Goal: Transaction & Acquisition: Purchase product/service

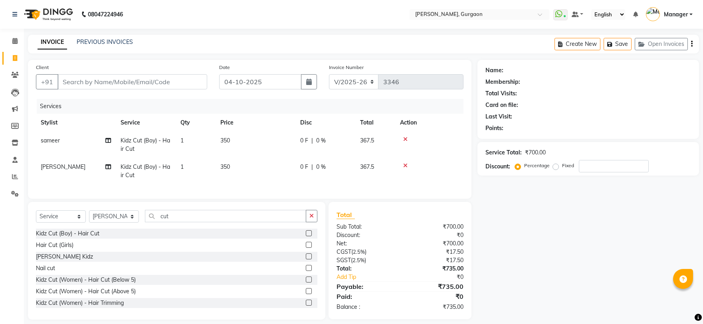
select select "3880"
select select "service"
select select "24605"
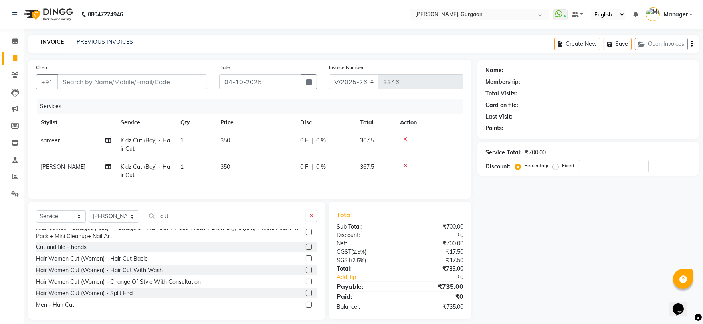
drag, startPoint x: 0, startPoint y: 0, endPoint x: 270, endPoint y: 113, distance: 292.5
click at [270, 113] on div "Services" at bounding box center [253, 106] width 433 height 15
click at [238, 135] on td "350" at bounding box center [256, 145] width 80 height 26
select select "58040"
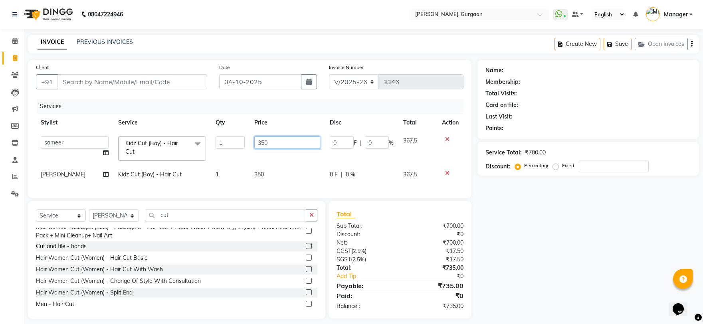
click at [272, 142] on input "350" at bounding box center [287, 143] width 66 height 12
type input "3"
type input "450"
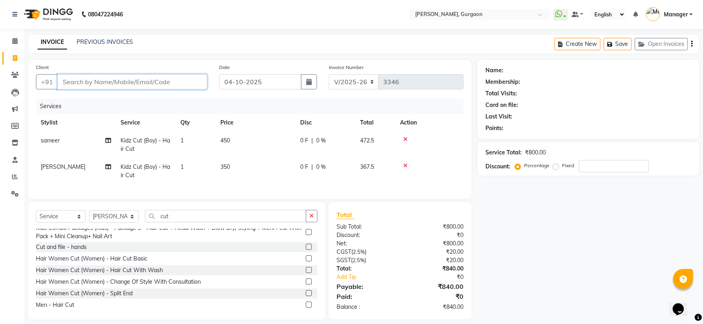
click at [138, 85] on input "Client" at bounding box center [133, 81] width 150 height 15
click at [144, 78] on input "Client" at bounding box center [133, 81] width 150 height 15
type input "9"
type input "0"
type input "9915557055"
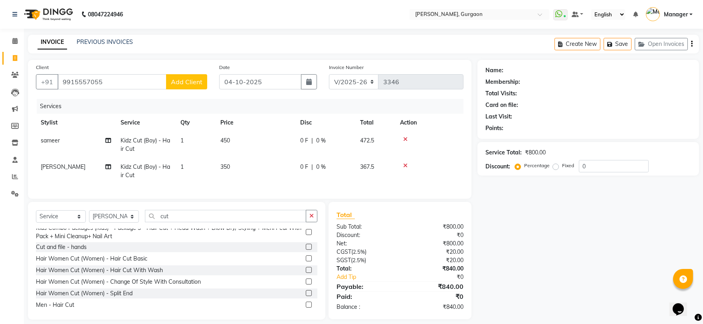
click at [183, 80] on span "Add Client" at bounding box center [187, 82] width 32 height 8
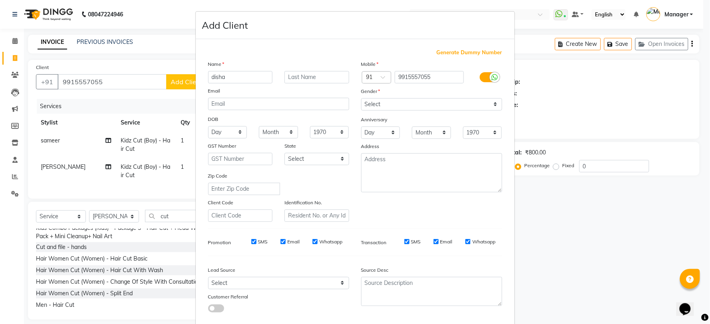
type input "disha"
click at [369, 105] on select "Select Male Female Other Prefer Not To Say" at bounding box center [431, 104] width 141 height 12
select select "male"
click at [361, 98] on select "Select Male Female Other Prefer Not To Say" at bounding box center [431, 104] width 141 height 12
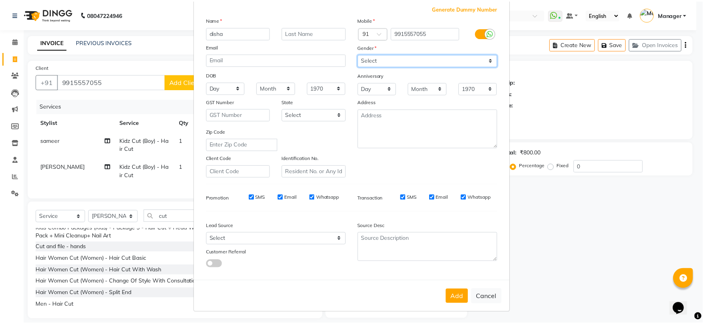
scroll to position [45, 0]
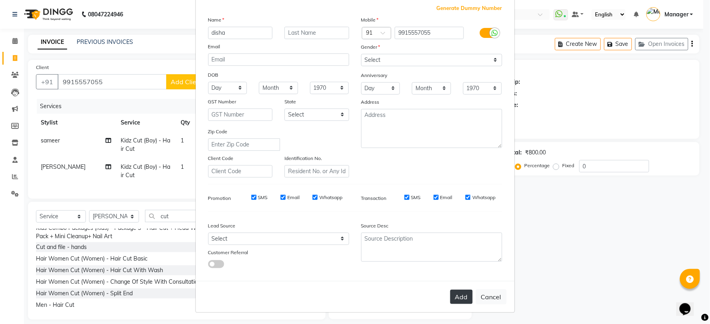
click at [462, 297] on button "Add" at bounding box center [461, 297] width 22 height 14
select select
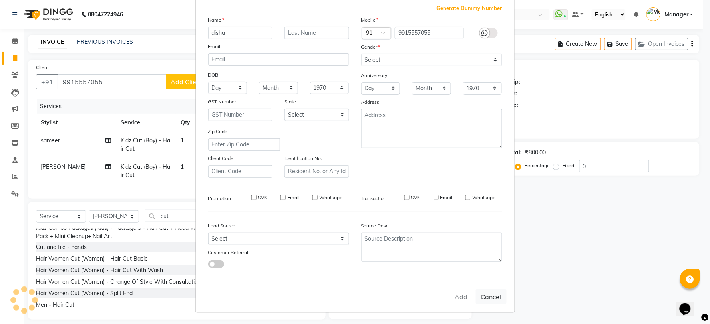
select select
checkbox input "false"
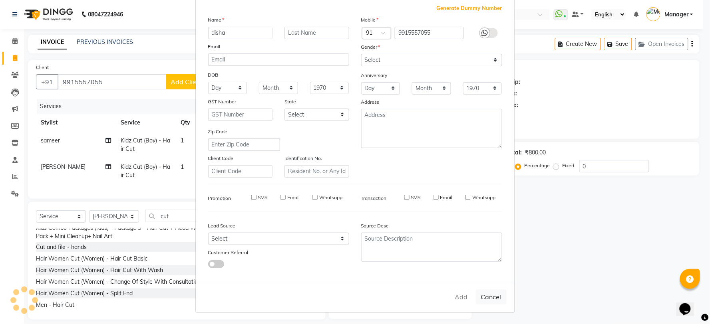
checkbox input "false"
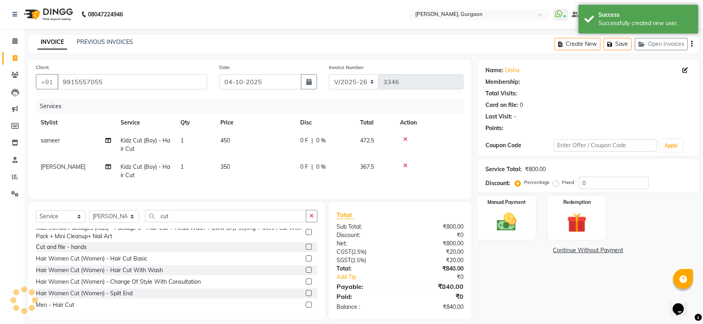
select select "1: Object"
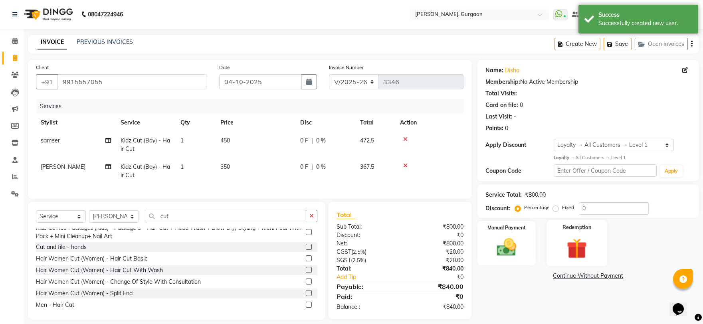
click at [576, 240] on img at bounding box center [577, 248] width 33 height 25
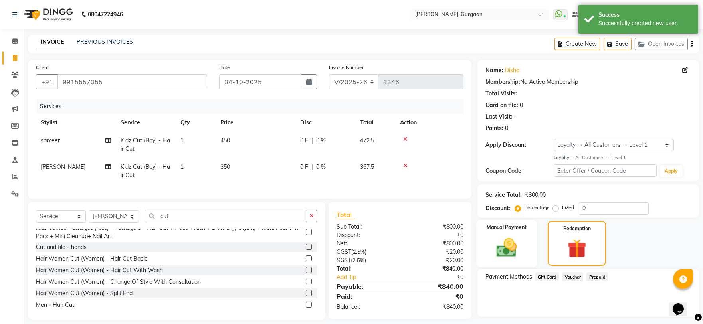
click at [502, 254] on img at bounding box center [506, 248] width 33 height 24
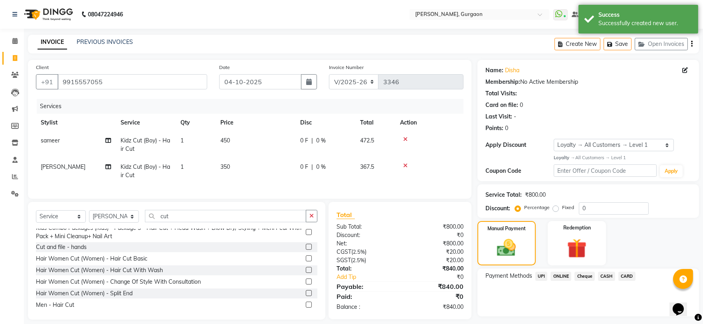
click at [543, 276] on span "UPI" at bounding box center [542, 276] width 12 height 9
click at [621, 320] on button "Add Payment" at bounding box center [624, 319] width 133 height 12
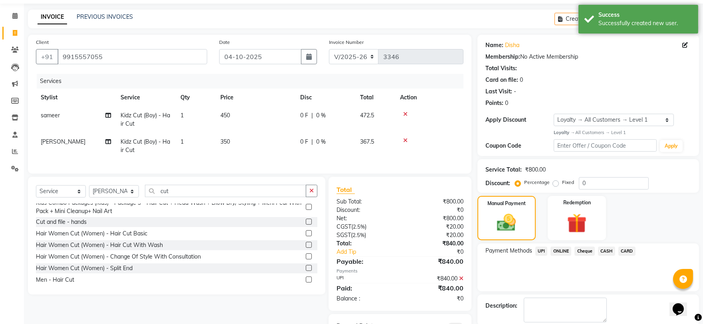
scroll to position [70, 0]
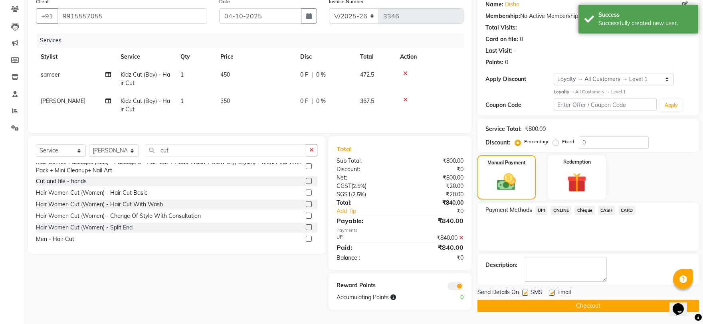
click at [580, 300] on button "Checkout" at bounding box center [589, 306] width 222 height 12
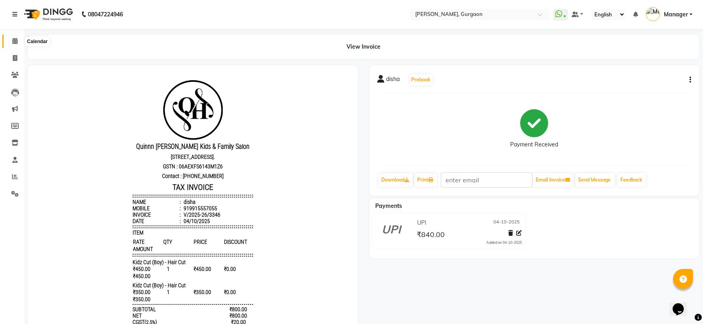
click at [13, 42] on icon at bounding box center [14, 41] width 5 height 6
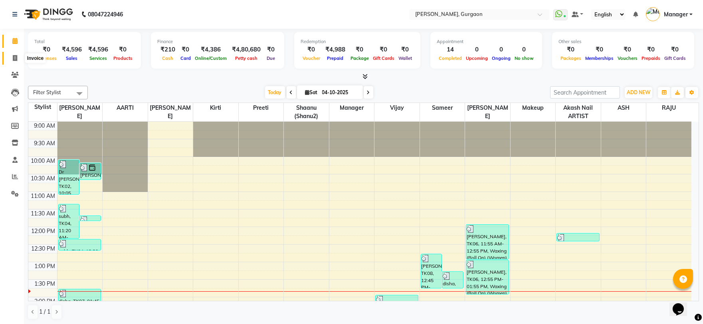
click at [9, 54] on span at bounding box center [15, 58] width 14 height 9
select select "service"
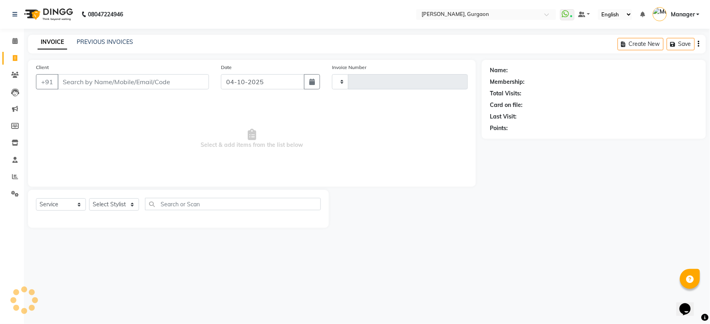
type input "3348"
select select "3880"
click at [84, 45] on link "PREVIOUS INVOICES" at bounding box center [105, 41] width 56 height 7
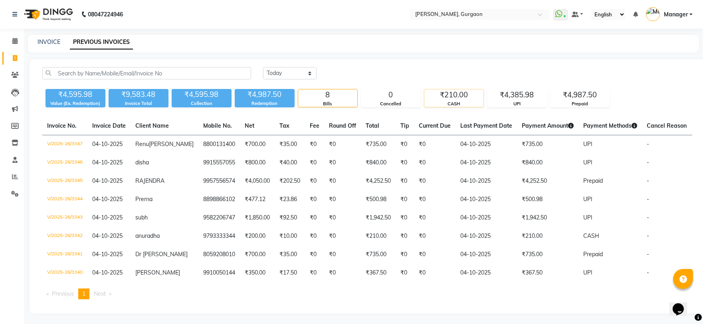
click at [444, 100] on div "₹210.00" at bounding box center [454, 94] width 59 height 11
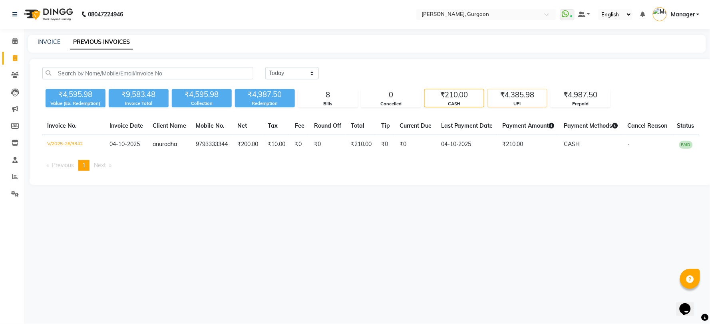
click at [516, 91] on div "₹4,385.98" at bounding box center [517, 94] width 59 height 11
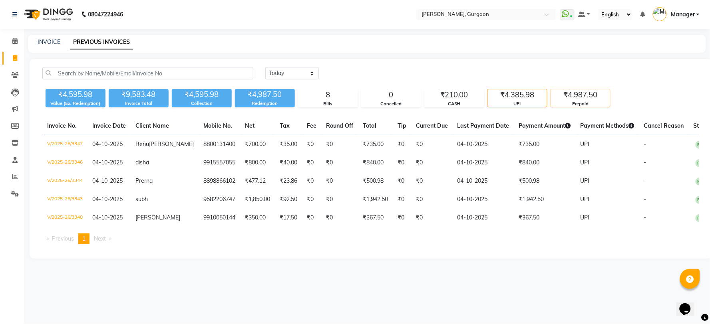
click at [588, 92] on div "₹4,987.50" at bounding box center [580, 94] width 59 height 11
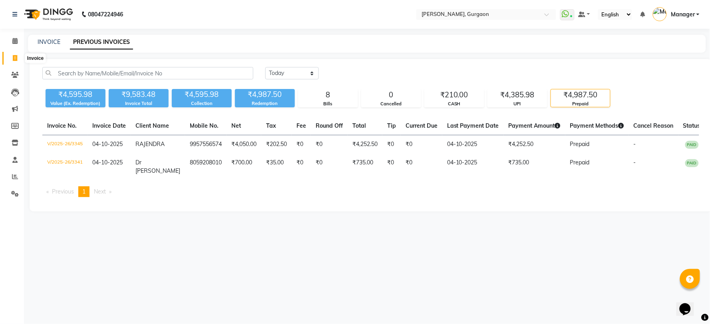
click at [19, 56] on span at bounding box center [15, 58] width 14 height 9
select select "service"
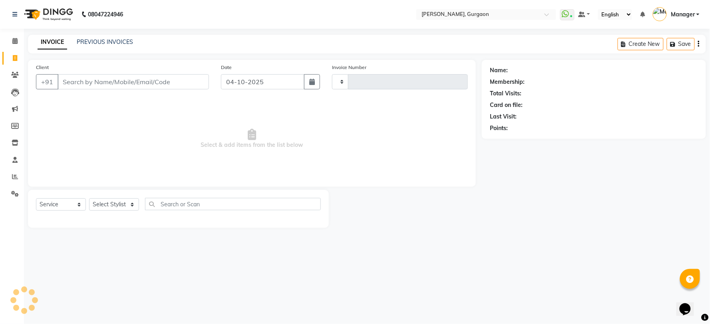
type input "3348"
select select "3880"
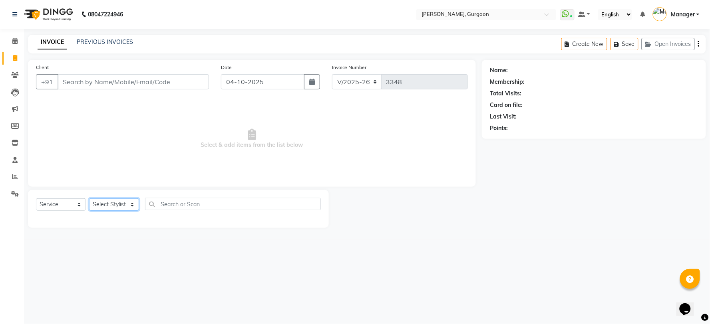
click at [113, 206] on select "Select Stylist" at bounding box center [114, 205] width 50 height 12
select select "24605"
click at [89, 199] on select "Select Stylist [PERSON_NAME] Nail ARTIST [PERSON_NAME] Makeup Manager [PERSON_N…" at bounding box center [114, 205] width 50 height 12
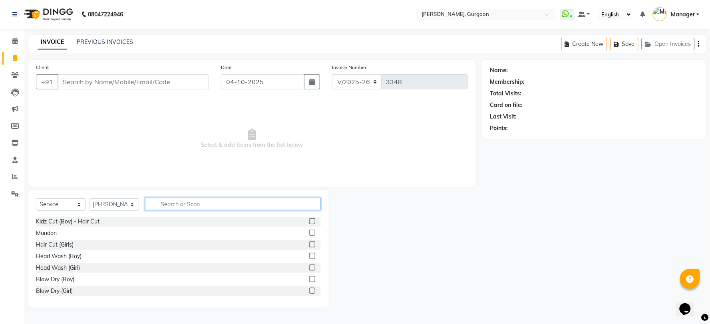
click at [174, 210] on input "text" at bounding box center [233, 204] width 176 height 12
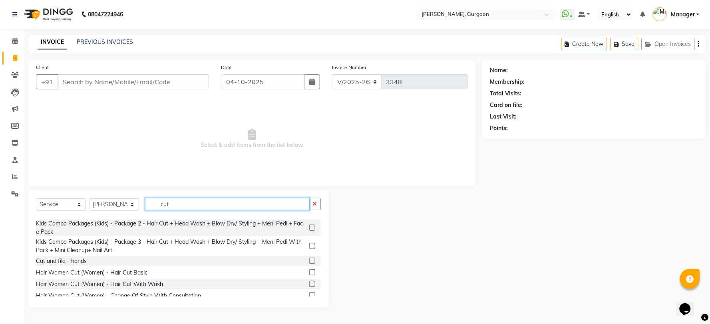
scroll to position [133, 0]
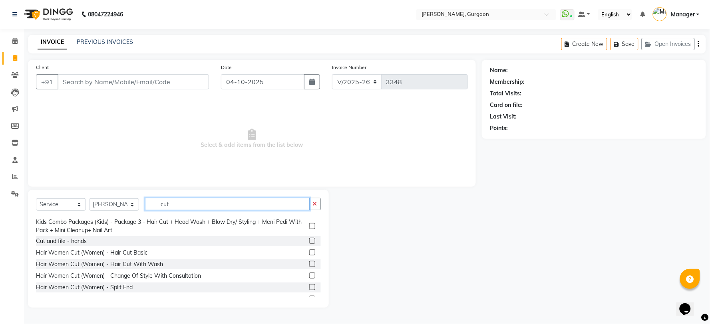
type input "cut"
click at [75, 82] on input "Client" at bounding box center [133, 81] width 151 height 15
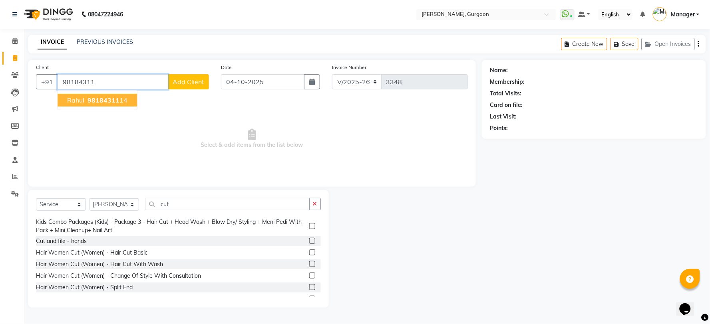
click at [78, 97] on span "Rahul" at bounding box center [75, 100] width 17 height 8
type input "9818431114"
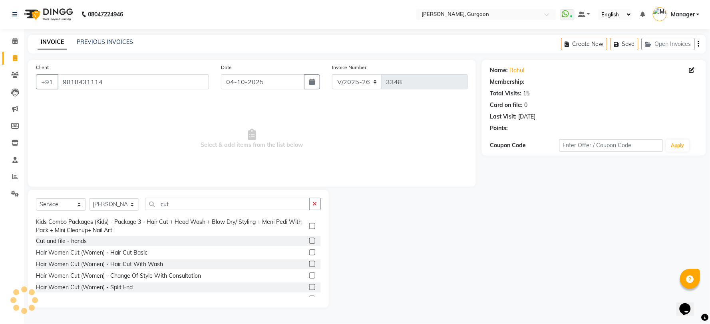
select select "1: Object"
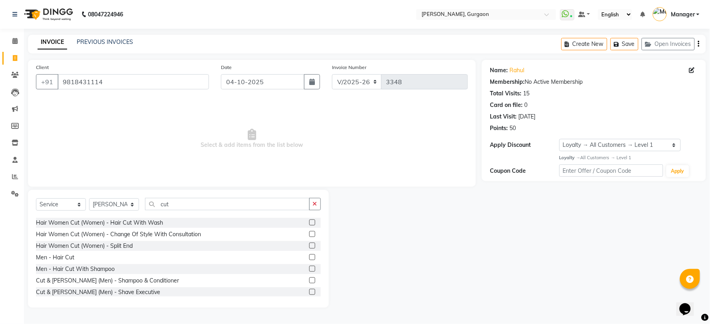
scroll to position [190, 0]
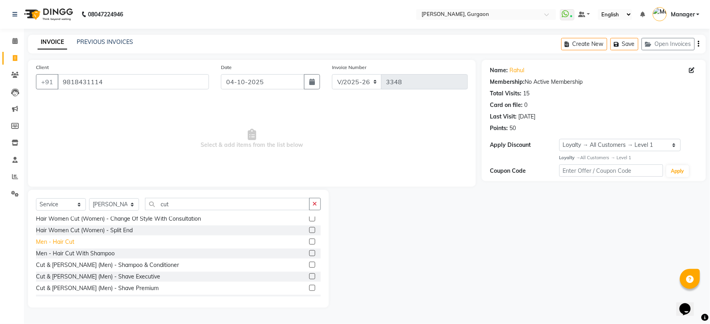
click at [72, 241] on div "Men - Hair Cut" at bounding box center [55, 242] width 38 height 8
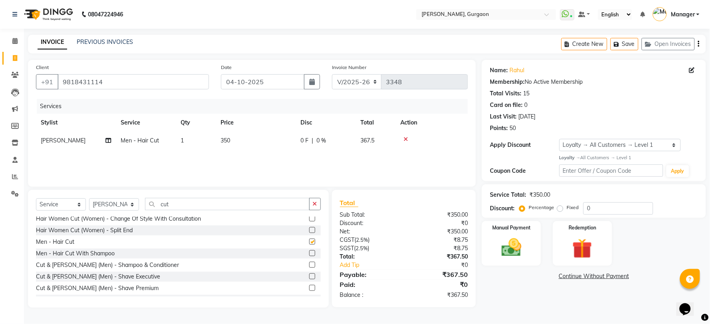
checkbox input "false"
click at [171, 205] on input "cut" at bounding box center [227, 204] width 165 height 12
type input "c"
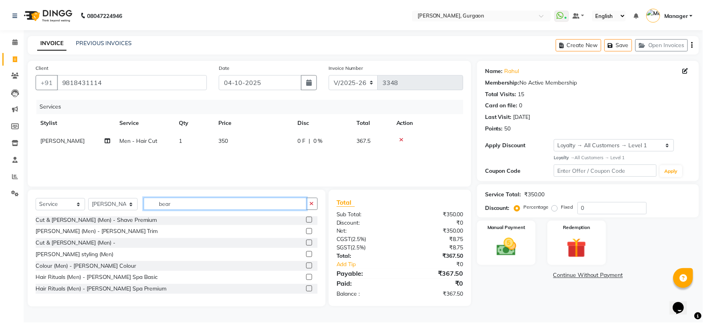
scroll to position [24, 0]
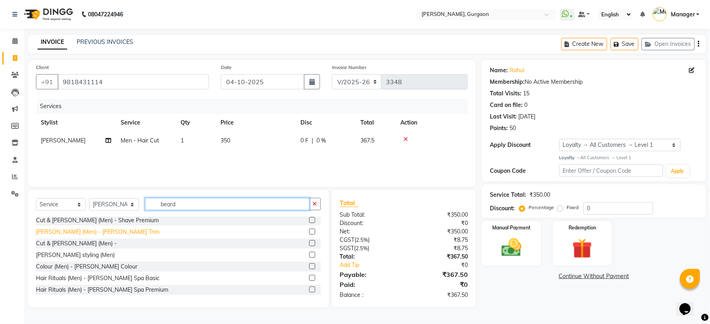
type input "beard"
click at [77, 232] on div "[PERSON_NAME] (Men) - [PERSON_NAME] Trim" at bounding box center [97, 232] width 123 height 8
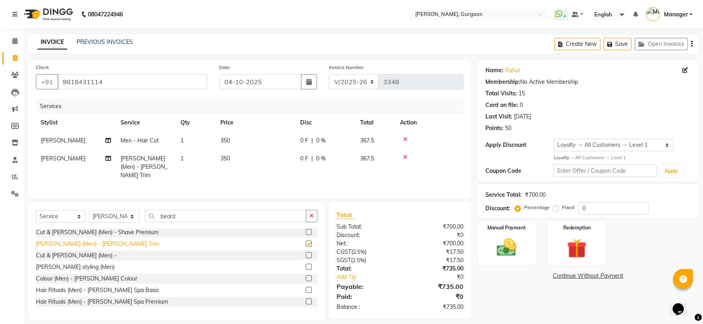
checkbox input "false"
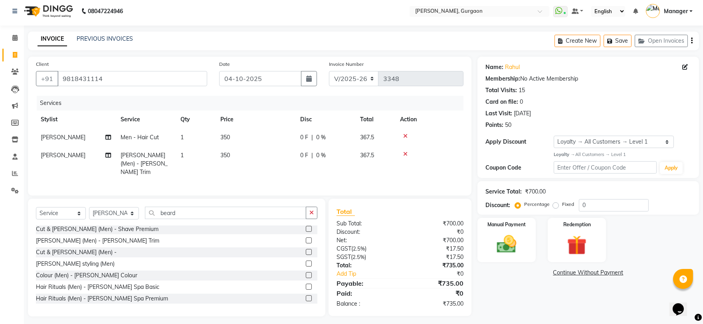
scroll to position [6, 0]
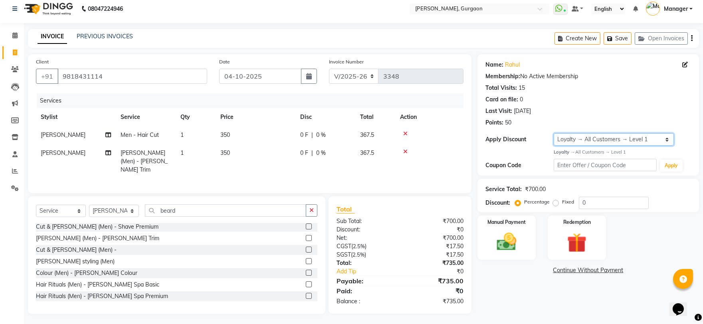
click at [577, 141] on select "Select Loyalty → All Customers → Level 1" at bounding box center [614, 139] width 120 height 12
click at [506, 229] on div "Manual Payment" at bounding box center [506, 238] width 61 height 46
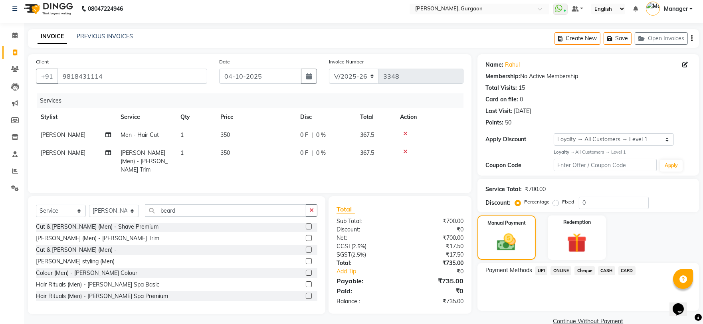
click at [609, 269] on span "CASH" at bounding box center [606, 270] width 17 height 9
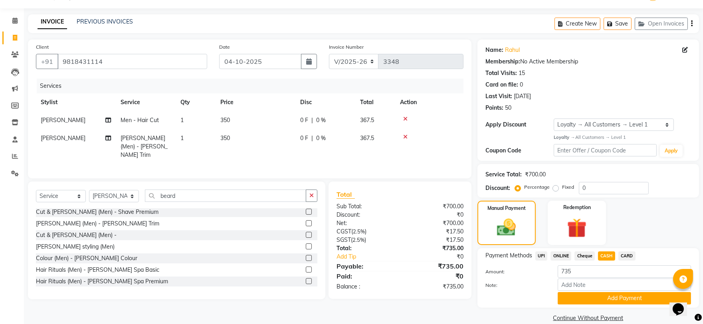
scroll to position [32, 0]
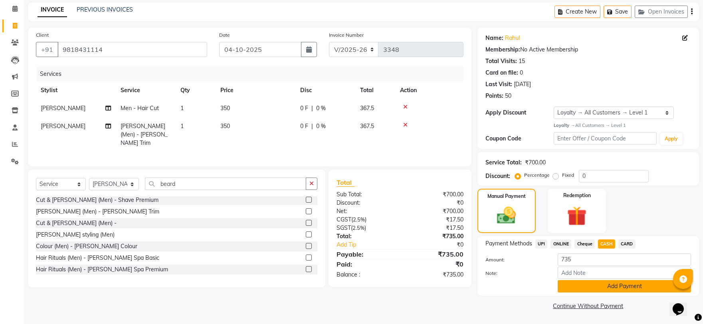
click at [592, 286] on button "Add Payment" at bounding box center [624, 286] width 133 height 12
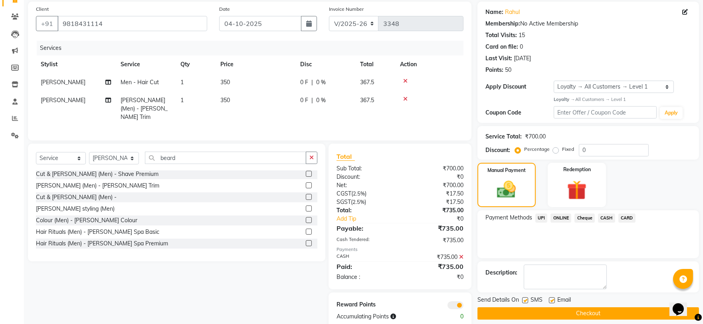
scroll to position [73, 0]
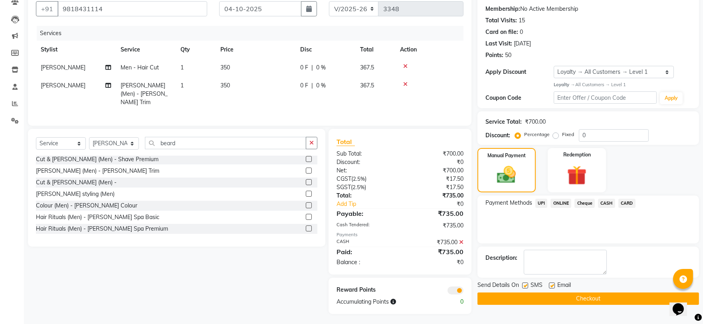
click at [555, 296] on button "Checkout" at bounding box center [589, 299] width 222 height 12
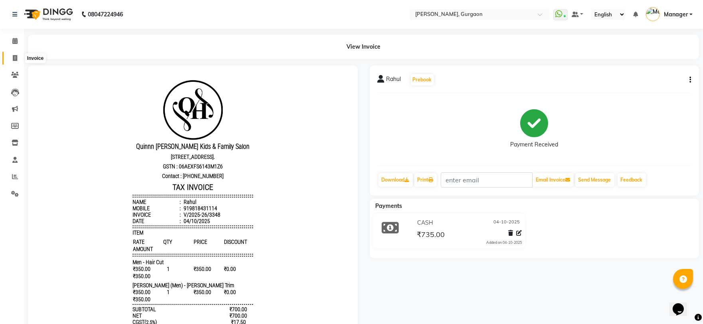
click at [10, 54] on span at bounding box center [15, 58] width 14 height 9
select select "service"
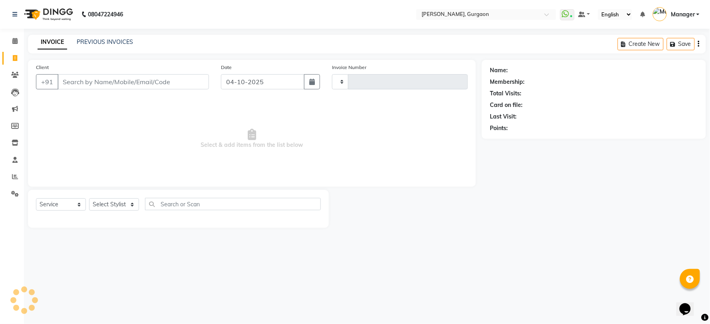
type input "3349"
select select "3880"
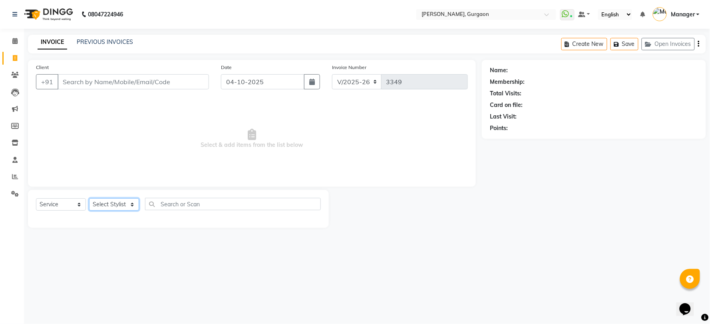
click at [97, 206] on select "Select Stylist [PERSON_NAME] Nail ARTIST [PERSON_NAME] Makeup Manager [PERSON_N…" at bounding box center [114, 205] width 50 height 12
select select "24605"
click at [89, 199] on select "Select Stylist [PERSON_NAME] Nail ARTIST [PERSON_NAME] Makeup Manager [PERSON_N…" at bounding box center [114, 205] width 50 height 12
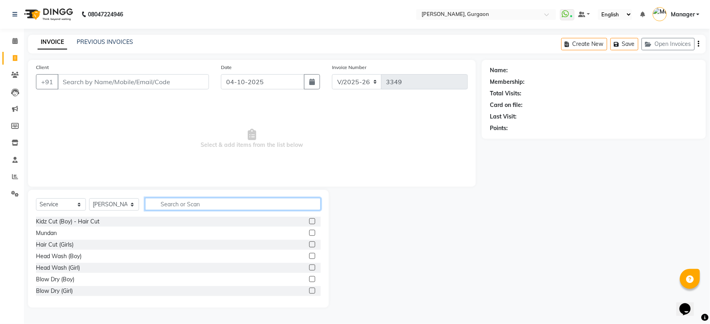
click at [177, 206] on input "text" at bounding box center [233, 204] width 176 height 12
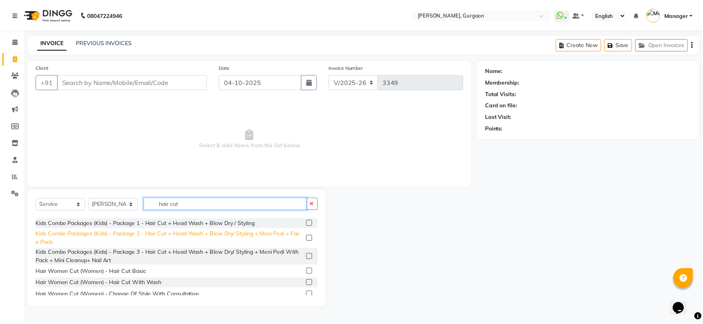
scroll to position [84, 0]
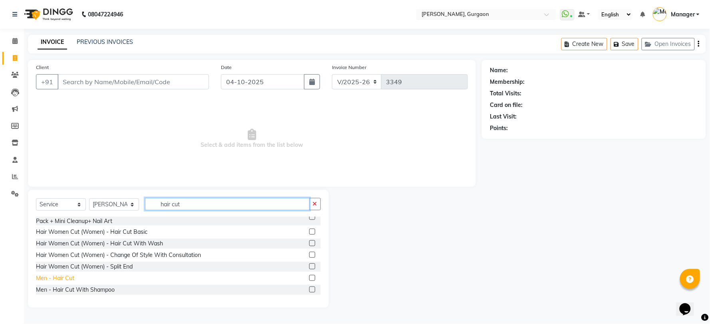
type input "hair cut"
click at [54, 278] on div "Men - Hair Cut" at bounding box center [55, 278] width 38 height 8
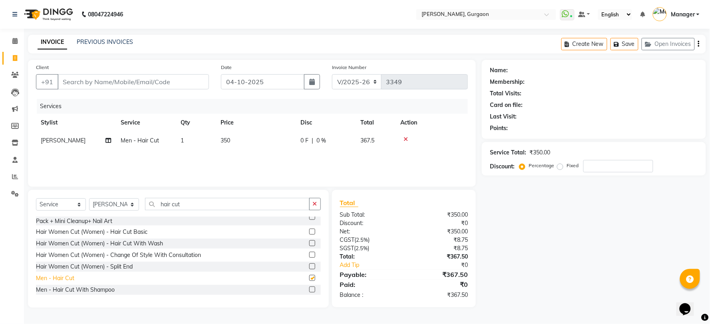
checkbox input "false"
click at [87, 80] on input "Client" at bounding box center [133, 81] width 151 height 15
type input "v"
type input "0"
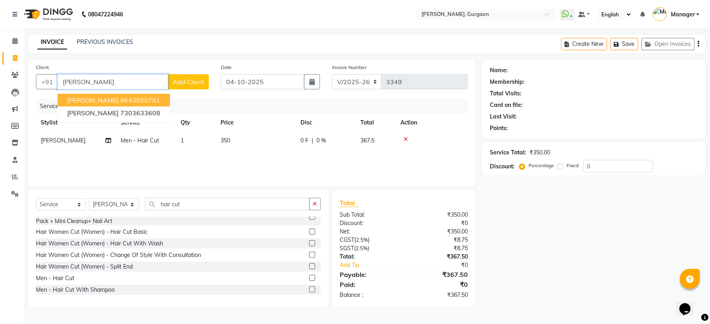
click at [101, 101] on span "VICKY Mongia" at bounding box center [93, 100] width 52 height 8
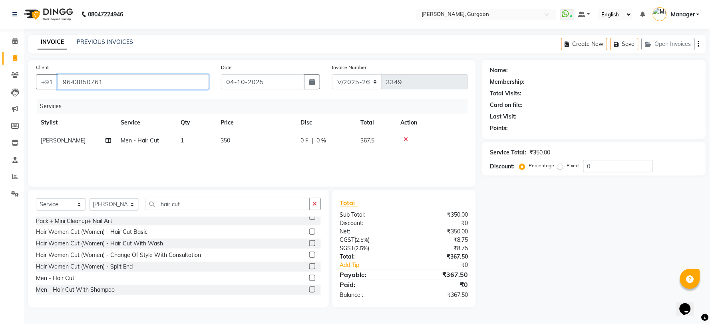
type input "9643850761"
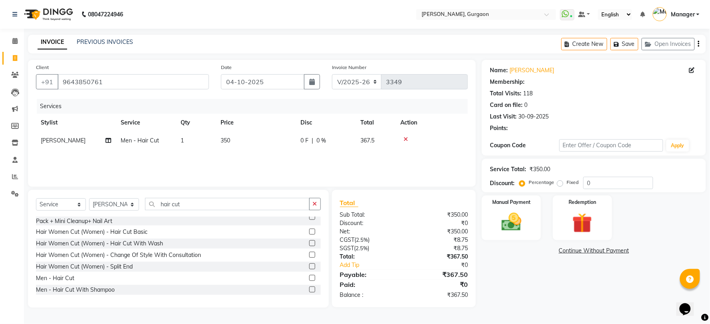
select select "1: Object"
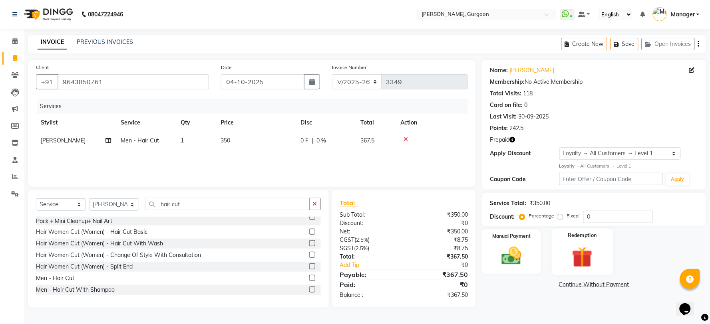
click at [584, 253] on img at bounding box center [583, 257] width 34 height 26
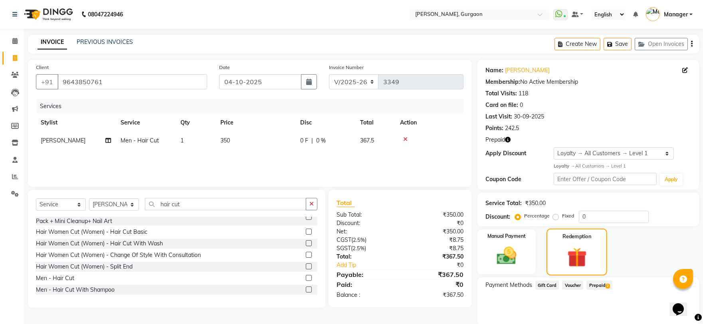
scroll to position [29, 0]
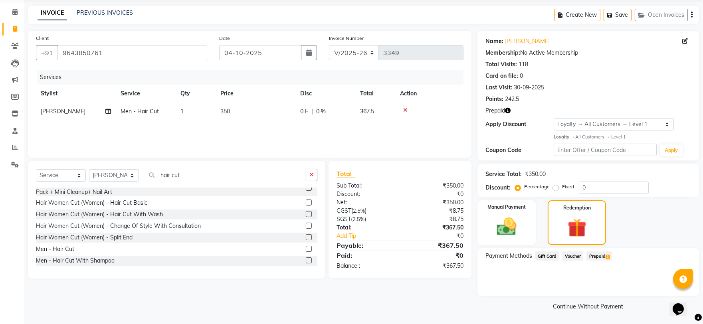
click at [592, 259] on span "Prepaid 2" at bounding box center [600, 256] width 26 height 9
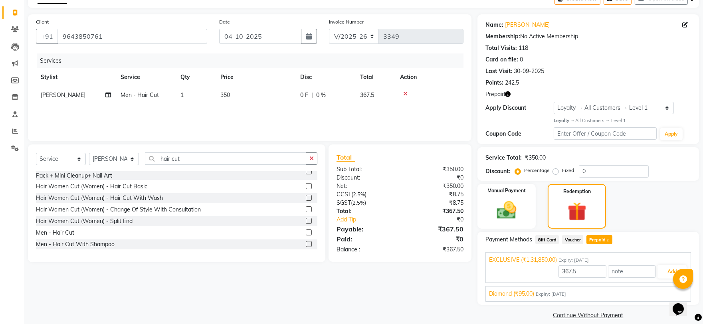
scroll to position [54, 0]
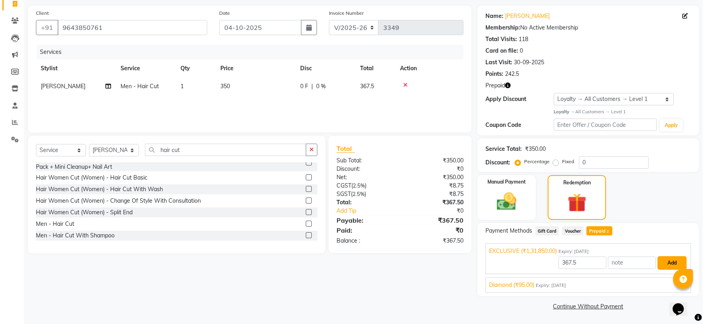
click at [676, 266] on button "Add" at bounding box center [672, 263] width 29 height 14
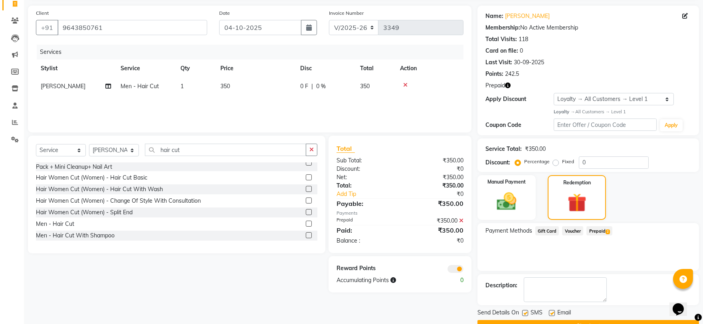
scroll to position [74, 0]
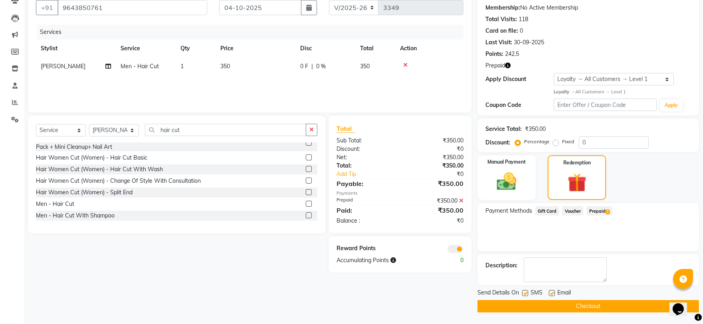
click at [572, 307] on button "Checkout" at bounding box center [589, 306] width 222 height 12
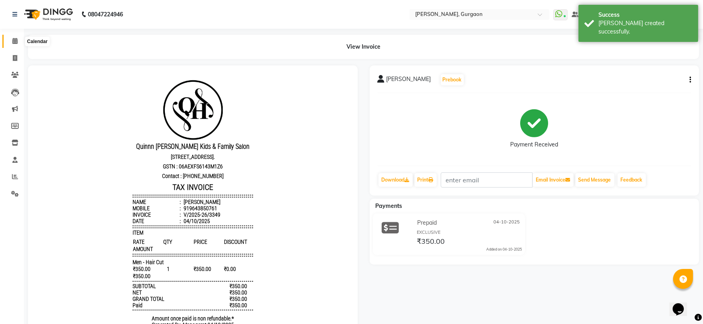
click at [13, 37] on span at bounding box center [15, 41] width 14 height 9
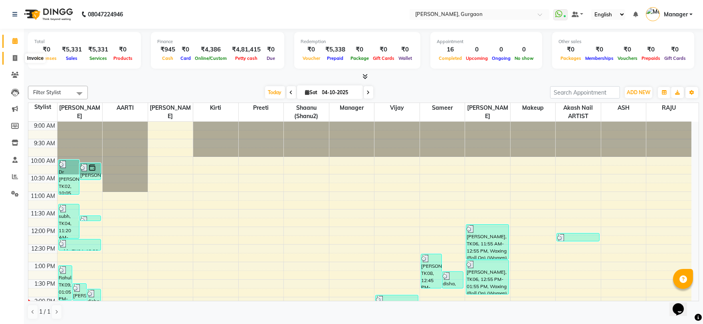
click at [13, 58] on icon at bounding box center [15, 58] width 4 height 6
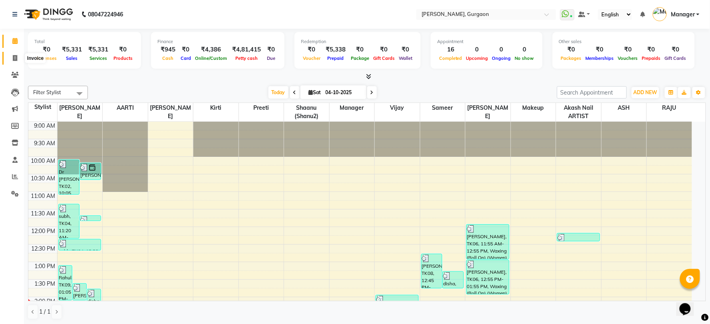
select select "3880"
select select "service"
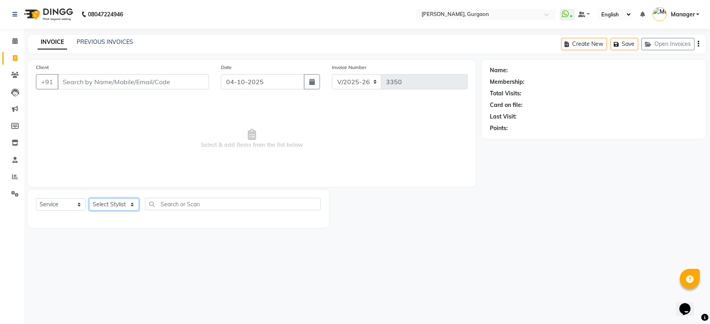
click at [120, 205] on select "Select Stylist [PERSON_NAME] Nail ARTIST [PERSON_NAME] Makeup Manager [PERSON_N…" at bounding box center [114, 205] width 50 height 12
select select "25791"
click at [89, 199] on select "Select Stylist [PERSON_NAME] Nail ARTIST [PERSON_NAME] Makeup Manager [PERSON_N…" at bounding box center [114, 205] width 50 height 12
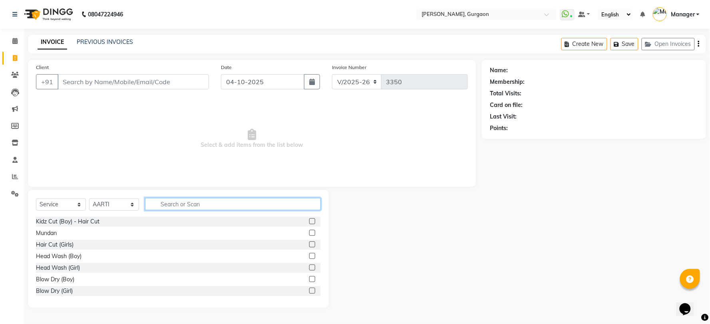
click at [204, 202] on input "text" at bounding box center [233, 204] width 176 height 12
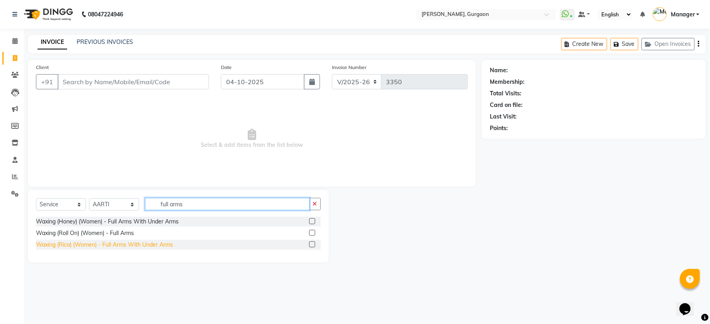
type input "full arms"
click at [148, 245] on div "Waxing (Rica) (Women) - Full Arms With Under Arms" at bounding box center [104, 245] width 137 height 8
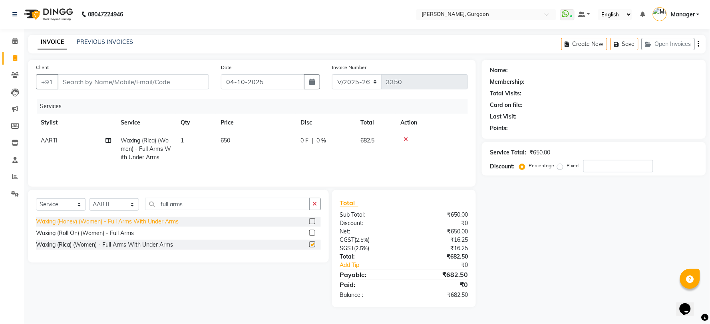
checkbox input "false"
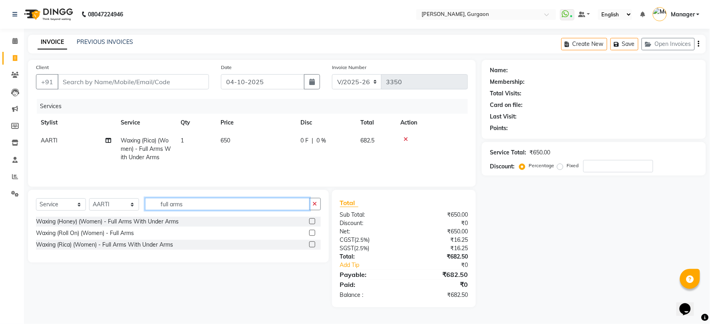
click at [210, 210] on input "full arms" at bounding box center [227, 204] width 165 height 12
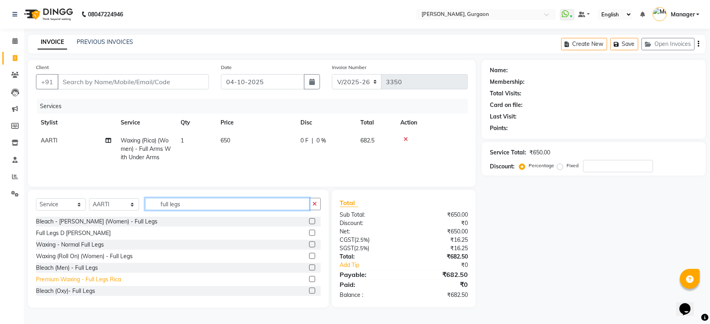
type input "full legs"
click at [83, 282] on div "Premium Waxing - Full Legs Rica" at bounding box center [78, 280] width 85 height 8
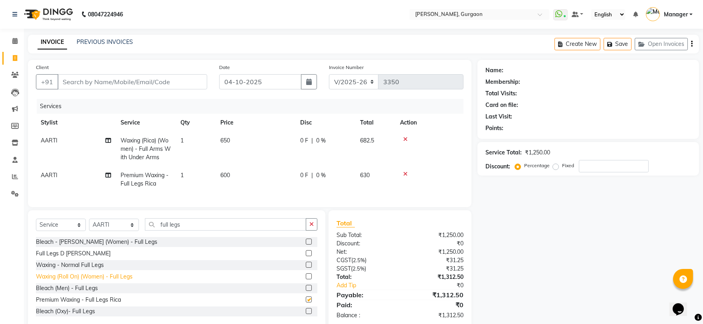
checkbox input "false"
click at [226, 231] on input "full legs" at bounding box center [225, 224] width 161 height 12
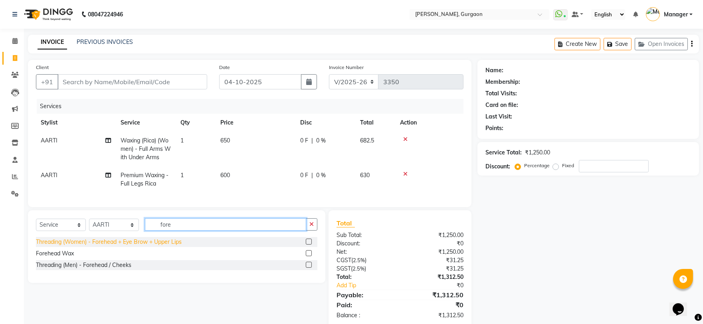
type input "fore"
click at [98, 246] on div "Threading (Women) - Forehead + Eye Brow + Upper Lips" at bounding box center [109, 242] width 146 height 8
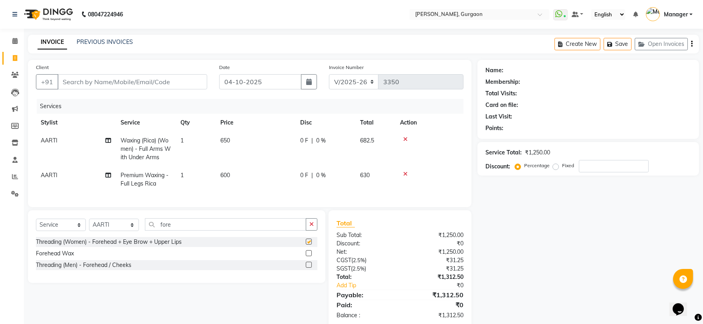
checkbox input "false"
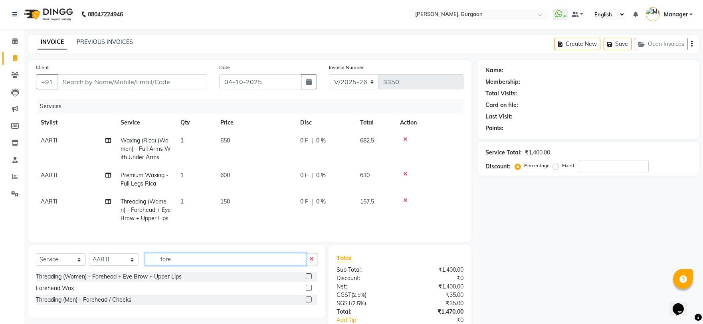
click at [190, 264] on input "fore" at bounding box center [225, 259] width 161 height 12
type input "f"
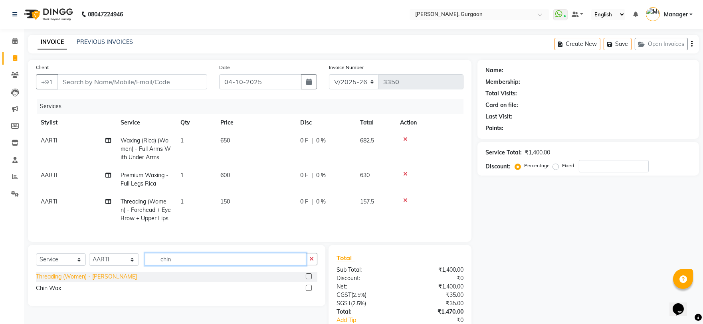
type input "chin"
click at [89, 281] on div "Threading (Women) - [PERSON_NAME]" at bounding box center [86, 277] width 101 height 8
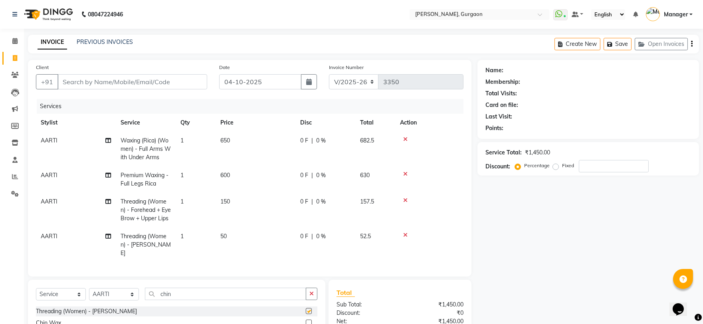
checkbox input "false"
click at [106, 298] on select "Select Stylist [PERSON_NAME] Nail ARTIST [PERSON_NAME] Makeup Manager [PERSON_N…" at bounding box center [114, 294] width 50 height 12
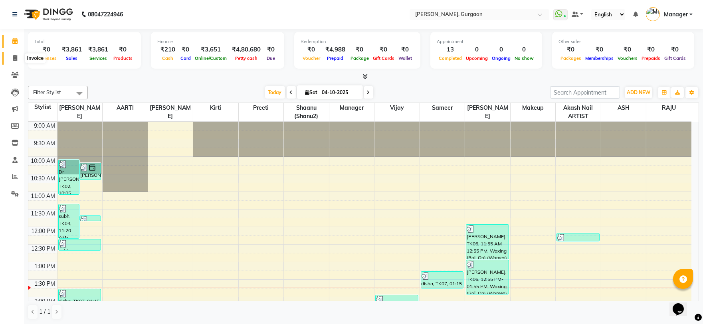
click at [14, 60] on icon at bounding box center [15, 58] width 4 height 6
select select "service"
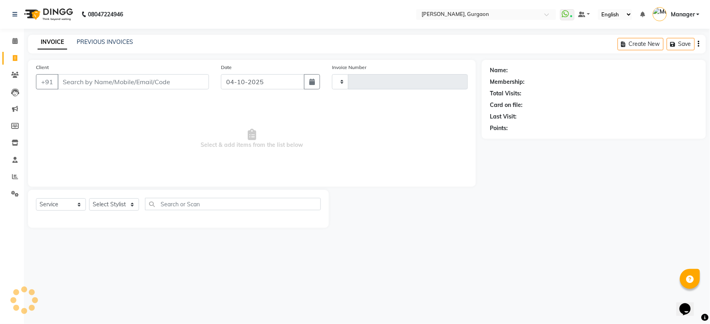
type input "3347"
select select "3880"
click at [70, 79] on input "Client" at bounding box center [133, 81] width 151 height 15
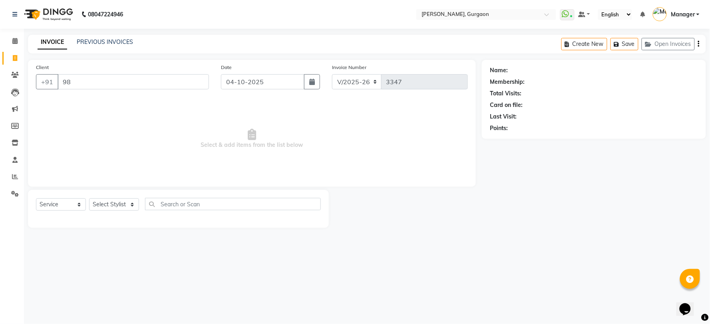
type input "9"
click at [70, 82] on input "Client" at bounding box center [133, 81] width 151 height 15
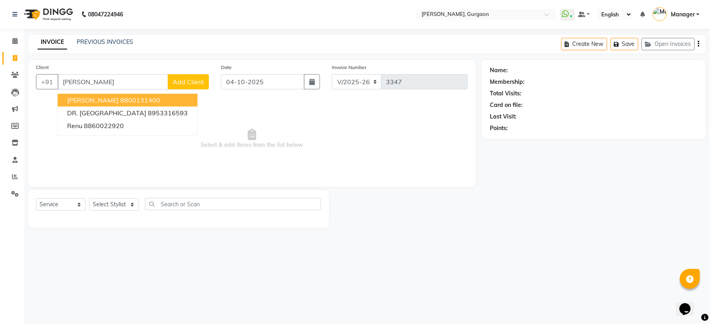
click at [82, 99] on span "Renu Harper" at bounding box center [93, 100] width 52 height 8
type input "8800131400"
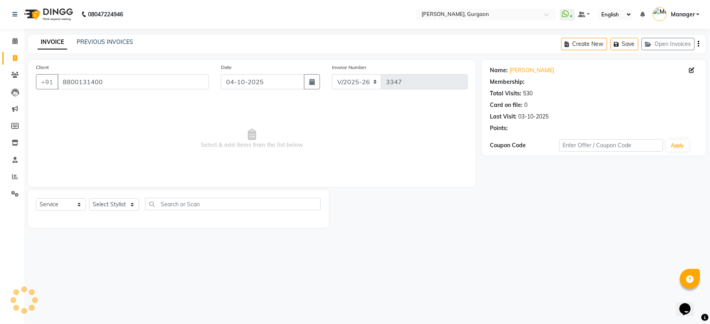
select select "1: Object"
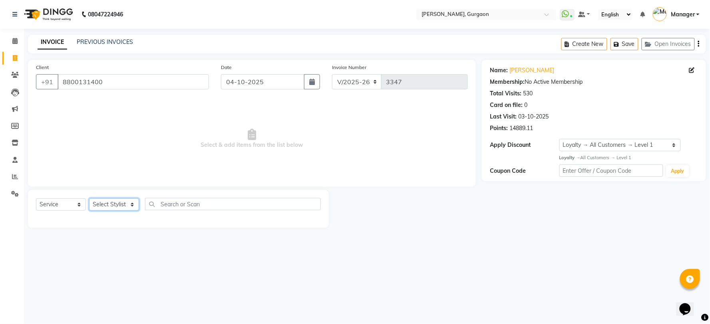
click at [108, 206] on select "Select Stylist [PERSON_NAME] Nail ARTIST [PERSON_NAME] Makeup Manager [PERSON_N…" at bounding box center [114, 205] width 50 height 12
select select "58040"
click at [89, 199] on select "Select Stylist [PERSON_NAME] Nail ARTIST [PERSON_NAME] Makeup Manager [PERSON_N…" at bounding box center [114, 205] width 50 height 12
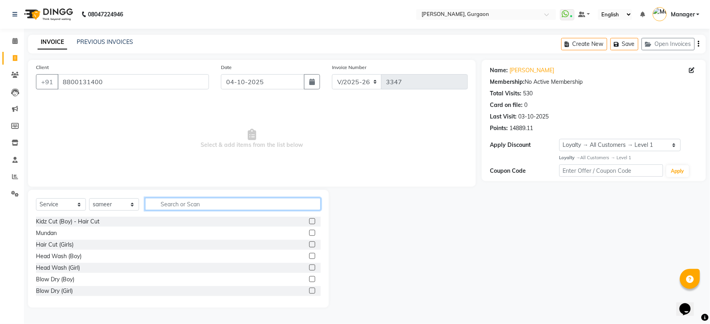
click at [161, 204] on input "text" at bounding box center [233, 204] width 176 height 12
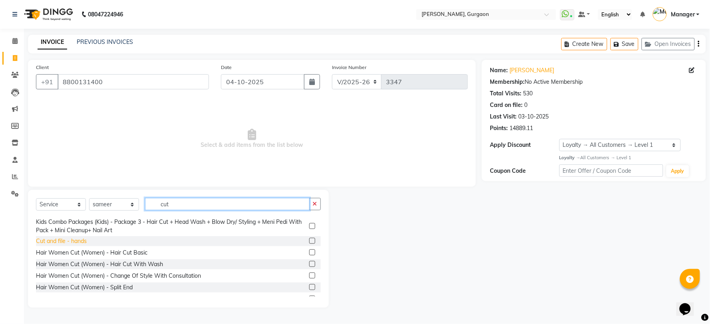
scroll to position [177, 0]
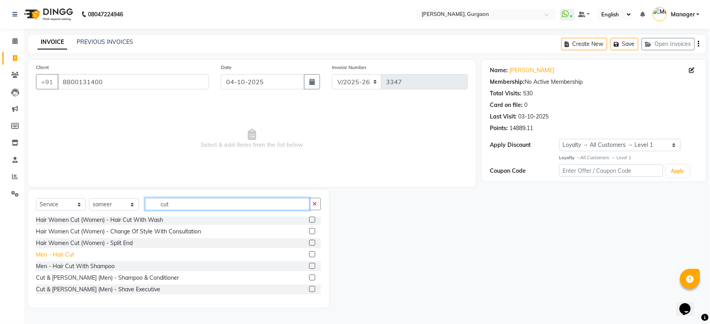
type input "cut"
click at [54, 254] on div "Men - Hair Cut" at bounding box center [55, 255] width 38 height 8
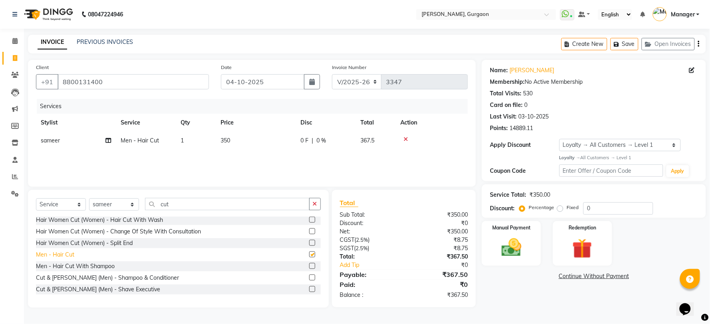
checkbox input "false"
click at [175, 209] on input "cut" at bounding box center [227, 204] width 165 height 12
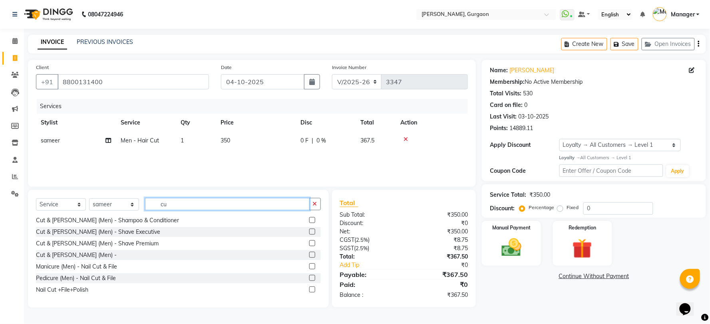
type input "c"
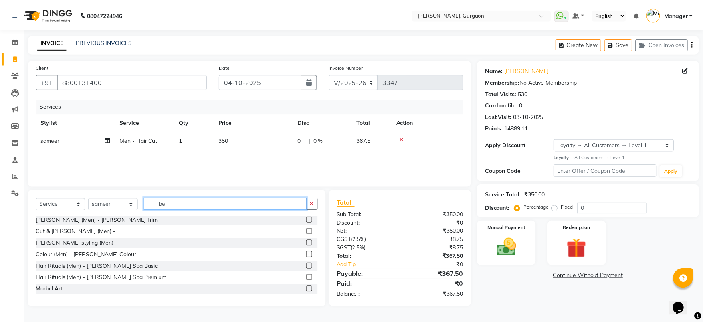
scroll to position [47, 0]
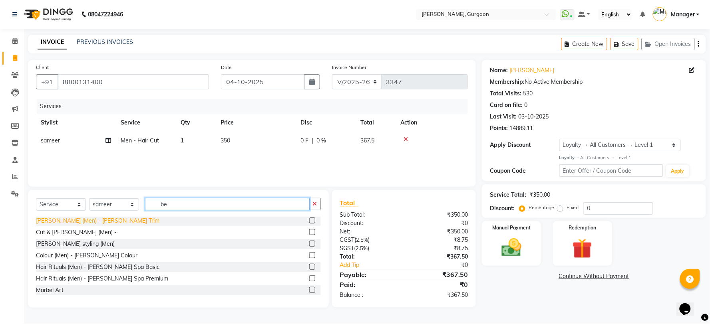
type input "be"
click at [76, 222] on div "[PERSON_NAME] (Men) - [PERSON_NAME] Trim" at bounding box center [97, 221] width 123 height 8
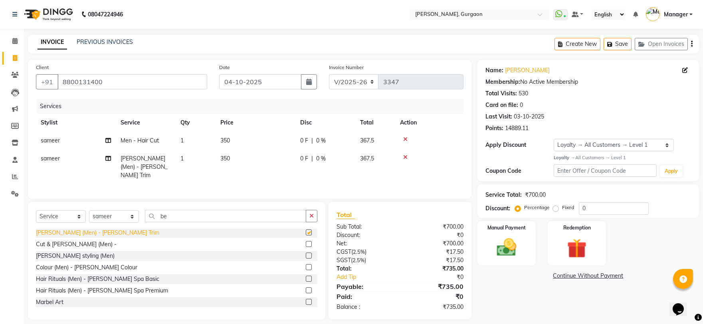
checkbox input "false"
click at [503, 249] on img at bounding box center [506, 248] width 33 height 24
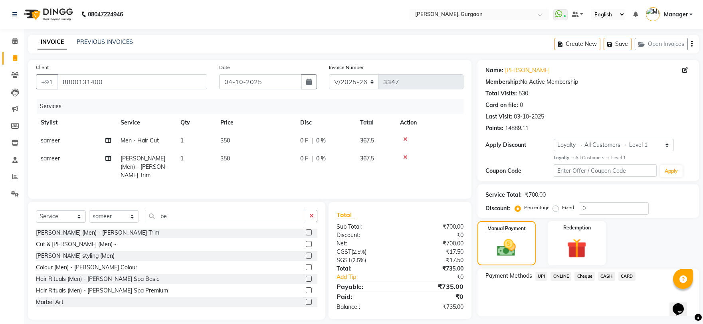
click at [539, 276] on span "UPI" at bounding box center [542, 276] width 12 height 9
click at [606, 321] on button "Add Payment" at bounding box center [624, 319] width 133 height 12
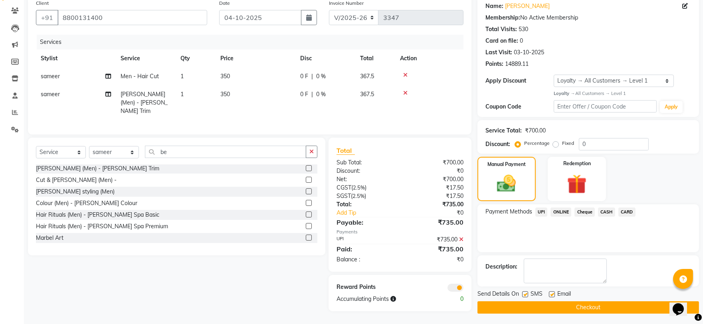
scroll to position [66, 0]
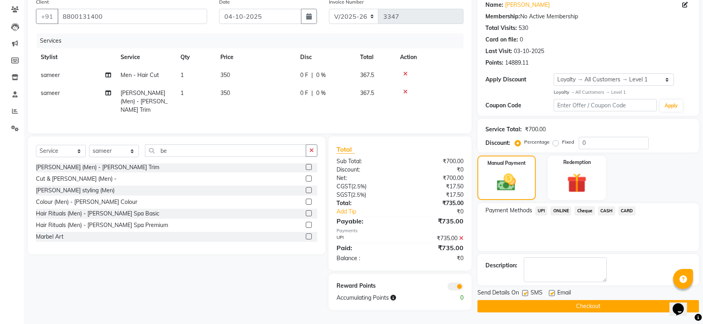
click at [564, 306] on button "Checkout" at bounding box center [589, 306] width 222 height 12
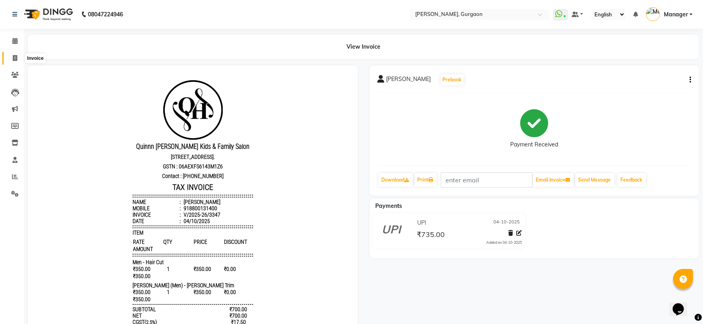
click at [13, 56] on icon at bounding box center [15, 58] width 4 height 6
select select "service"
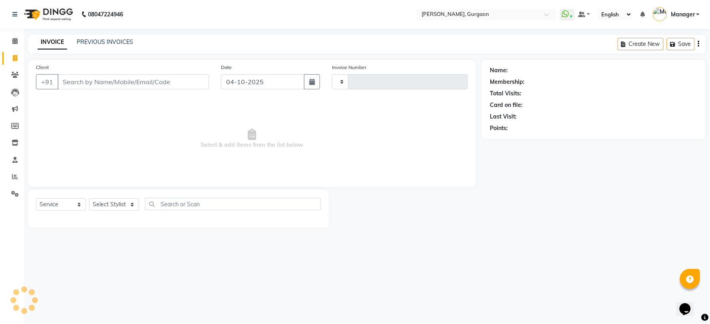
type input "3348"
select select "3880"
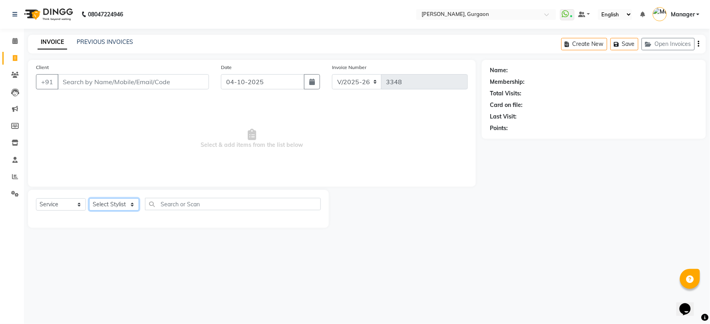
click at [100, 209] on select "Select Stylist [PERSON_NAME] Nail ARTIST [PERSON_NAME] Makeup Manager [PERSON_N…" at bounding box center [114, 205] width 50 height 12
click at [15, 68] on li "Clients" at bounding box center [12, 75] width 24 height 17
click at [14, 72] on icon at bounding box center [15, 75] width 8 height 6
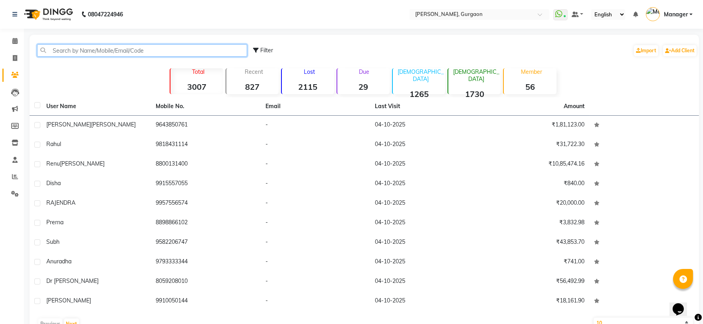
click at [76, 46] on input "text" at bounding box center [142, 50] width 210 height 12
click at [58, 49] on input "text" at bounding box center [142, 50] width 210 height 12
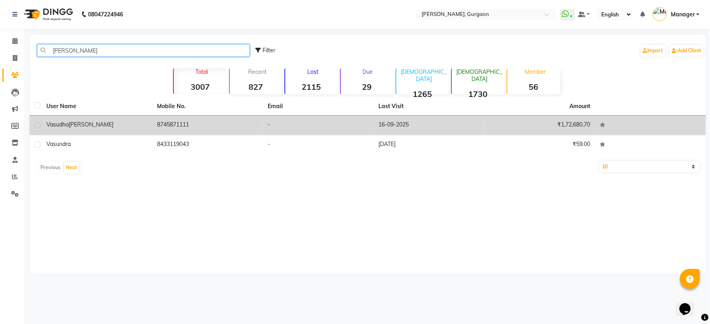
type input "vasu"
click at [101, 124] on div "Vasudha Sachdeva" at bounding box center [96, 125] width 101 height 8
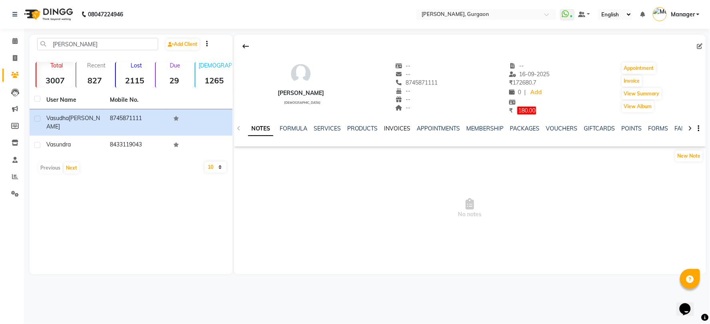
click at [385, 127] on link "INVOICES" at bounding box center [397, 128] width 26 height 7
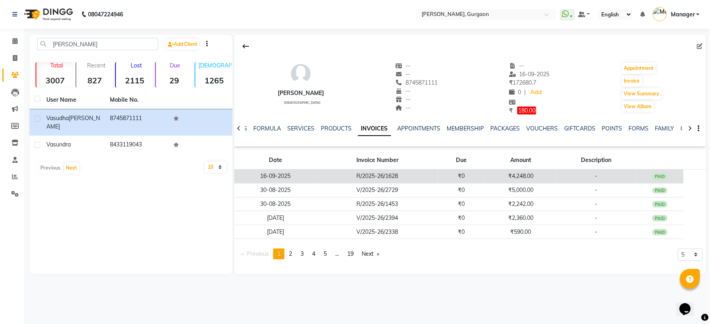
click at [413, 178] on td "R/2025-26/1628" at bounding box center [377, 176] width 121 height 14
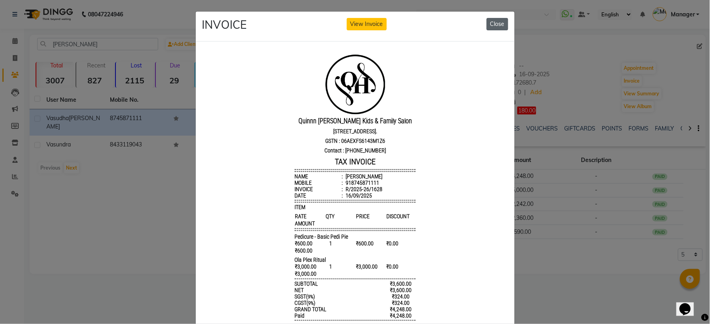
click at [491, 23] on button "Close" at bounding box center [497, 24] width 22 height 12
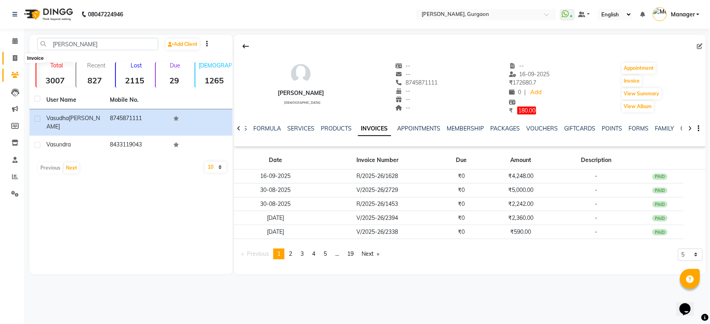
click at [11, 57] on span at bounding box center [15, 58] width 14 height 9
select select "service"
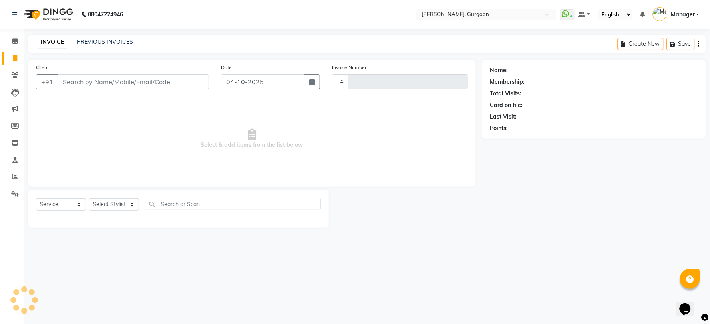
type input "3350"
select select "3880"
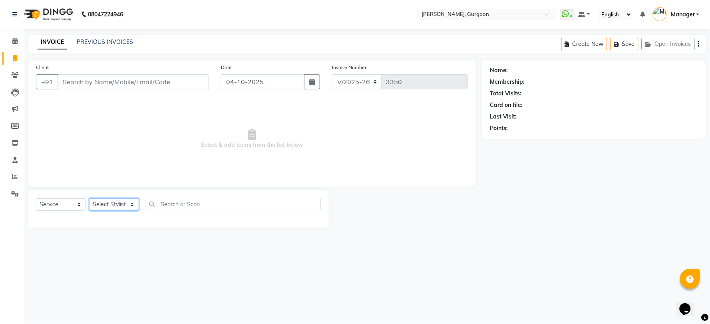
click at [115, 205] on select "Select Stylist [PERSON_NAME] Nail ARTIST [PERSON_NAME] Makeup Manager [PERSON_N…" at bounding box center [114, 205] width 50 height 12
select select "25791"
click at [89, 199] on select "Select Stylist [PERSON_NAME] Nail ARTIST [PERSON_NAME] Makeup Manager [PERSON_N…" at bounding box center [114, 205] width 50 height 12
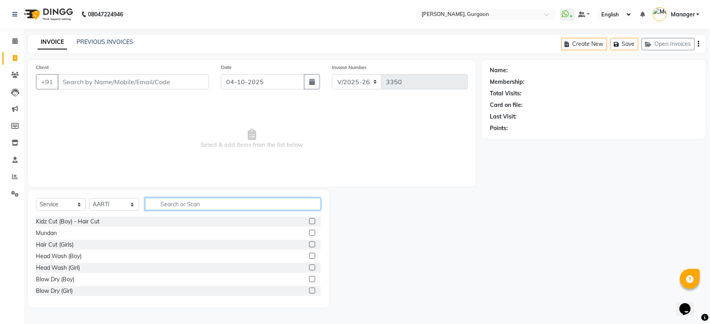
click at [167, 206] on input "text" at bounding box center [233, 204] width 176 height 12
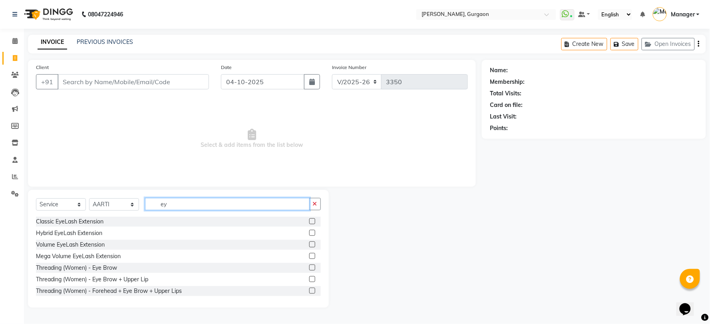
type input "e"
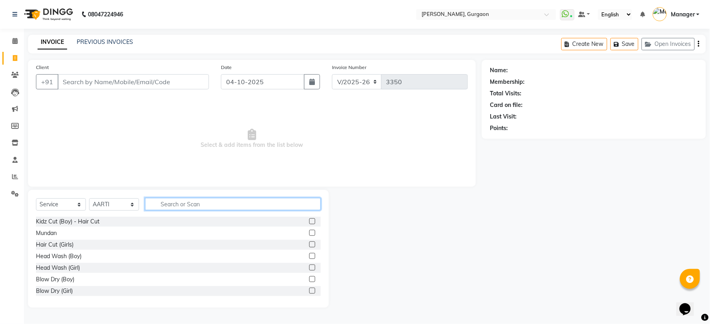
click at [195, 203] on input "text" at bounding box center [233, 204] width 176 height 12
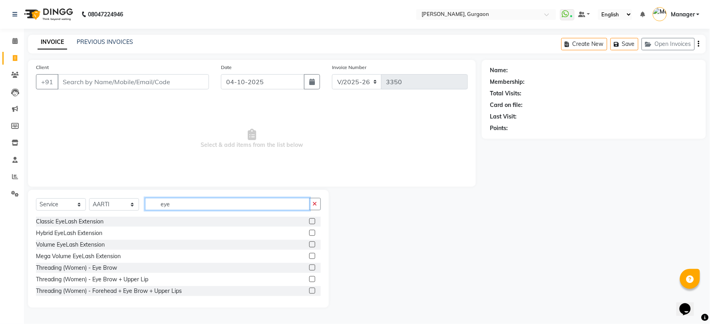
type input "eye"
click at [92, 297] on div "Classic EyeLash Extension Hybrid EyeLash Extension Volume EyeLash Extension Meg…" at bounding box center [178, 257] width 285 height 80
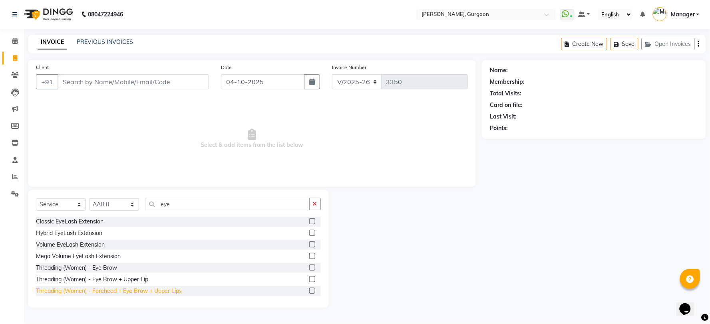
click at [95, 291] on div "Threading (Women) - Forehead + Eye Brow + Upper Lips" at bounding box center [109, 291] width 146 height 8
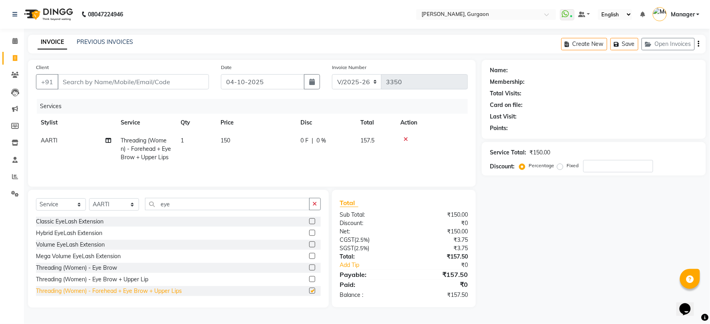
checkbox input "false"
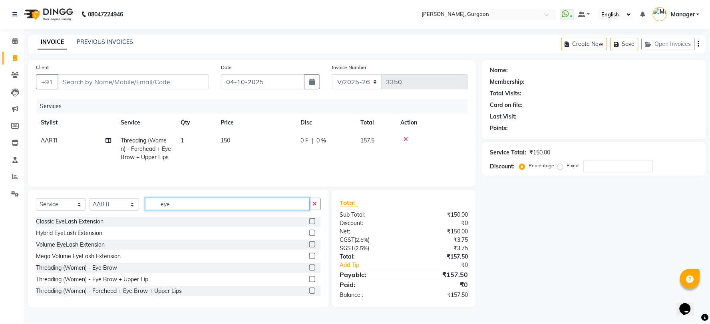
click at [179, 206] on input "eye" at bounding box center [227, 204] width 165 height 12
click at [185, 202] on input "eye" at bounding box center [227, 204] width 165 height 12
type input "e"
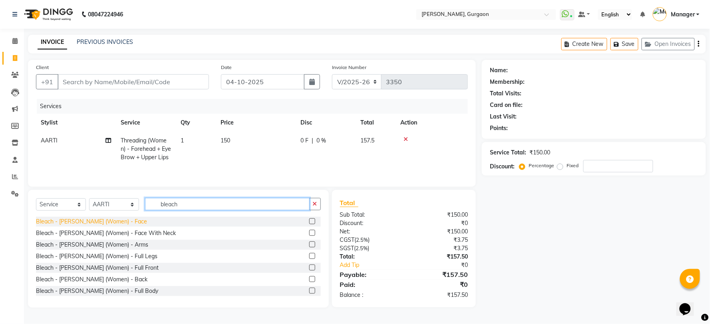
type input "bleach"
click at [111, 222] on div "Bleach - [PERSON_NAME] (Women) - Face" at bounding box center [91, 222] width 111 height 8
checkbox input "false"
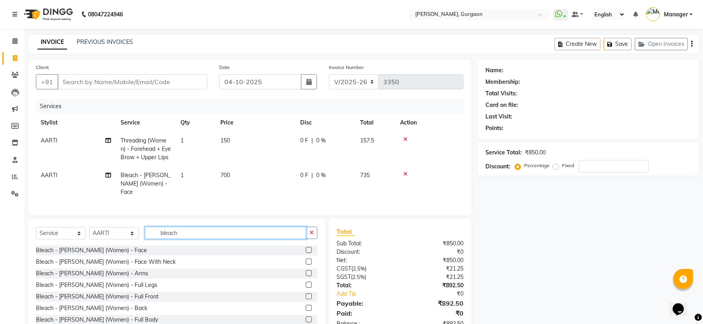
click at [212, 231] on input "bleach" at bounding box center [225, 233] width 161 height 12
type input "b"
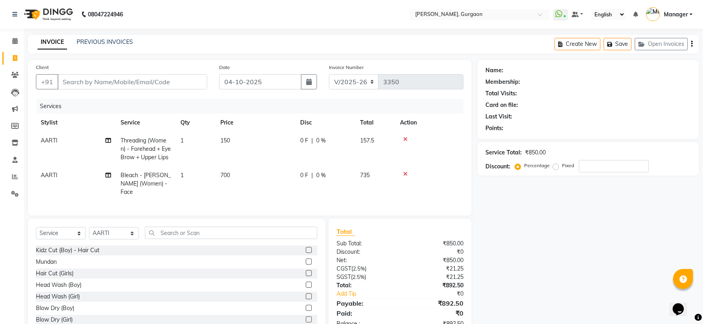
click at [404, 170] on td at bounding box center [429, 184] width 68 height 35
click at [404, 175] on icon at bounding box center [405, 174] width 4 height 6
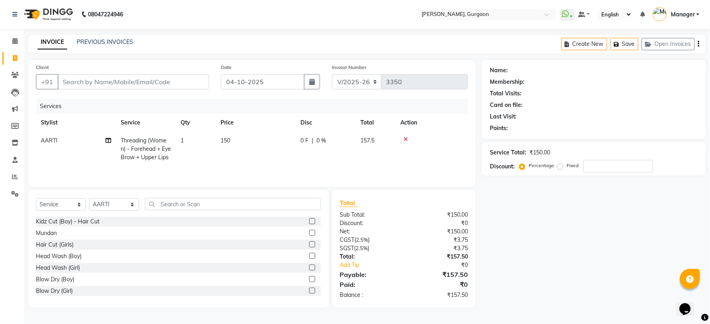
click at [181, 197] on div "Select Service Product Membership Package Voucher Prepaid Gift Card Select Styl…" at bounding box center [178, 249] width 301 height 118
click at [178, 207] on input "text" at bounding box center [233, 204] width 176 height 12
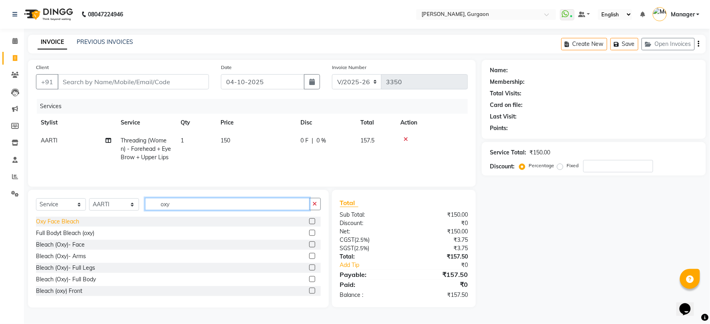
type input "oxy"
click at [69, 222] on div "Oxy Face Bleach" at bounding box center [57, 222] width 43 height 8
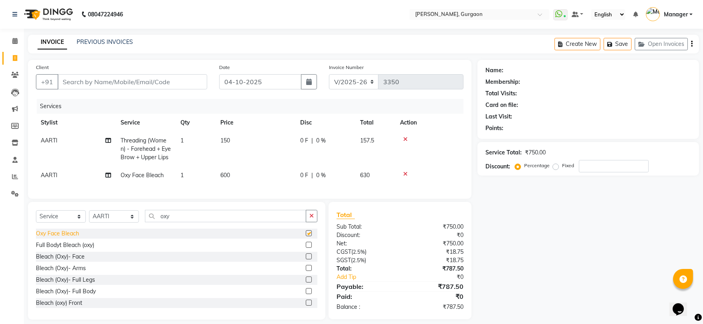
checkbox input "false"
click at [186, 222] on input "oxy" at bounding box center [225, 216] width 161 height 12
type input "o"
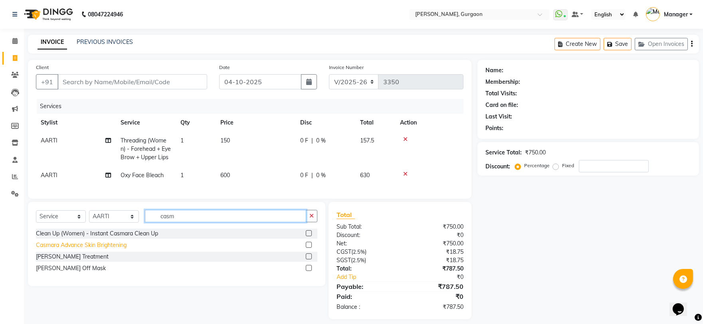
type input "casm"
click at [66, 250] on div "Casmara Advance Skin Brightening" at bounding box center [81, 245] width 91 height 8
checkbox input "false"
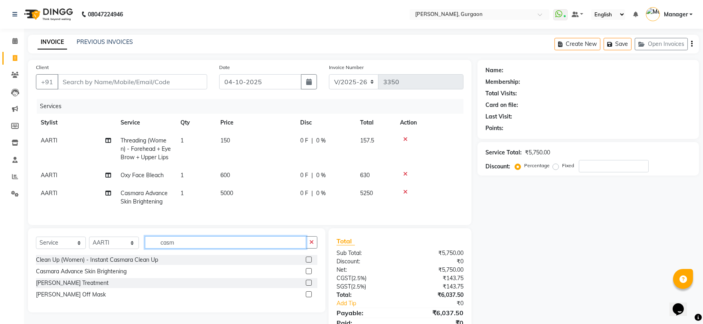
click at [186, 249] on input "casm" at bounding box center [225, 242] width 161 height 12
type input "c"
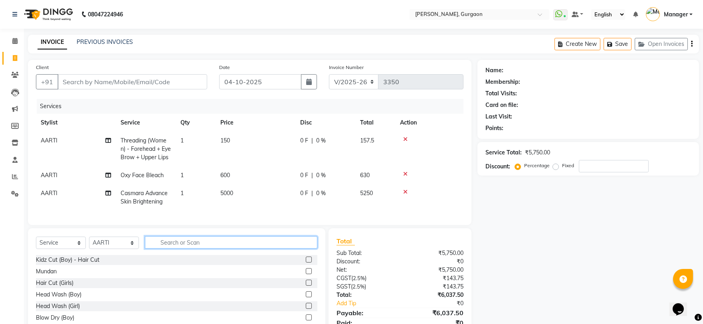
type input "d"
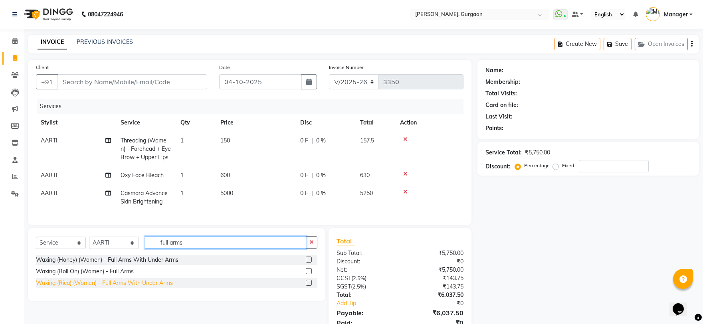
type input "full arms"
click at [67, 288] on div "Waxing (Rica) (Women) - Full Arms With Under Arms" at bounding box center [104, 283] width 137 height 8
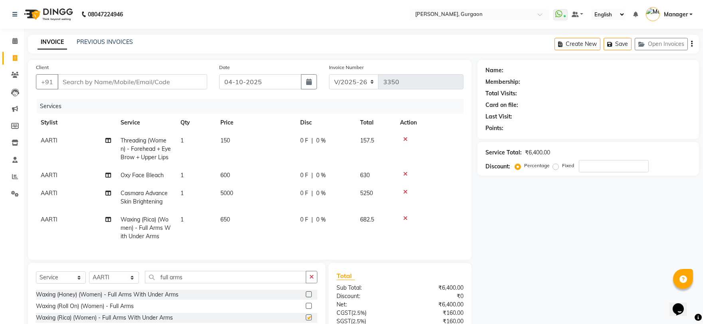
checkbox input "false"
click at [192, 284] on input "full arms" at bounding box center [225, 277] width 161 height 12
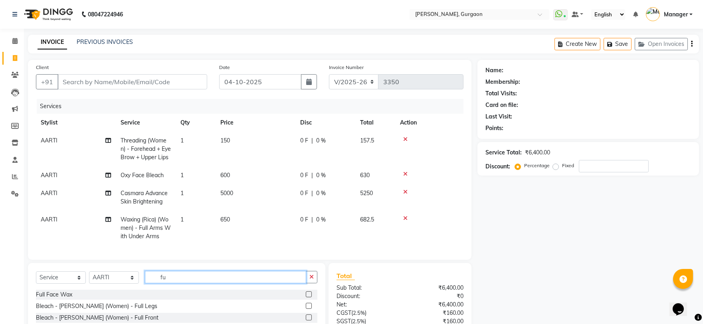
type input "f"
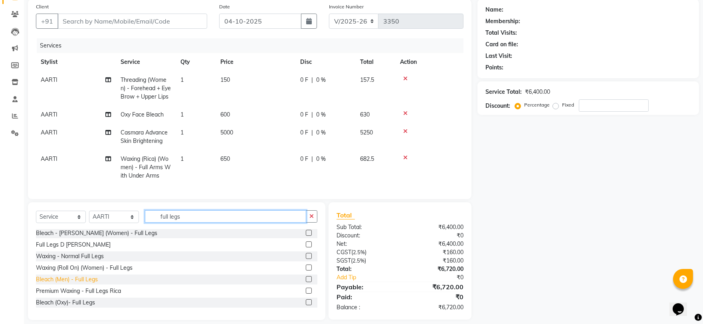
scroll to position [75, 0]
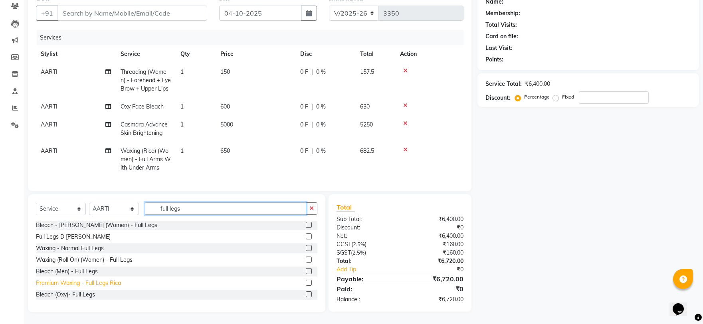
type input "full legs"
click at [83, 282] on div "Premium Waxing - Full Legs Rica" at bounding box center [78, 283] width 85 height 8
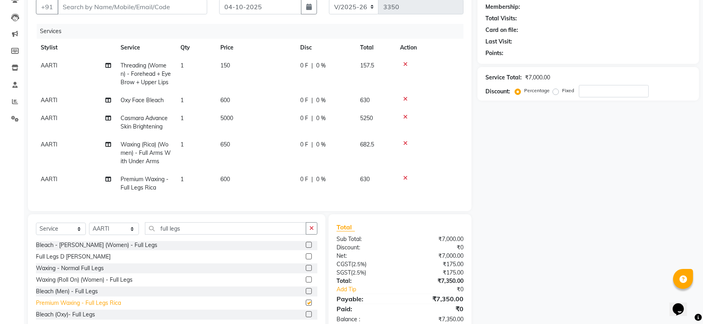
checkbox input "false"
click at [210, 222] on div "Select Service Product Membership Package Voucher Prepaid Gift Card Select Styl…" at bounding box center [177, 273] width 298 height 118
click at [192, 230] on input "full legs" at bounding box center [225, 228] width 161 height 12
type input "f"
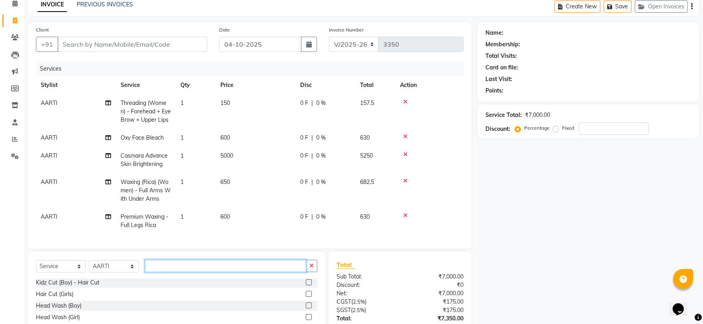
scroll to position [0, 0]
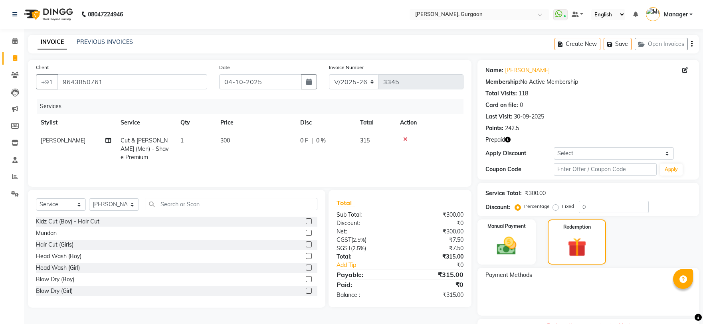
select select "3880"
select select "service"
select select "24605"
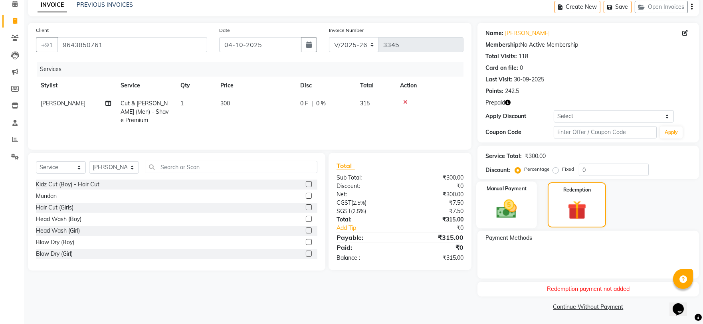
click at [514, 215] on img at bounding box center [506, 209] width 33 height 24
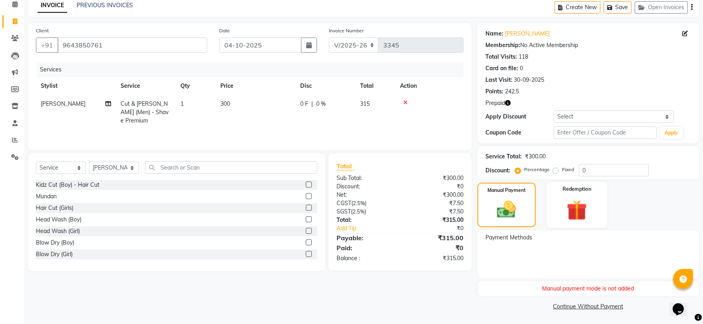
click at [562, 210] on img at bounding box center [577, 210] width 33 height 25
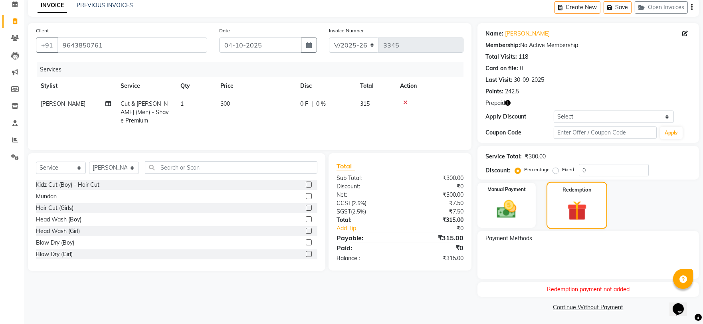
scroll to position [37, 0]
click at [564, 210] on img at bounding box center [577, 210] width 32 height 24
click at [159, 50] on input "9643850761" at bounding box center [133, 44] width 150 height 15
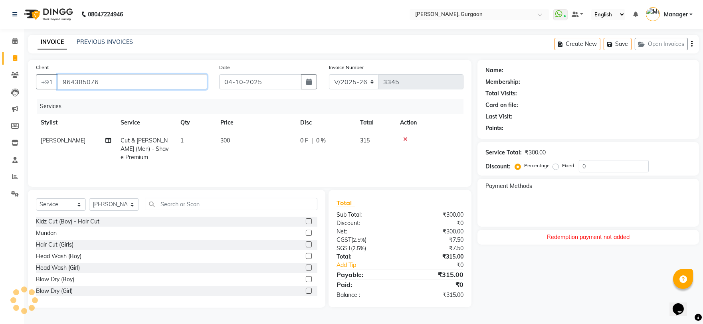
scroll to position [0, 0]
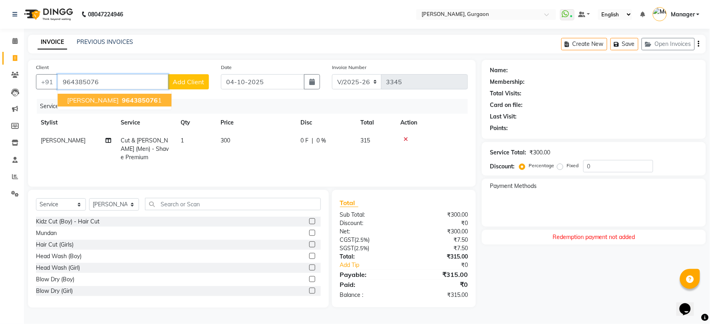
click at [95, 94] on button "VICKY Mongia 964385076 1" at bounding box center [115, 100] width 114 height 13
type input "9643850761"
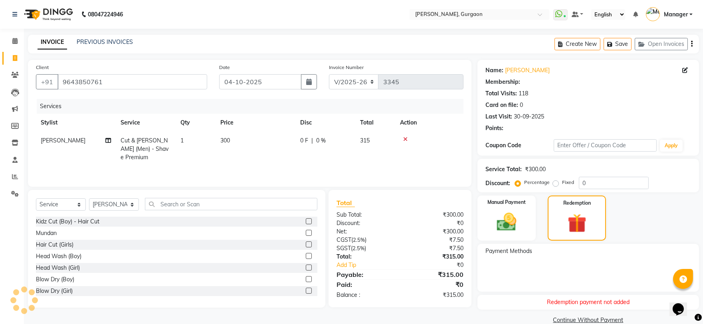
select select "1: Object"
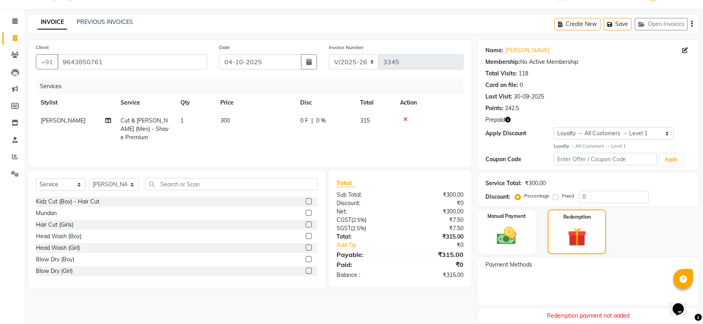
scroll to position [47, 0]
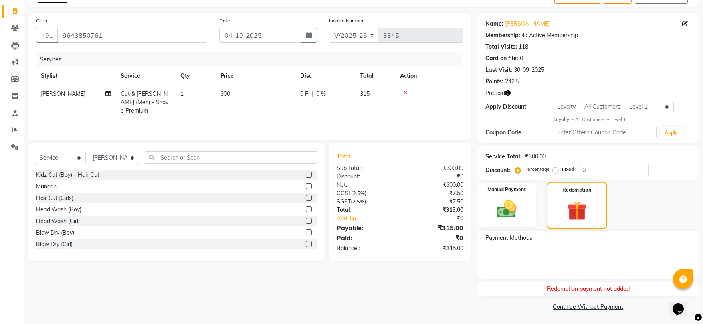
click at [578, 201] on img at bounding box center [577, 211] width 32 height 24
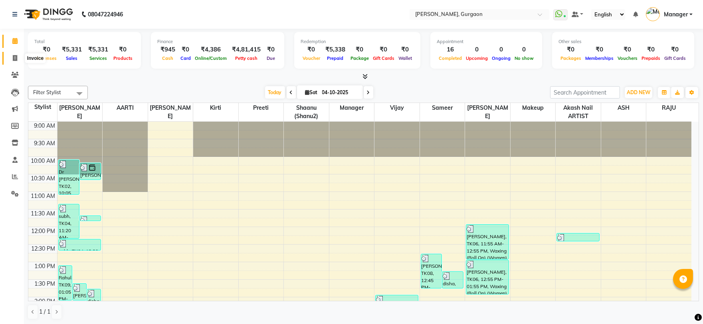
click at [13, 56] on icon at bounding box center [15, 58] width 4 height 6
select select "service"
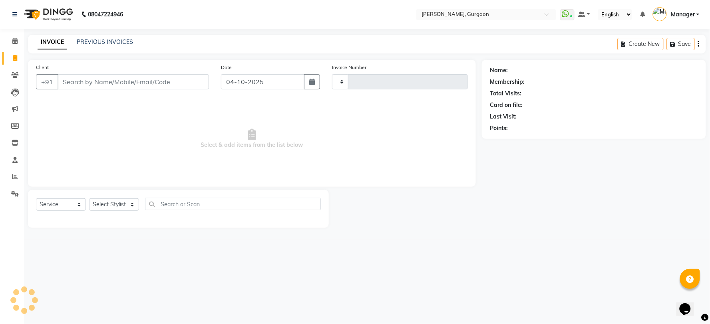
type input "3350"
select select "3880"
click at [78, 79] on input "Client" at bounding box center [133, 81] width 151 height 15
click at [79, 84] on input "Client" at bounding box center [133, 81] width 151 height 15
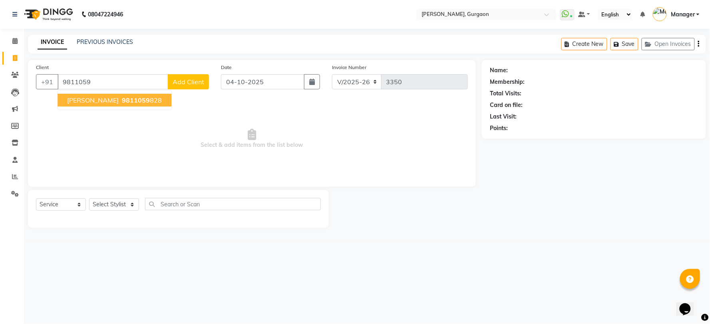
click at [78, 100] on span "tasha" at bounding box center [93, 100] width 52 height 8
type input "9811059828"
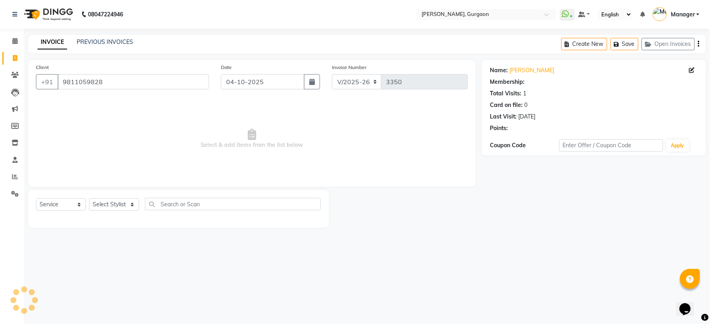
select select "1: Object"
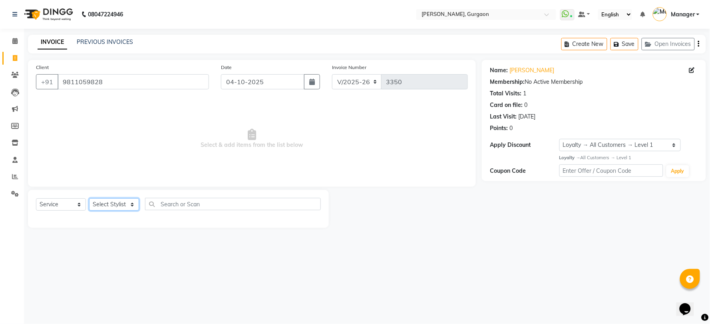
click at [108, 206] on select "Select Stylist [PERSON_NAME] Nail ARTIST [PERSON_NAME] Makeup Manager [PERSON_N…" at bounding box center [114, 205] width 50 height 12
select select "73208"
click at [89, 199] on select "Select Stylist [PERSON_NAME] Nail ARTIST [PERSON_NAME] Makeup Manager [PERSON_N…" at bounding box center [114, 205] width 50 height 12
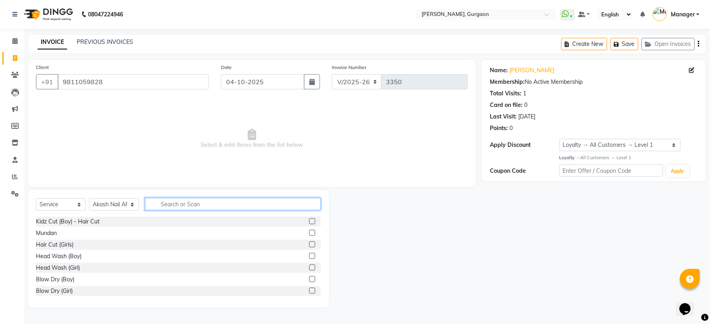
click at [184, 202] on input "text" at bounding box center [233, 204] width 176 height 12
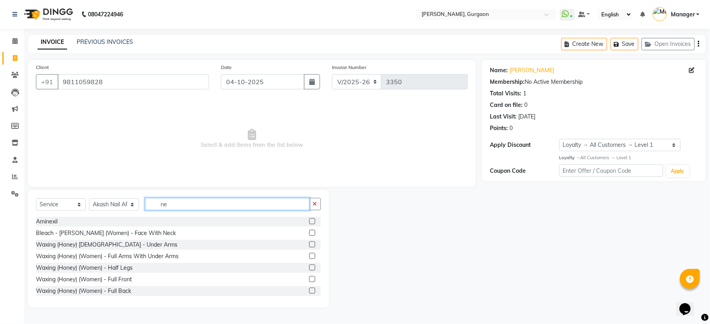
type input "n"
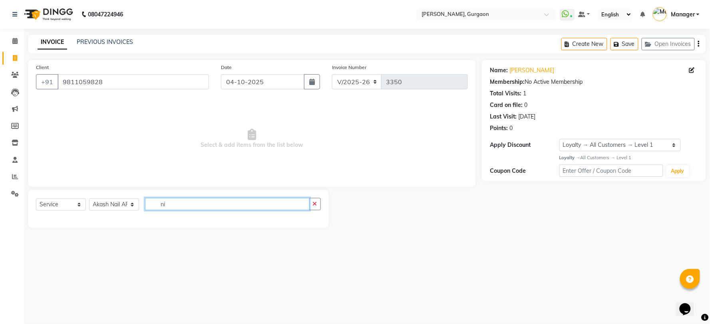
type input "n"
type input "j"
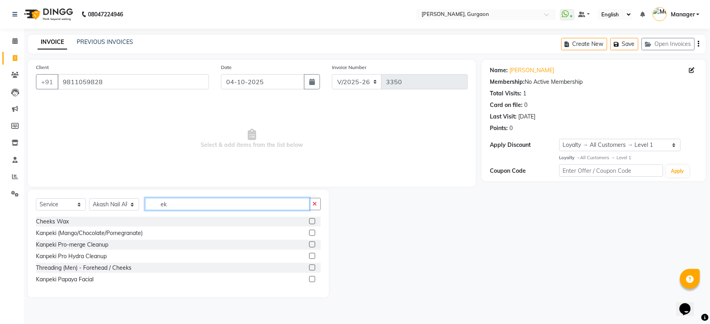
type input "e"
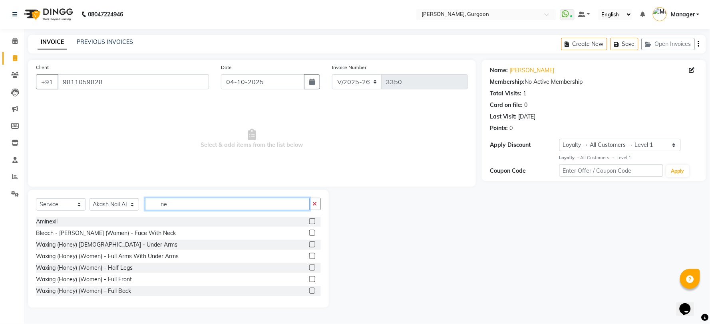
click at [173, 208] on input "ne" at bounding box center [227, 204] width 165 height 12
type input "n"
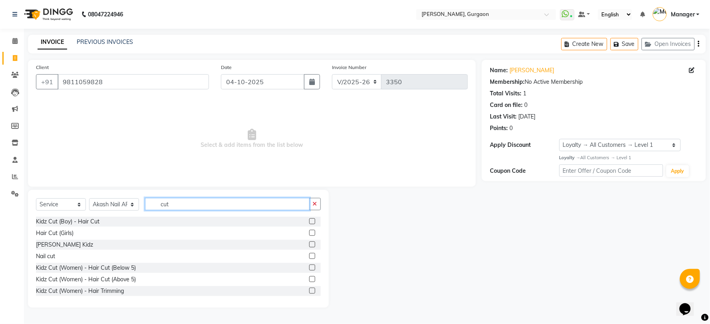
click at [174, 200] on input "cut" at bounding box center [227, 204] width 165 height 12
type input "c"
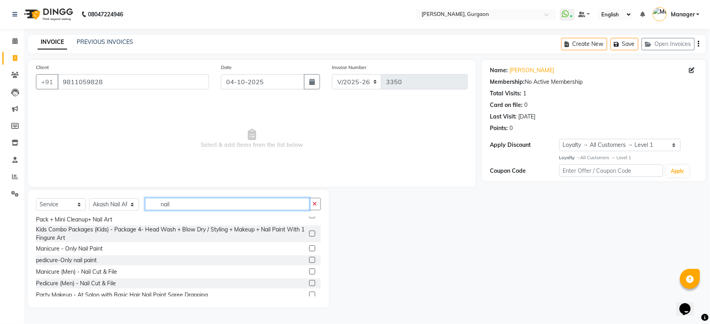
scroll to position [89, 0]
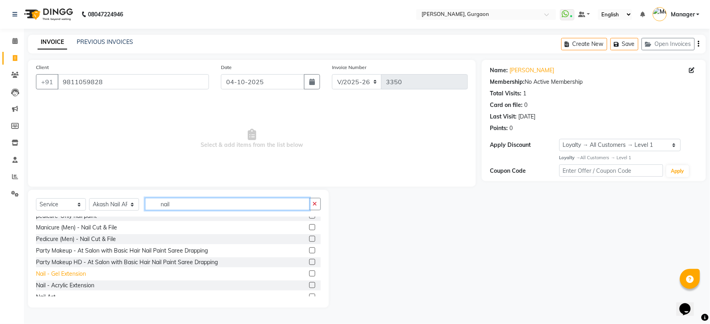
type input "nail"
click at [60, 276] on div "Nail - Gel Extension" at bounding box center [61, 274] width 50 height 8
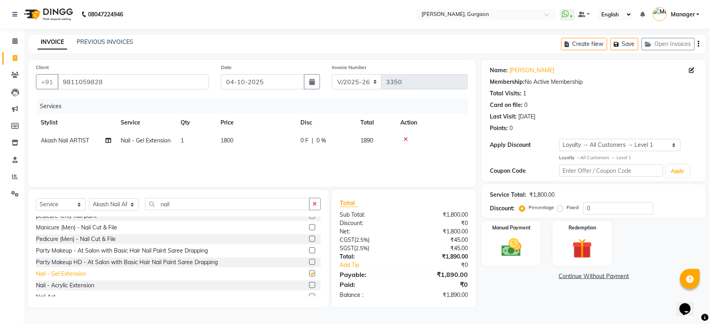
checkbox input "false"
click at [59, 286] on div "Nail - Acrylic Extension" at bounding box center [65, 286] width 58 height 8
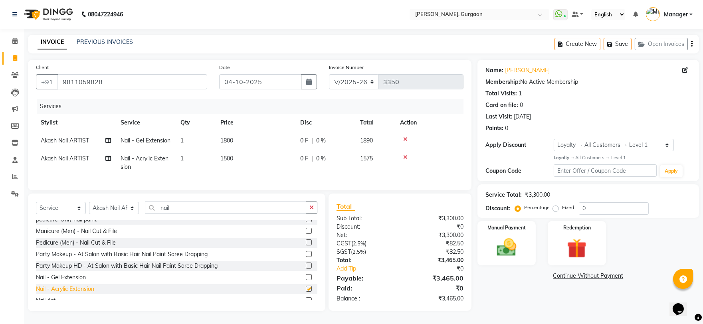
checkbox input "false"
click at [403, 137] on icon at bounding box center [405, 140] width 4 height 6
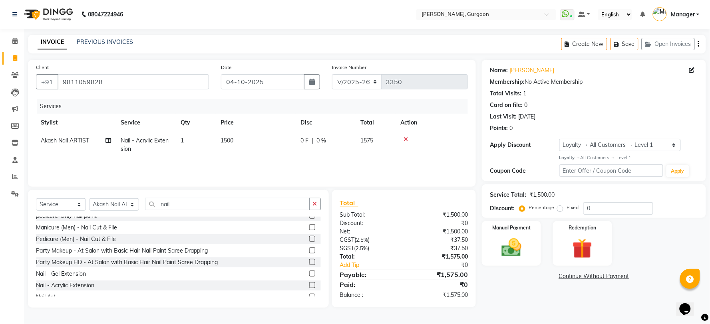
click at [406, 142] on icon at bounding box center [405, 140] width 4 height 6
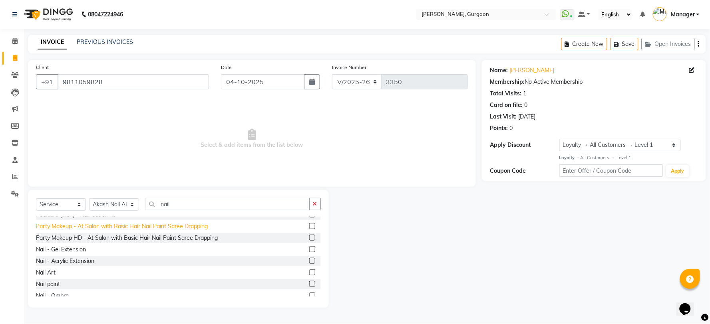
scroll to position [133, 0]
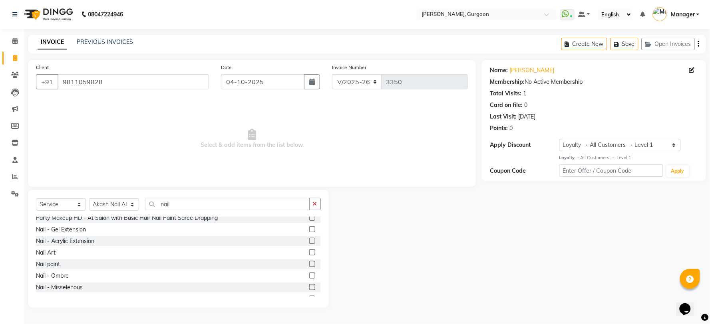
click at [64, 266] on div "Nail paint" at bounding box center [178, 265] width 285 height 10
click at [56, 264] on div "Nail paint" at bounding box center [48, 264] width 24 height 8
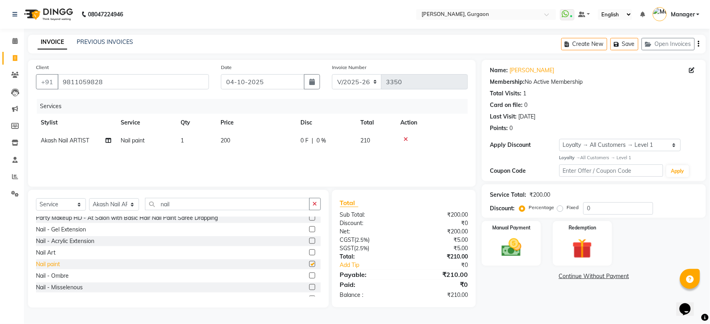
checkbox input "false"
click at [58, 276] on div "Nail - Ombre" at bounding box center [52, 276] width 33 height 8
checkbox input "false"
click at [406, 138] on icon at bounding box center [405, 140] width 4 height 6
click at [242, 140] on td "500" at bounding box center [256, 141] width 80 height 18
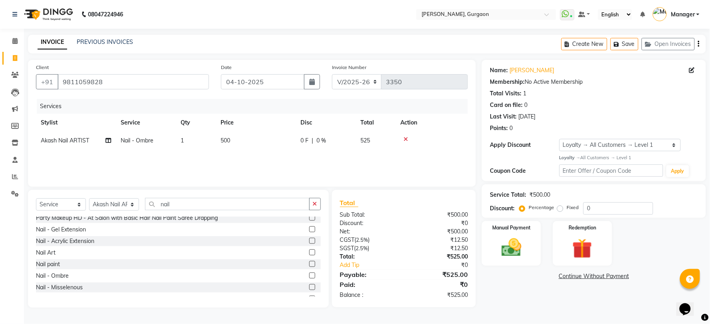
select select "73208"
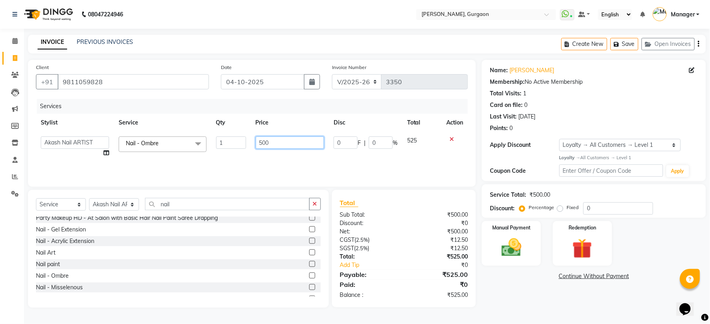
click at [282, 142] on input "500" at bounding box center [290, 143] width 68 height 12
type input "5"
type input "700"
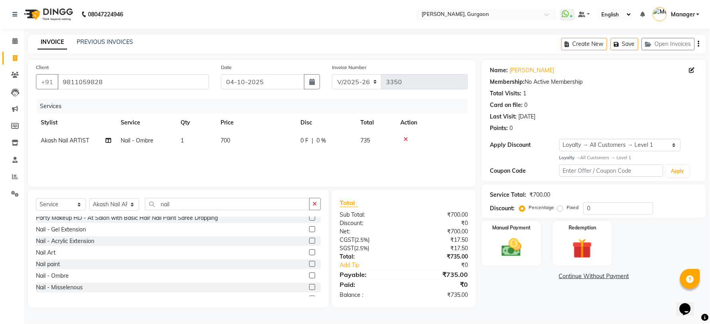
drag, startPoint x: 180, startPoint y: 212, endPoint x: 181, endPoint y: 202, distance: 9.7
click at [181, 204] on div "Select Service Product Membership Package Voucher Prepaid Gift Card Select Styl…" at bounding box center [178, 207] width 285 height 19
click at [181, 202] on input "nail" at bounding box center [227, 204] width 165 height 12
type input "n"
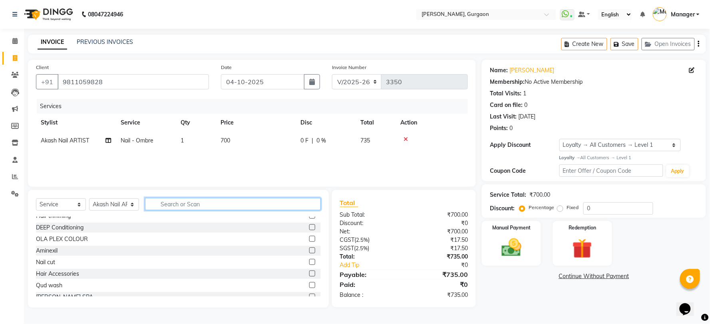
scroll to position [376, 0]
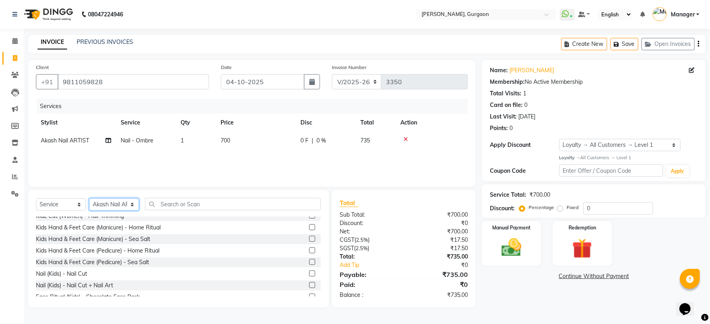
click at [121, 207] on select "Select Stylist [PERSON_NAME] Nail ARTIST [PERSON_NAME] Makeup Manager [PERSON_N…" at bounding box center [114, 205] width 50 height 12
select select "50388"
click at [89, 199] on select "Select Stylist [PERSON_NAME] Nail ARTIST [PERSON_NAME] Makeup Manager [PERSON_N…" at bounding box center [114, 205] width 50 height 12
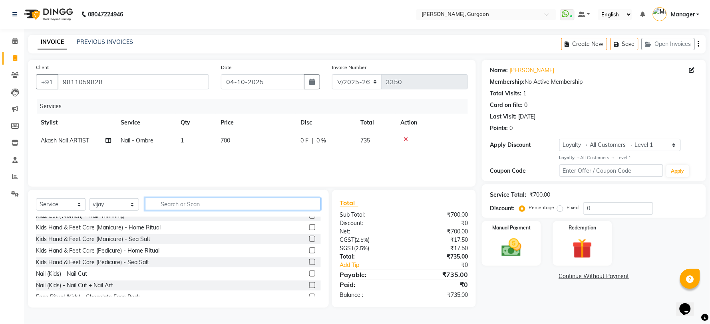
click at [178, 204] on input "text" at bounding box center [233, 204] width 176 height 12
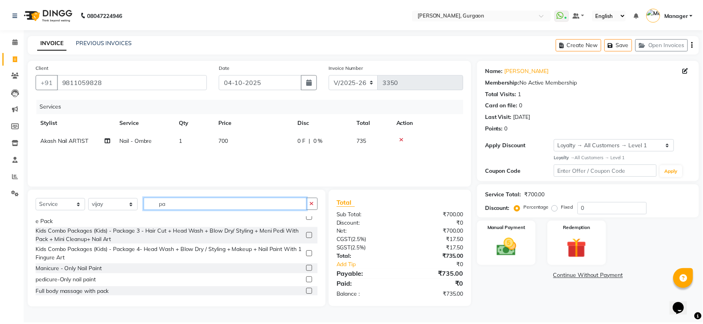
scroll to position [0, 0]
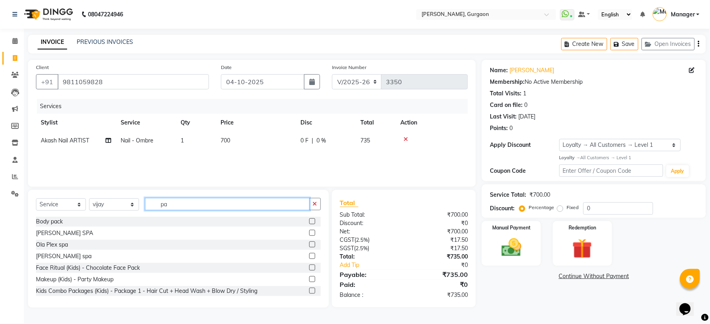
type input "p"
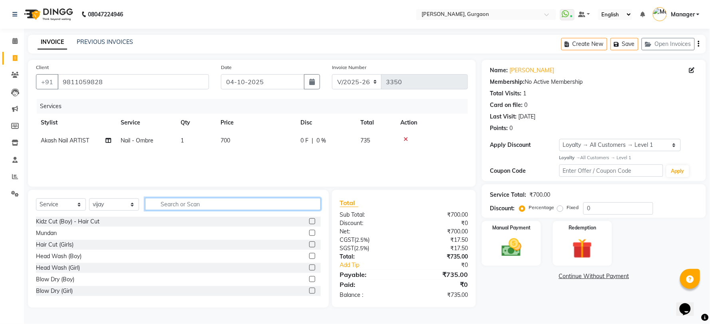
click at [178, 206] on input "text" at bounding box center [233, 204] width 176 height 12
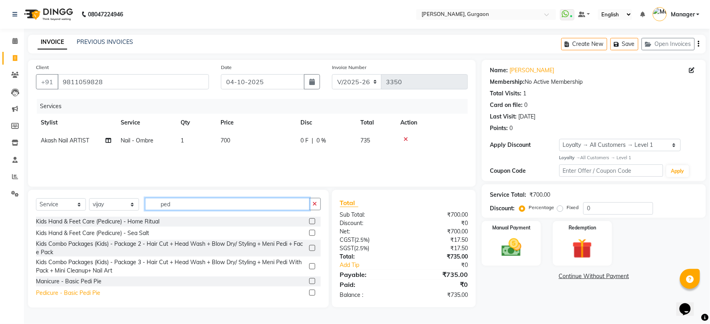
type input "ped"
click at [57, 294] on div "Pedicure - Basic Pedi Pie" at bounding box center [68, 293] width 64 height 8
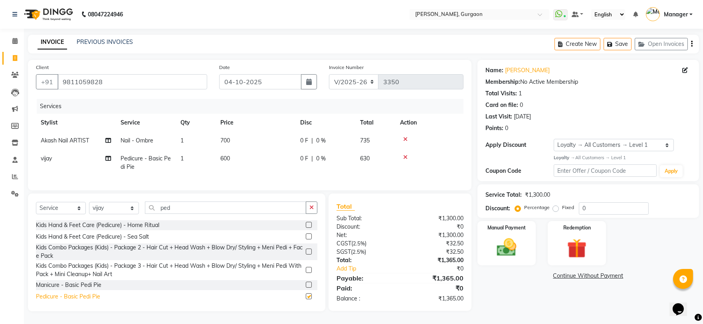
checkbox input "false"
click at [583, 246] on img at bounding box center [577, 248] width 33 height 25
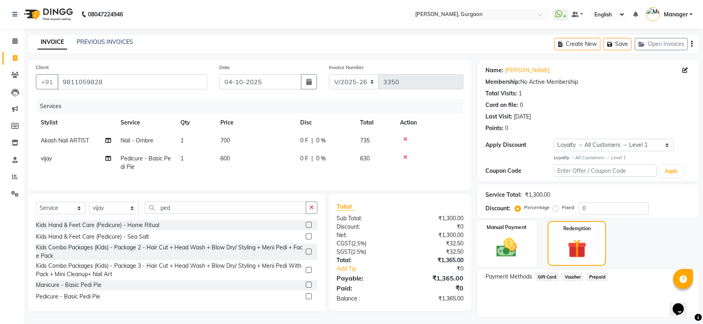
click at [494, 252] on img at bounding box center [506, 248] width 33 height 24
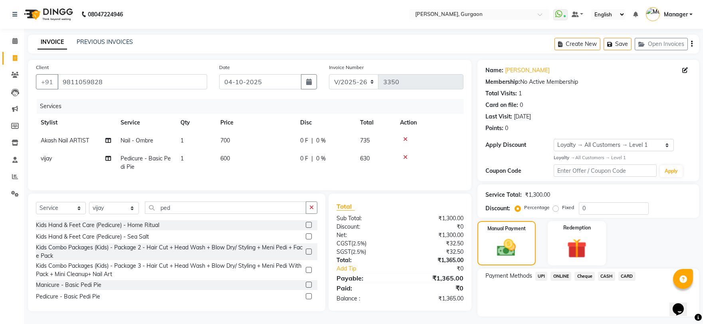
click at [607, 278] on span "CASH" at bounding box center [606, 276] width 17 height 9
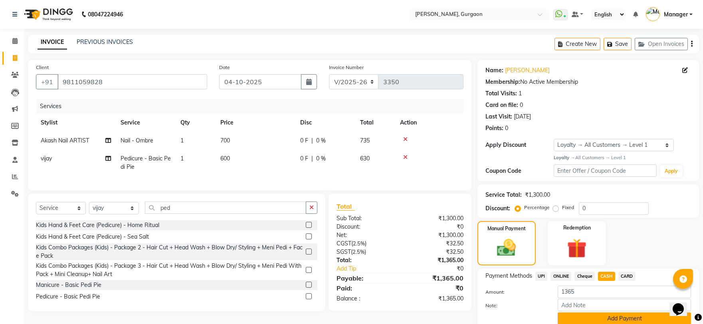
click at [613, 314] on button "Add Payment" at bounding box center [624, 319] width 133 height 12
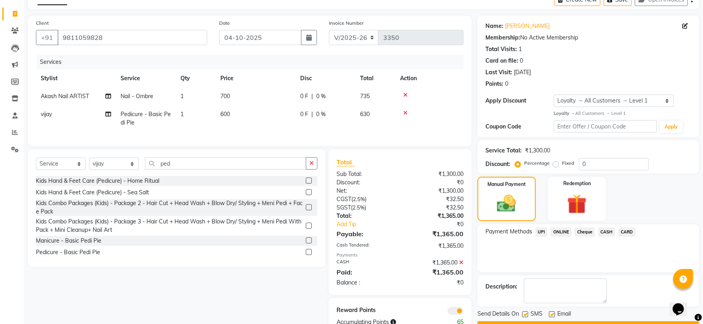
scroll to position [73, 0]
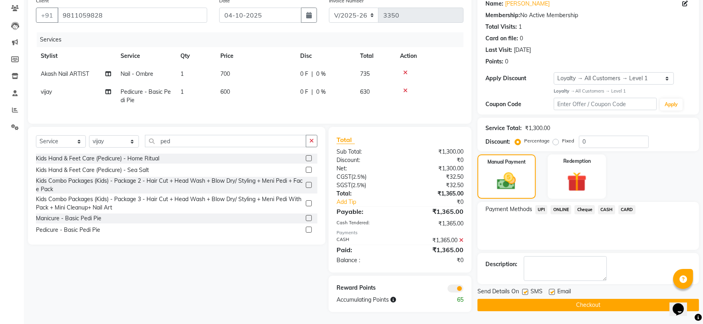
click at [585, 300] on button "Checkout" at bounding box center [589, 305] width 222 height 12
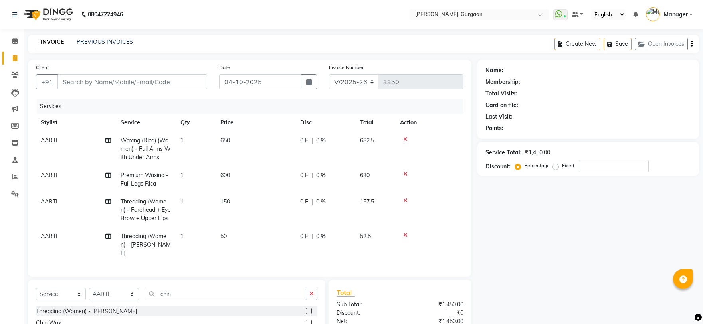
select select "3880"
select select "service"
select select "25791"
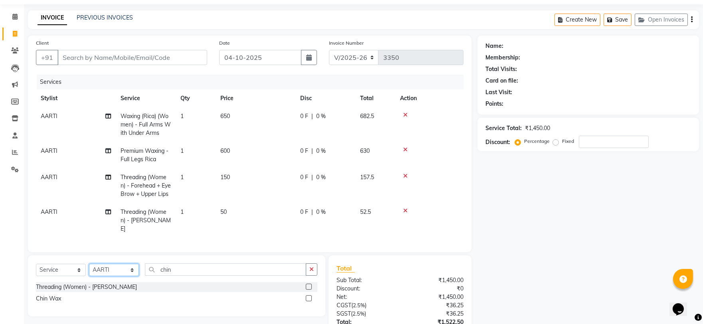
scroll to position [44, 0]
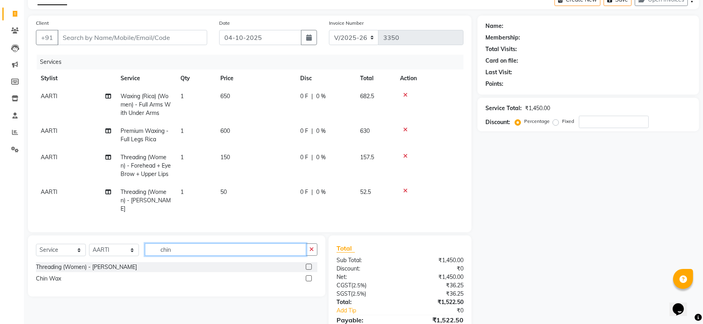
click at [191, 251] on input "chin" at bounding box center [225, 250] width 161 height 12
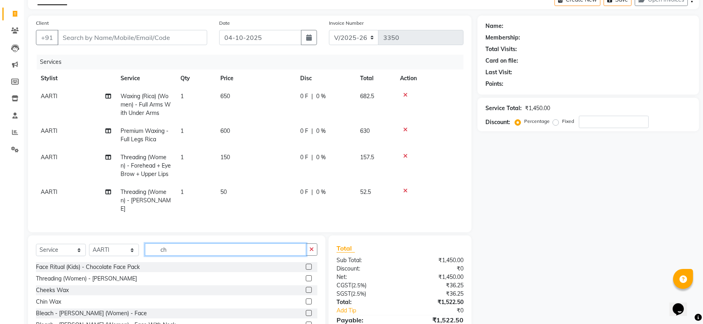
type input "c"
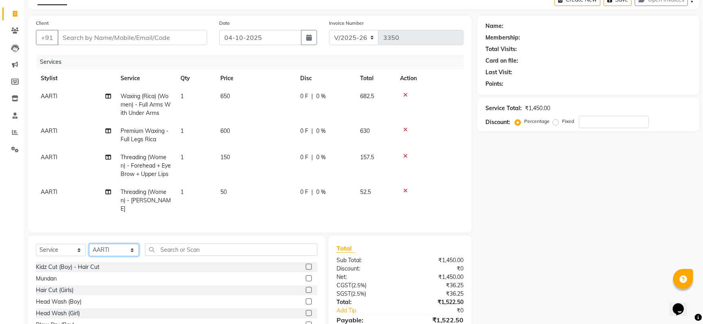
click at [130, 246] on select "Select Stylist [PERSON_NAME] Nail ARTIST [PERSON_NAME] Makeup Manager [PERSON_N…" at bounding box center [114, 250] width 50 height 12
select select "50388"
click at [89, 244] on select "Select Stylist [PERSON_NAME] Nail ARTIST [PERSON_NAME] Makeup Manager [PERSON_N…" at bounding box center [114, 250] width 50 height 12
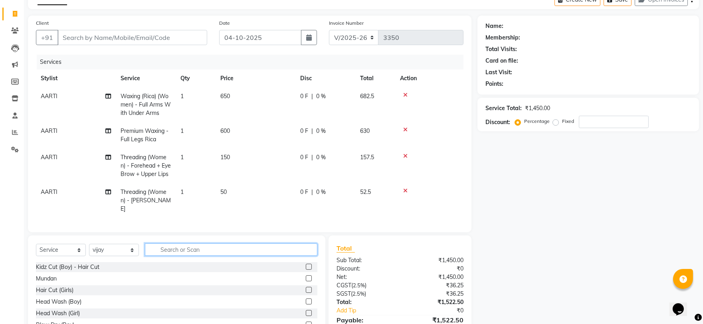
click at [193, 250] on input "text" at bounding box center [231, 250] width 173 height 12
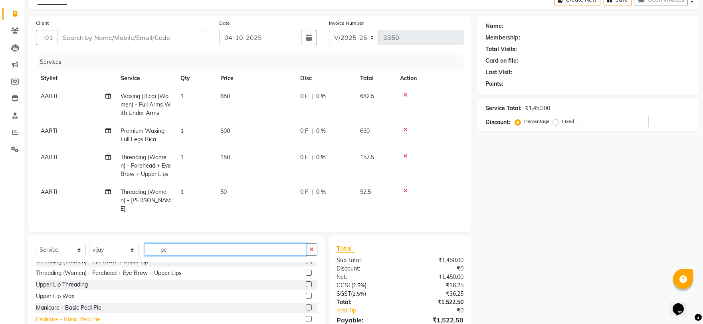
type input "pe"
click at [81, 318] on div "Pedicure - Basic Pedi Pie" at bounding box center [68, 320] width 64 height 8
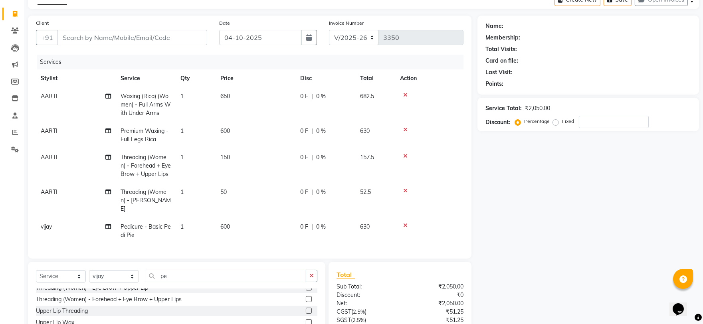
checkbox input "false"
click at [179, 270] on input "pe" at bounding box center [225, 276] width 161 height 12
type input "p"
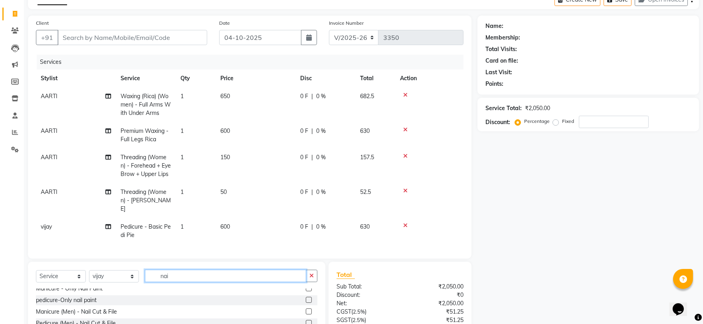
scroll to position [77, 0]
type input "nai"
click at [79, 301] on div "pedicure-Only nail paint" at bounding box center [66, 300] width 61 height 8
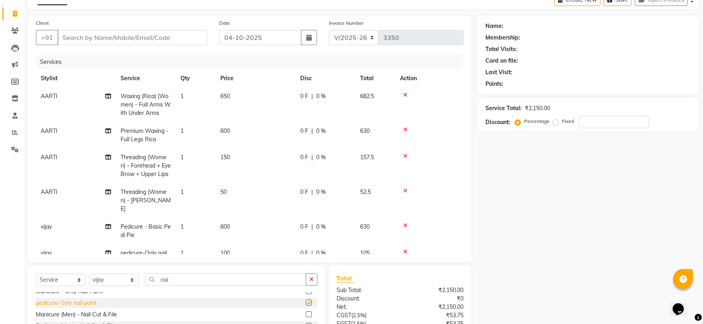
checkbox input "false"
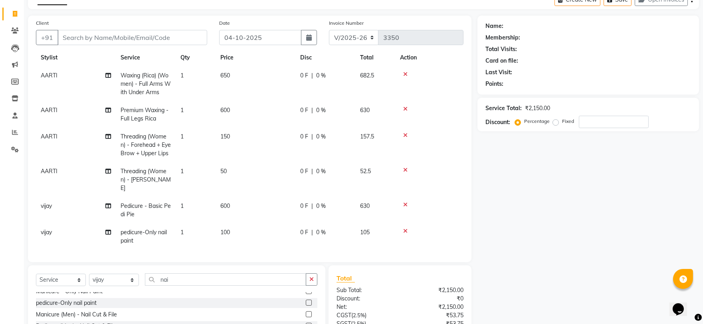
click at [386, 207] on td "630" at bounding box center [375, 210] width 40 height 26
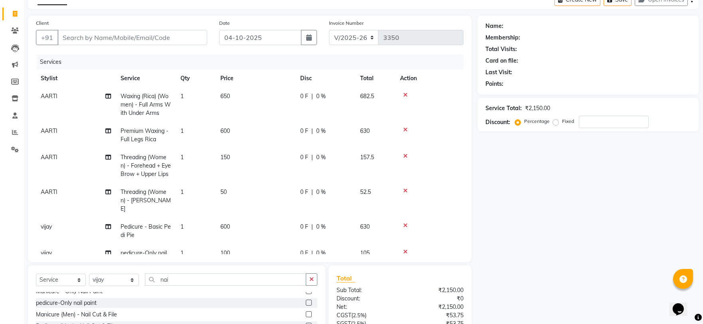
select select "50388"
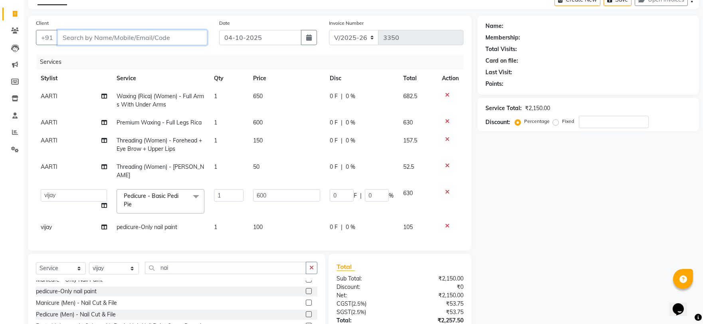
click at [125, 39] on input "Client" at bounding box center [133, 37] width 150 height 15
click at [98, 39] on input "Client" at bounding box center [133, 37] width 150 height 15
type input "8"
type input "0"
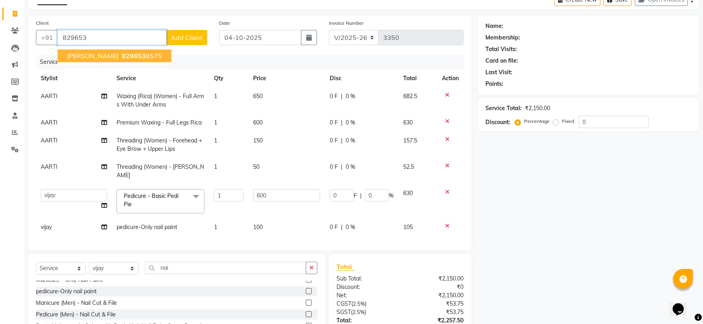
click at [100, 49] on ngb-typeahead-window "shivangi patel 829653 8575" at bounding box center [114, 56] width 115 height 20
click at [101, 54] on span "shivangi patel" at bounding box center [93, 56] width 52 height 8
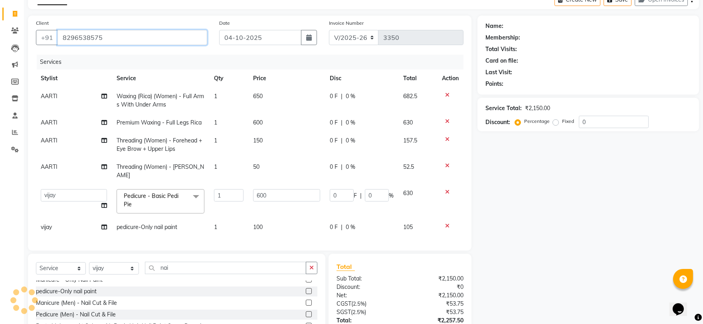
type input "8296538575"
type input "180"
type input "30"
select select "2: Object"
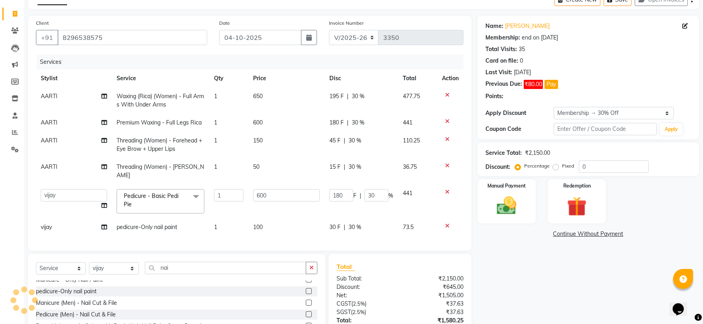
type input "30"
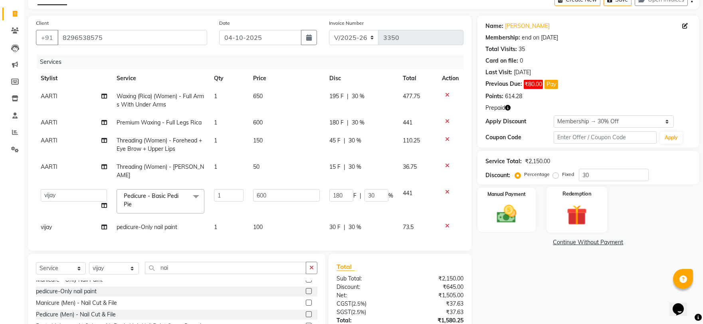
click at [577, 212] on img at bounding box center [577, 214] width 33 height 25
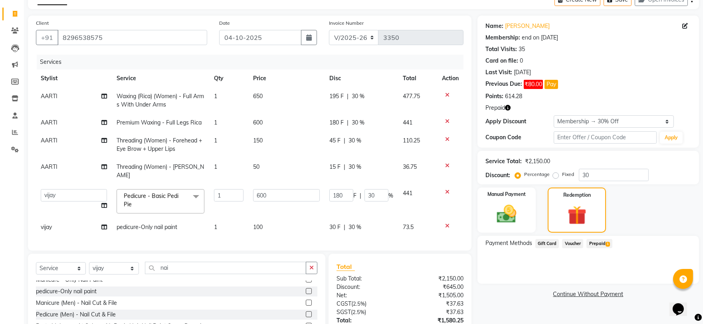
click at [602, 241] on span "Prepaid 1" at bounding box center [600, 243] width 26 height 9
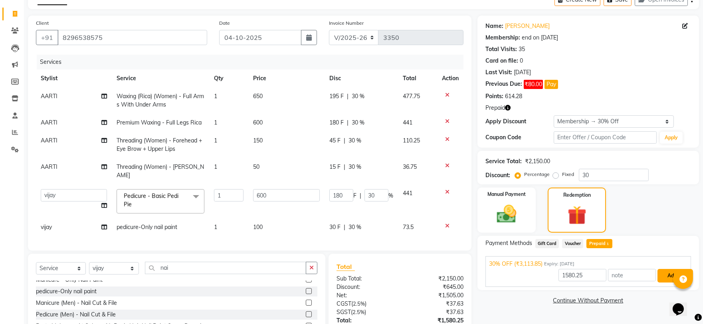
click at [674, 274] on button "Add" at bounding box center [672, 276] width 29 height 14
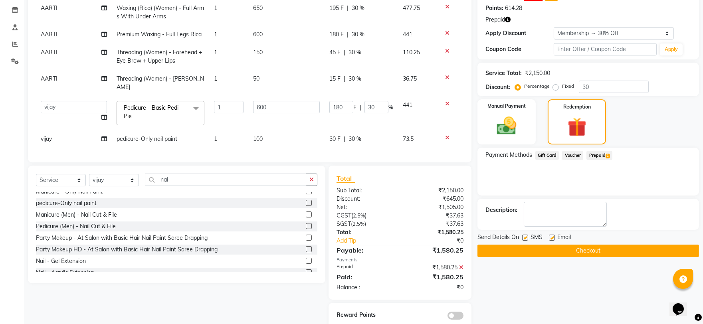
scroll to position [133, 0]
click at [578, 249] on button "Checkout" at bounding box center [589, 250] width 222 height 12
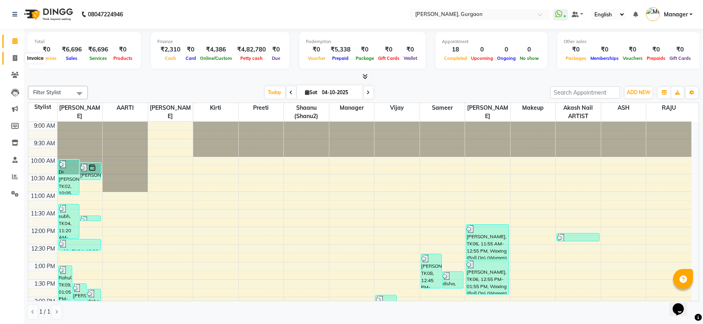
click at [14, 60] on icon at bounding box center [15, 58] width 4 height 6
select select "service"
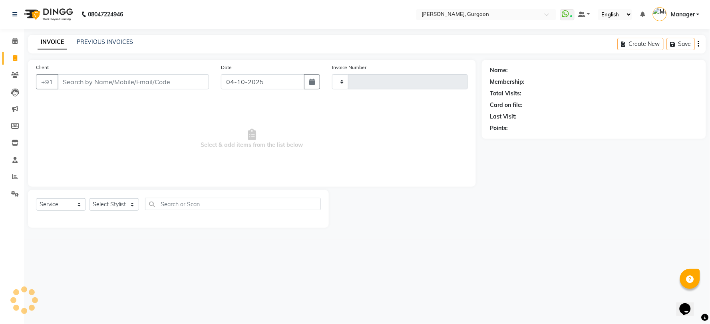
type input "3351"
select select "3880"
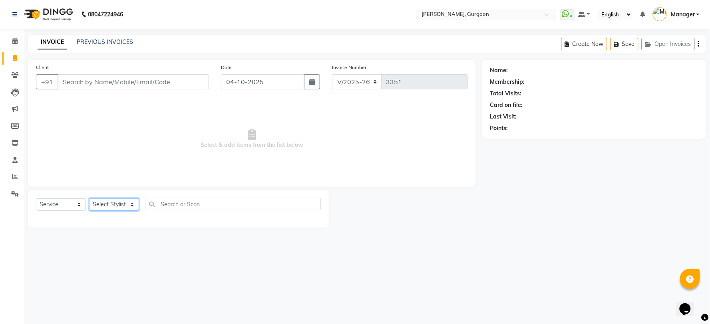
click at [109, 207] on select "Select Stylist [PERSON_NAME] Nail ARTIST [PERSON_NAME] Makeup Manager [PERSON_N…" at bounding box center [114, 205] width 50 height 12
select select "78042"
click at [89, 199] on select "Select Stylist [PERSON_NAME] Nail ARTIST [PERSON_NAME] Makeup Manager [PERSON_N…" at bounding box center [114, 205] width 50 height 12
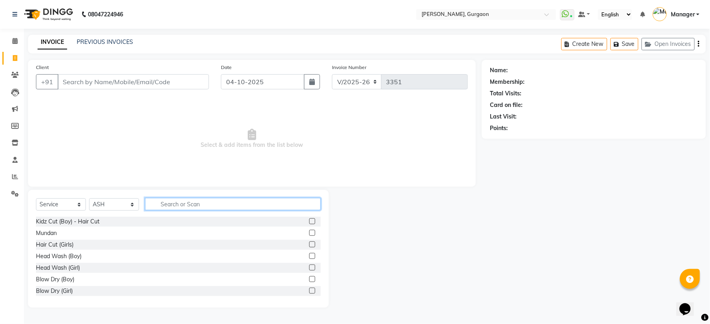
click at [171, 205] on input "text" at bounding box center [233, 204] width 176 height 12
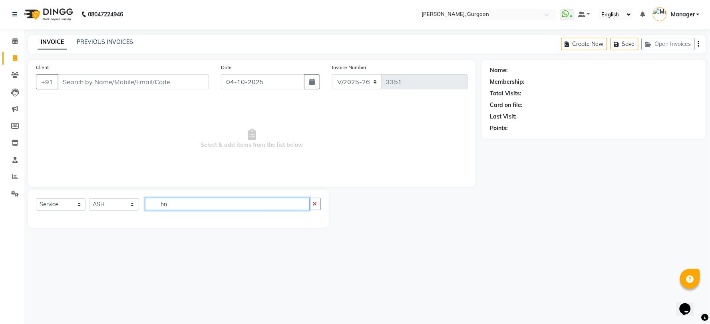
type input "h"
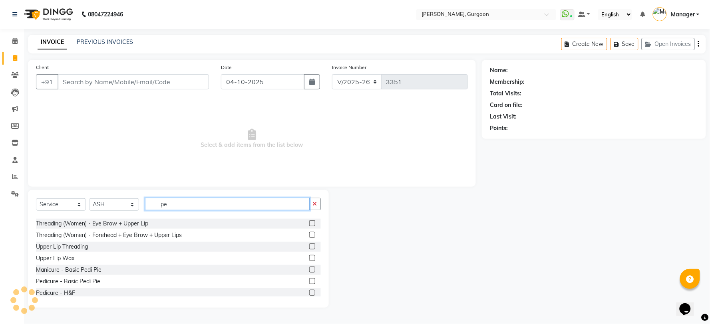
scroll to position [89, 0]
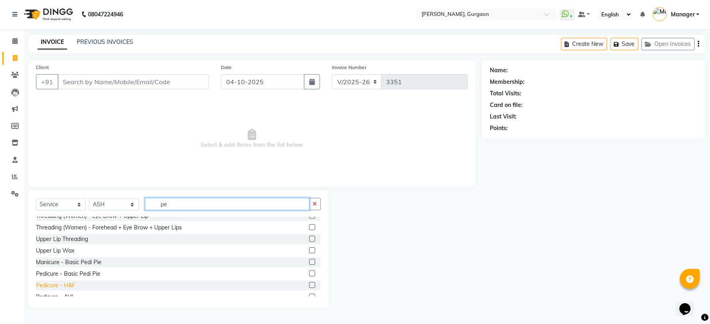
type input "pe"
click at [63, 286] on div "Pedicure - H&F" at bounding box center [55, 286] width 39 height 8
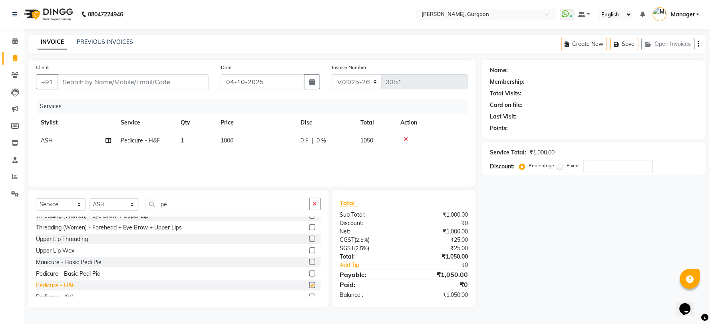
checkbox input "false"
click at [125, 204] on select "Select Stylist [PERSON_NAME] Nail ARTIST [PERSON_NAME] Makeup Manager [PERSON_N…" at bounding box center [114, 205] width 50 height 12
click at [193, 206] on input "pe" at bounding box center [227, 204] width 165 height 12
type input "p"
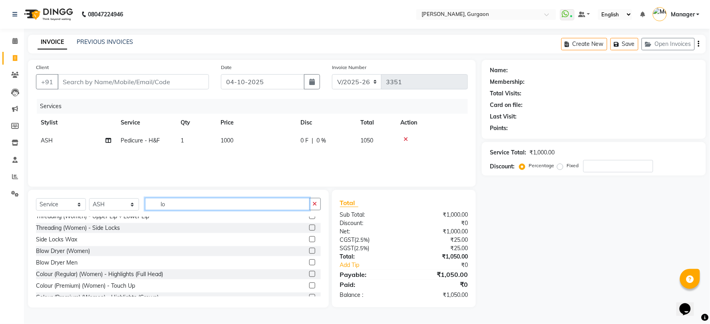
scroll to position [0, 0]
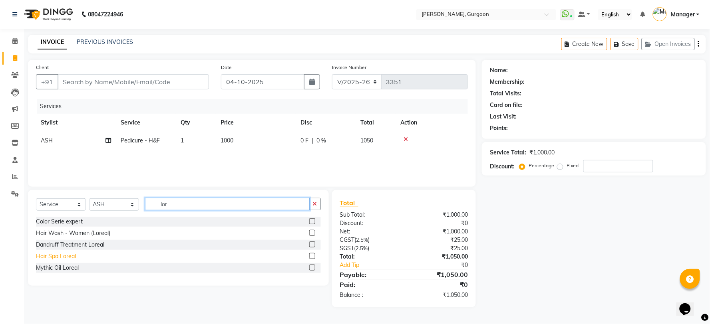
type input "lor"
click at [54, 256] on div "Hair Spa Loreal" at bounding box center [56, 256] width 40 height 8
checkbox input "false"
click at [175, 204] on input "lor" at bounding box center [227, 204] width 165 height 12
type input "l"
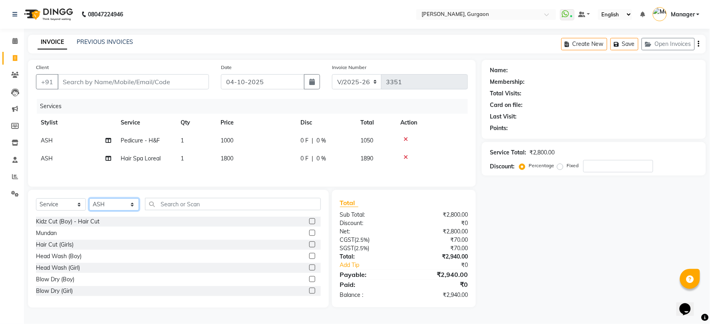
click at [118, 210] on select "Select Stylist AARTI Abdul Kalam Akash Nail ARTIST ASH Gayatree Kirti Makeup Ma…" at bounding box center [114, 205] width 50 height 12
select select "59315"
click at [89, 200] on select "Select Stylist AARTI Abdul Kalam Akash Nail ARTIST ASH Gayatree Kirti Makeup Ma…" at bounding box center [114, 205] width 50 height 12
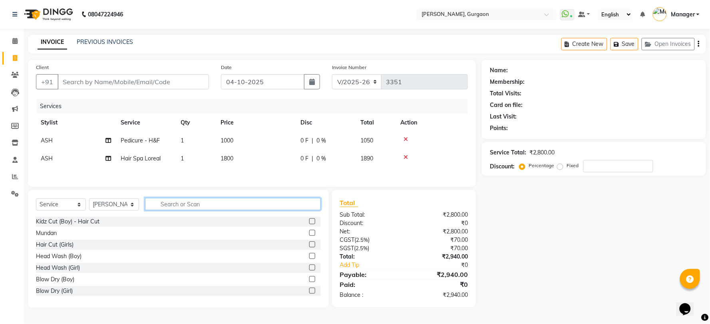
click at [169, 208] on input "text" at bounding box center [233, 204] width 176 height 12
type input "e"
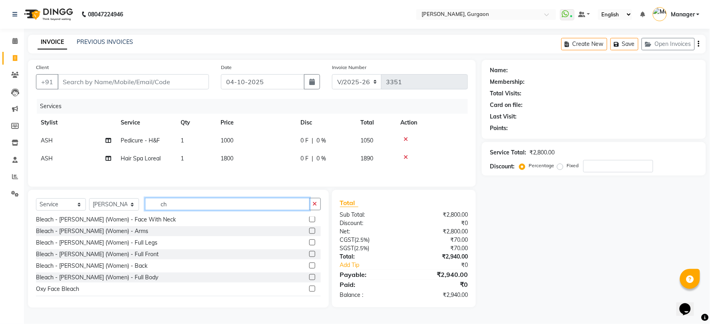
scroll to position [44, 0]
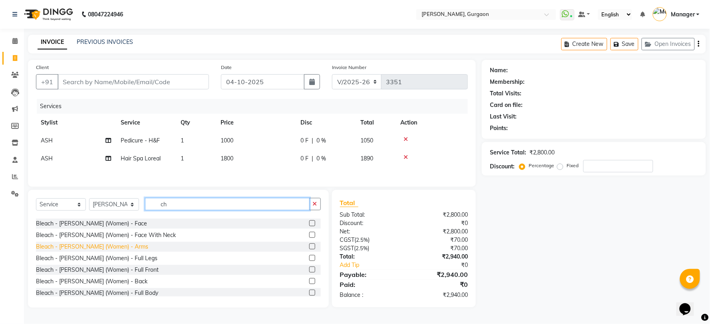
type input "ch"
click at [84, 248] on div "Bleach - [PERSON_NAME] (Women) - Arms" at bounding box center [92, 247] width 112 height 8
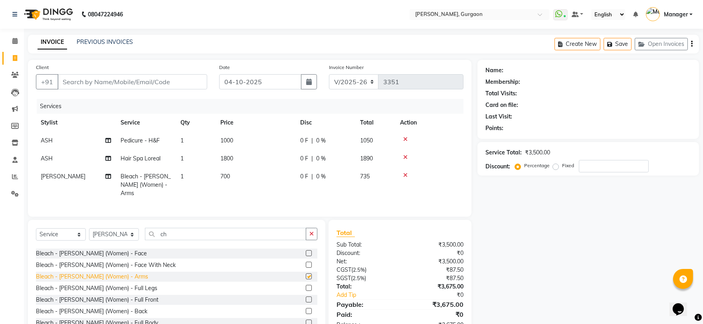
checkbox input "false"
click at [407, 173] on icon at bounding box center [405, 176] width 4 height 6
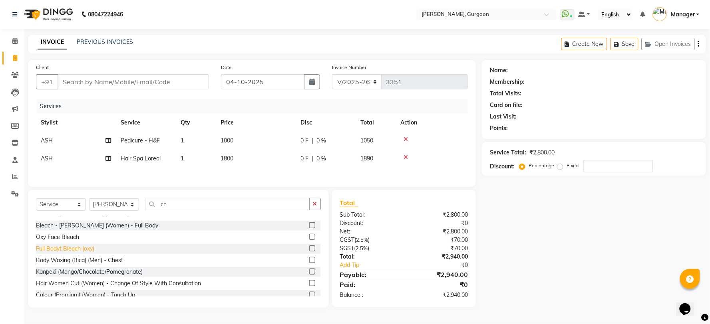
scroll to position [133, 0]
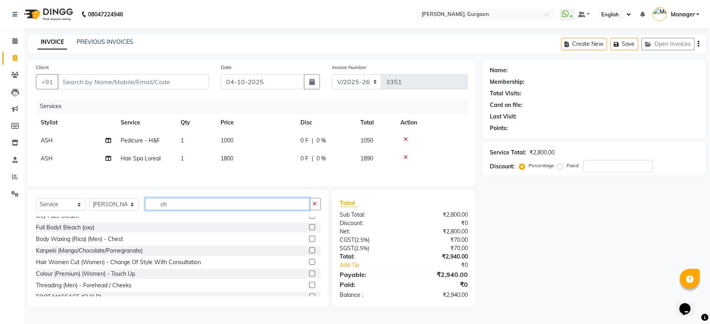
click at [189, 206] on input "ch" at bounding box center [227, 204] width 165 height 12
type input "c"
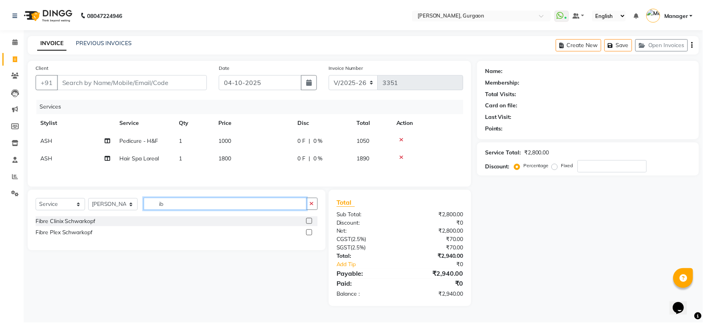
scroll to position [0, 0]
type input "i"
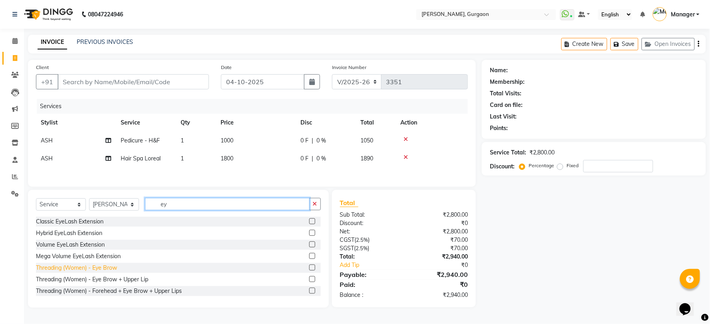
type input "ey"
click at [93, 269] on div "Threading (Women) - Eye Brow" at bounding box center [76, 268] width 81 height 8
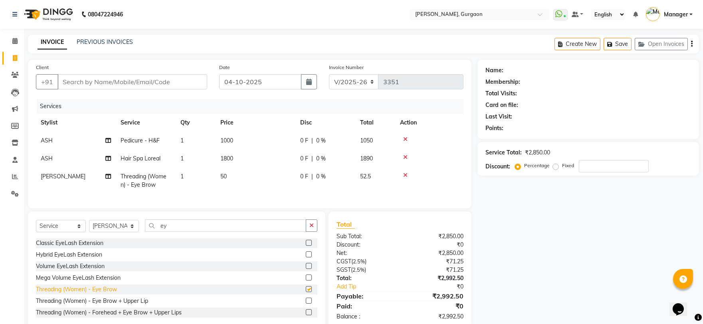
checkbox input "false"
click at [183, 179] on span "1" at bounding box center [182, 176] width 3 height 7
select select "59315"
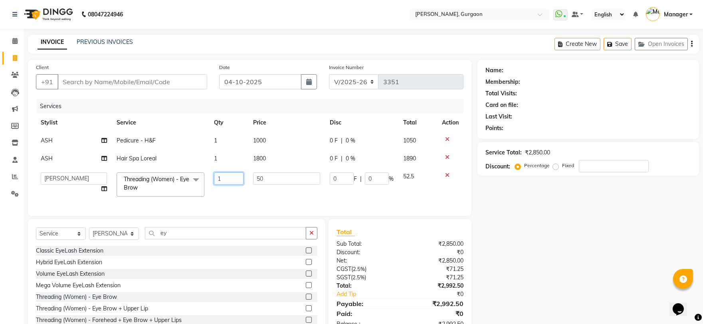
click at [228, 177] on input "1" at bounding box center [229, 179] width 30 height 12
type input "2"
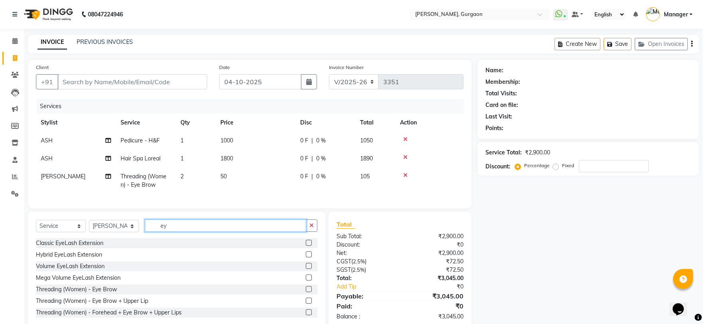
click at [193, 238] on div "Select Service Product Membership Package Voucher Prepaid Gift Card Select Styl…" at bounding box center [177, 229] width 282 height 19
type input "e"
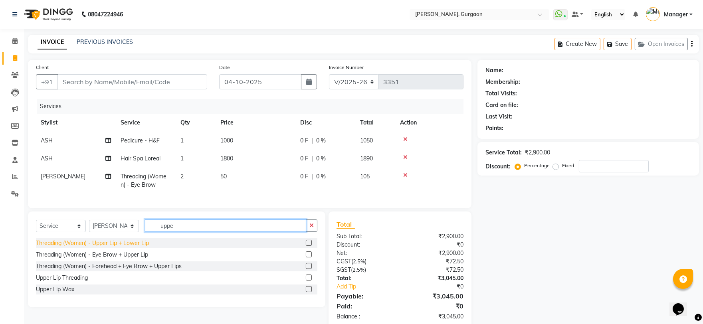
type input "uppe"
click at [105, 248] on div "Threading (Women) - Upper Lip + Lower Lip" at bounding box center [92, 243] width 113 height 8
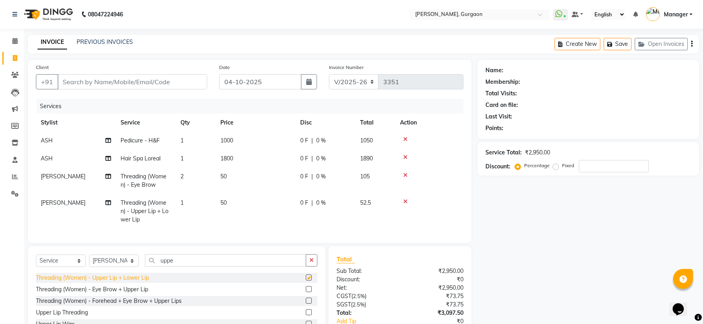
checkbox input "false"
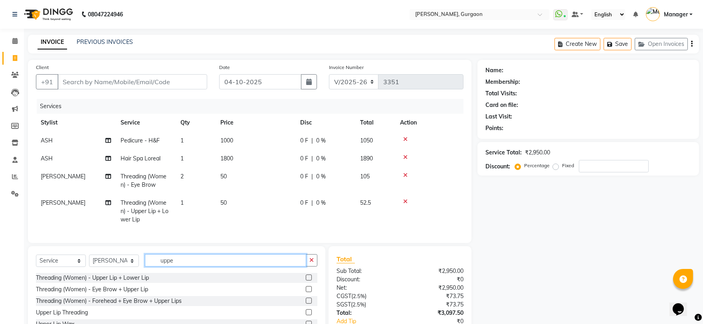
click at [196, 264] on input "uppe" at bounding box center [225, 260] width 161 height 12
type input "u"
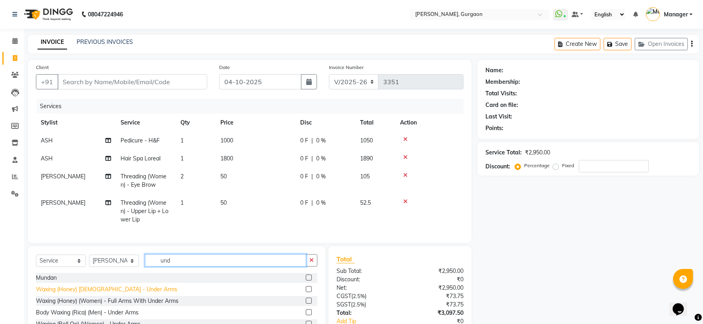
type input "und"
click at [90, 294] on div "Waxing (Honey) [DEMOGRAPHIC_DATA] - Under Arms" at bounding box center [106, 290] width 141 height 8
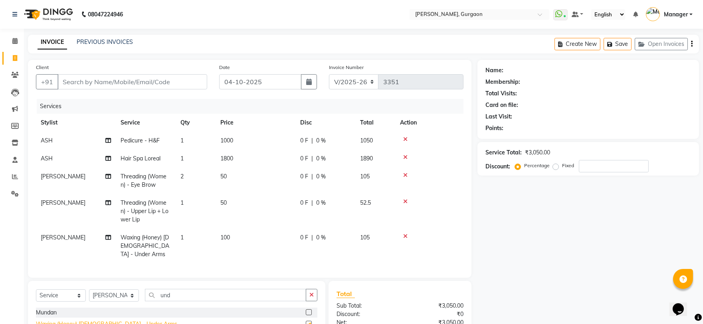
checkbox input "false"
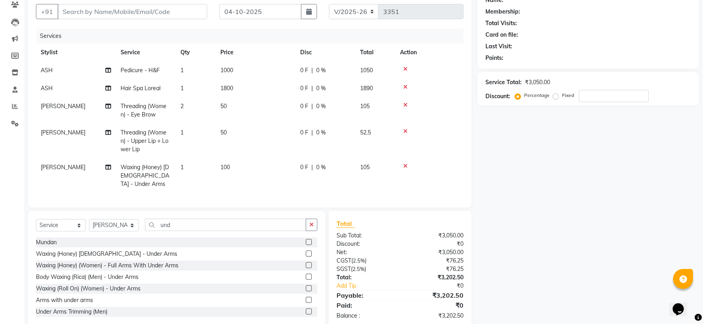
scroll to position [85, 0]
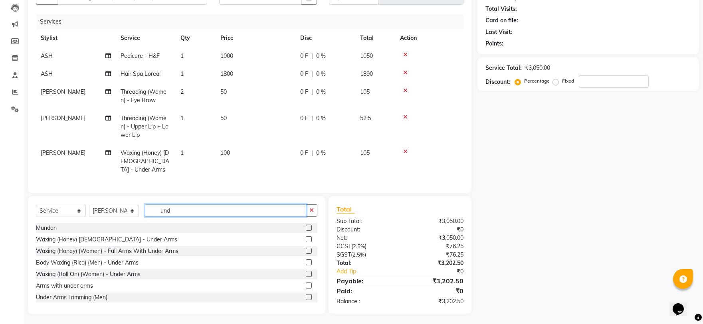
click at [193, 210] on input "und" at bounding box center [225, 210] width 161 height 12
type input "u"
type input "und"
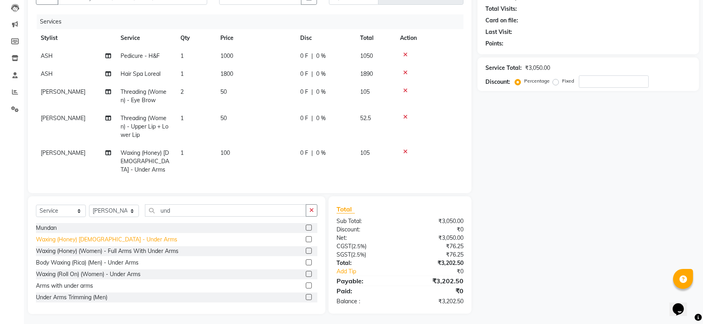
click at [101, 237] on div "Waxing (Honey) [DEMOGRAPHIC_DATA] - Under Arms" at bounding box center [106, 240] width 141 height 8
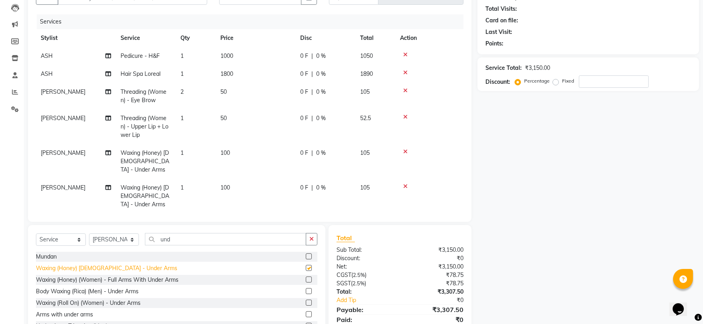
checkbox input "false"
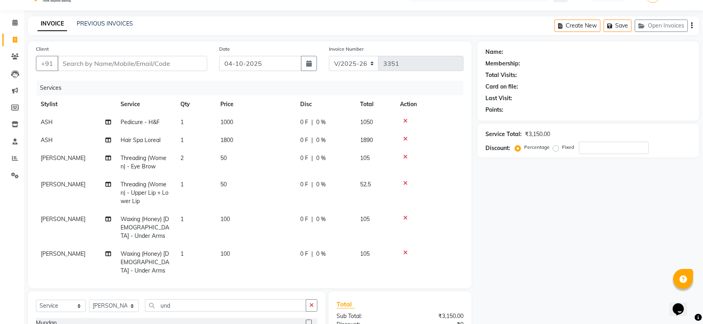
scroll to position [0, 0]
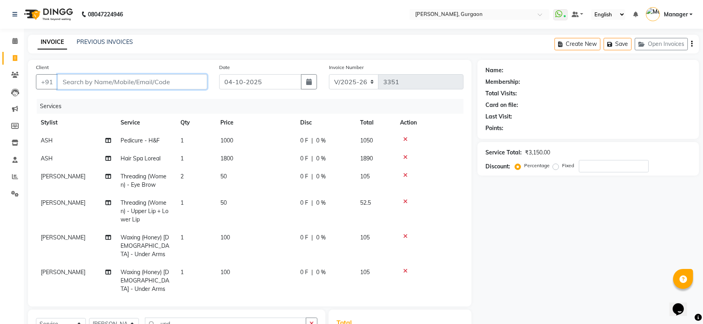
click at [128, 85] on input "Client" at bounding box center [133, 81] width 150 height 15
type input "9"
type input "0"
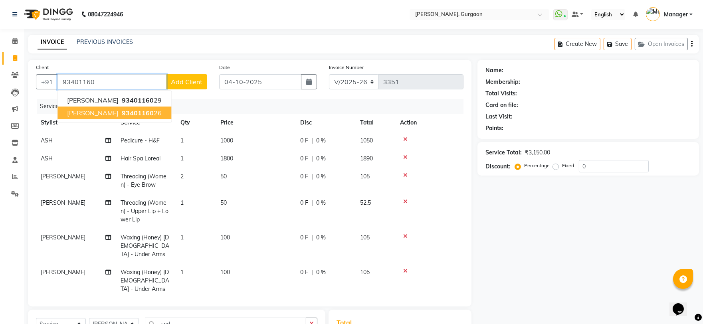
click at [131, 111] on span "93401160" at bounding box center [138, 113] width 32 height 8
type input "9340116026"
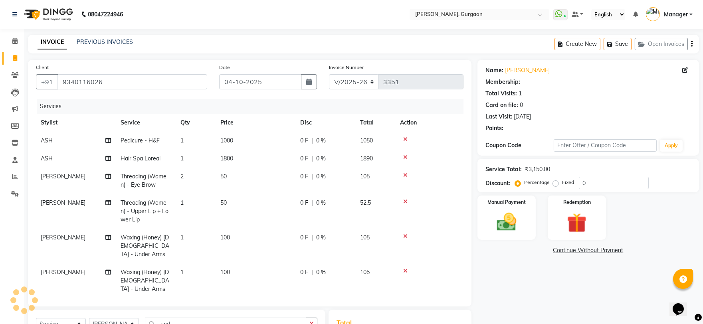
select select "1: Object"
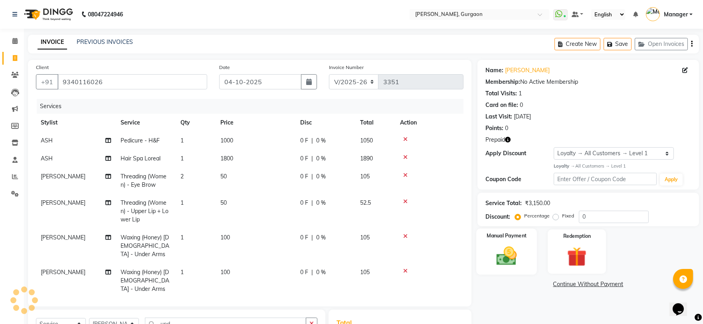
click at [502, 253] on img at bounding box center [506, 256] width 33 height 24
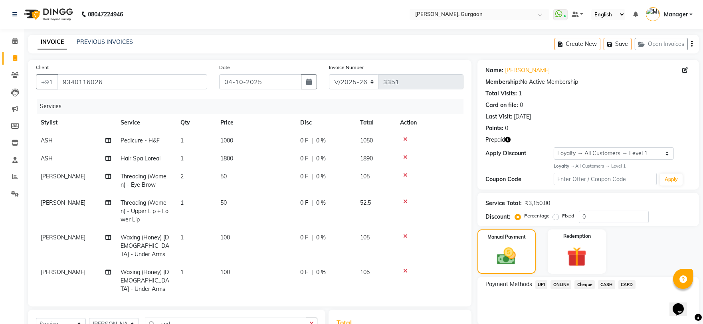
click at [502, 140] on span "Prepaid" at bounding box center [496, 140] width 20 height 8
drag, startPoint x: 502, startPoint y: 140, endPoint x: 502, endPoint y: 146, distance: 6.0
click at [502, 141] on span "Prepaid" at bounding box center [496, 140] width 20 height 8
click at [505, 142] on icon "button" at bounding box center [508, 140] width 6 height 6
click at [581, 261] on img at bounding box center [577, 256] width 33 height 25
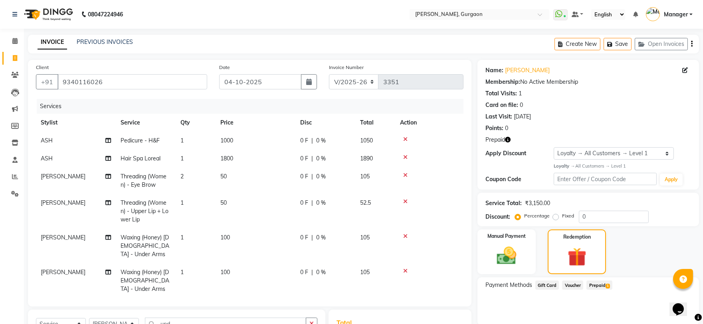
click at [600, 284] on span "Prepaid 1" at bounding box center [600, 285] width 26 height 9
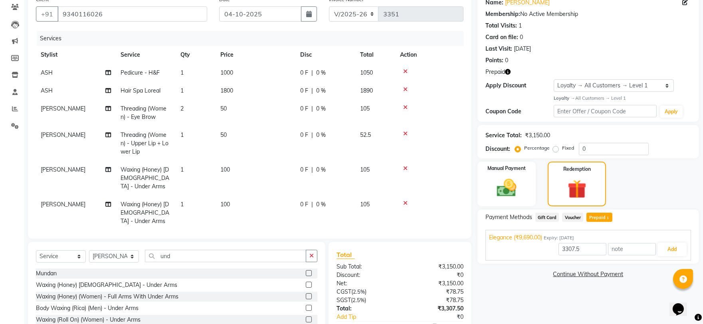
scroll to position [89, 0]
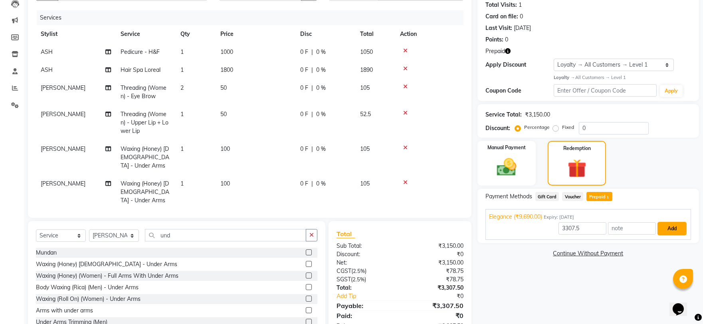
click at [671, 228] on button "Add" at bounding box center [672, 229] width 29 height 14
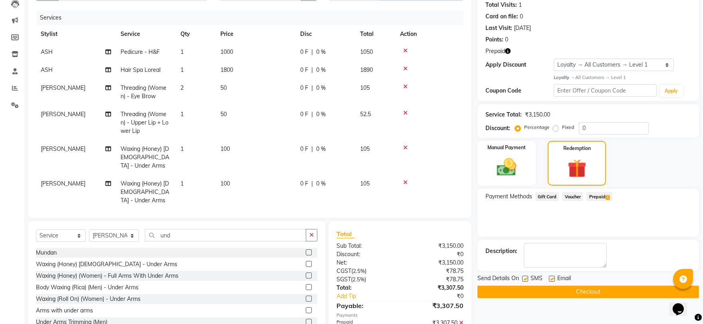
click at [593, 293] on button "Checkout" at bounding box center [589, 292] width 222 height 12
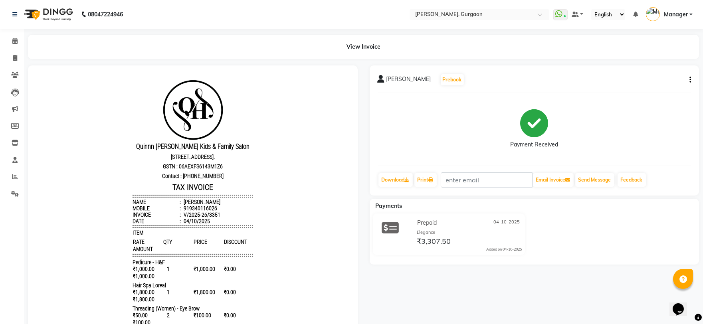
scroll to position [200, 0]
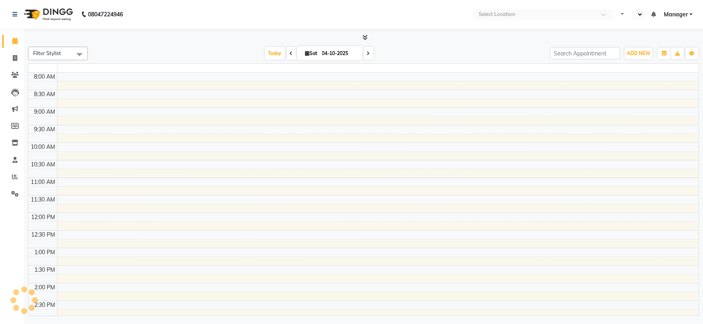
select select "en"
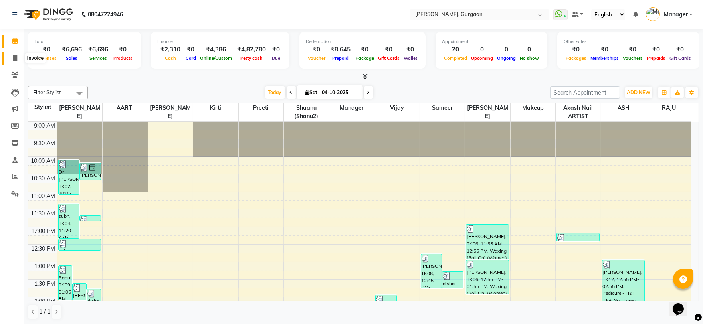
click at [13, 60] on icon at bounding box center [15, 58] width 4 height 6
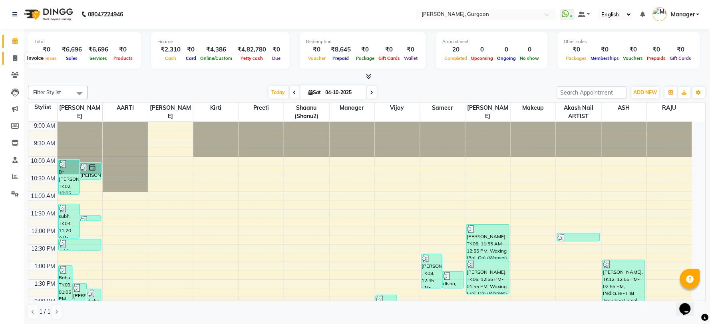
select select "3880"
select select "service"
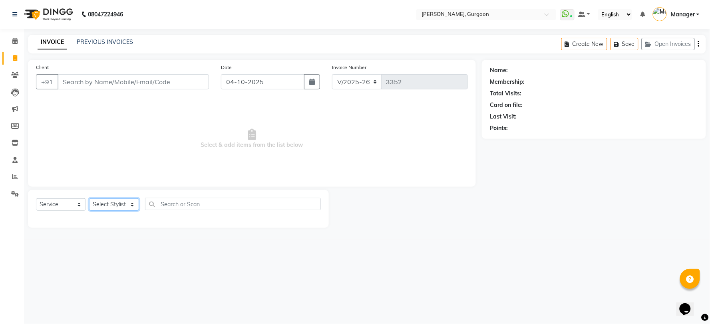
click at [121, 203] on select "Select Stylist [PERSON_NAME] Nail ARTIST [PERSON_NAME] Makeup Manager [PERSON_N…" at bounding box center [114, 205] width 50 height 12
select select "50388"
click at [89, 199] on select "Select Stylist [PERSON_NAME] Nail ARTIST [PERSON_NAME] Makeup Manager [PERSON_N…" at bounding box center [114, 205] width 50 height 12
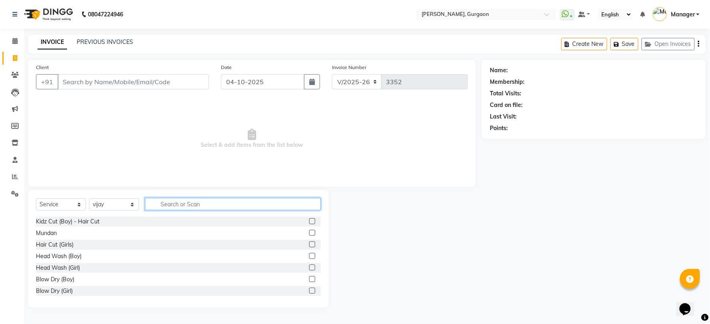
click at [182, 204] on input "text" at bounding box center [233, 204] width 176 height 12
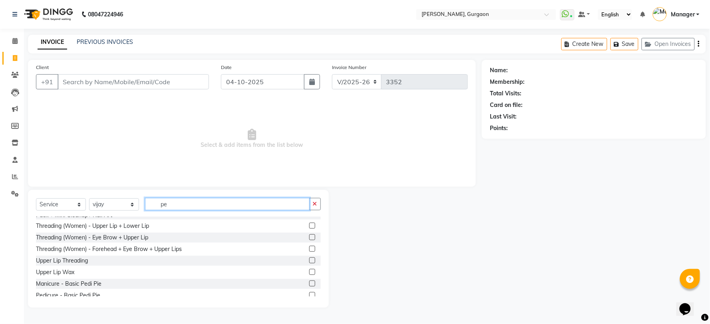
scroll to position [89, 0]
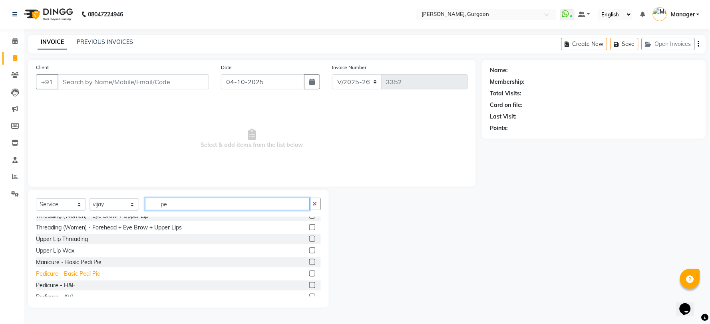
type input "pe"
click at [79, 270] on div "Pedicure - Basic Pedi Pie" at bounding box center [68, 274] width 64 height 8
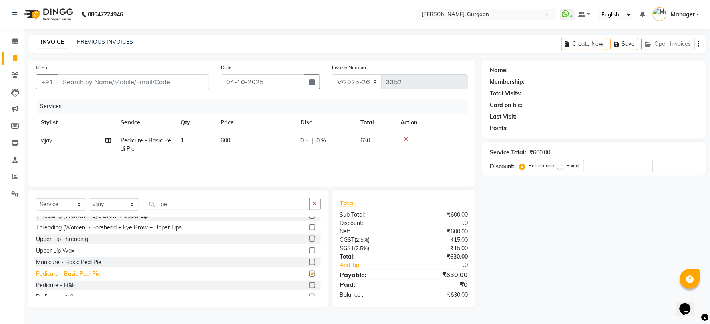
checkbox input "false"
click at [202, 208] on input "pe" at bounding box center [227, 204] width 165 height 12
type input "p"
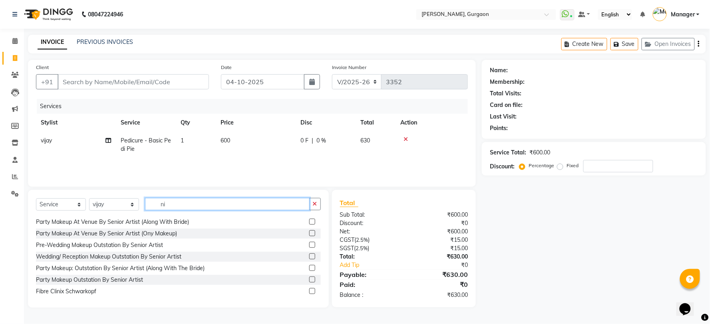
scroll to position [375, 0]
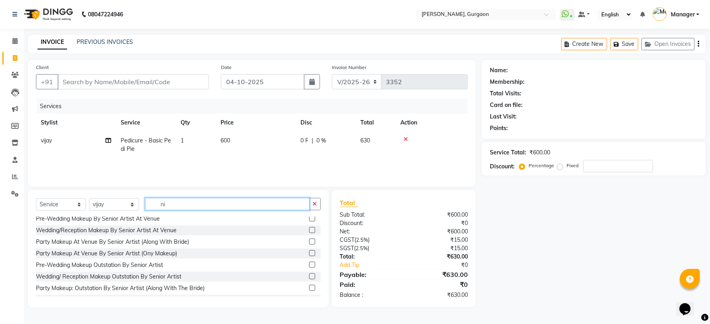
click at [194, 202] on input "ni" at bounding box center [227, 204] width 165 height 12
type input "n"
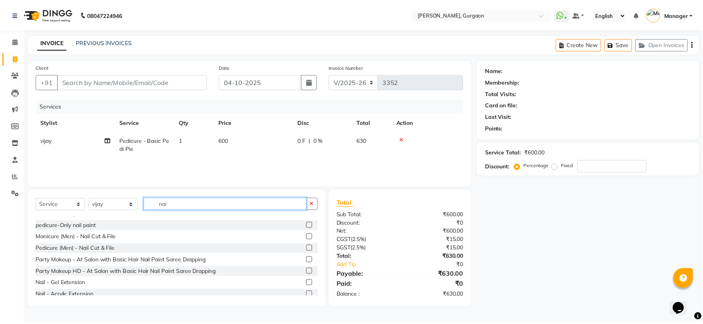
scroll to position [68, 0]
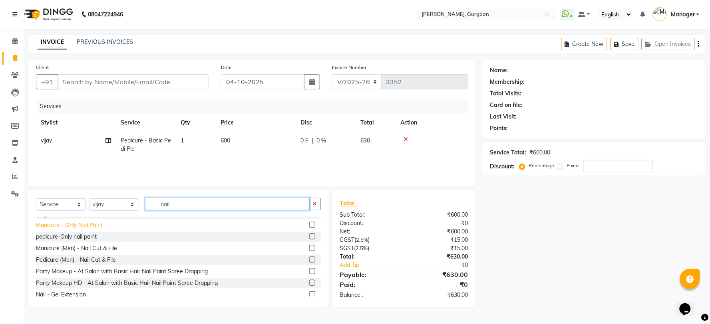
type input "nail"
click at [87, 224] on div "Manicure - Only Nail Paint" at bounding box center [69, 225] width 67 height 8
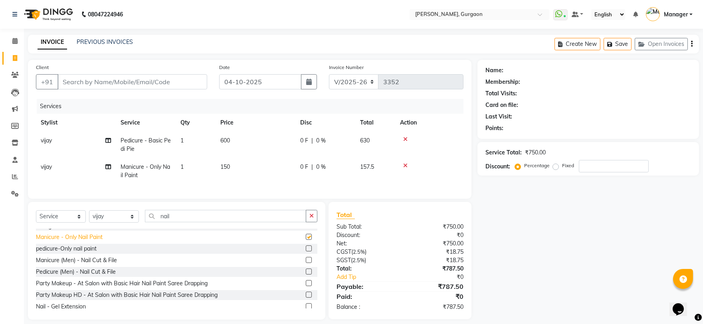
checkbox input "false"
click at [97, 79] on input "Client" at bounding box center [133, 81] width 150 height 15
type input "8"
type input "0"
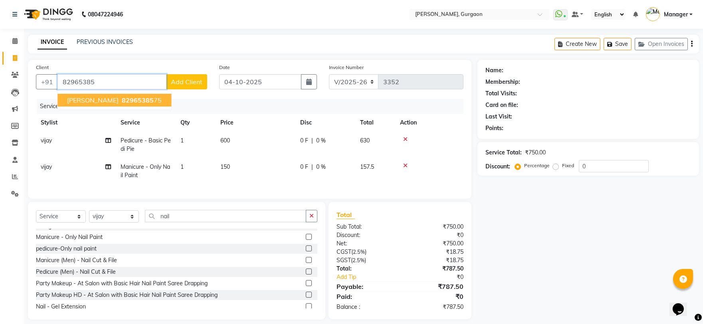
click at [99, 99] on span "[PERSON_NAME]" at bounding box center [93, 100] width 52 height 8
type input "8296538575"
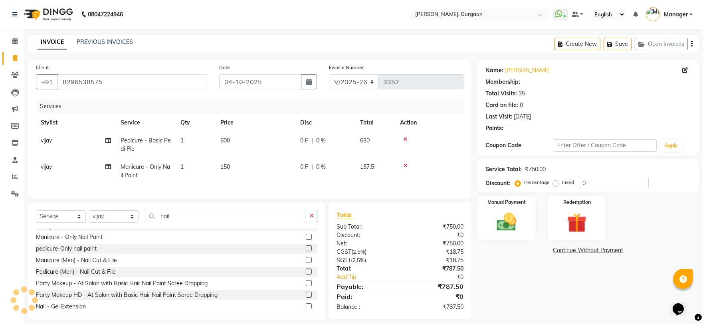
select select "2: Object"
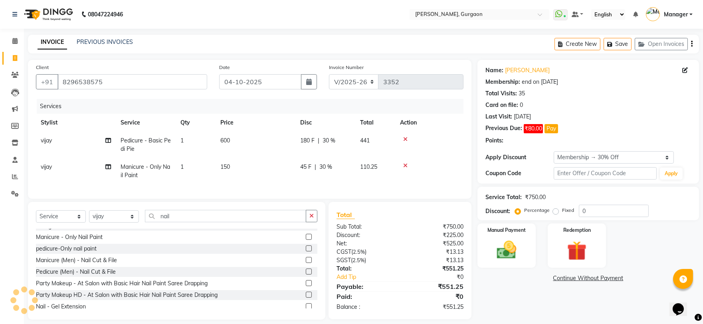
type input "30"
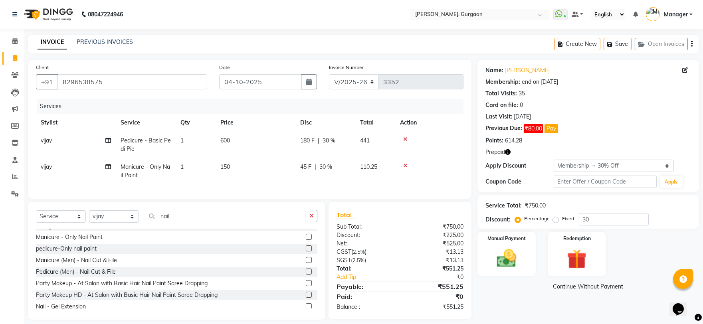
click at [502, 149] on span "Prepaid" at bounding box center [496, 152] width 20 height 8
click at [506, 152] on icon "button" at bounding box center [508, 152] width 6 height 6
click at [577, 260] on img at bounding box center [577, 259] width 33 height 25
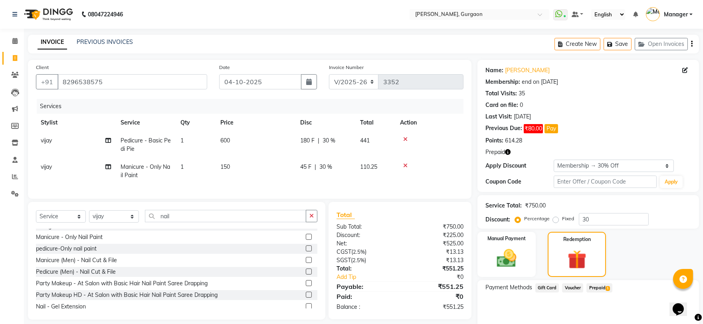
click at [594, 288] on span "Prepaid 1" at bounding box center [600, 288] width 26 height 9
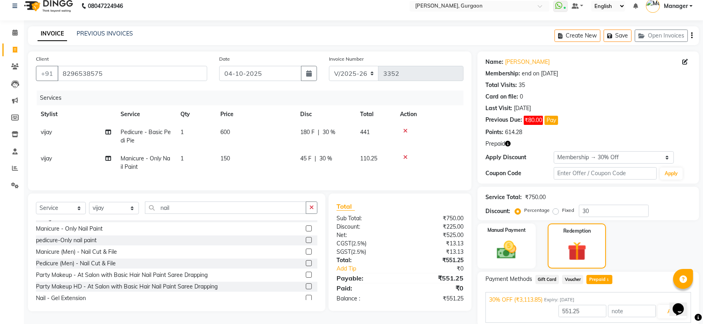
scroll to position [0, 0]
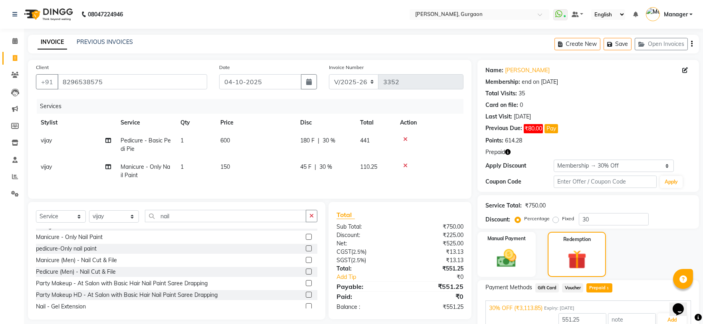
click at [500, 155] on span "Prepaid" at bounding box center [496, 152] width 20 height 8
click at [506, 155] on icon "button" at bounding box center [508, 152] width 6 height 6
click at [85, 84] on input "8296538575" at bounding box center [133, 81] width 150 height 15
drag, startPoint x: 69, startPoint y: 83, endPoint x: 82, endPoint y: 89, distance: 14.6
click at [82, 89] on div "[PHONE_NUMBER]" at bounding box center [121, 81] width 171 height 15
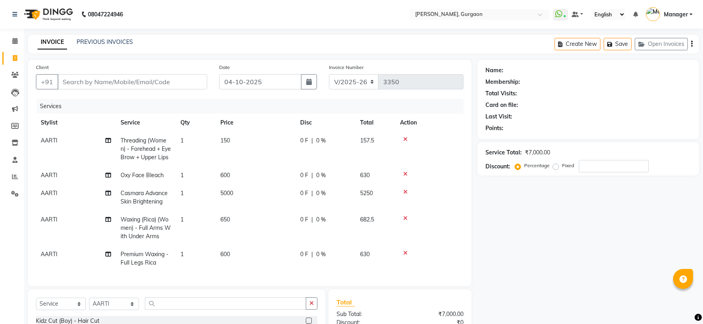
select select "3880"
select select "service"
select select "25791"
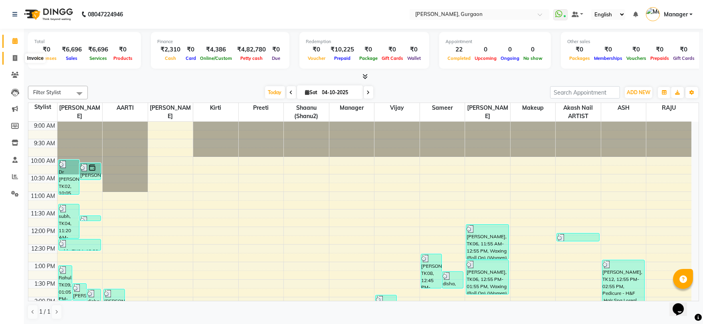
click at [14, 58] on icon at bounding box center [15, 58] width 4 height 6
select select "service"
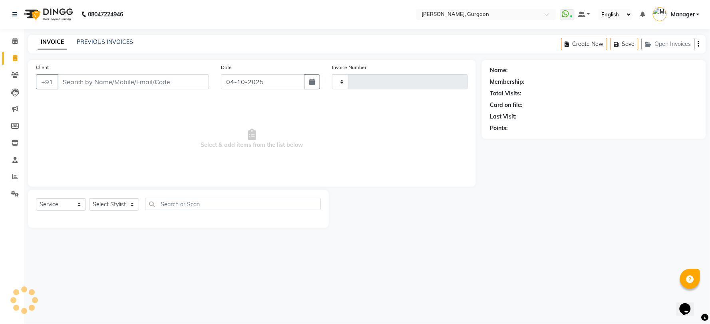
type input "3353"
select select "3880"
click at [180, 283] on div "08047224946 Select Location × [PERSON_NAME], Gurgaon WhatsApp Status ✕ Status: …" at bounding box center [355, 162] width 710 height 324
click at [99, 87] on input "Client" at bounding box center [133, 81] width 151 height 15
click at [102, 80] on input "Client" at bounding box center [133, 81] width 151 height 15
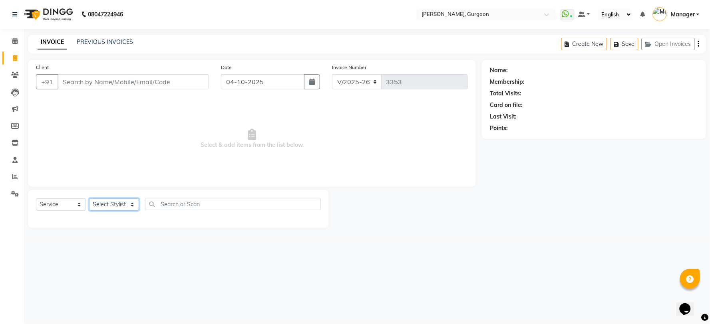
click at [112, 202] on select "Select Stylist [PERSON_NAME] Nail ARTIST [PERSON_NAME] Makeup Manager [PERSON_N…" at bounding box center [114, 205] width 50 height 12
select select "24605"
click at [89, 199] on select "Select Stylist [PERSON_NAME] Nail ARTIST [PERSON_NAME] Makeup Manager [PERSON_N…" at bounding box center [114, 205] width 50 height 12
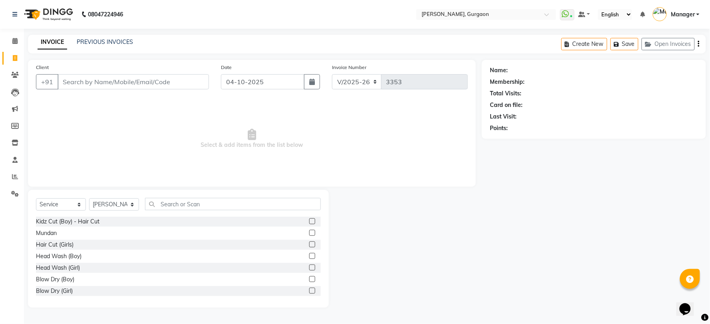
click at [121, 73] on div "Client +91" at bounding box center [122, 79] width 185 height 33
click at [93, 85] on input "Client" at bounding box center [133, 81] width 151 height 15
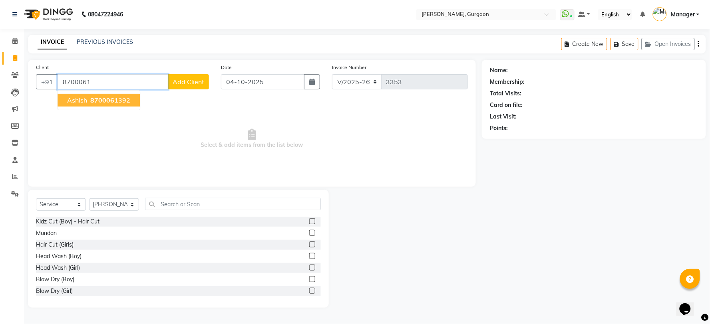
click at [108, 98] on span "8700061" at bounding box center [104, 100] width 28 height 8
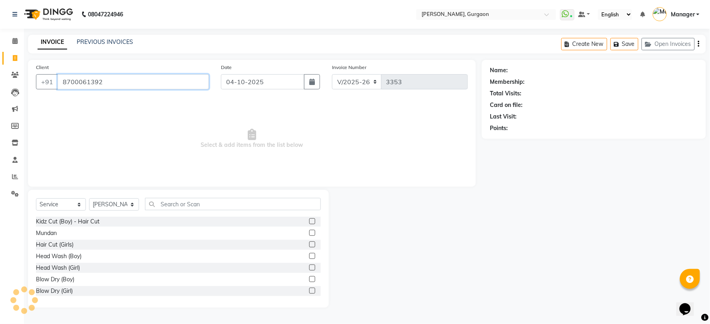
type input "8700061392"
select select "1: Object"
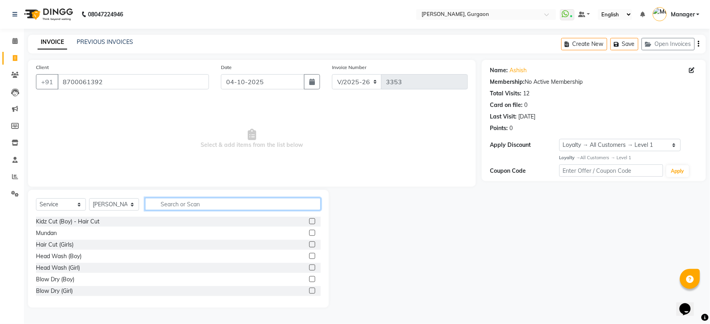
click at [177, 209] on input "text" at bounding box center [233, 204] width 176 height 12
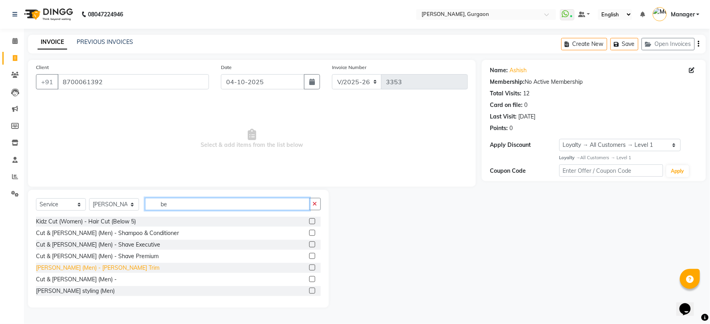
type input "be"
click at [86, 270] on div "[PERSON_NAME] (Men) - [PERSON_NAME] Trim" at bounding box center [97, 268] width 123 height 8
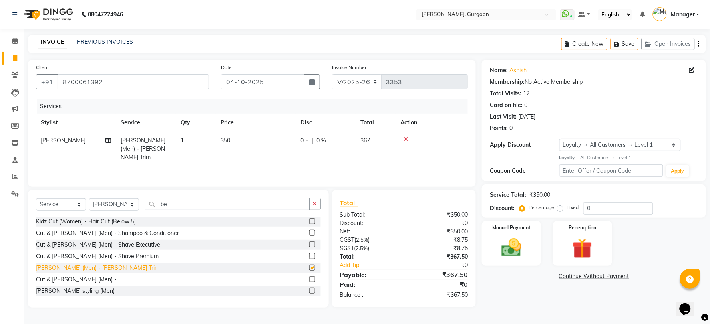
checkbox input "false"
click at [582, 252] on img at bounding box center [583, 249] width 34 height 26
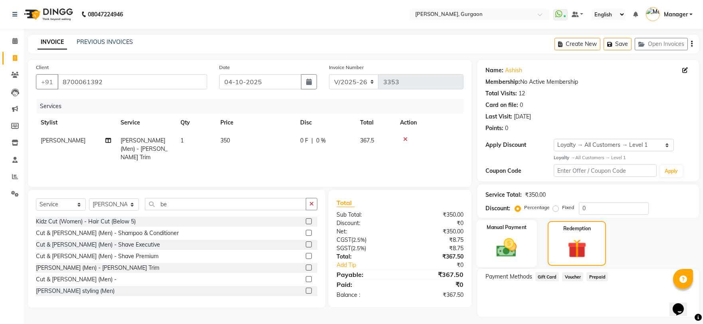
click at [514, 248] on img at bounding box center [506, 248] width 33 height 24
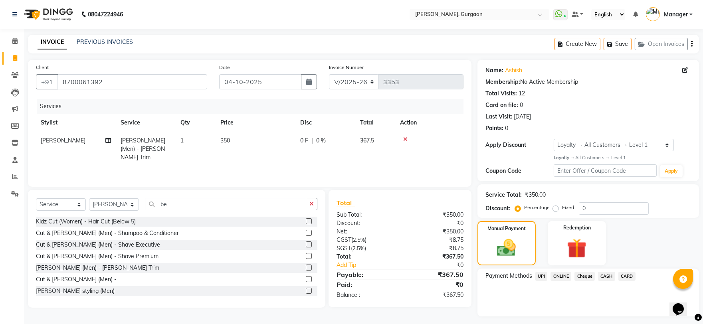
click at [541, 274] on span "UPI" at bounding box center [542, 276] width 12 height 9
click at [594, 321] on button "Add Payment" at bounding box center [624, 319] width 133 height 12
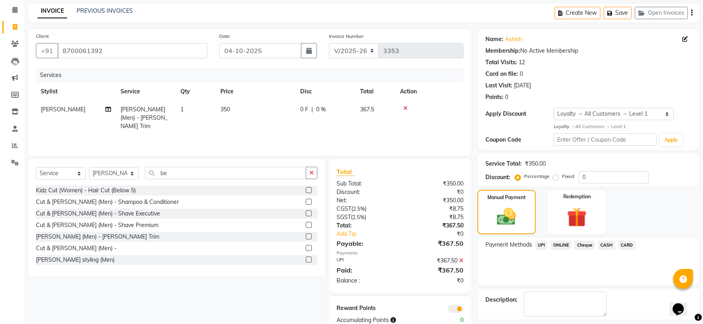
scroll to position [66, 0]
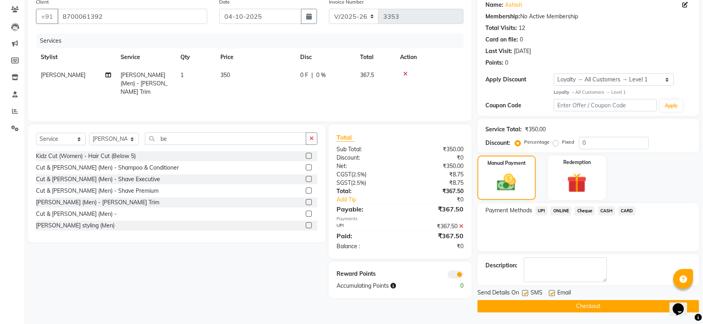
click at [576, 308] on button "Checkout" at bounding box center [589, 306] width 222 height 12
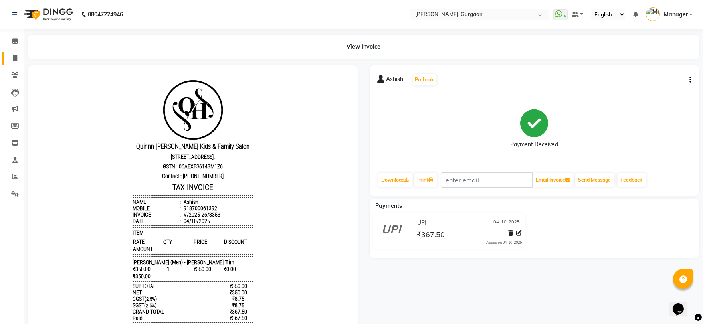
click at [12, 52] on link "Invoice" at bounding box center [11, 58] width 19 height 13
select select "service"
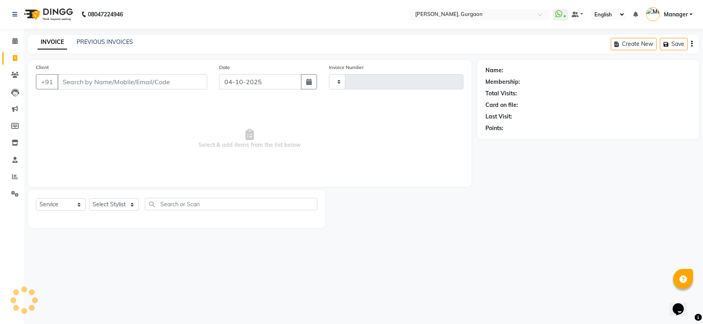
type input "3354"
select select "3880"
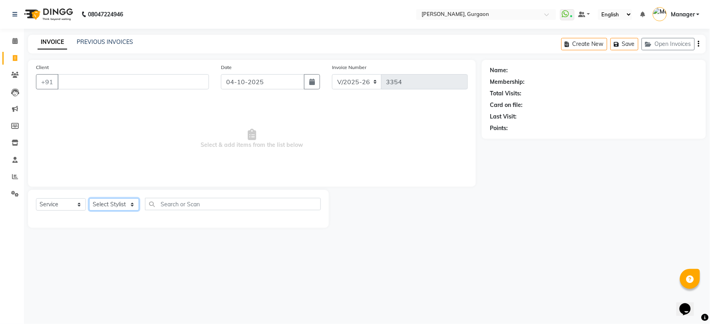
click at [120, 204] on select "Select Stylist [PERSON_NAME] Nail ARTIST [PERSON_NAME] Makeup Manager [PERSON_N…" at bounding box center [114, 205] width 50 height 12
select select "50388"
click at [89, 199] on select "Select Stylist [PERSON_NAME] Nail ARTIST [PERSON_NAME] Makeup Manager [PERSON_N…" at bounding box center [114, 205] width 50 height 12
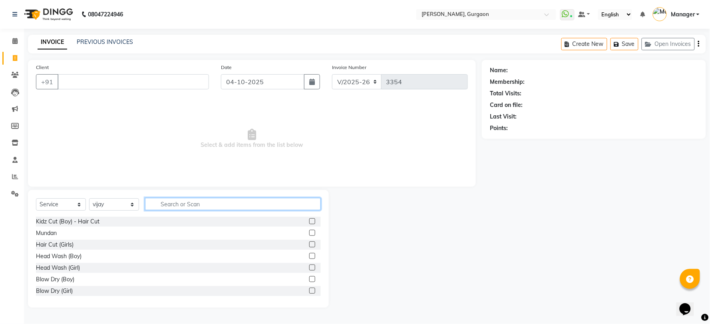
click at [254, 208] on input "text" at bounding box center [233, 204] width 176 height 12
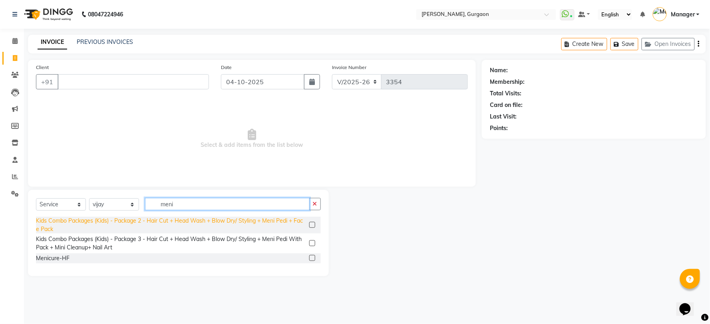
drag, startPoint x: 179, startPoint y: 204, endPoint x: 129, endPoint y: 217, distance: 51.2
click at [129, 217] on div "Select Service Product Membership Package Voucher Prepaid Gift Card Select Styl…" at bounding box center [178, 233] width 301 height 86
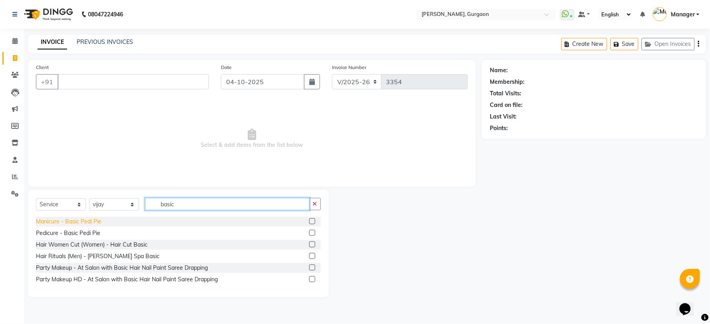
type input "basic"
click at [78, 222] on div "Manicure - Basic Pedi Pie" at bounding box center [69, 222] width 66 height 8
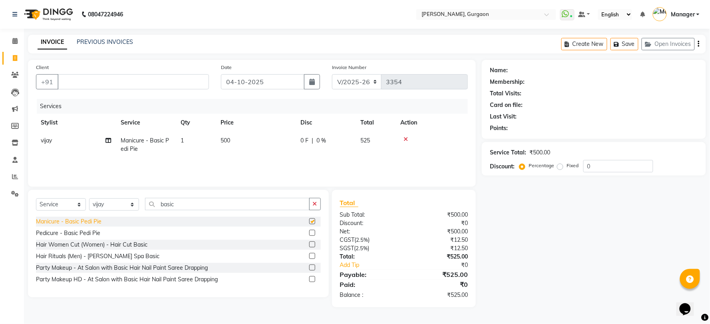
checkbox input "false"
click at [84, 233] on div "Pedicure - Basic Pedi Pie" at bounding box center [68, 233] width 64 height 8
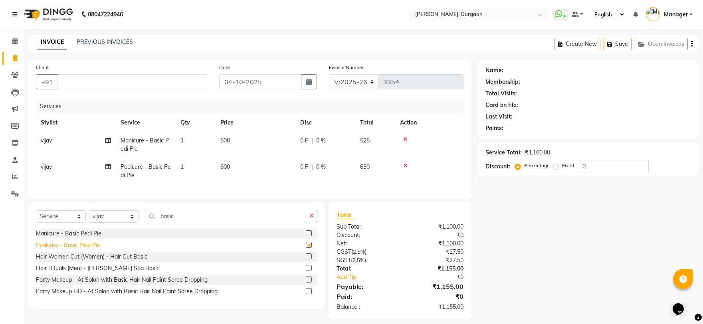
checkbox input "false"
click at [308, 222] on button "button" at bounding box center [312, 216] width 12 height 12
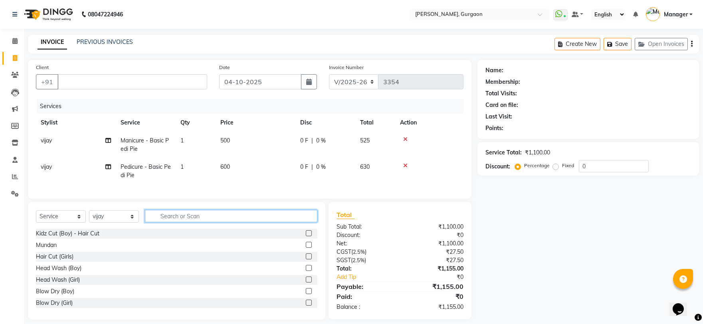
click at [222, 222] on input "text" at bounding box center [231, 216] width 173 height 12
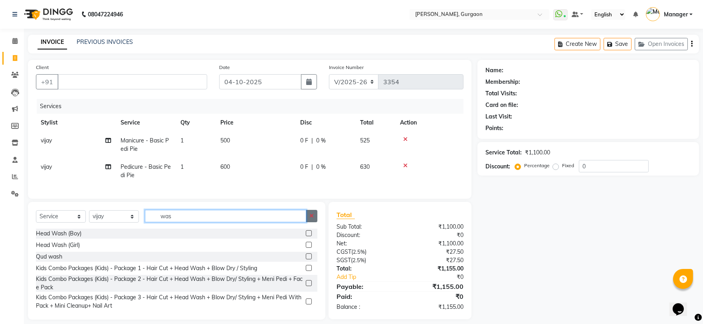
type input "was"
click at [310, 219] on icon "button" at bounding box center [312, 216] width 4 height 6
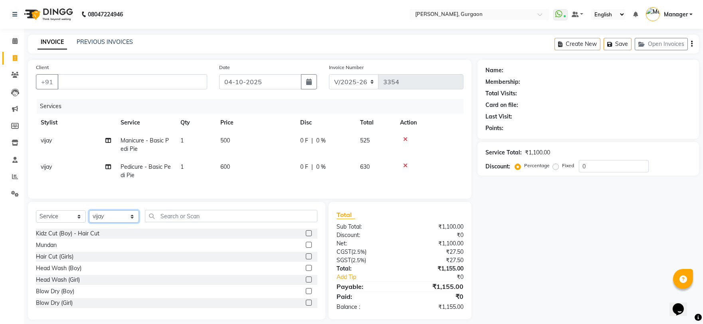
click at [110, 222] on select "Select Stylist [PERSON_NAME] Nail ARTIST [PERSON_NAME] Makeup Manager [PERSON_N…" at bounding box center [114, 216] width 50 height 12
select select "25791"
click at [89, 217] on select "Select Stylist [PERSON_NAME] Nail ARTIST [PERSON_NAME] Makeup Manager [PERSON_N…" at bounding box center [114, 216] width 50 height 12
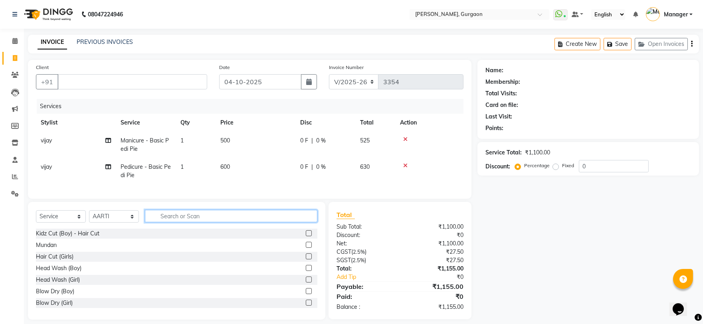
click at [197, 220] on input "text" at bounding box center [231, 216] width 173 height 12
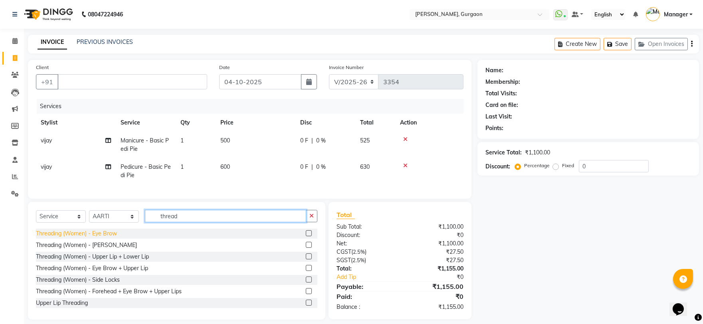
type input "thread"
click at [92, 238] on div "Threading (Women) - Eye Brow" at bounding box center [76, 234] width 81 height 8
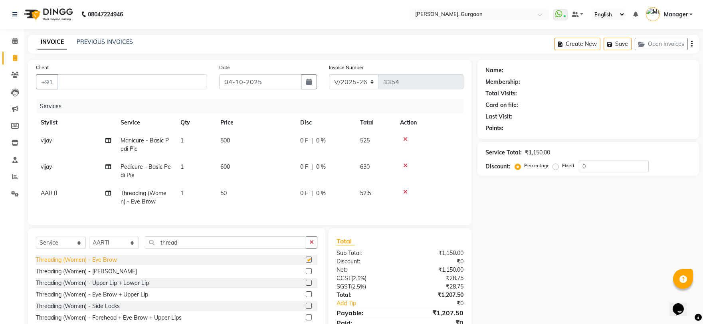
checkbox input "false"
click at [130, 86] on input "Client" at bounding box center [133, 81] width 150 height 15
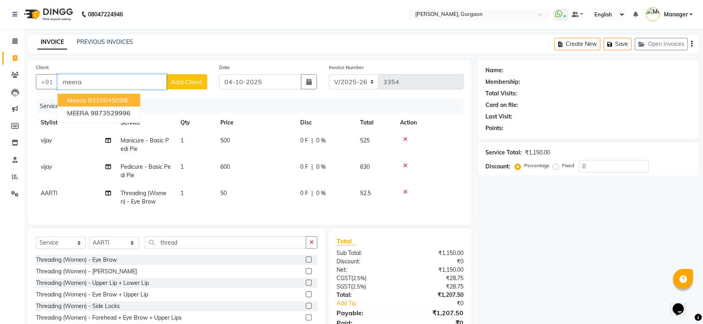
click at [128, 97] on button "meera 9310045098" at bounding box center [99, 100] width 83 height 13
type input "9310045098"
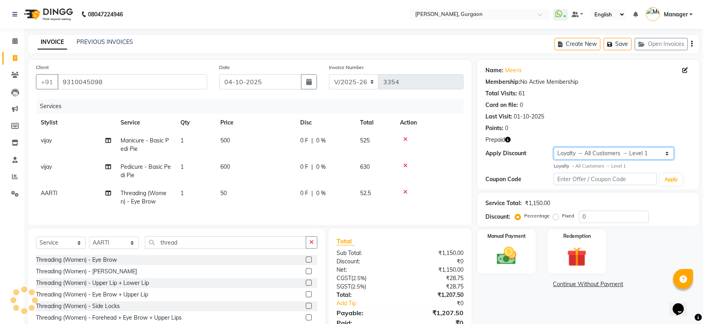
click at [587, 150] on select "Select Loyalty → All Customers → Level 1" at bounding box center [614, 153] width 120 height 12
select select "0:"
click at [554, 147] on select "Select Loyalty → All Customers → Level 1" at bounding box center [614, 153] width 120 height 12
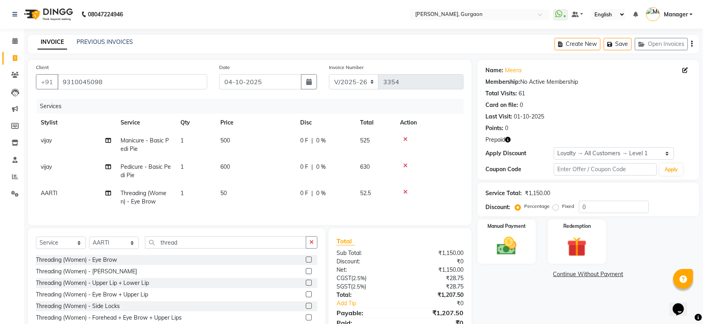
click at [509, 138] on icon "button" at bounding box center [508, 140] width 6 height 6
click at [350, 81] on select "R/2025-26 V/2025 V/2025-26" at bounding box center [354, 81] width 50 height 15
select select "5073"
click at [329, 74] on select "R/2025-26 V/2025 V/2025-26" at bounding box center [354, 81] width 50 height 15
type input "1800"
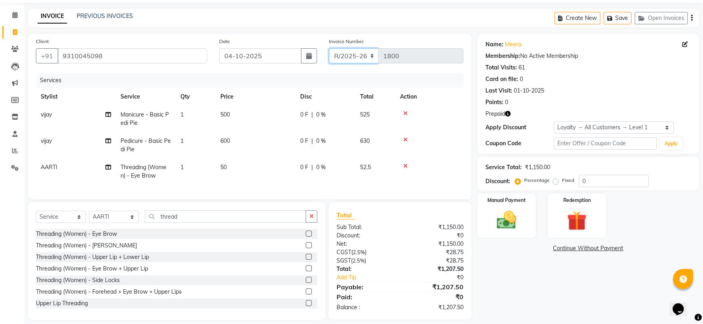
scroll to position [41, 0]
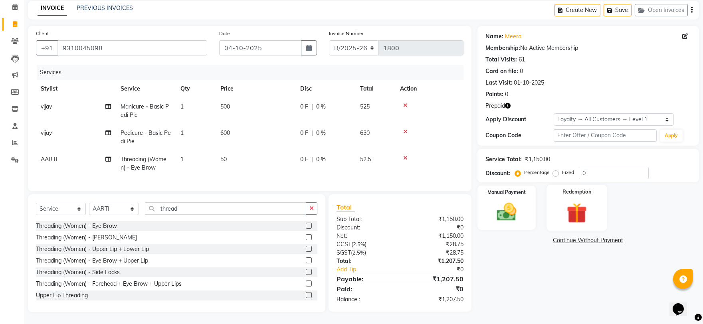
click at [578, 192] on div "Redemption" at bounding box center [577, 208] width 61 height 46
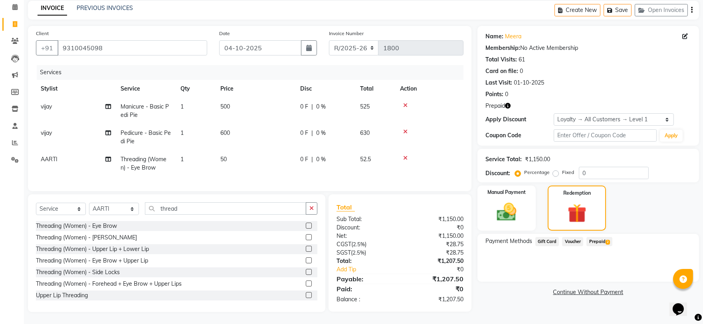
click at [593, 237] on span "Prepaid 2" at bounding box center [600, 241] width 26 height 9
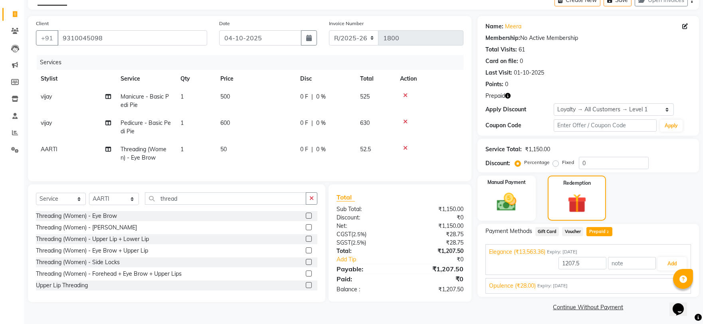
scroll to position [45, 0]
click at [565, 282] on span "Expiry: [DATE]" at bounding box center [553, 285] width 30 height 7
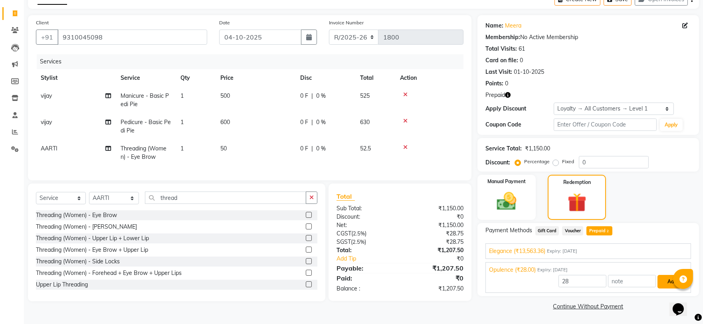
click at [666, 279] on button "Add" at bounding box center [672, 282] width 29 height 14
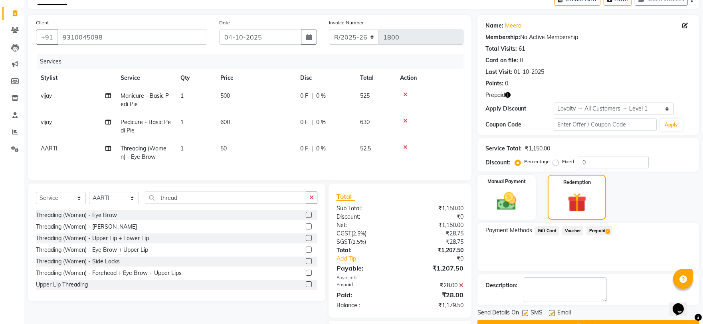
click at [602, 226] on span "Prepaid 2" at bounding box center [600, 230] width 26 height 9
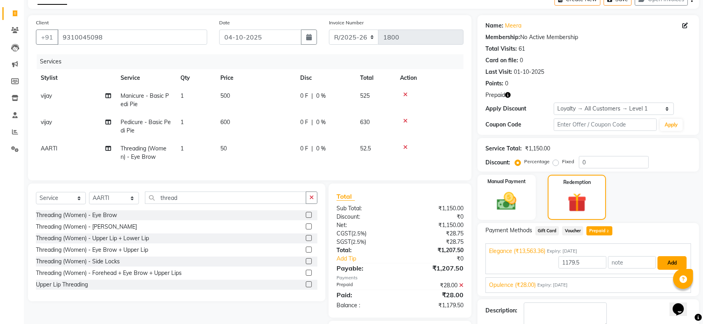
click at [667, 262] on button "Add" at bounding box center [672, 263] width 29 height 14
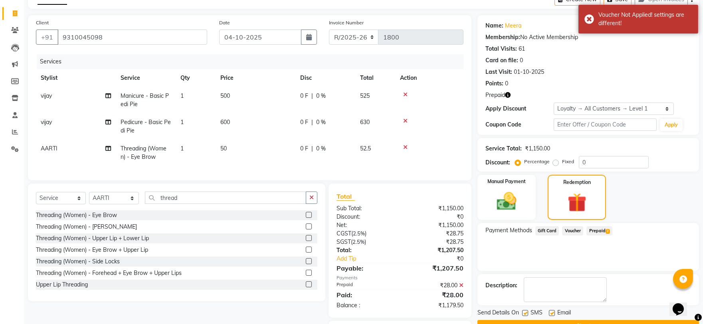
click at [601, 232] on span "Prepaid 2" at bounding box center [600, 230] width 26 height 9
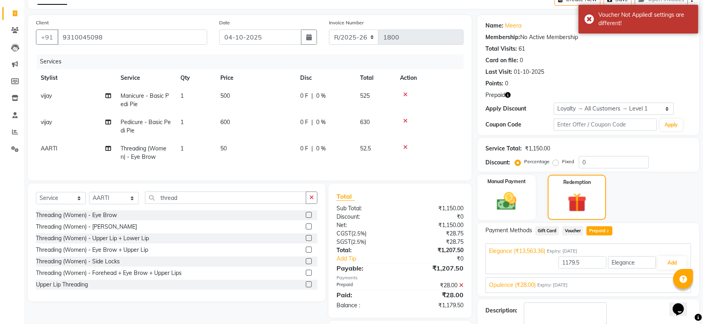
click at [629, 282] on div "Opulence (₹28.00) Expiry: [DATE]" at bounding box center [588, 285] width 199 height 8
click at [510, 198] on img at bounding box center [506, 202] width 33 height 24
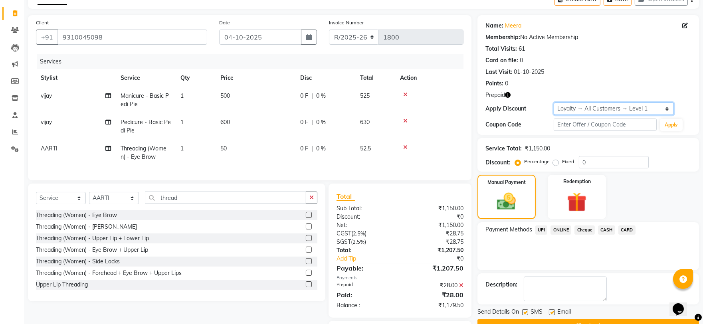
click at [660, 109] on select "Select Loyalty → All Customers → Level 1" at bounding box center [614, 109] width 120 height 12
click at [554, 103] on select "Select Loyalty → All Customers → Level 1" at bounding box center [614, 109] width 120 height 12
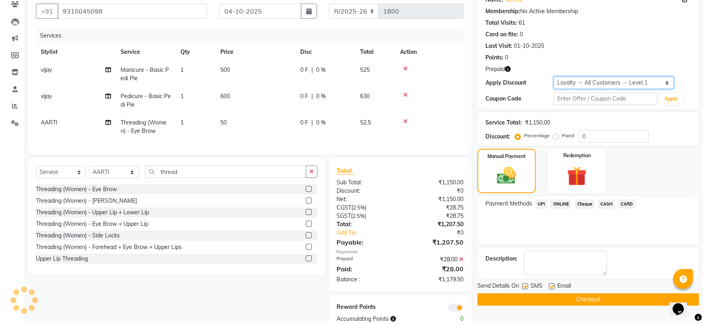
scroll to position [96, 0]
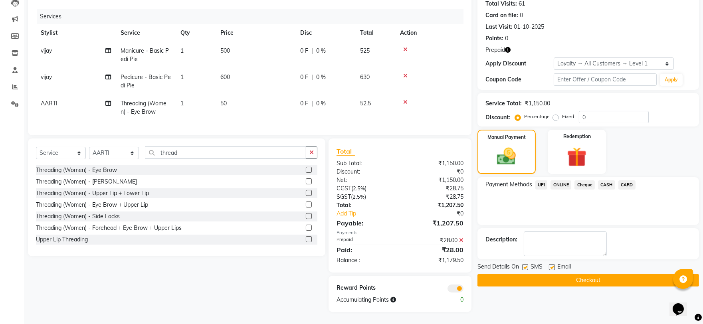
click at [461, 238] on icon at bounding box center [461, 241] width 4 height 6
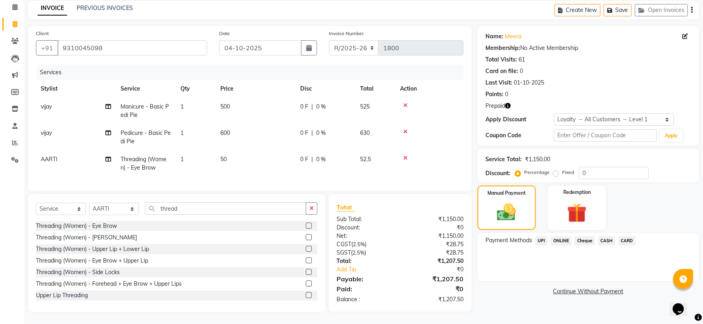
scroll to position [41, 0]
click at [586, 200] on img at bounding box center [577, 212] width 33 height 25
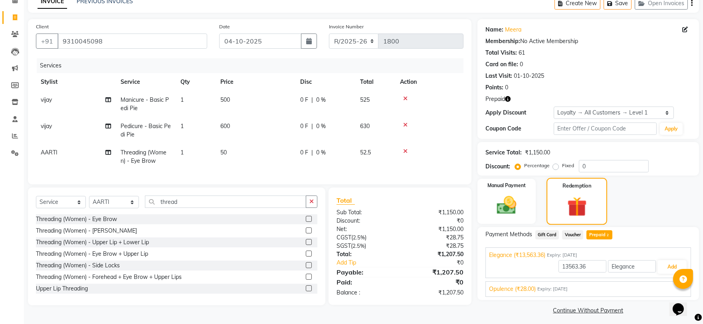
scroll to position [45, 0]
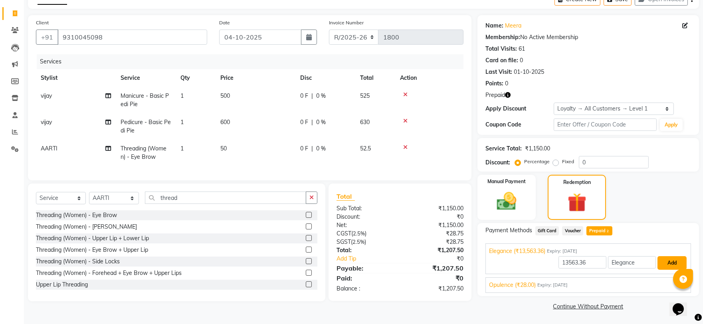
click at [665, 265] on button "Add" at bounding box center [672, 263] width 29 height 14
click at [508, 191] on img at bounding box center [506, 202] width 33 height 24
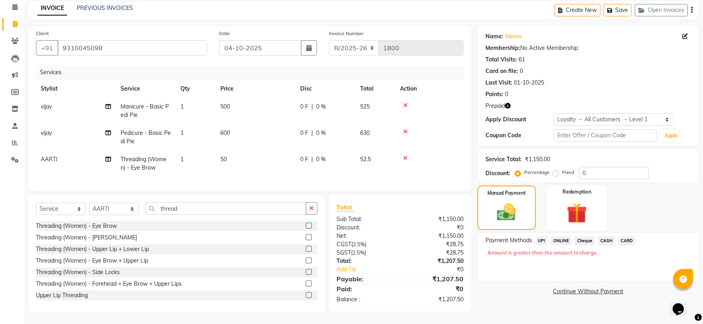
click at [585, 193] on div "Redemption" at bounding box center [577, 208] width 61 height 46
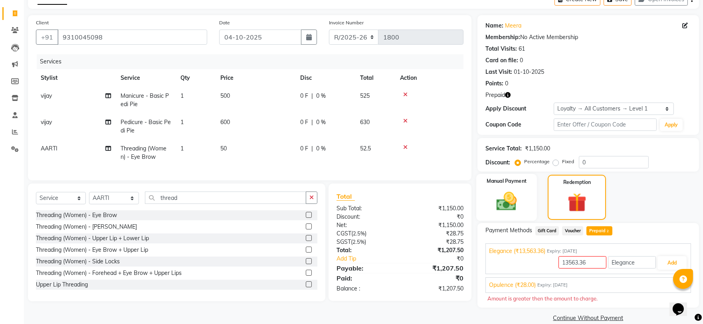
click at [506, 194] on img at bounding box center [506, 202] width 33 height 24
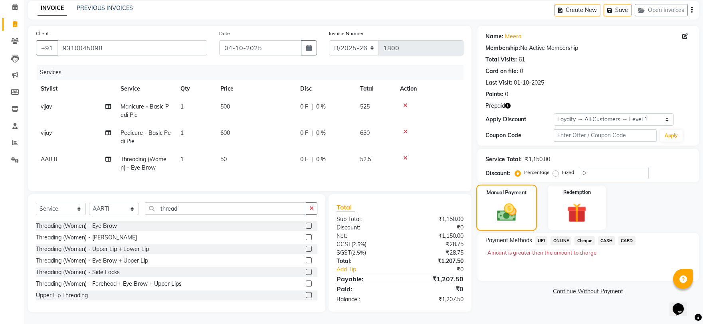
scroll to position [41, 0]
click at [574, 200] on img at bounding box center [577, 212] width 33 height 25
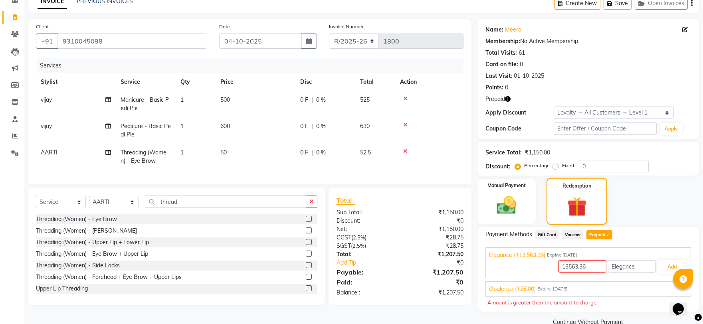
scroll to position [45, 0]
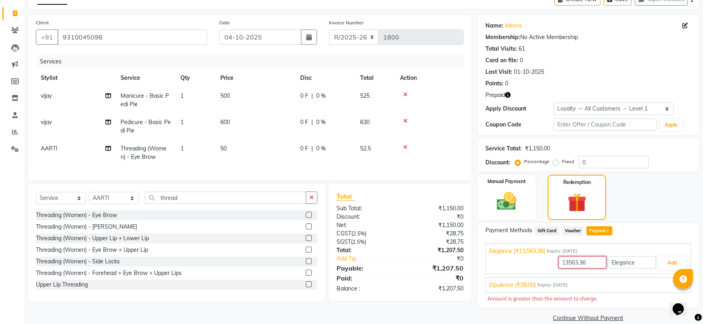
drag, startPoint x: 594, startPoint y: 258, endPoint x: 510, endPoint y: 260, distance: 83.9
click at [510, 260] on div "13563.36 Elegance Add" at bounding box center [588, 263] width 199 height 15
click at [519, 286] on span "Opulence (₹28.00)" at bounding box center [512, 285] width 47 height 8
click at [553, 250] on span "Expiry: [DATE]" at bounding box center [562, 251] width 30 height 7
click at [520, 200] on img at bounding box center [506, 202] width 33 height 24
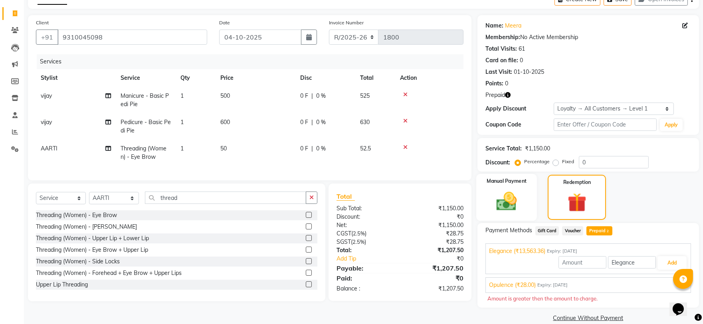
scroll to position [41, 0]
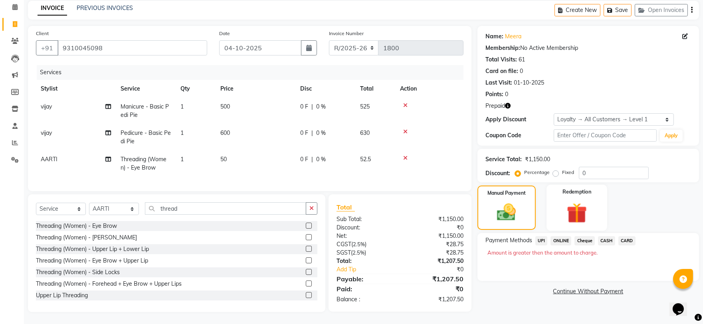
click at [578, 202] on img at bounding box center [577, 212] width 33 height 25
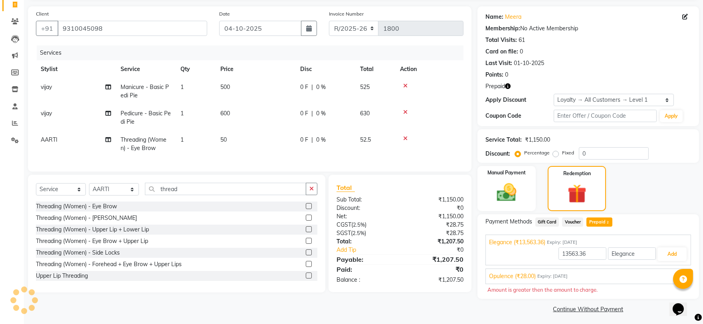
scroll to position [56, 0]
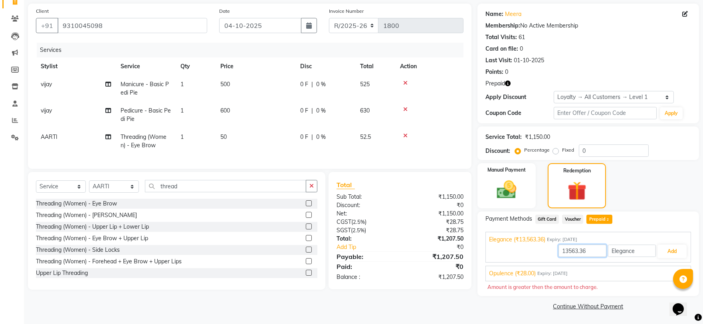
drag, startPoint x: 594, startPoint y: 253, endPoint x: 413, endPoint y: 266, distance: 181.4
click at [413, 266] on div "Client [PHONE_NUMBER] Date [DATE] Invoice Number R/2025-26 V/2025 V/[PHONE_NUMB…" at bounding box center [363, 158] width 683 height 309
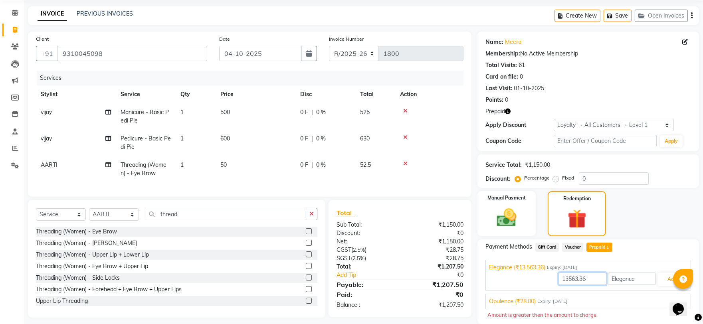
scroll to position [0, 0]
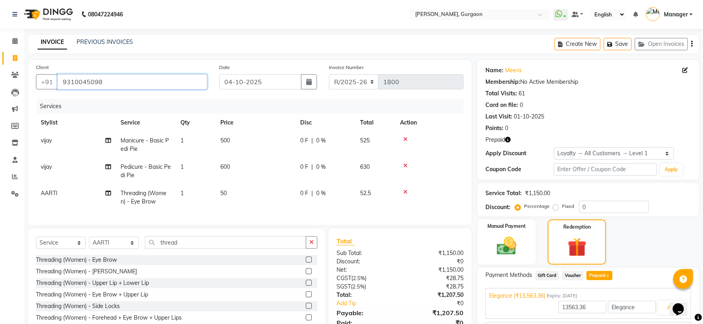
drag, startPoint x: 41, startPoint y: 106, endPoint x: 0, endPoint y: 114, distance: 42.0
click at [0, 114] on app-home "08047224946 Select Location × [PERSON_NAME], Gurgaon WhatsApp Status ✕ Status: …" at bounding box center [351, 190] width 703 height 381
click at [72, 78] on input "Client" at bounding box center [133, 81] width 150 height 15
click at [78, 87] on input "Client" at bounding box center [133, 81] width 150 height 15
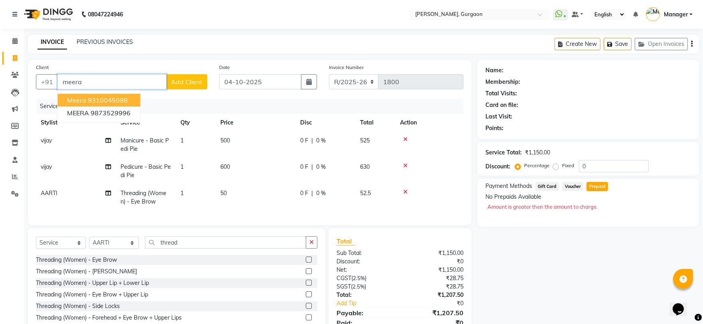
click at [123, 100] on ngb-highlight "9310045098" at bounding box center [108, 100] width 40 height 8
type input "9310045098"
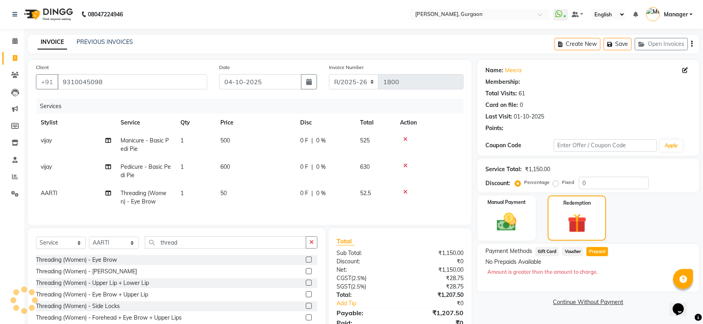
select select "1: Object"
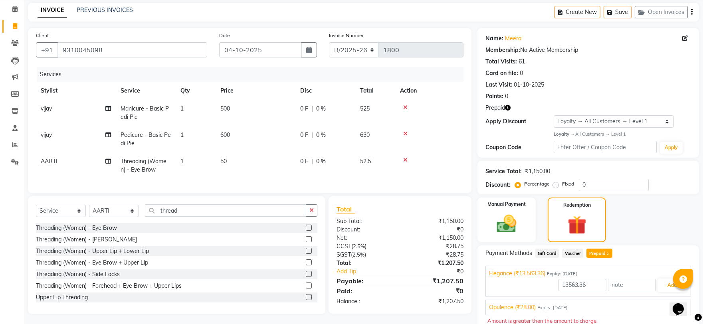
scroll to position [66, 0]
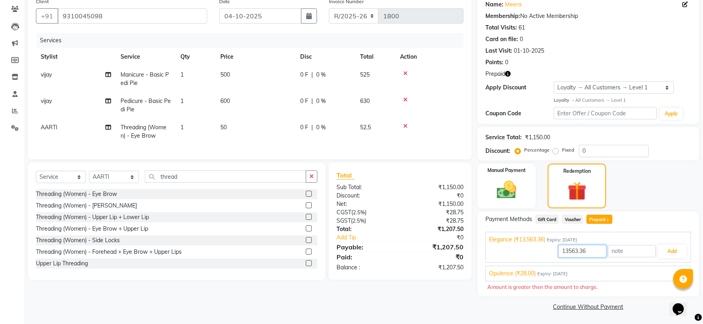
drag, startPoint x: 596, startPoint y: 253, endPoint x: 488, endPoint y: 252, distance: 107.8
click at [488, 252] on div "Elegance (₹13,563.36) Expiry: [DATE] 13563.36 Add" at bounding box center [589, 247] width 206 height 31
type input "1207.50"
click at [667, 246] on button "Add" at bounding box center [672, 252] width 29 height 14
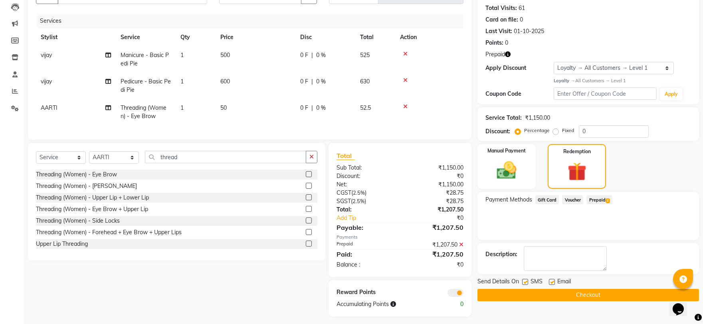
scroll to position [96, 0]
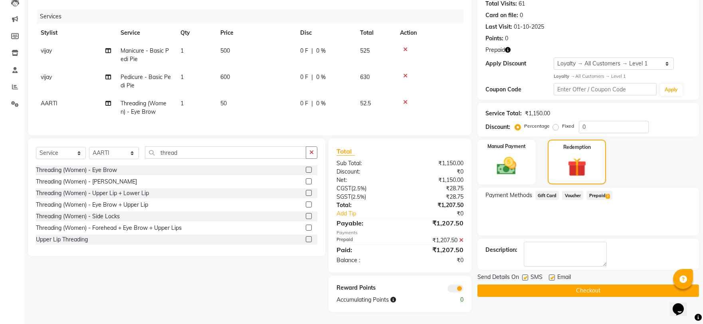
click at [584, 285] on button "Checkout" at bounding box center [589, 291] width 222 height 12
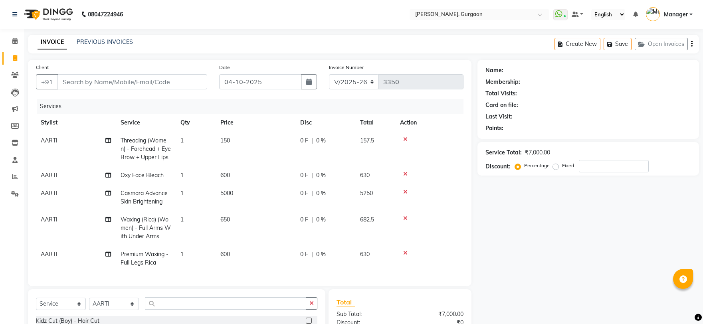
select select "3880"
select select "service"
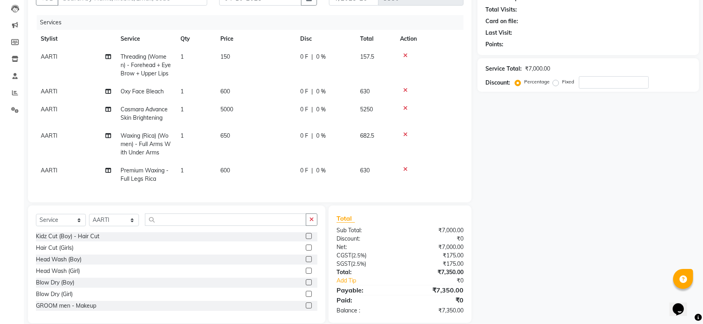
scroll to position [89, 0]
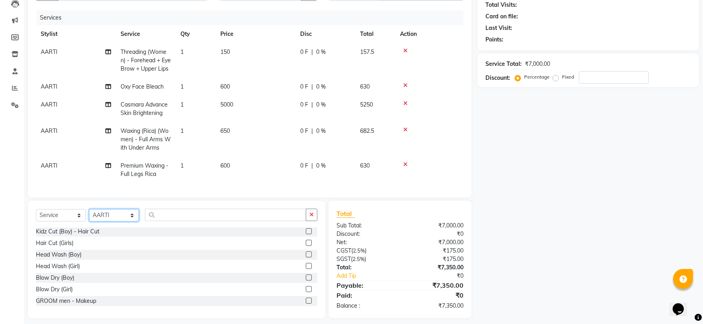
click at [106, 222] on select "Select Stylist [PERSON_NAME] Nail ARTIST [PERSON_NAME] Makeup Manager [PERSON_N…" at bounding box center [114, 215] width 50 height 12
select select "78042"
click at [89, 216] on select "Select Stylist [PERSON_NAME] Nail ARTIST [PERSON_NAME] Makeup Manager [PERSON_N…" at bounding box center [114, 215] width 50 height 12
click at [165, 219] on input "text" at bounding box center [225, 215] width 161 height 12
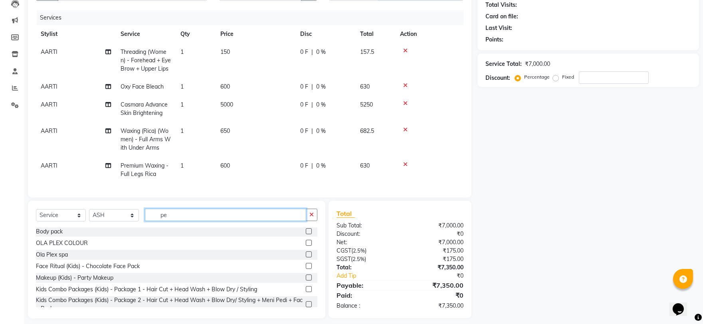
scroll to position [0, 0]
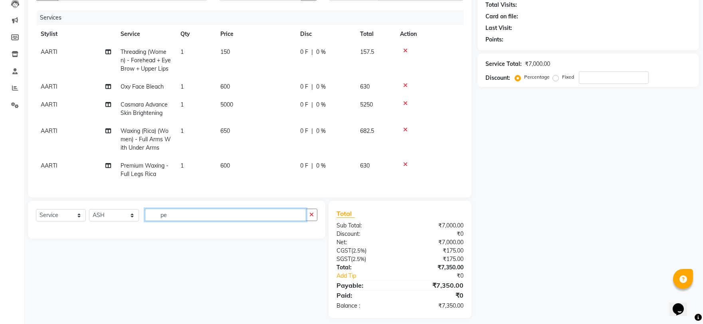
type input "p"
type input "avl"
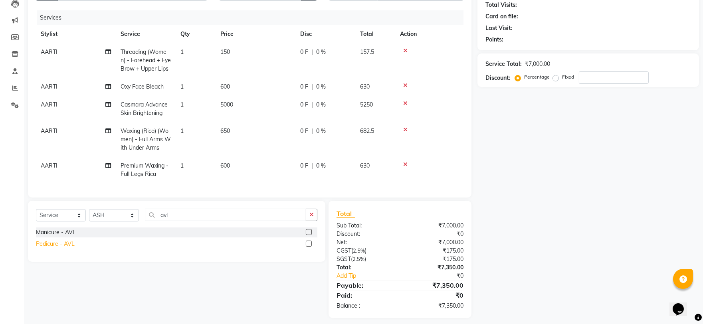
click at [64, 248] on div "Pedicure - AVL" at bounding box center [55, 244] width 39 height 8
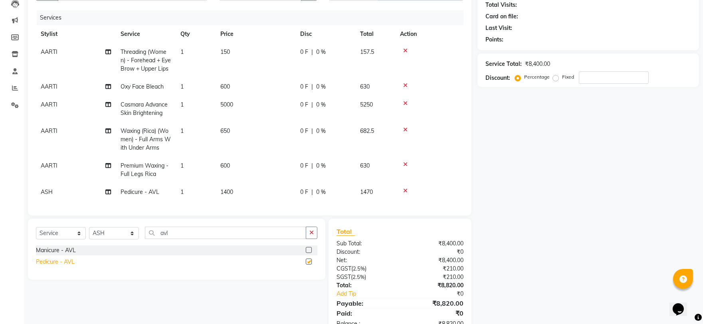
checkbox input "false"
click at [314, 236] on icon "button" at bounding box center [312, 233] width 4 height 6
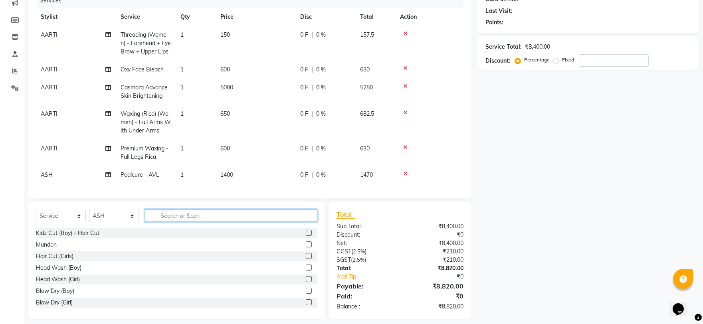
scroll to position [113, 0]
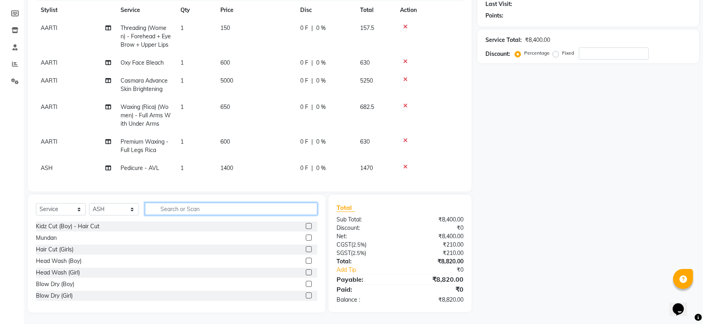
click at [161, 211] on input "text" at bounding box center [231, 209] width 173 height 12
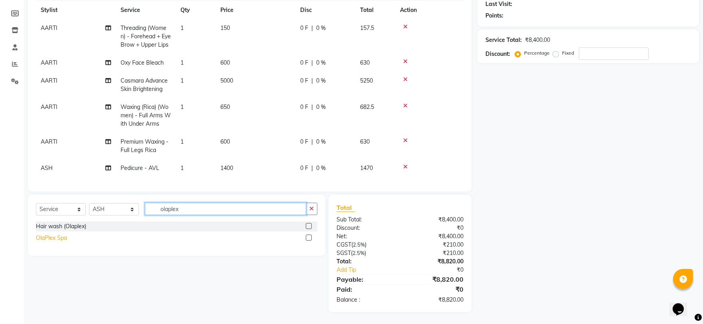
type input "olaplex"
click at [57, 241] on div "OlaPlex Spa" at bounding box center [51, 238] width 31 height 8
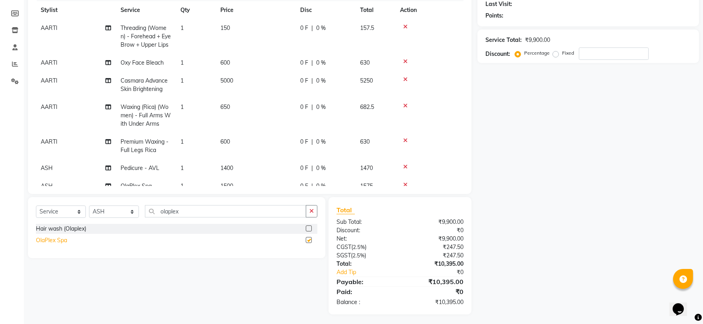
checkbox input "false"
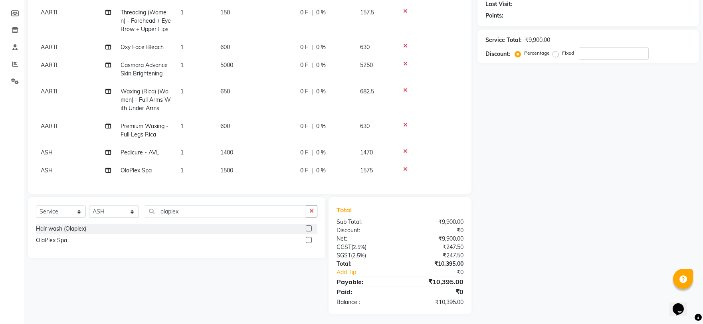
scroll to position [22, 0]
click at [310, 213] on icon "button" at bounding box center [312, 211] width 4 height 6
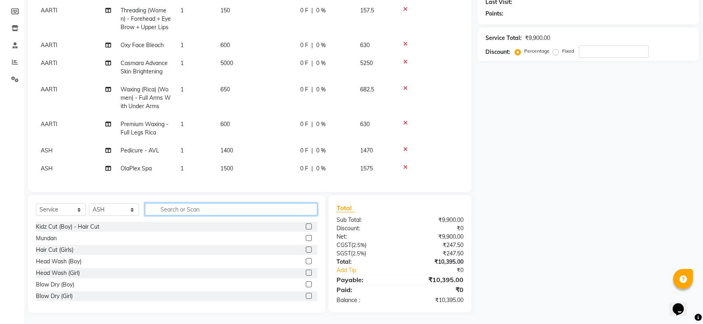
scroll to position [115, 0]
click at [238, 163] on td "1500" at bounding box center [256, 168] width 80 height 18
select select "78042"
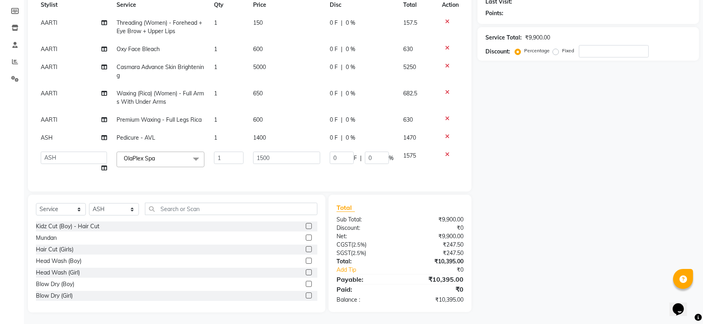
scroll to position [9, 0]
click at [271, 152] on input "1500" at bounding box center [286, 158] width 67 height 12
type input "1"
type input "2500"
click at [546, 165] on div "Name: Membership: Total Visits: Card on file: Last Visit: Points: Service Total…" at bounding box center [592, 129] width 228 height 368
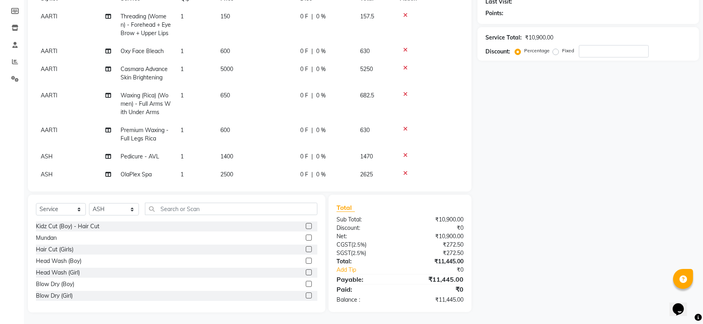
scroll to position [22, 0]
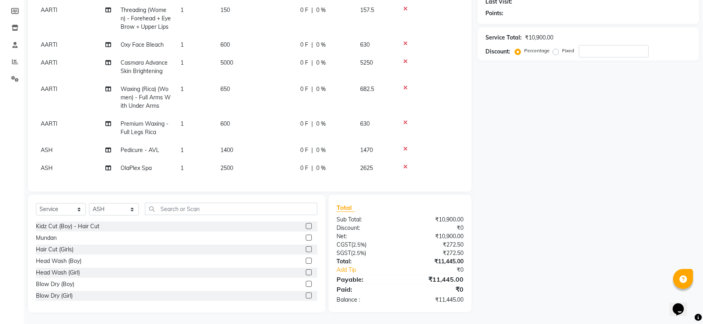
click at [233, 165] on span "2500" at bounding box center [226, 168] width 13 height 7
select select "78042"
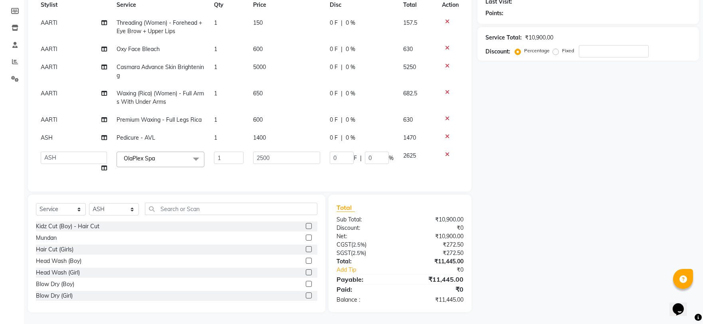
scroll to position [9, 0]
drag, startPoint x: 268, startPoint y: 150, endPoint x: 218, endPoint y: 156, distance: 49.9
click at [218, 156] on tr "AARTI Abdul Kalam Akash Nail ARTIST ASH Gayatree Kirti Makeup Manager Preeti RA…" at bounding box center [250, 162] width 428 height 30
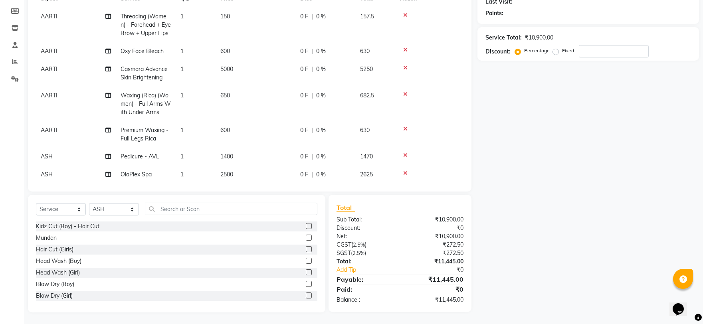
click at [596, 145] on div "Name: Membership: Total Visits: Card on file: Last Visit: Points: Service Total…" at bounding box center [592, 129] width 228 height 368
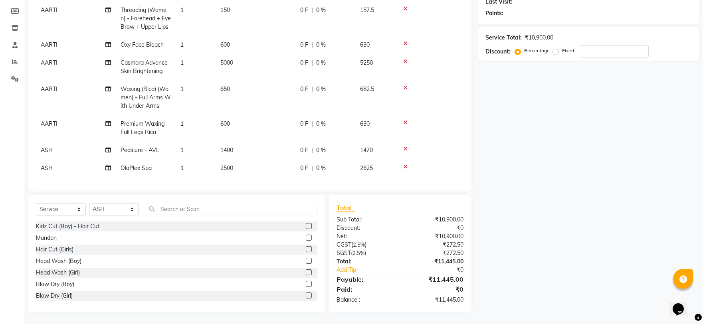
scroll to position [22, 0]
click at [229, 165] on span "2500" at bounding box center [226, 168] width 13 height 7
select select "78042"
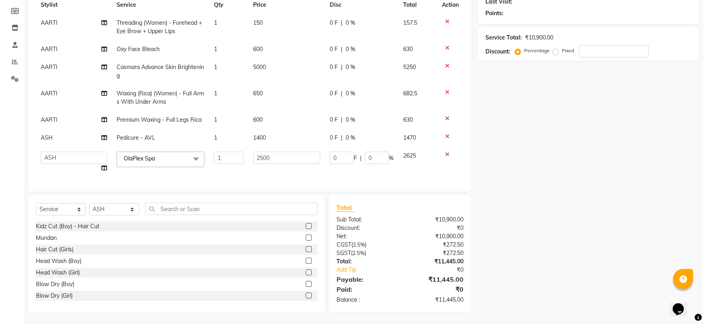
scroll to position [9, 0]
click at [277, 152] on input "2500" at bounding box center [286, 158] width 67 height 12
type input "2000"
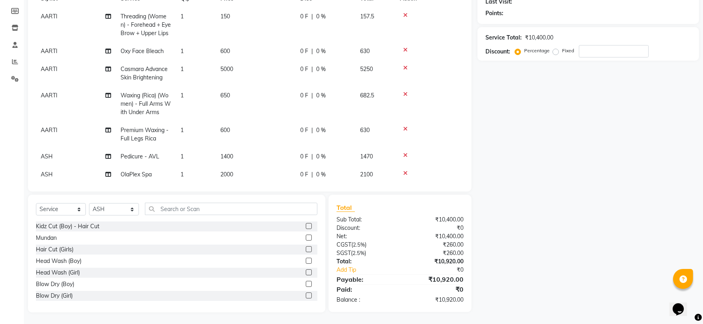
click at [564, 147] on div "Name: Membership: Total Visits: Card on file: Last Visit: Points: Service Total…" at bounding box center [592, 129] width 228 height 368
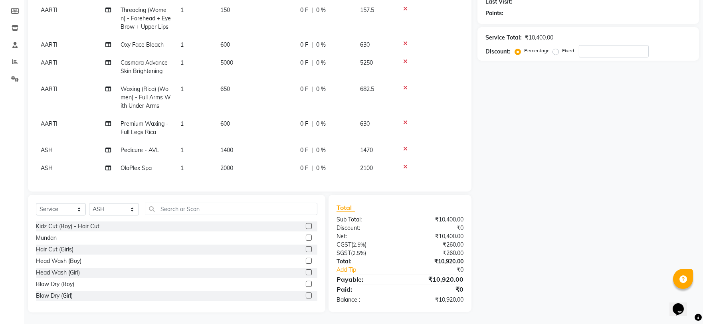
scroll to position [0, 0]
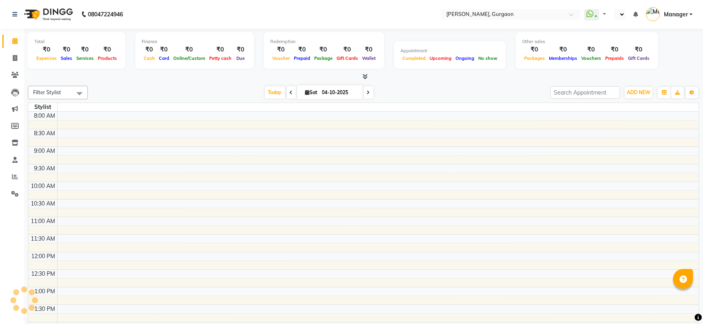
select select "en"
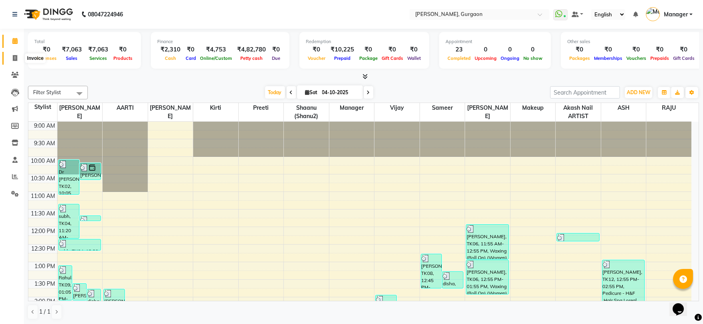
click at [18, 62] on span at bounding box center [15, 58] width 14 height 9
select select "service"
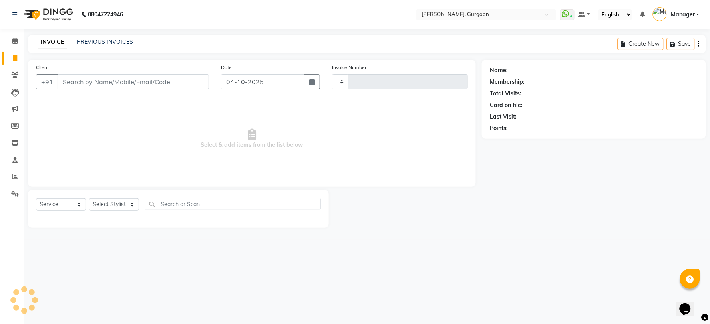
type input "3354"
select select "3880"
click at [109, 204] on select "Select Stylist" at bounding box center [114, 205] width 50 height 12
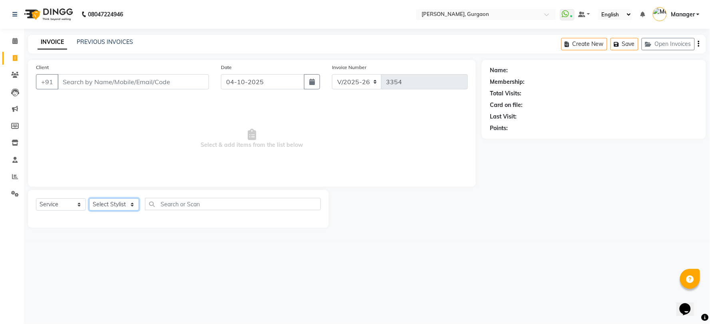
select select "50388"
click at [89, 199] on select "Select Stylist [PERSON_NAME] Nail ARTIST [PERSON_NAME] Makeup Manager [PERSON_N…" at bounding box center [114, 205] width 50 height 12
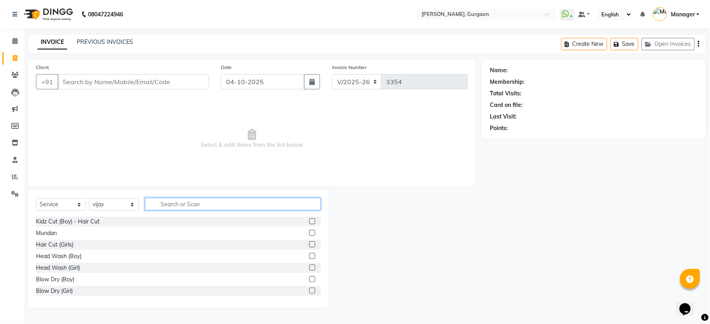
click at [176, 205] on input "text" at bounding box center [233, 204] width 176 height 12
type input "s"
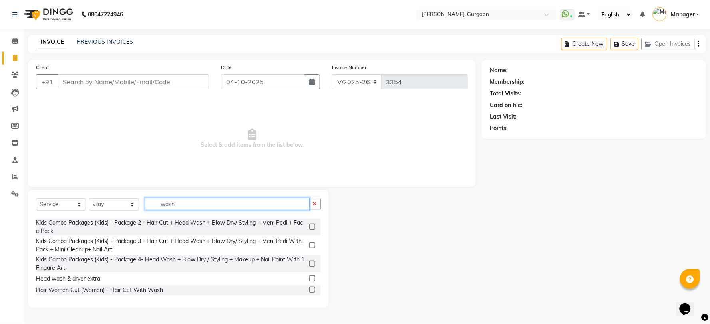
scroll to position [125, 0]
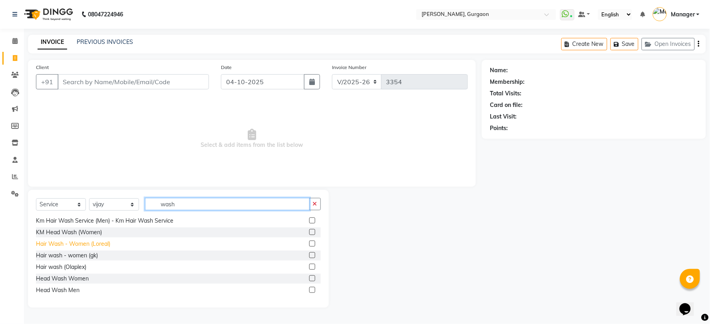
type input "wash"
click at [105, 243] on div "Hair Wash - Women (Loreal)" at bounding box center [73, 244] width 74 height 8
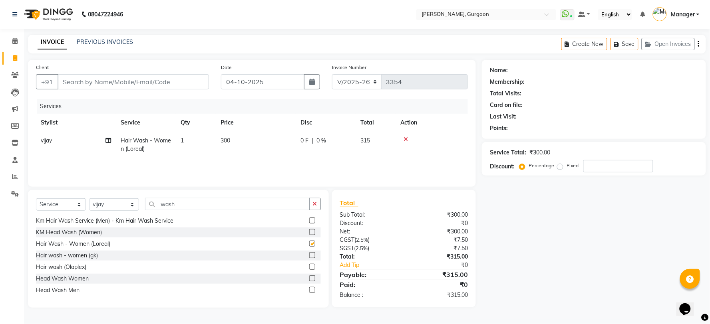
checkbox input "false"
click at [313, 206] on icon "button" at bounding box center [315, 204] width 4 height 6
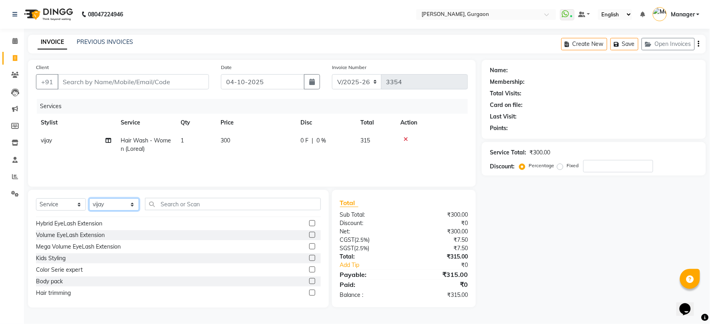
click at [101, 202] on select "Select Stylist [PERSON_NAME] Nail ARTIST [PERSON_NAME] Makeup Manager [PERSON_N…" at bounding box center [114, 205] width 50 height 12
select select "59315"
click at [89, 199] on select "Select Stylist [PERSON_NAME] Nail ARTIST [PERSON_NAME] Makeup Manager [PERSON_N…" at bounding box center [114, 205] width 50 height 12
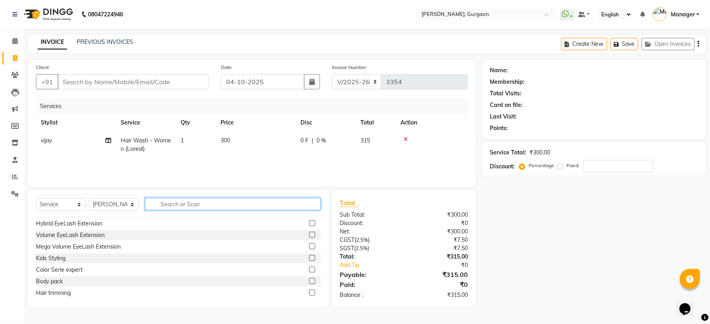
click at [210, 204] on input "text" at bounding box center [233, 204] width 176 height 12
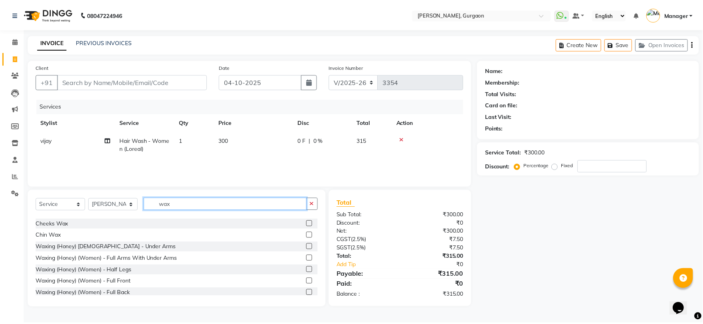
scroll to position [0, 0]
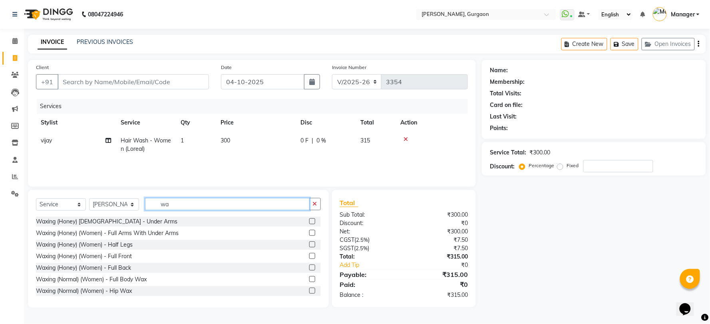
type input "w"
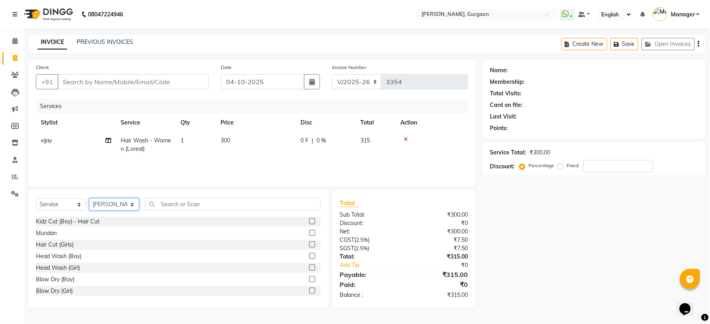
click at [126, 204] on select "Select Stylist [PERSON_NAME] Nail ARTIST [PERSON_NAME] Makeup Manager [PERSON_N…" at bounding box center [114, 205] width 50 height 12
select select "24605"
click at [89, 199] on select "Select Stylist [PERSON_NAME] Nail ARTIST [PERSON_NAME] Makeup Manager [PERSON_N…" at bounding box center [114, 205] width 50 height 12
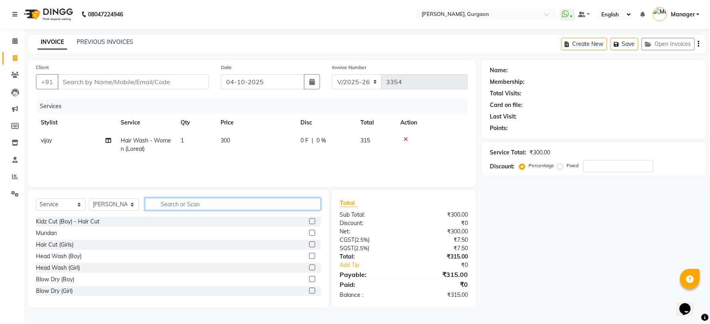
click at [159, 206] on input "text" at bounding box center [233, 204] width 176 height 12
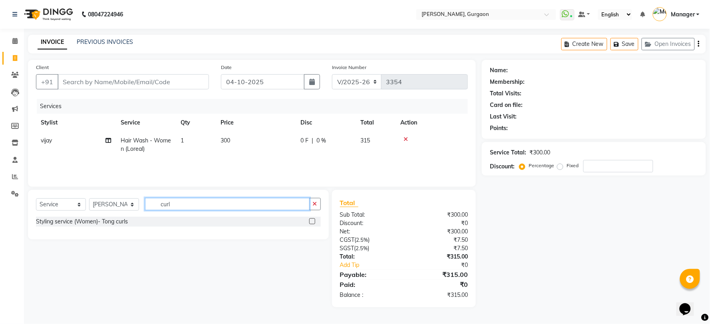
type input "curl"
click at [125, 228] on div "Styling service (Women)- Tong curls" at bounding box center [178, 223] width 285 height 12
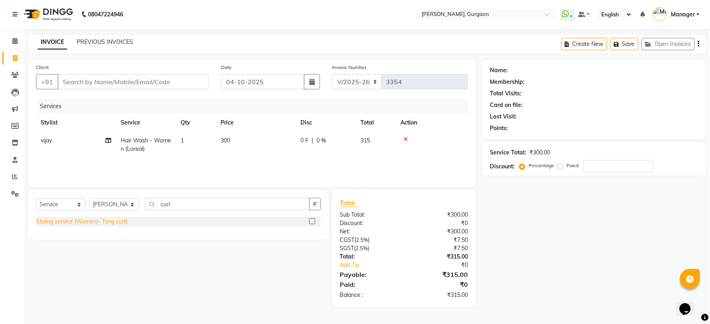
click at [126, 220] on div "Styling service (Women)- Tong curls" at bounding box center [82, 222] width 92 height 8
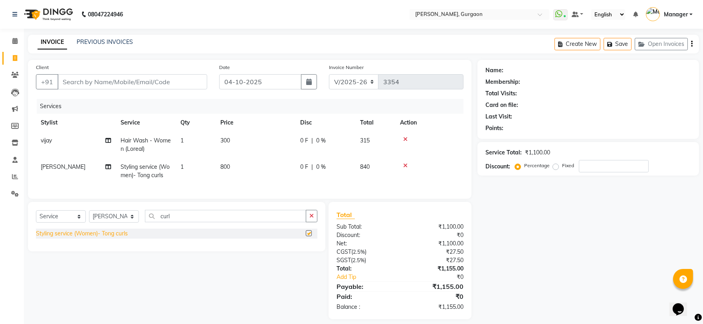
checkbox input "false"
click at [312, 219] on icon "button" at bounding box center [312, 216] width 4 height 6
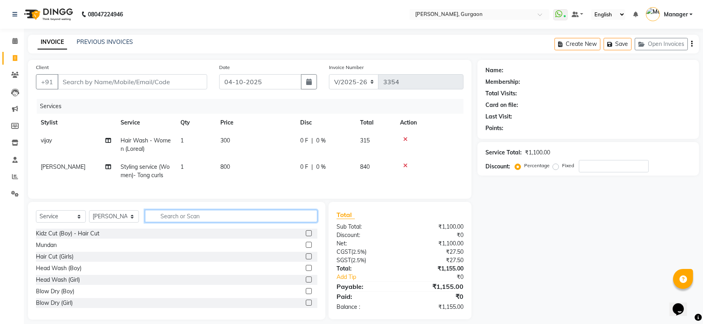
click at [188, 222] on input "text" at bounding box center [231, 216] width 173 height 12
type input "trimm"
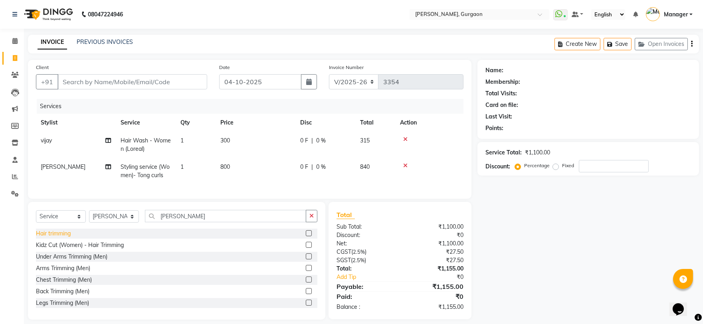
click at [66, 238] on div "Hair trimming" at bounding box center [53, 234] width 35 height 8
checkbox input "false"
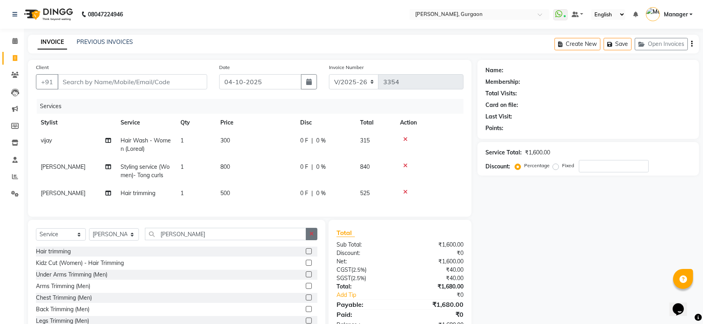
click at [308, 240] on button "button" at bounding box center [312, 234] width 12 height 12
click at [121, 240] on select "Select Stylist [PERSON_NAME] Nail ARTIST [PERSON_NAME] Makeup Manager [PERSON_N…" at bounding box center [114, 234] width 50 height 12
select select "25791"
click at [89, 235] on select "Select Stylist [PERSON_NAME] Nail ARTIST [PERSON_NAME] Makeup Manager [PERSON_N…" at bounding box center [114, 234] width 50 height 12
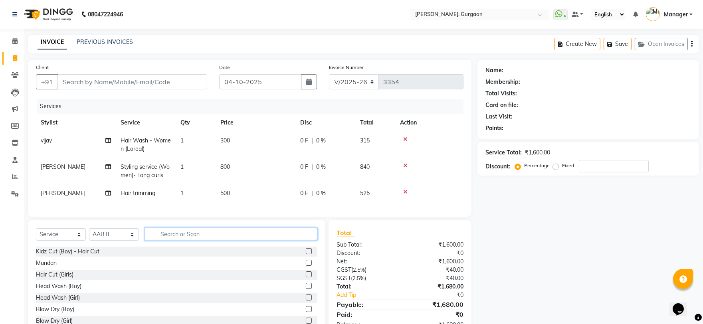
click at [217, 240] on input "text" at bounding box center [231, 234] width 173 height 12
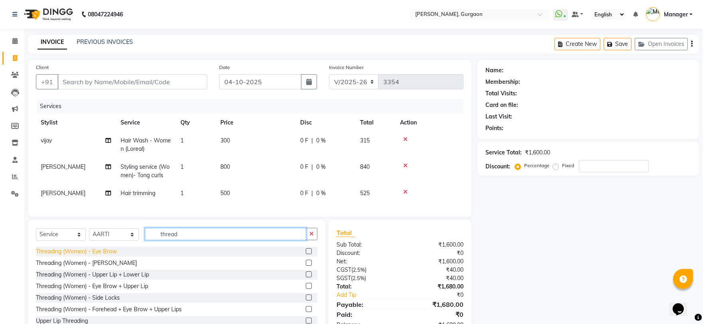
type input "thread"
click at [75, 256] on div "Threading (Women) - Eye Brow" at bounding box center [76, 252] width 81 height 8
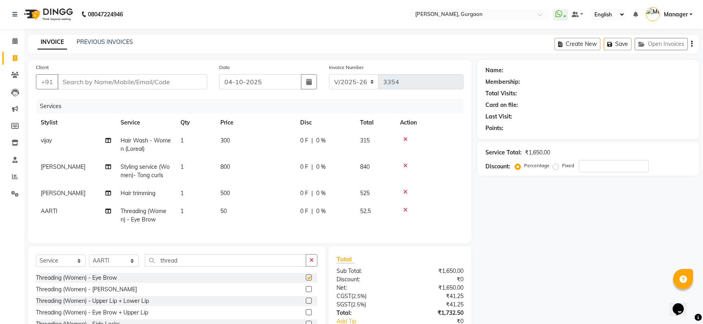
checkbox input "false"
click at [310, 263] on icon "button" at bounding box center [312, 261] width 4 height 6
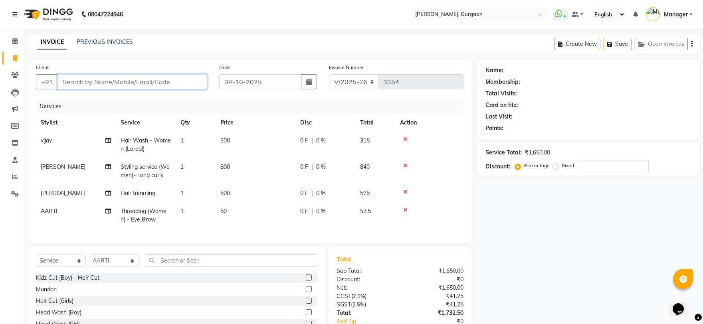
click at [96, 85] on input "Client" at bounding box center [133, 81] width 150 height 15
type input "9"
type input "0"
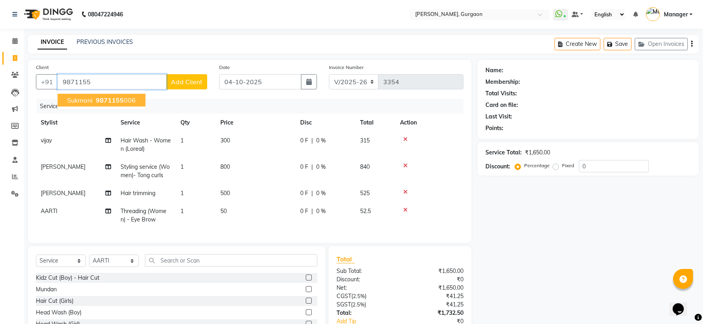
click at [85, 94] on button "Sukmani 9871155 006" at bounding box center [102, 100] width 88 height 13
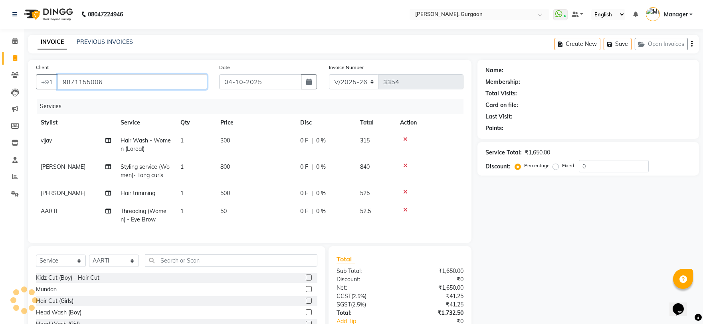
type input "9871155006"
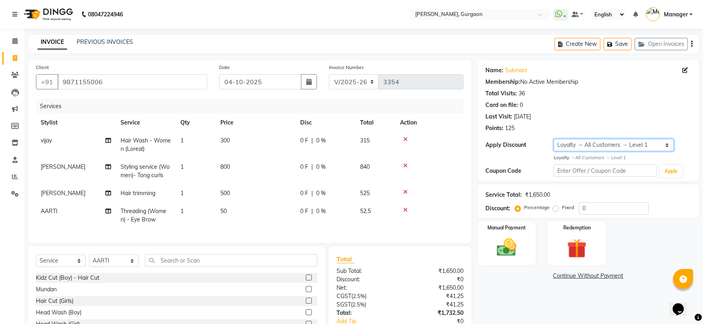
click at [593, 144] on select "Select Loyalty → All Customers → Level 1" at bounding box center [614, 145] width 120 height 12
select select "0:"
click at [554, 139] on select "Select Loyalty → All Customers → Level 1" at bounding box center [614, 145] width 120 height 12
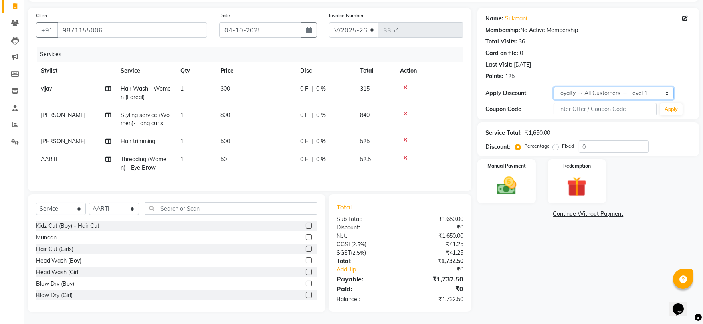
scroll to position [58, 0]
click at [500, 174] on img at bounding box center [506, 186] width 33 height 24
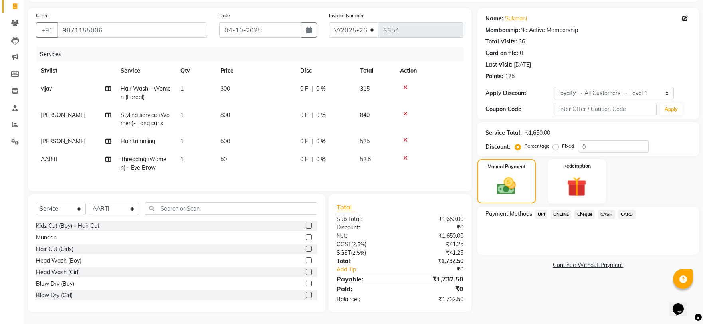
click at [542, 210] on span "UPI" at bounding box center [542, 214] width 12 height 9
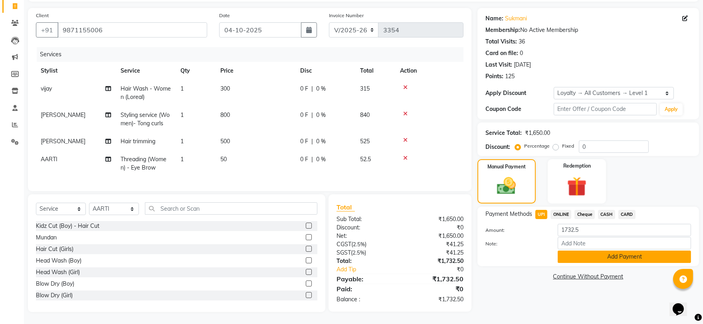
click at [598, 251] on button "Add Payment" at bounding box center [624, 257] width 133 height 12
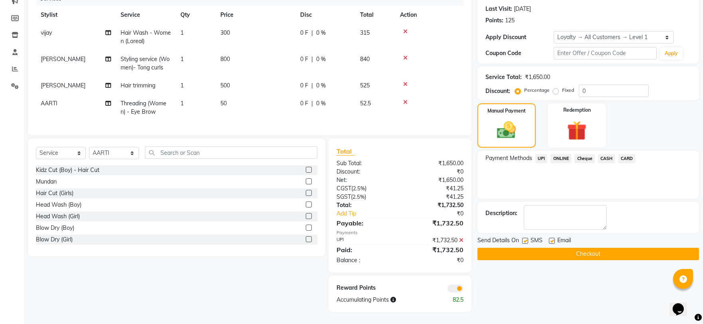
scroll to position [114, 0]
click at [604, 248] on button "Checkout" at bounding box center [589, 254] width 222 height 12
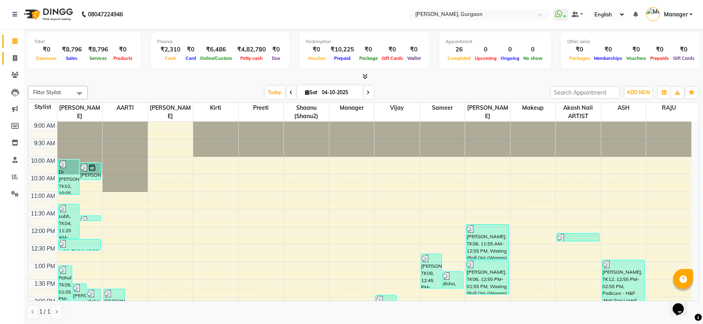
click at [14, 57] on icon at bounding box center [15, 58] width 4 height 6
select select "service"
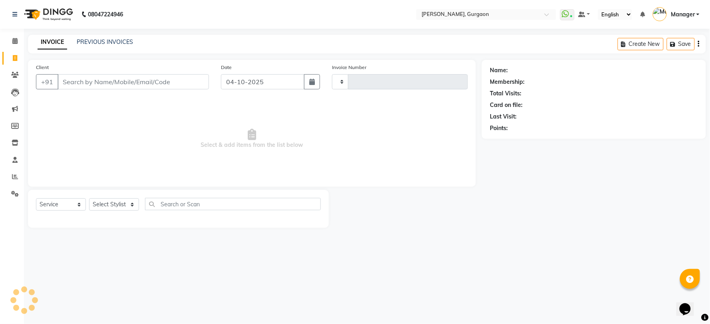
type input "3355"
select select "3880"
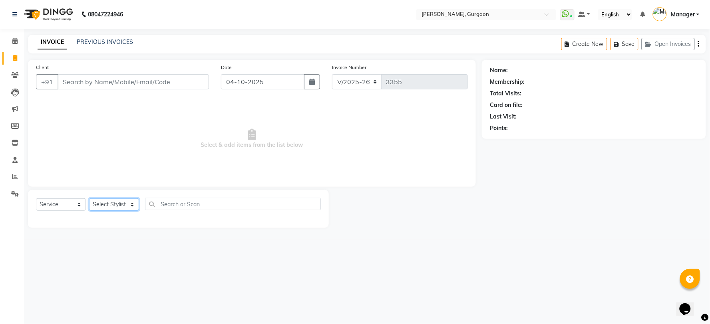
click at [100, 206] on select "Select Stylist [PERSON_NAME] Nail ARTIST [PERSON_NAME] Makeup Manager [PERSON_N…" at bounding box center [114, 205] width 50 height 12
select select "25791"
click at [89, 199] on select "Select Stylist [PERSON_NAME] Nail ARTIST [PERSON_NAME] Makeup Manager [PERSON_N…" at bounding box center [114, 205] width 50 height 12
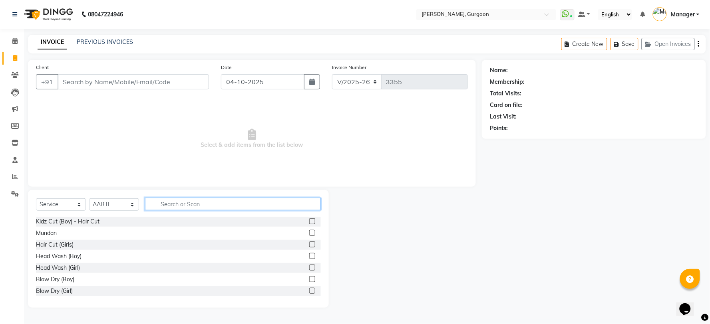
click at [226, 202] on input "text" at bounding box center [233, 204] width 176 height 12
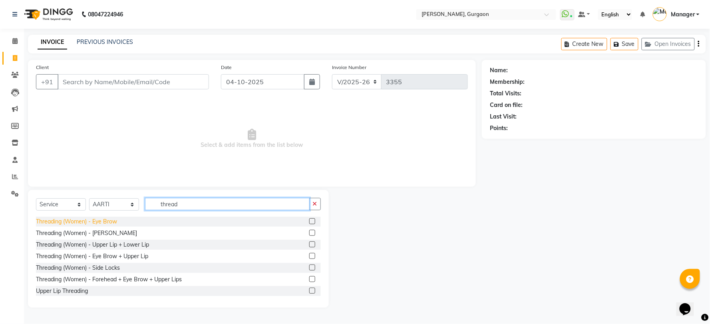
type input "thread"
click at [107, 220] on div "Threading (Women) - Eye Brow" at bounding box center [76, 222] width 81 height 8
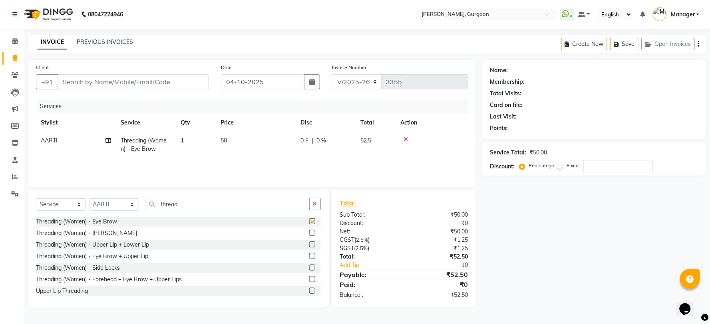
checkbox input "false"
click at [320, 204] on button "button" at bounding box center [315, 204] width 12 height 12
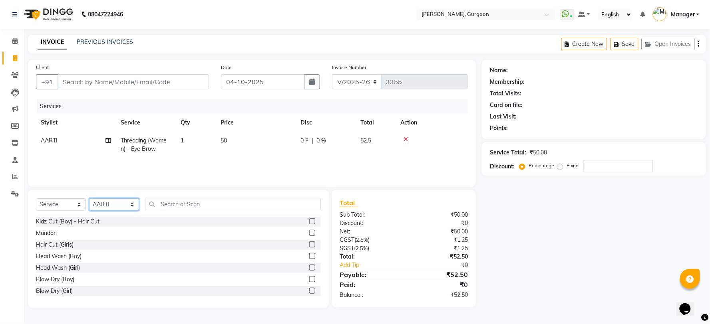
click at [121, 202] on select "Select Stylist [PERSON_NAME] Nail ARTIST [PERSON_NAME] Makeup Manager [PERSON_N…" at bounding box center [114, 205] width 50 height 12
select select "82057"
click at [89, 199] on select "Select Stylist [PERSON_NAME] Nail ARTIST [PERSON_NAME] Makeup Manager [PERSON_N…" at bounding box center [114, 205] width 50 height 12
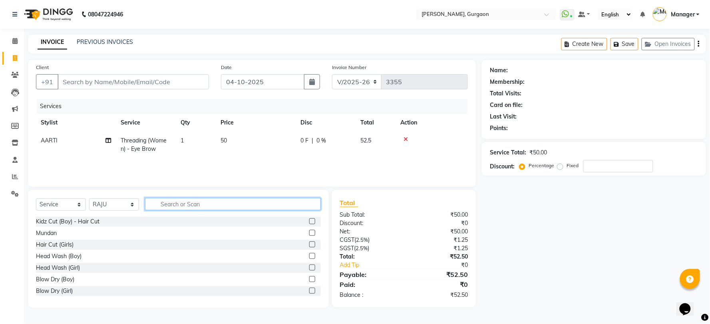
click at [206, 206] on input "text" at bounding box center [233, 204] width 176 height 12
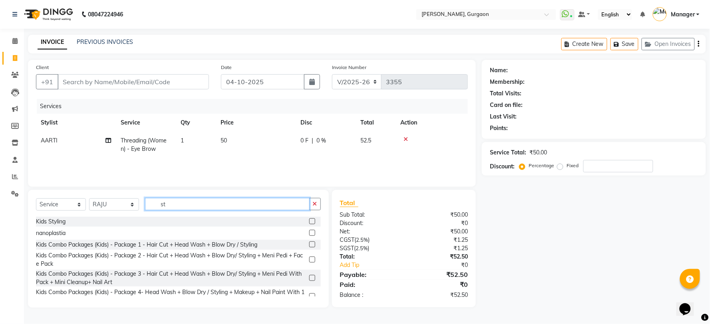
type input "s"
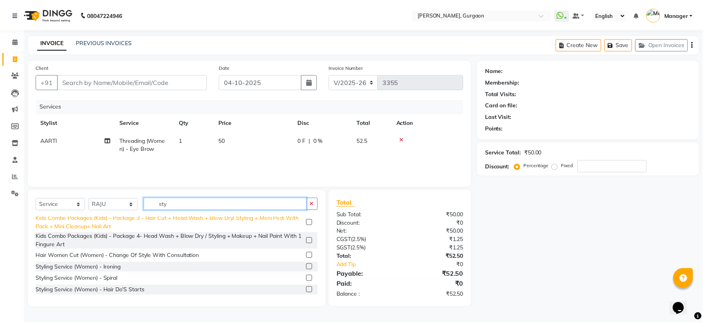
scroll to position [44, 0]
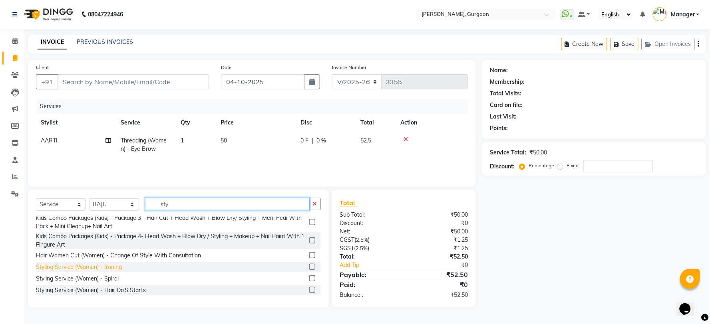
type input "sty"
click at [114, 264] on div "Styling Service (Women) - Ironing" at bounding box center [79, 267] width 86 height 8
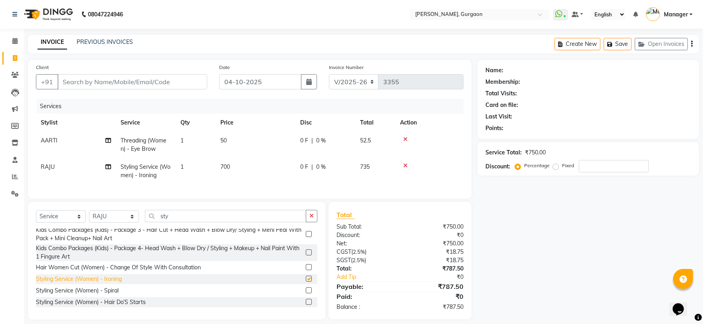
checkbox input "false"
click at [315, 221] on button "button" at bounding box center [312, 216] width 12 height 12
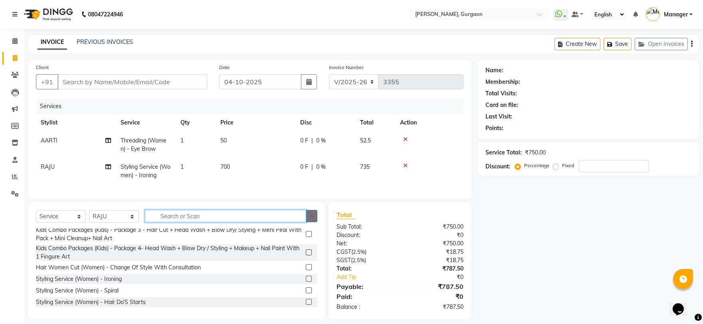
scroll to position [519, 0]
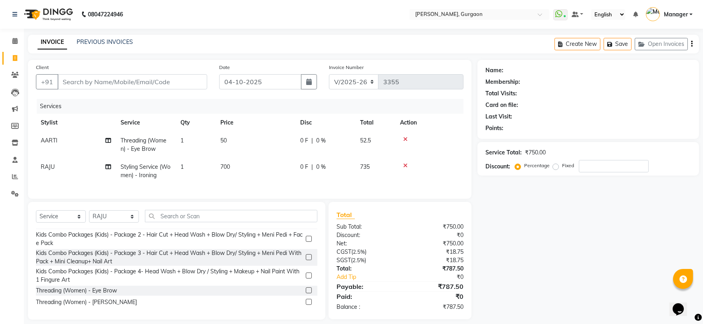
click at [154, 149] on span "Threading (Women) - Eye Brow" at bounding box center [144, 145] width 46 height 16
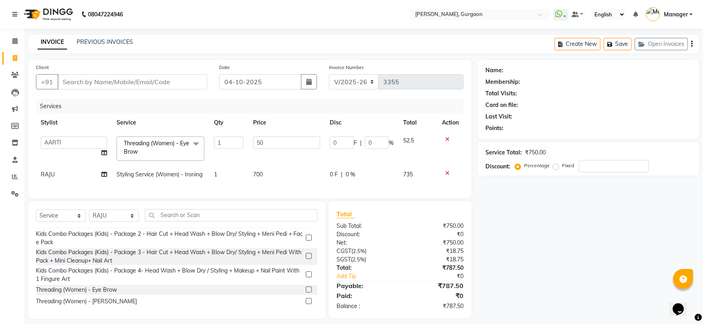
click at [166, 141] on span "Threading (Women) - Eye Brow" at bounding box center [157, 148] width 66 height 16
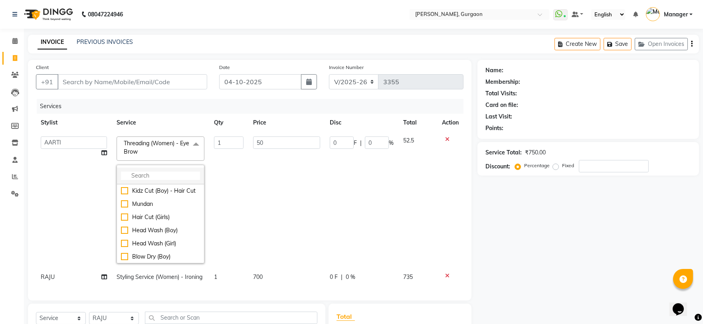
click at [162, 179] on input "multiselect-search" at bounding box center [160, 176] width 79 height 8
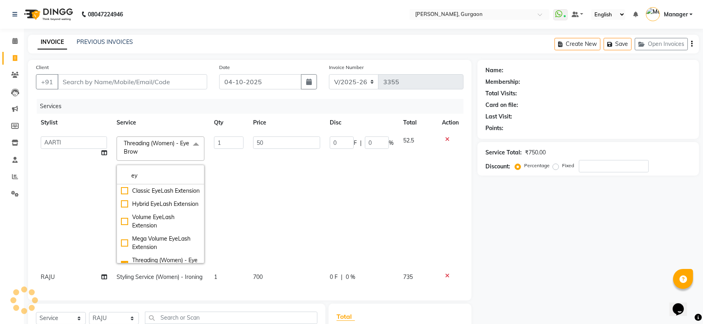
type input "e"
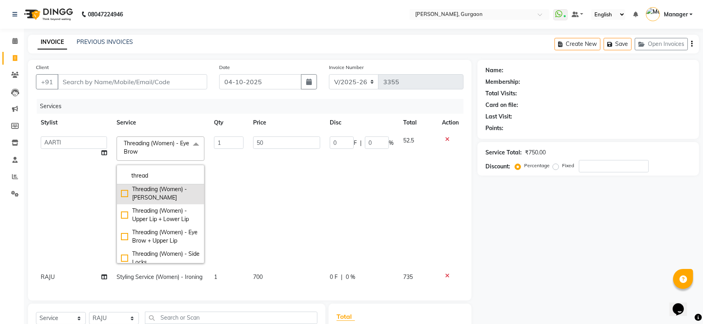
scroll to position [44, 0]
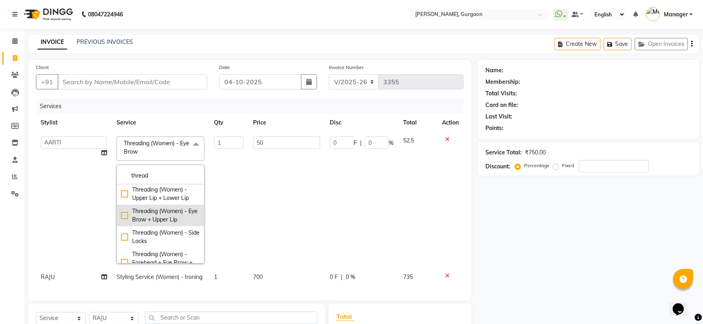
type input "thread"
click at [157, 222] on div "Threading (Women) - Eye Brow + Upper Lip" at bounding box center [160, 215] width 79 height 17
type input "100"
checkbox input "false"
checkbox input "true"
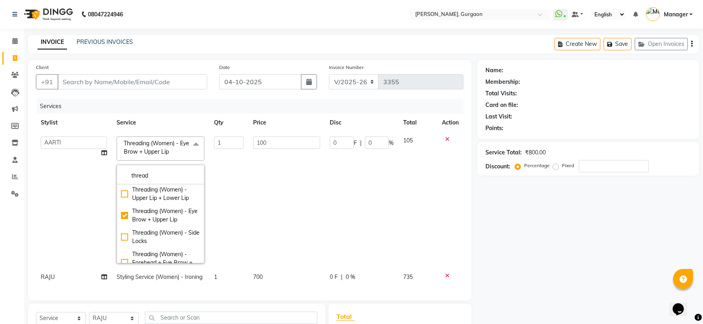
drag, startPoint x: 560, startPoint y: 221, endPoint x: 540, endPoint y: 220, distance: 20.0
click at [560, 221] on div "Name: Membership: Total Visits: Card on file: Last Visit: Points: Service Total…" at bounding box center [592, 241] width 228 height 362
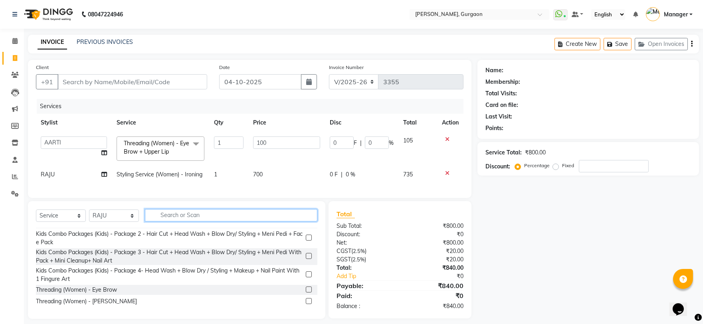
click at [165, 217] on input "text" at bounding box center [231, 215] width 173 height 12
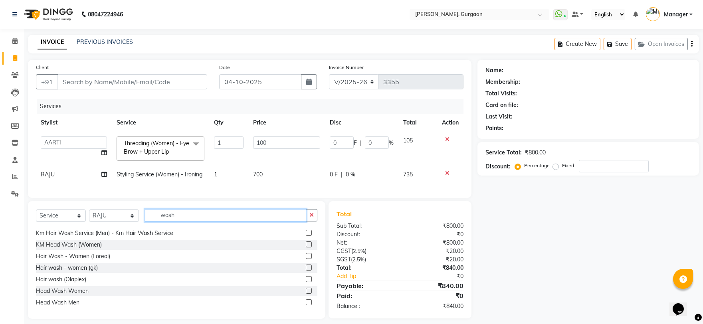
scroll to position [125, 0]
type input "wash"
click at [89, 260] on div "Hair Wash - Women (Loreal)" at bounding box center [73, 255] width 74 height 8
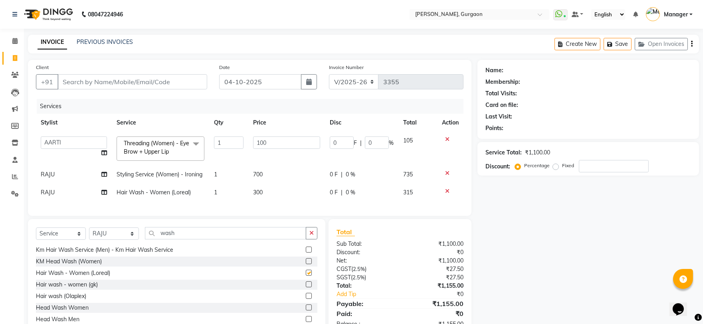
checkbox input "false"
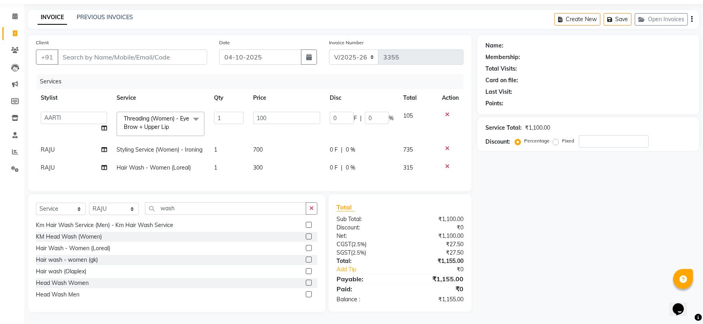
click at [556, 174] on div "Name: Membership: Total Visits: Card on file: Last Visit: Points: Service Total…" at bounding box center [592, 173] width 228 height 277
click at [103, 52] on input "Client" at bounding box center [133, 57] width 150 height 15
click at [310, 112] on input "100" at bounding box center [286, 118] width 67 height 12
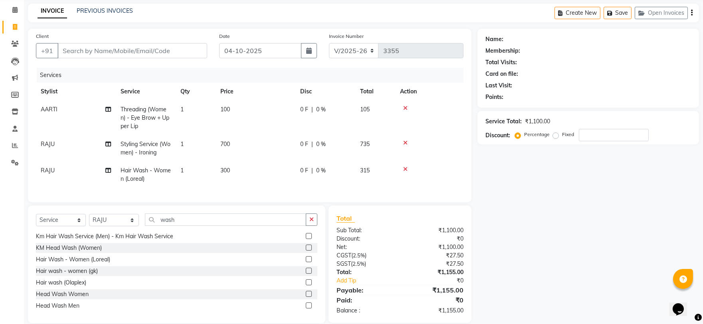
drag, startPoint x: 548, startPoint y: 191, endPoint x: 536, endPoint y: 182, distance: 15.0
click at [536, 182] on div "Name: Membership: Total Visits: Card on file: Last Visit: Points: Service Total…" at bounding box center [592, 176] width 228 height 295
click at [79, 53] on input "Client" at bounding box center [133, 50] width 150 height 15
type input "9"
type input "0"
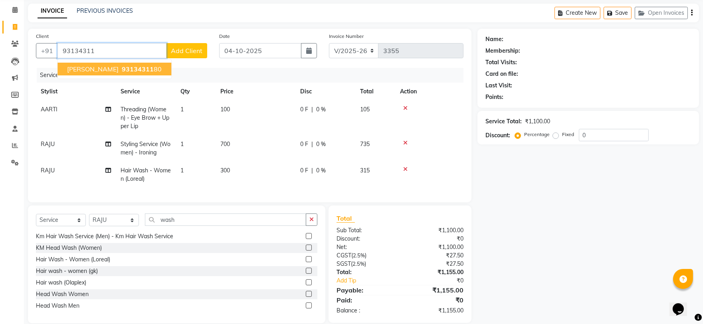
click at [88, 64] on button "Sharika 93134311 80" at bounding box center [115, 69] width 114 height 13
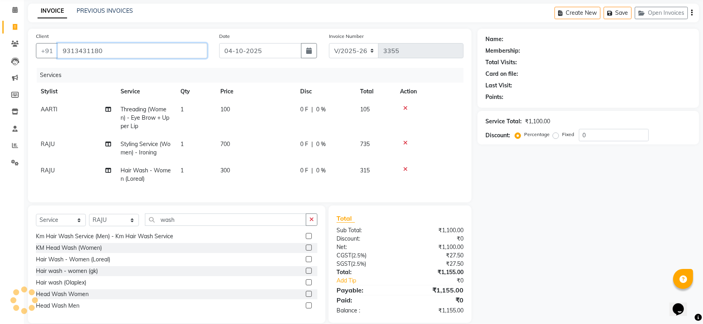
type input "9313431180"
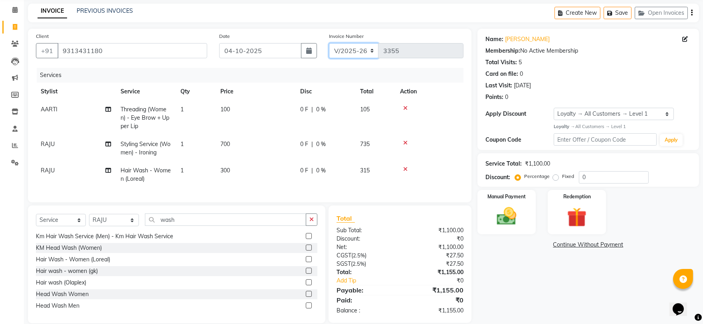
click at [345, 51] on select "R/2025-26 V/2025 V/2025-26" at bounding box center [354, 50] width 50 height 15
click at [570, 114] on select "Select Loyalty → All Customers → Level 1" at bounding box center [614, 114] width 120 height 12
select select "0:"
click at [554, 108] on select "Select Loyalty → All Customers → Level 1" at bounding box center [614, 114] width 120 height 12
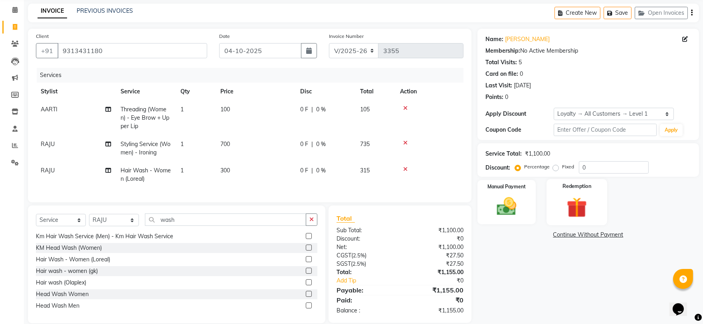
click at [587, 204] on img at bounding box center [577, 207] width 33 height 25
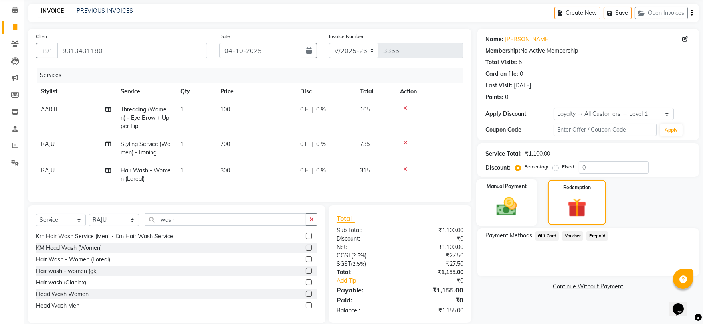
click at [503, 195] on img at bounding box center [506, 207] width 33 height 24
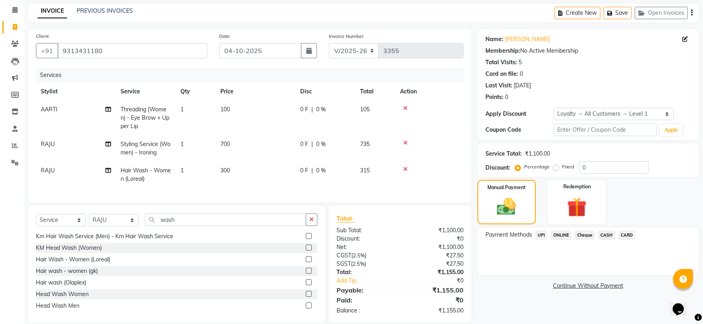
click at [541, 236] on span "UPI" at bounding box center [542, 235] width 12 height 9
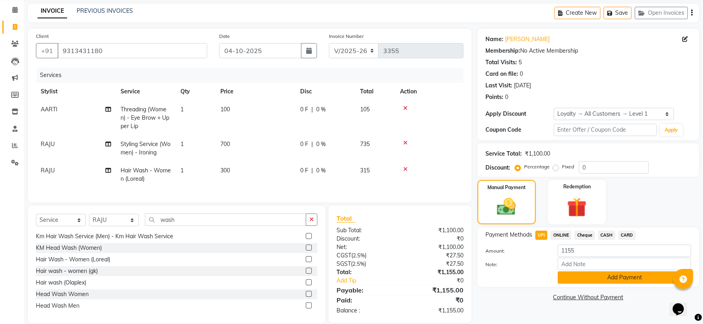
click at [605, 276] on button "Add Payment" at bounding box center [624, 278] width 133 height 12
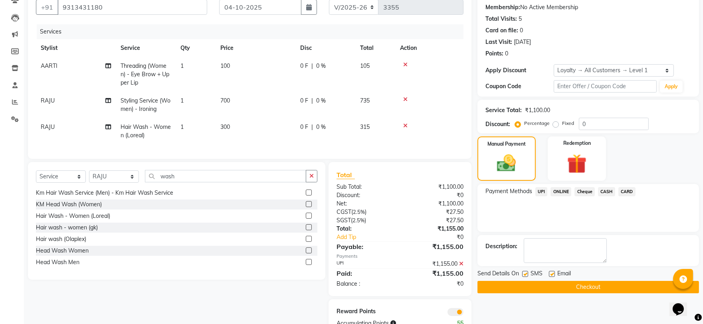
scroll to position [105, 0]
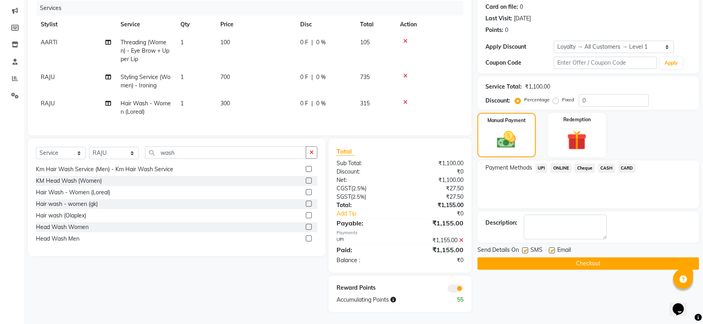
click at [575, 258] on button "Checkout" at bounding box center [589, 264] width 222 height 12
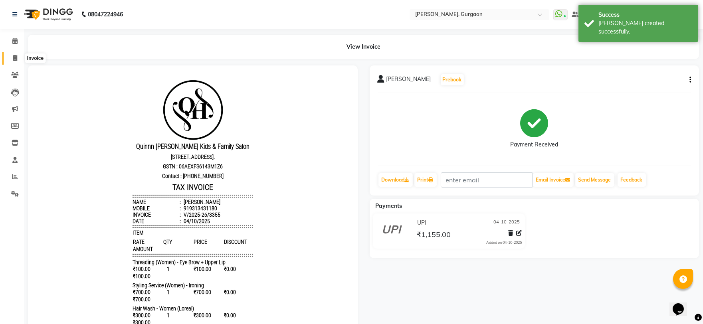
click at [13, 58] on icon at bounding box center [15, 58] width 4 height 6
select select "service"
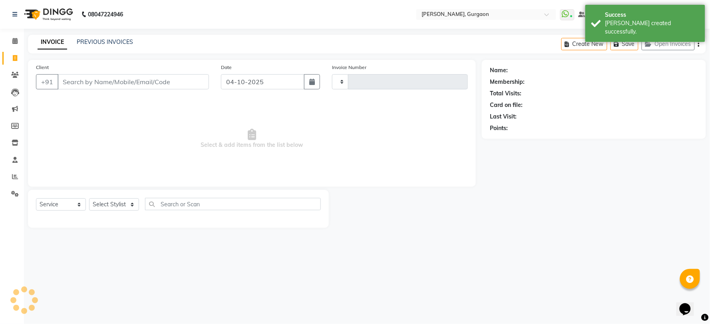
type input "3356"
select select "3880"
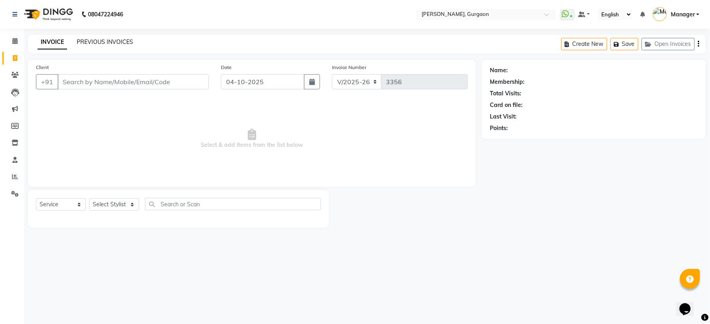
click at [101, 38] on link "PREVIOUS INVOICES" at bounding box center [105, 41] width 56 height 7
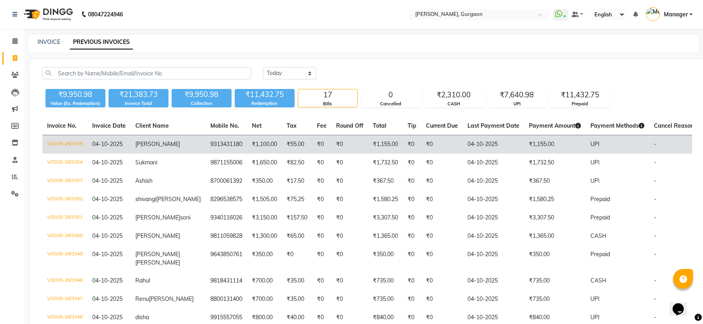
click at [169, 144] on td "Sharika" at bounding box center [168, 144] width 75 height 19
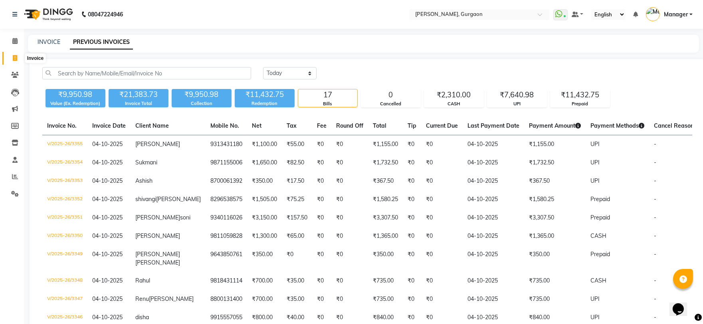
click at [13, 58] on icon at bounding box center [15, 58] width 4 height 6
select select "service"
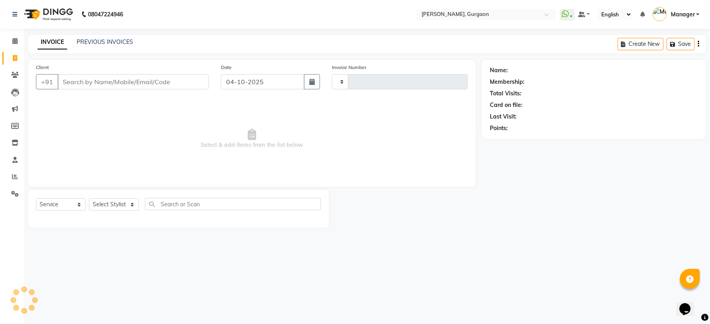
type input "3356"
select select "3880"
click at [115, 43] on link "PREVIOUS INVOICES" at bounding box center [105, 41] width 56 height 7
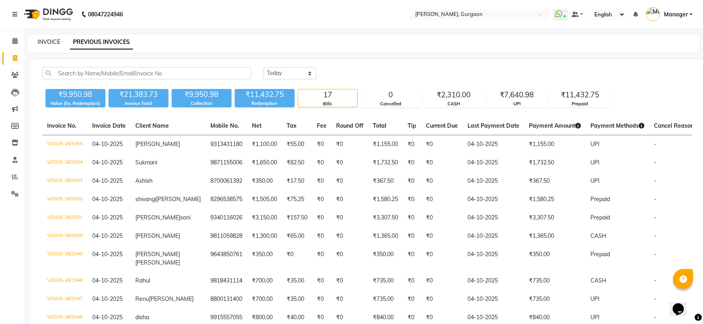
click at [43, 43] on link "INVOICE" at bounding box center [49, 41] width 23 height 7
select select "service"
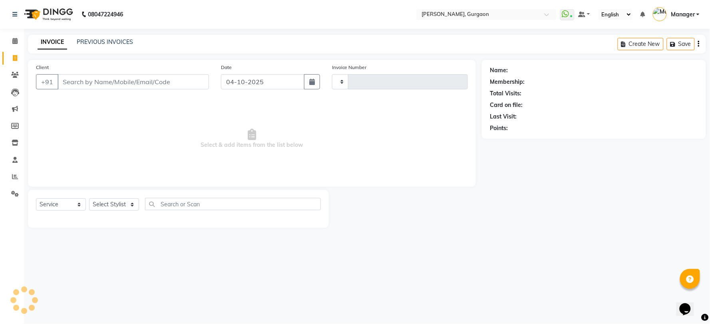
type input "3356"
select select "3880"
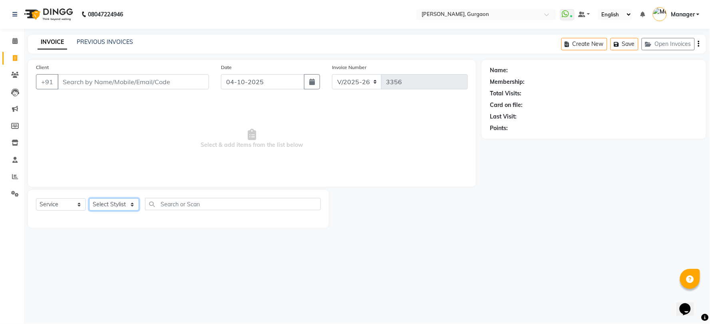
click at [114, 206] on select "Select Stylist [PERSON_NAME] Nail ARTIST [PERSON_NAME] Makeup Manager [PERSON_N…" at bounding box center [114, 205] width 50 height 12
select select "25791"
click at [89, 199] on select "Select Stylist [PERSON_NAME] Nail ARTIST [PERSON_NAME] Makeup Manager [PERSON_N…" at bounding box center [114, 205] width 50 height 12
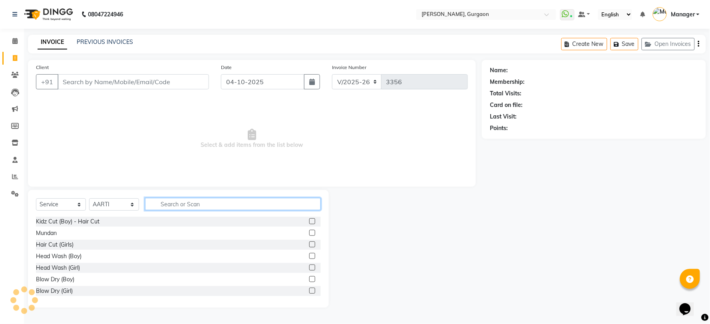
click at [170, 202] on input "text" at bounding box center [233, 204] width 176 height 12
click at [159, 204] on input "text" at bounding box center [233, 204] width 176 height 12
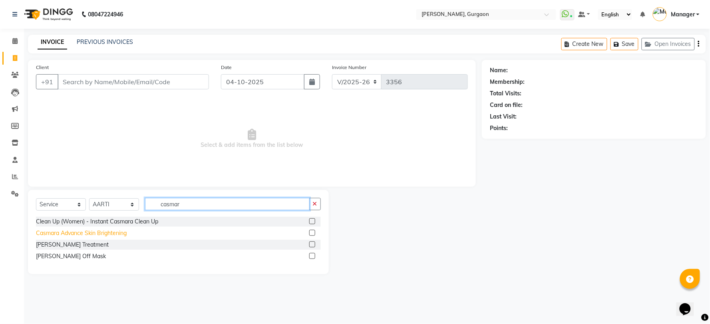
type input "casmar"
click at [112, 237] on div "Casmara Advance Skin Brightening" at bounding box center [81, 233] width 91 height 8
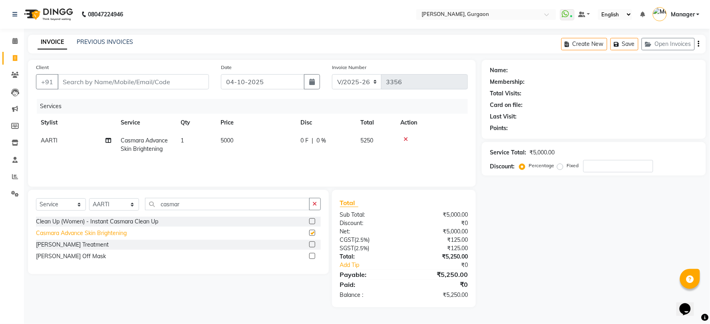
checkbox input "false"
click at [197, 210] on div "Select Service Product Membership Package Voucher Prepaid Gift Card Select Styl…" at bounding box center [178, 207] width 285 height 19
click at [191, 206] on input "casmar" at bounding box center [227, 204] width 165 height 12
type input "c"
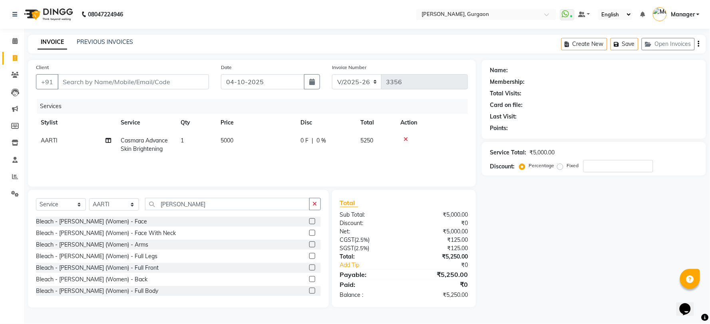
click at [90, 216] on div "Select Service Product Membership Package Voucher Prepaid Gift Card Select Styl…" at bounding box center [178, 207] width 285 height 19
click at [192, 207] on input "cher" at bounding box center [227, 204] width 165 height 12
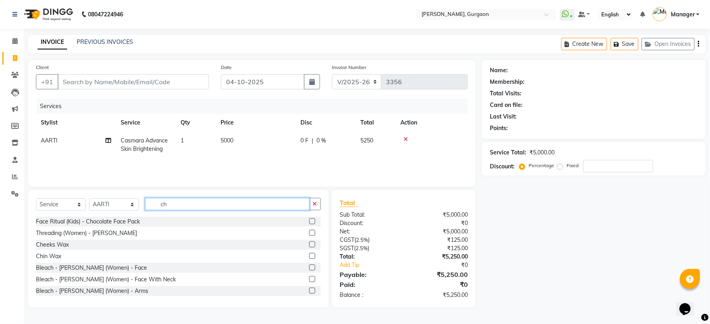
type input "c"
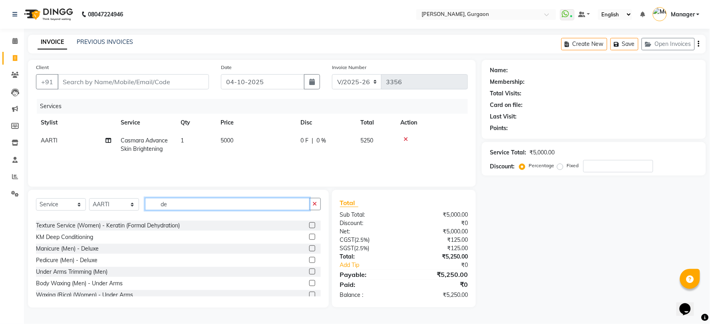
scroll to position [175, 0]
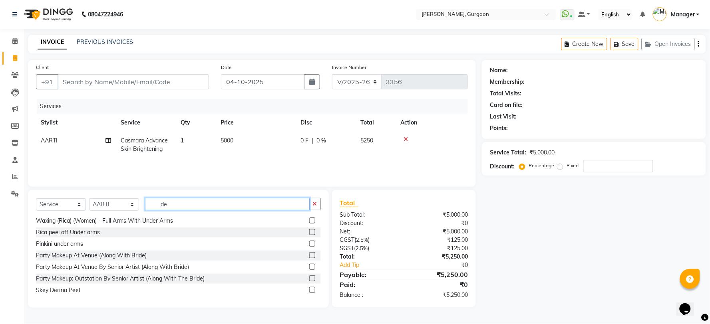
click at [183, 202] on input "de" at bounding box center [227, 204] width 165 height 12
type input "d"
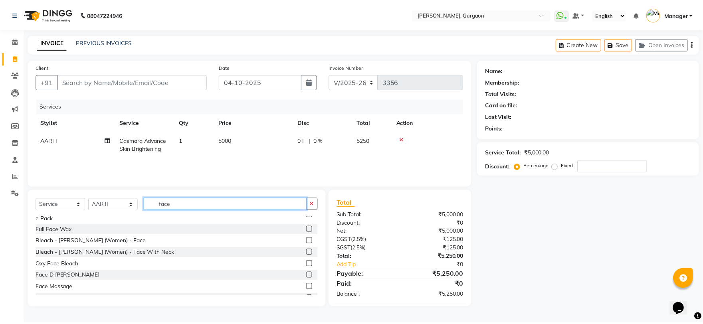
scroll to position [89, 0]
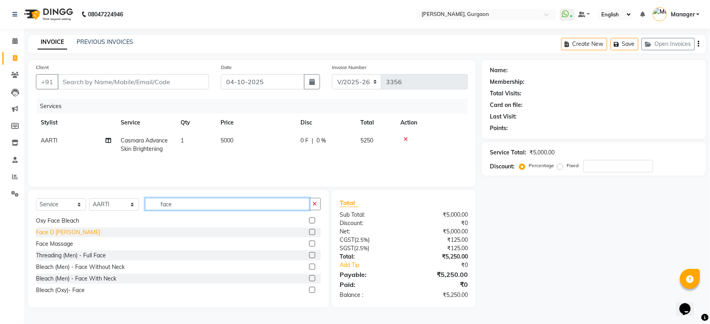
type input "face"
click at [52, 232] on div "Face D [PERSON_NAME]" at bounding box center [68, 232] width 64 height 8
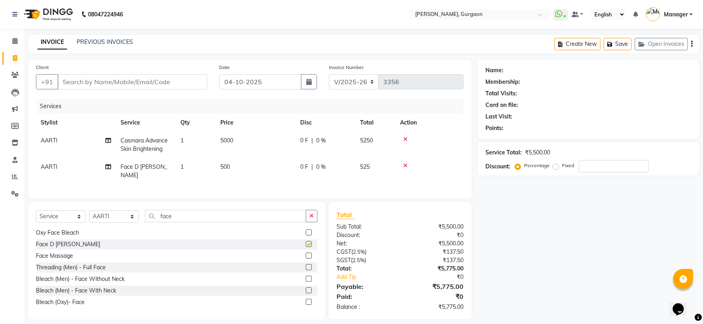
checkbox input "false"
click at [177, 210] on input "face" at bounding box center [225, 216] width 161 height 12
type input "f"
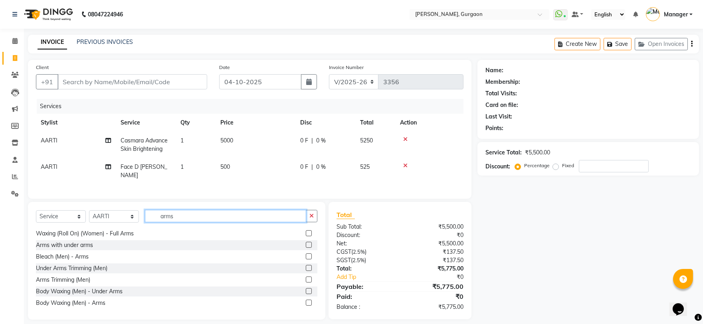
scroll to position [152, 0]
type input "arms"
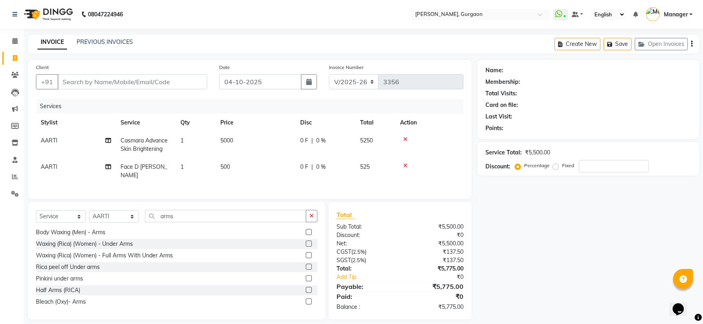
click at [121, 248] on div "Bleach - Cheryl (Women) - Arms Arms D Tan Waxing (Honey) Female - Under Arms Wa…" at bounding box center [177, 269] width 282 height 80
click at [155, 257] on div "Waxing (Rica) (Women) - Full Arms With Under Arms" at bounding box center [104, 256] width 137 height 8
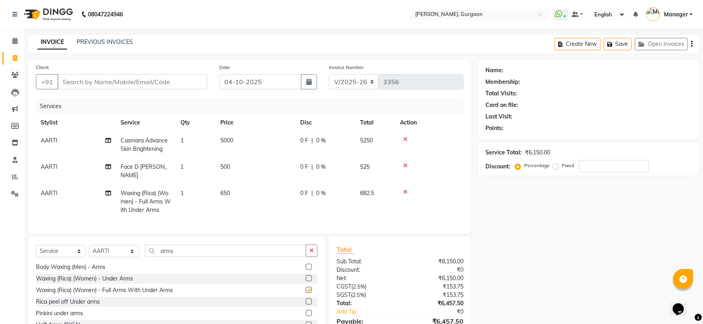
checkbox input "false"
click at [188, 254] on input "arms" at bounding box center [225, 251] width 161 height 12
type input "a"
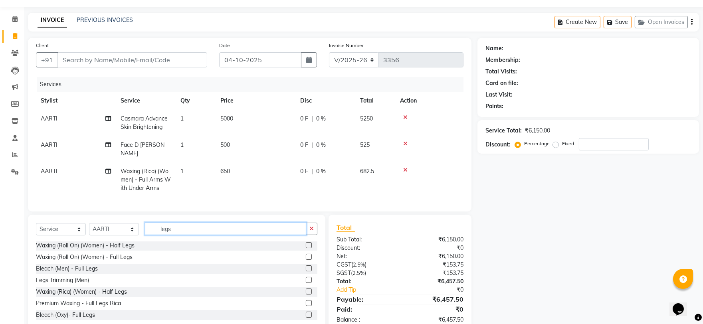
scroll to position [41, 0]
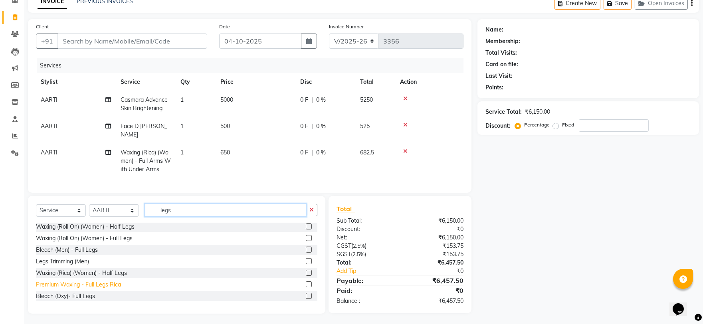
type input "legs"
click at [105, 286] on div "Premium Waxing - Full Legs Rica" at bounding box center [78, 285] width 85 height 8
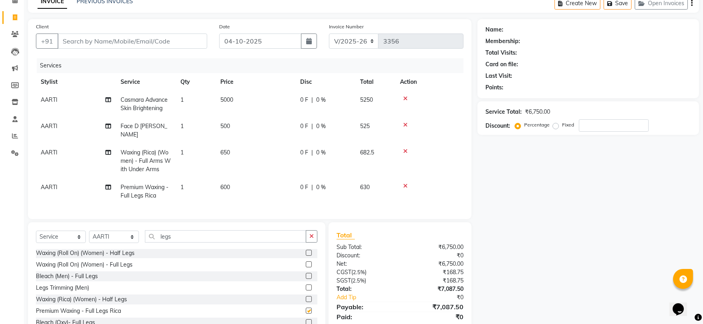
checkbox input "false"
click at [186, 236] on input "legs" at bounding box center [225, 236] width 161 height 12
type input "l"
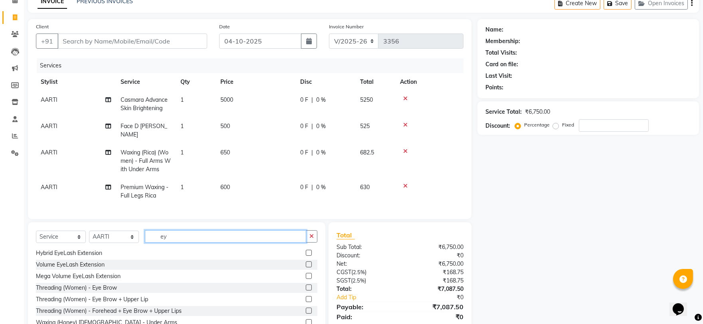
scroll to position [0, 0]
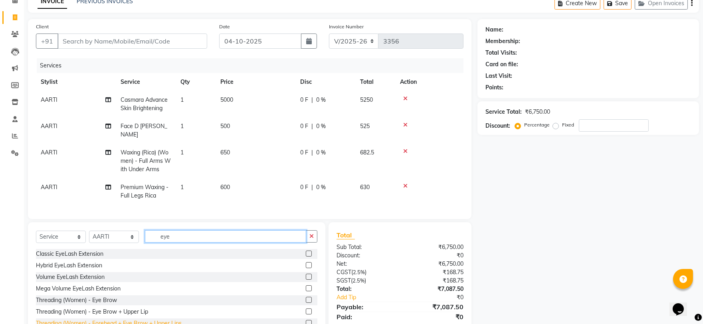
type input "eye"
click at [137, 320] on div "Threading (Women) - Forehead + Eye Brow + Upper Lips" at bounding box center [109, 324] width 146 height 8
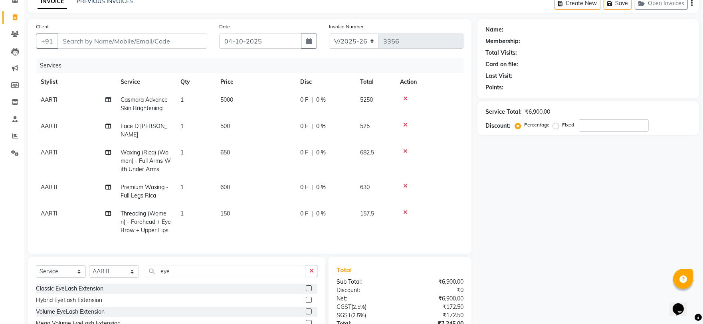
checkbox input "false"
click at [188, 267] on input "eye" at bounding box center [225, 271] width 161 height 12
type input "e"
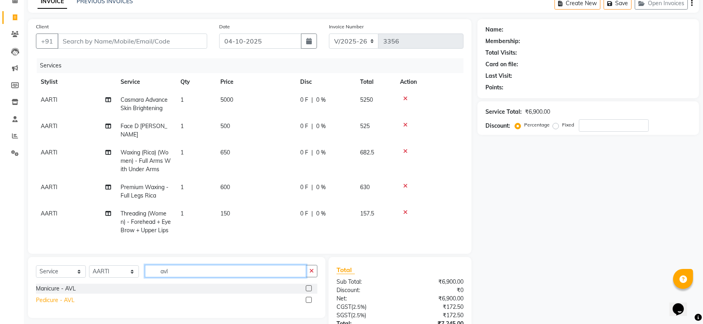
type input "avl"
click at [62, 298] on div "Pedicure - AVL" at bounding box center [55, 300] width 39 height 8
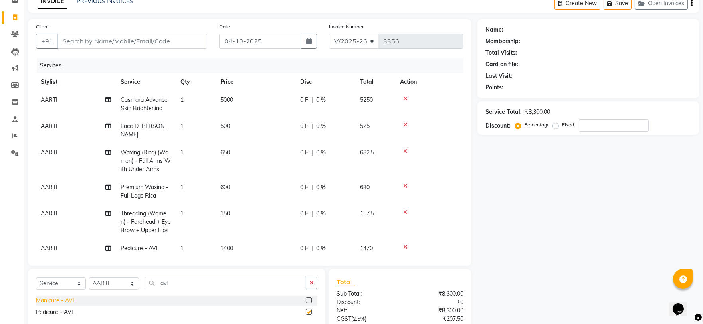
checkbox input "false"
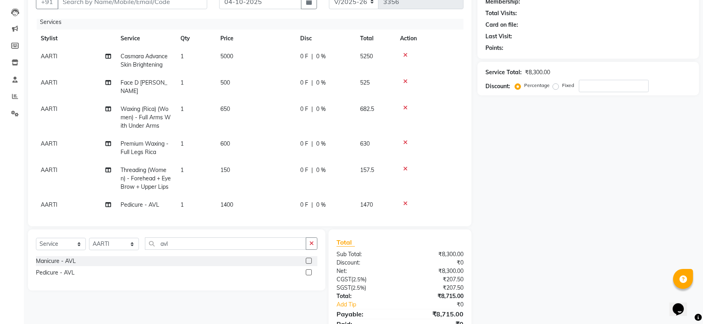
scroll to position [115, 0]
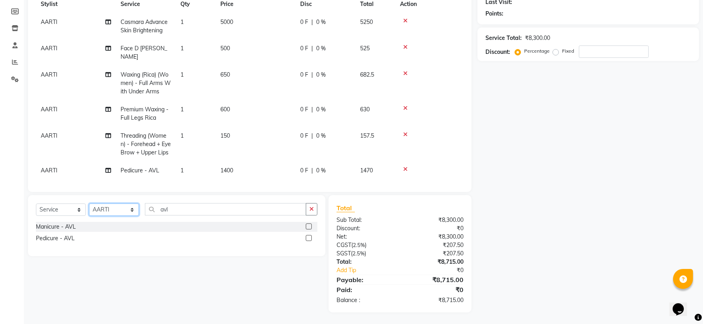
click at [100, 209] on select "Select Stylist [PERSON_NAME] Nail ARTIST [PERSON_NAME] Makeup Manager [PERSON_N…" at bounding box center [114, 210] width 50 height 12
click at [536, 185] on div "Name: Membership: Total Visits: Card on file: Last Visit: Points: Service Total…" at bounding box center [592, 128] width 228 height 367
click at [185, 210] on input "avl" at bounding box center [225, 209] width 161 height 12
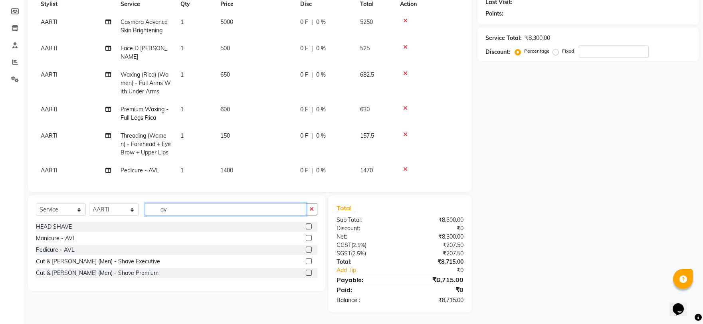
type input "a"
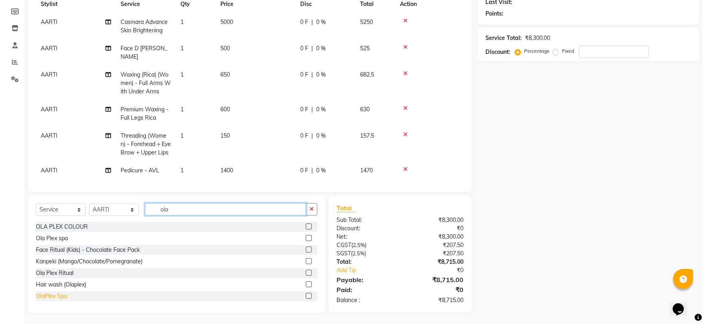
type input "ola"
click at [50, 297] on div "OlaPlex Spa" at bounding box center [51, 296] width 31 height 8
checkbox input "false"
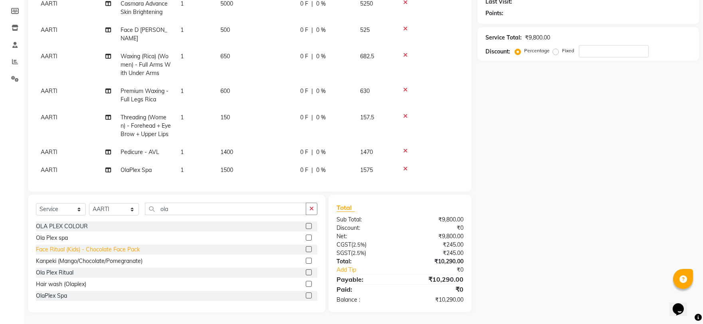
scroll to position [1, 0]
click at [58, 238] on div "Ola Plex spa" at bounding box center [52, 237] width 32 height 8
checkbox input "false"
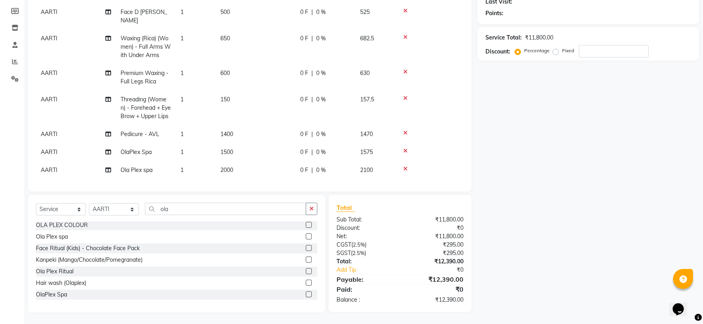
click at [407, 148] on icon at bounding box center [405, 151] width 4 height 6
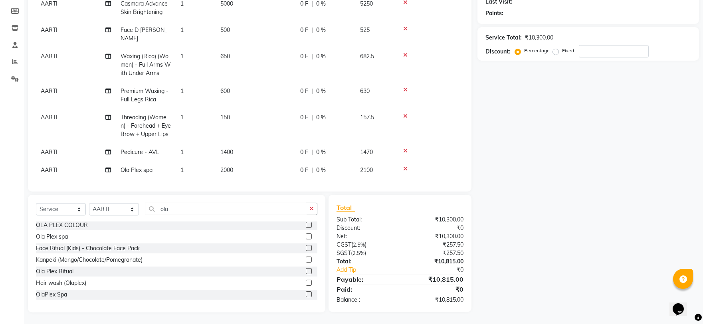
scroll to position [0, 0]
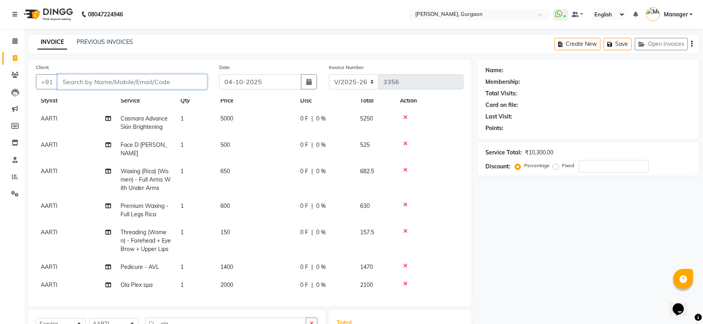
click at [72, 82] on input "Client" at bounding box center [133, 81] width 150 height 15
type input "v"
type input "0"
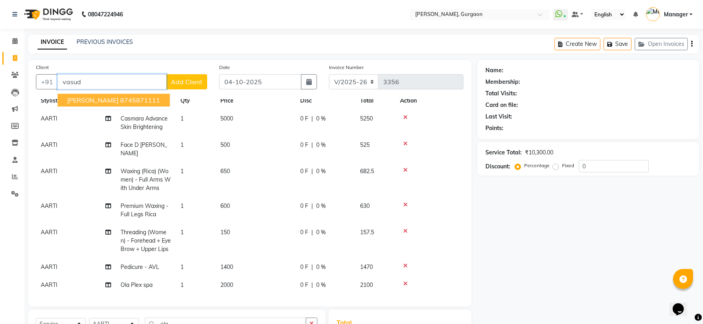
click at [81, 94] on button "Vasudha Sachdeva 8745871111" at bounding box center [114, 100] width 112 height 13
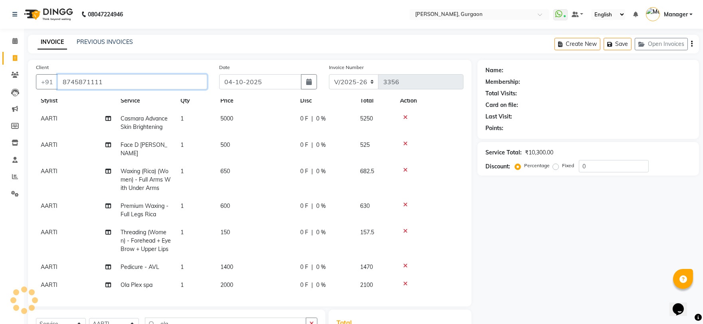
type input "8745871111"
select select "1: Object"
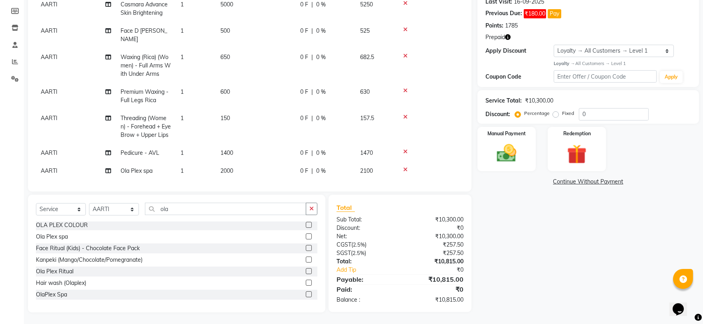
scroll to position [22, 0]
click at [48, 149] on span "AARTI" at bounding box center [49, 152] width 17 height 7
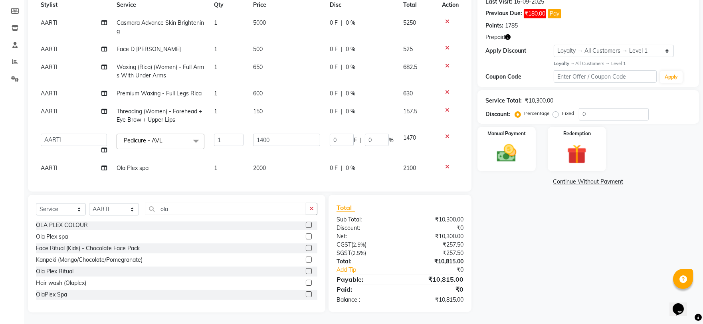
scroll to position [9, 0]
click at [53, 134] on select "AARTI Abdul Kalam Akash Nail ARTIST ASH Gayatree Kirti Makeup Manager Preeti RA…" at bounding box center [74, 140] width 66 height 12
select select "78042"
click at [286, 134] on input "1400" at bounding box center [286, 140] width 67 height 12
click at [594, 218] on div "Name: Vasudha Sachdeva Membership: No Active Membership Total Visits: 89 Card o…" at bounding box center [592, 129] width 228 height 368
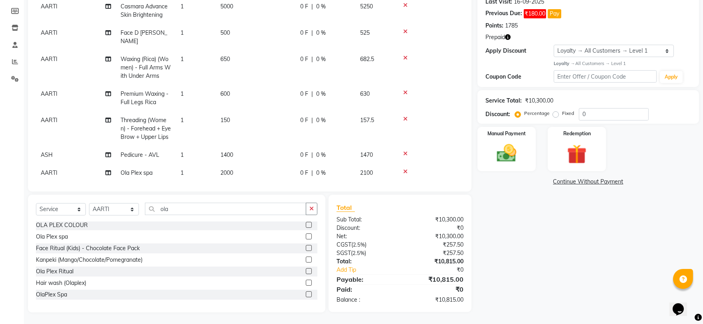
scroll to position [22, 0]
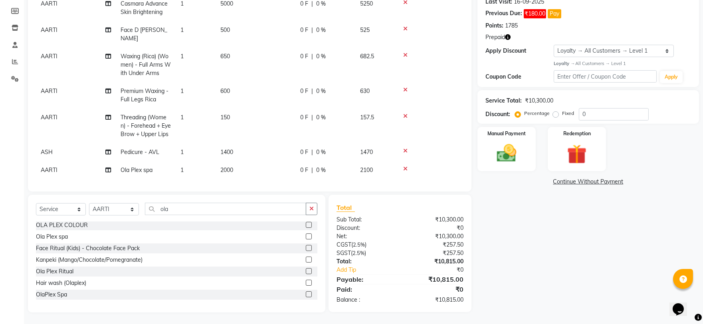
click at [46, 167] on span "AARTI" at bounding box center [49, 170] width 17 height 7
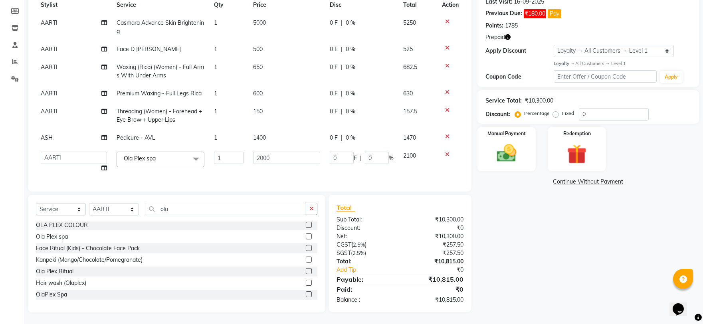
scroll to position [9, 0]
click at [48, 153] on select "AARTI Abdul Kalam Akash Nail ARTIST ASH Gayatree Kirti Makeup Manager Preeti RA…" at bounding box center [74, 158] width 66 height 12
select select "78042"
click at [297, 152] on input "2000" at bounding box center [286, 158] width 67 height 12
click at [514, 196] on div "Name: Vasudha Sachdeva Membership: No Active Membership Total Visits: 89 Card o…" at bounding box center [592, 129] width 228 height 368
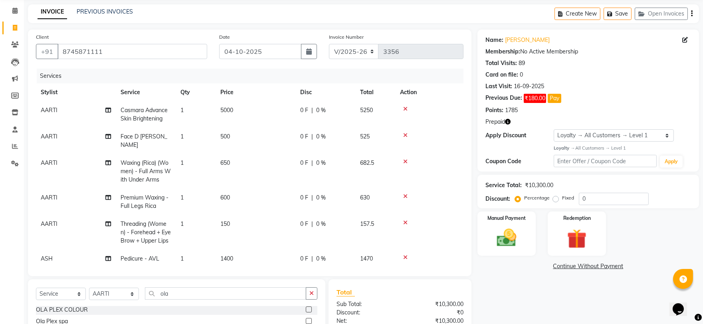
scroll to position [26, 0]
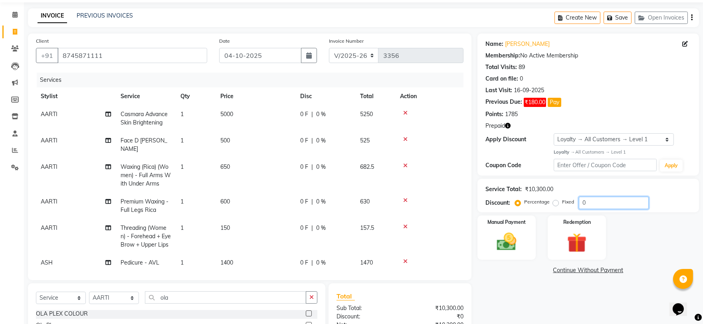
click at [597, 205] on input "0" at bounding box center [614, 203] width 70 height 12
click at [584, 154] on div "Loyalty → All Customers → Level 1" at bounding box center [622, 152] width 137 height 7
click at [580, 140] on select "Select Loyalty → All Customers → Level 1" at bounding box center [614, 139] width 120 height 12
select select "0:"
click at [554, 133] on select "Select Loyalty → All Customers → Level 1" at bounding box center [614, 139] width 120 height 12
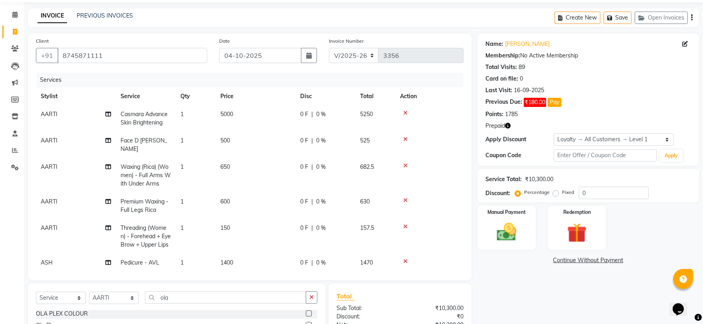
click at [598, 182] on div "Service Total: ₹10,300.00" at bounding box center [589, 179] width 206 height 8
click at [596, 196] on input "0" at bounding box center [614, 193] width 70 height 12
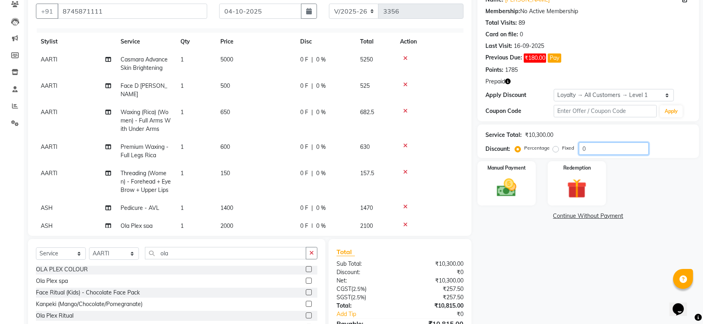
scroll to position [0, 0]
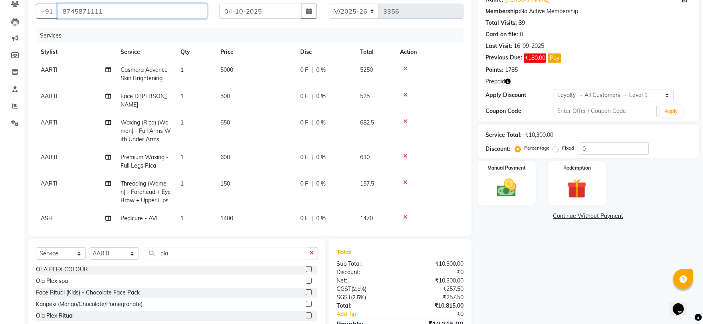
click at [112, 6] on input "8745871111" at bounding box center [133, 11] width 150 height 15
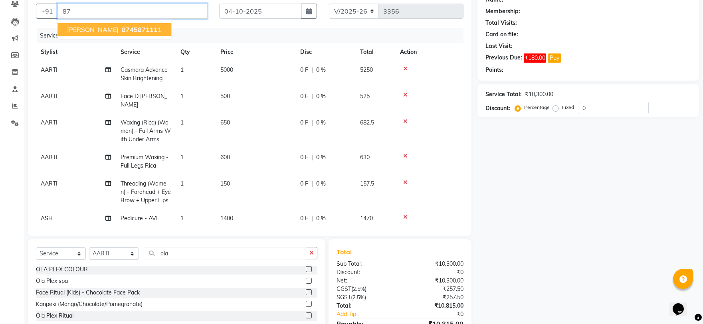
type input "8"
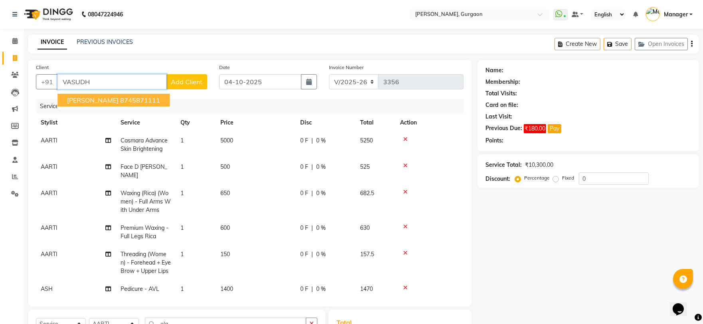
click at [93, 99] on span "[PERSON_NAME]" at bounding box center [93, 100] width 52 height 8
type input "8745871111"
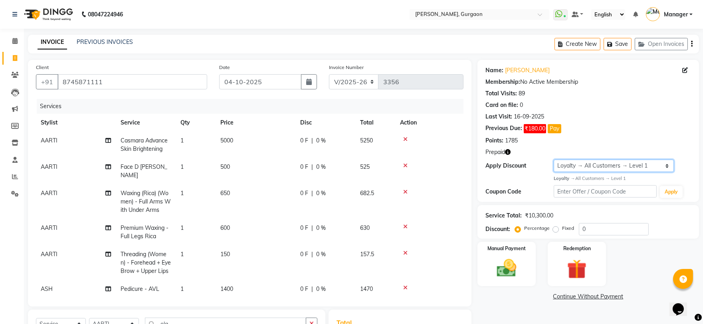
click at [605, 166] on select "Select Loyalty → All Customers → Level 1" at bounding box center [614, 166] width 120 height 12
select select "0:"
click at [554, 160] on select "Select Loyalty → All Customers → Level 1" at bounding box center [614, 166] width 120 height 12
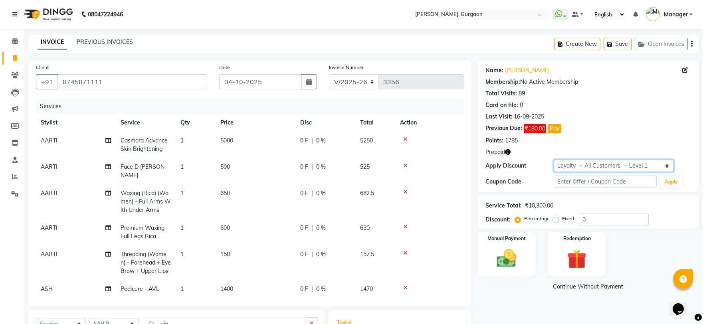
scroll to position [115, 0]
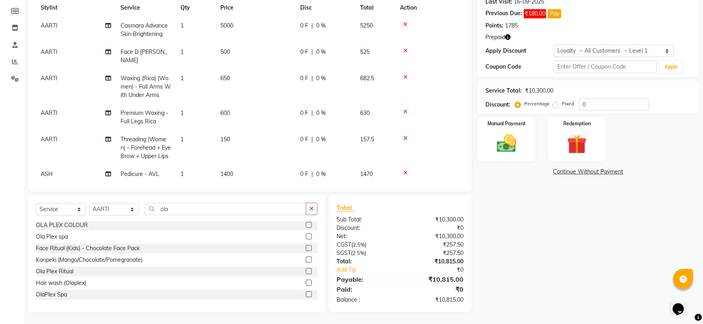
click at [562, 104] on label "Fixed" at bounding box center [568, 103] width 12 height 7
click at [555, 104] on input "Fixed" at bounding box center [558, 104] width 6 height 6
radio input "true"
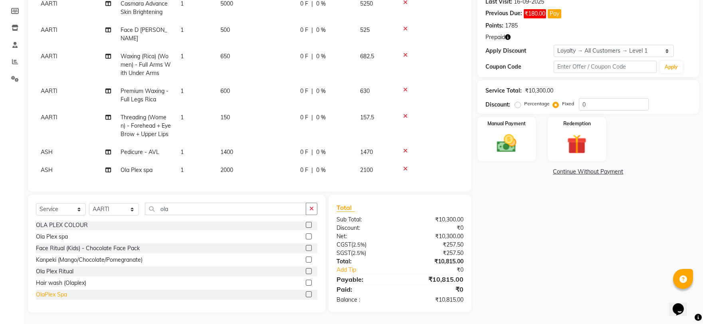
click at [54, 296] on div "OlaPlex Spa" at bounding box center [51, 295] width 31 height 8
checkbox input "false"
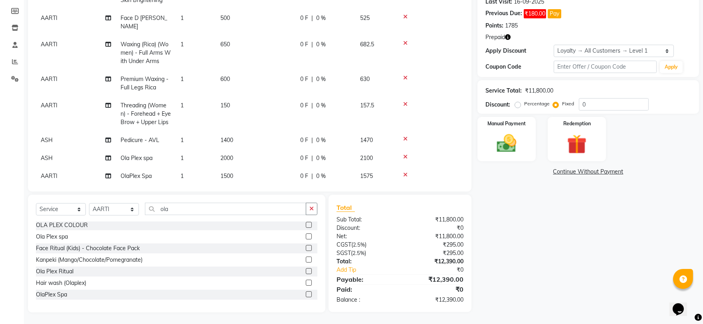
scroll to position [40, 0]
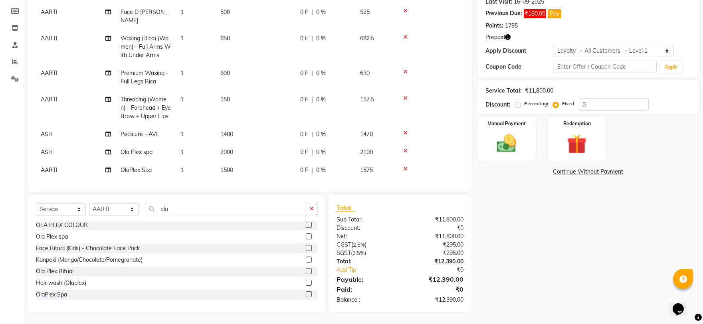
click at [405, 148] on icon at bounding box center [405, 151] width 4 height 6
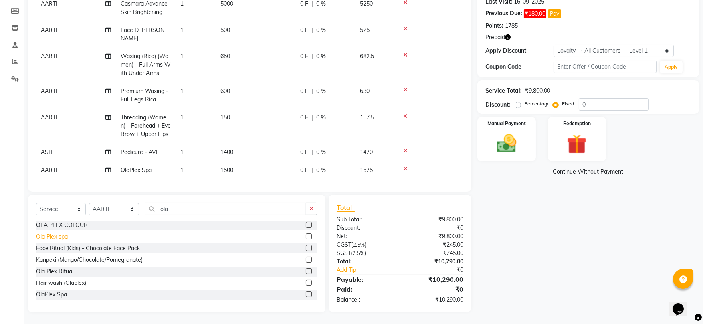
click at [63, 240] on div "Ola Plex spa" at bounding box center [52, 237] width 32 height 8
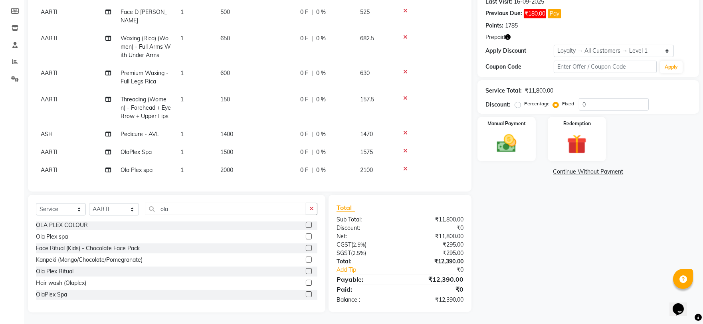
checkbox input "false"
click at [407, 148] on icon at bounding box center [405, 151] width 4 height 6
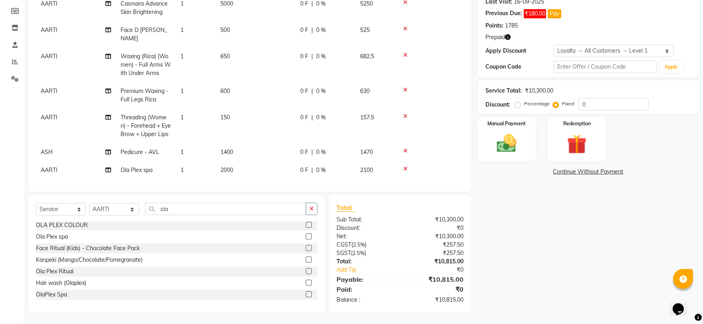
click at [54, 165] on td "AARTI" at bounding box center [76, 170] width 80 height 18
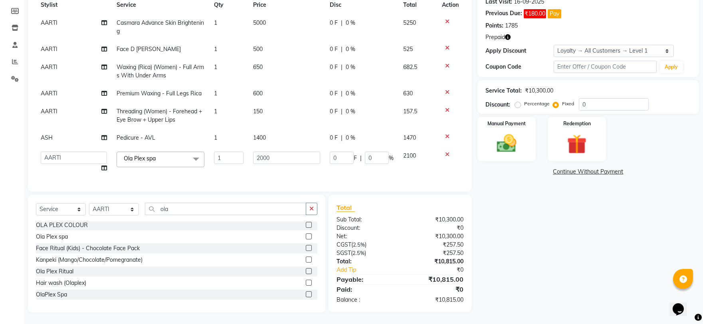
scroll to position [9, 0]
click at [56, 153] on select "AARTI Abdul Kalam Akash Nail ARTIST ASH Gayatree Kirti Makeup Manager Preeti RA…" at bounding box center [74, 158] width 66 height 12
select select "78042"
click at [294, 152] on input "2000" at bounding box center [286, 158] width 67 height 12
click at [599, 280] on div "Name: Vasudha Sachdeva Membership: No Active Membership Total Visits: 89 Card o…" at bounding box center [592, 129] width 228 height 368
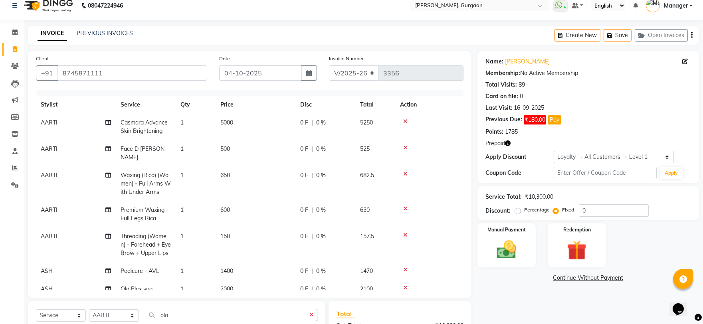
scroll to position [0, 0]
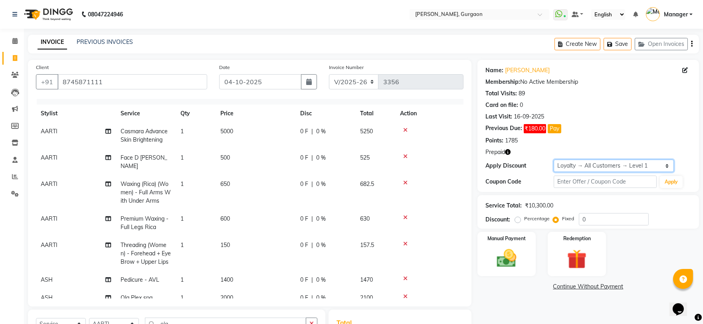
click at [569, 161] on select "Select Loyalty → All Customers → Level 1" at bounding box center [614, 166] width 120 height 12
click at [554, 160] on select "Select Loyalty → All Customers → Level 1" at bounding box center [614, 166] width 120 height 12
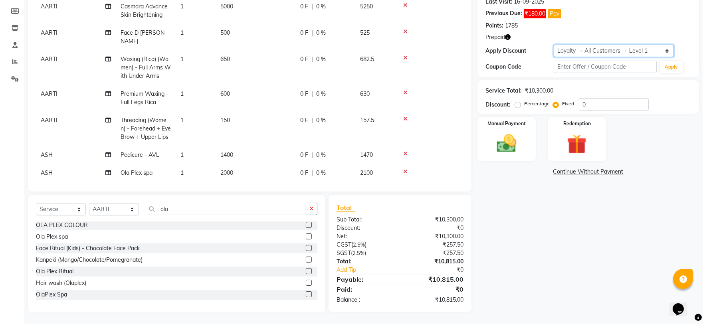
scroll to position [22, 0]
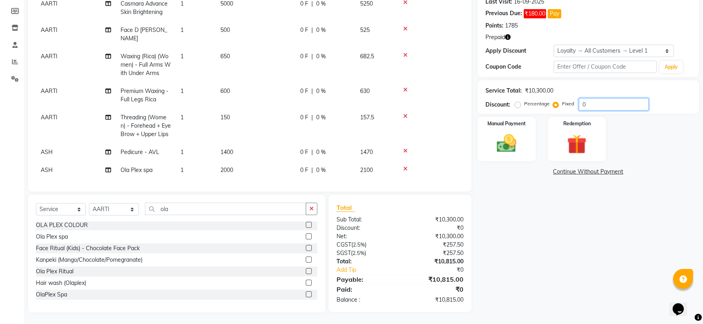
click at [588, 104] on input "0" at bounding box center [614, 104] width 70 height 12
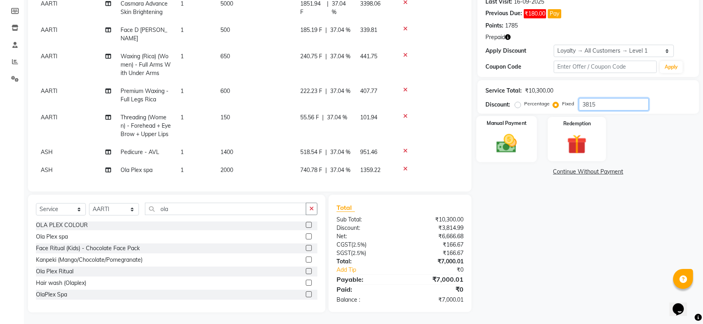
type input "3815"
click at [521, 150] on img at bounding box center [506, 144] width 33 height 24
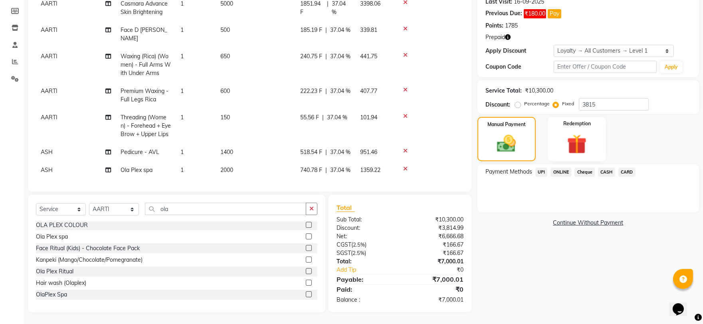
click at [605, 173] on span "CASH" at bounding box center [606, 172] width 17 height 9
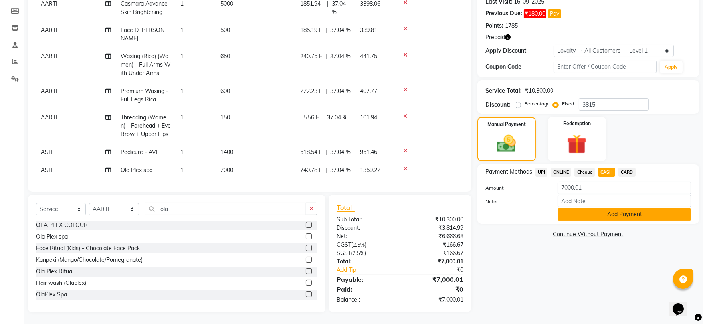
click at [586, 210] on button "Add Payment" at bounding box center [624, 214] width 133 height 12
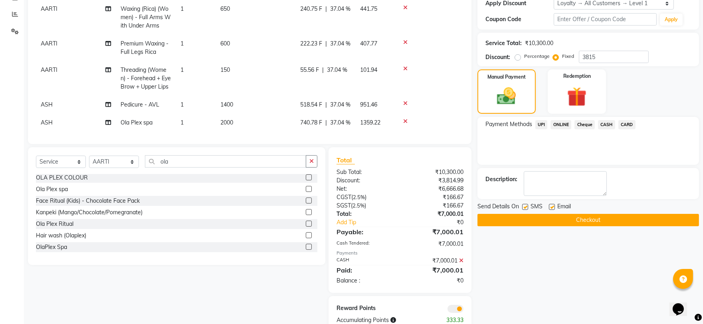
scroll to position [183, 0]
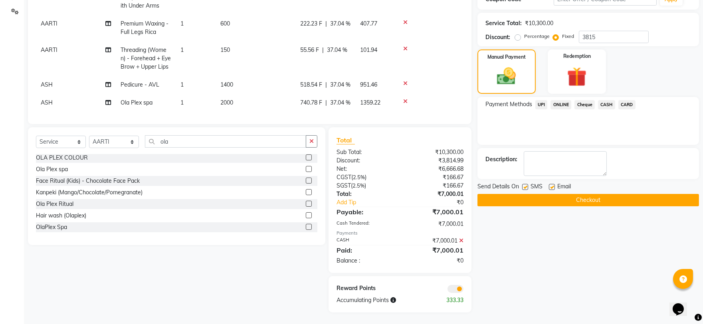
click at [526, 187] on label at bounding box center [525, 187] width 6 height 6
click at [526, 187] on input "checkbox" at bounding box center [524, 187] width 5 height 5
checkbox input "false"
click at [550, 186] on label at bounding box center [552, 187] width 6 height 6
click at [550, 186] on input "checkbox" at bounding box center [551, 187] width 5 height 5
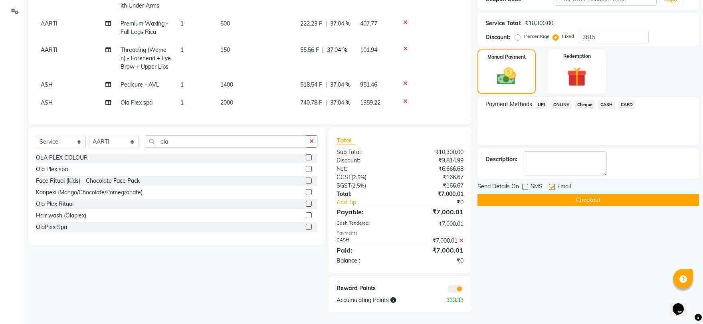
checkbox input "false"
click at [551, 197] on button "Checkout" at bounding box center [589, 200] width 222 height 12
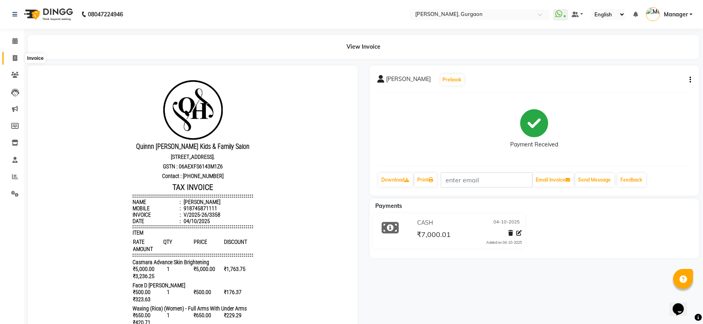
click at [13, 56] on icon at bounding box center [15, 58] width 4 height 6
select select "3880"
select select "service"
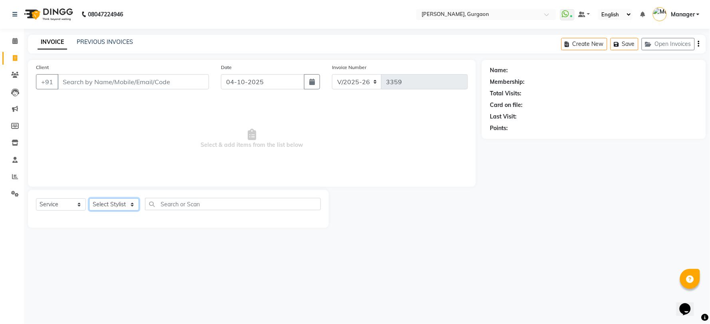
click at [101, 200] on select "Select Stylist [PERSON_NAME] Nail ARTIST [PERSON_NAME] Makeup Manager [PERSON_N…" at bounding box center [114, 205] width 50 height 12
select select "58040"
click at [89, 199] on select "Select Stylist [PERSON_NAME] Nail ARTIST [PERSON_NAME] Makeup Manager [PERSON_N…" at bounding box center [114, 205] width 50 height 12
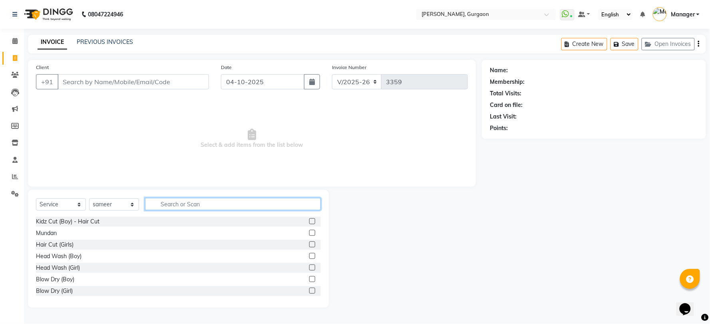
click at [172, 205] on input "text" at bounding box center [233, 204] width 176 height 12
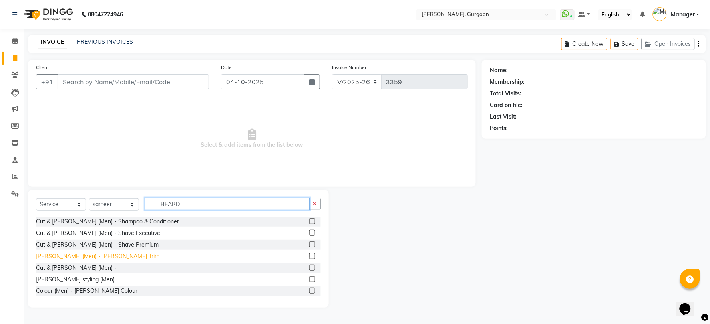
type input "BEARD"
click at [84, 257] on div "[PERSON_NAME] (Men) - [PERSON_NAME] Trim" at bounding box center [97, 256] width 123 height 8
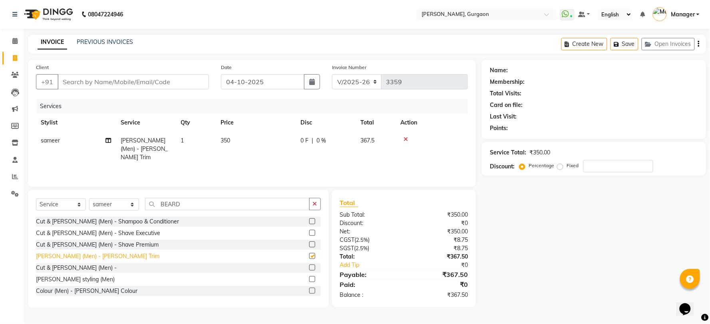
checkbox input "false"
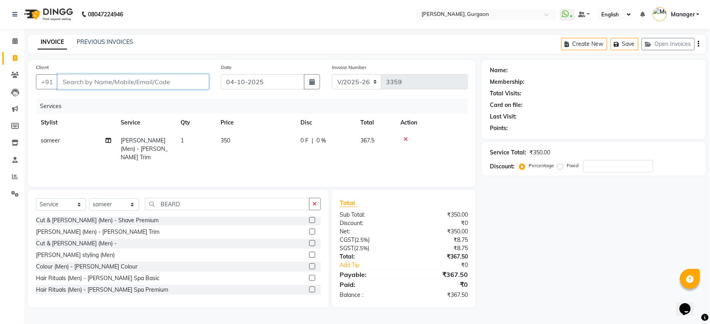
click at [66, 77] on input "Client" at bounding box center [133, 81] width 151 height 15
type input "H"
type input "0"
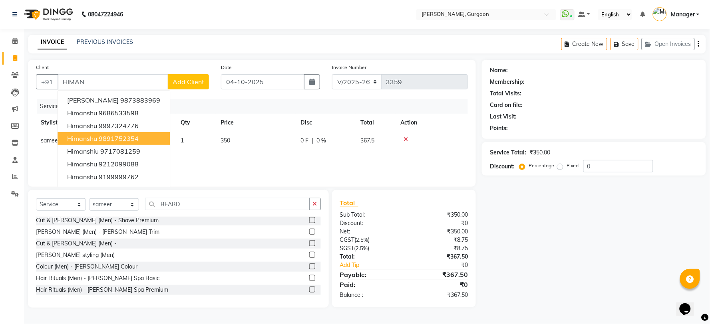
drag, startPoint x: 106, startPoint y: 142, endPoint x: 532, endPoint y: 225, distance: 433.8
click at [532, 225] on div "Name: Membership: Total Visits: Card on file: Last Visit: Points: Service Total…" at bounding box center [597, 184] width 230 height 248
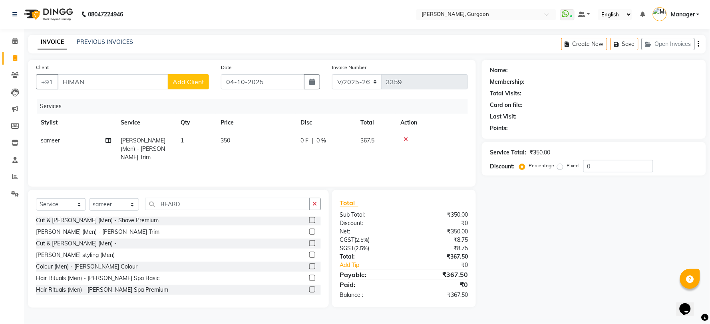
click at [100, 73] on div "Client +91 HIMAN Add Client" at bounding box center [122, 79] width 185 height 33
click at [86, 77] on input "HIMAN" at bounding box center [113, 81] width 111 height 15
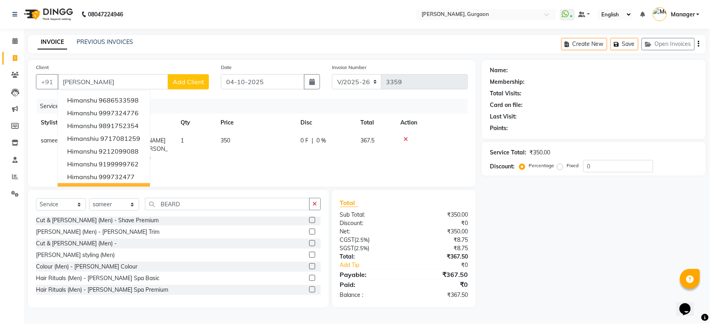
click at [603, 239] on div "Name: Membership: Total Visits: Card on file: Last Visit: Points: Service Total…" at bounding box center [597, 184] width 230 height 248
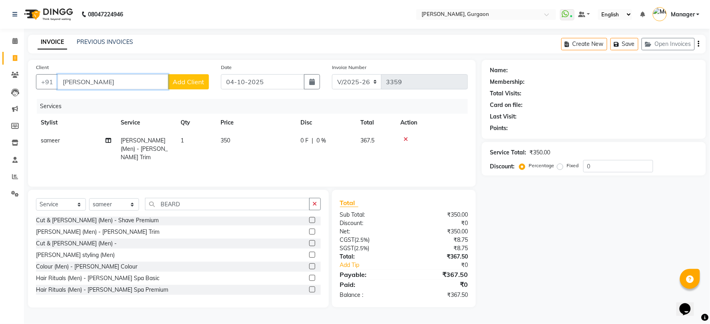
click at [98, 79] on input "HIMANSH" at bounding box center [113, 81] width 111 height 15
click at [107, 88] on input "HIMANSH" at bounding box center [113, 81] width 111 height 15
type input "H"
click at [120, 91] on ngb-typeahead-window "HIMANSHU 9650555 777" at bounding box center [106, 100] width 98 height 20
click at [118, 97] on span "9650555" at bounding box center [119, 100] width 28 height 8
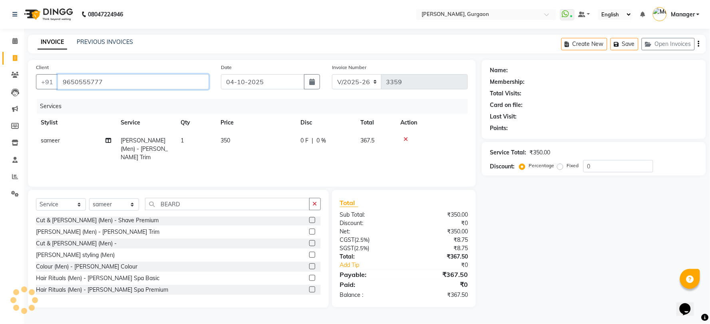
type input "9650555777"
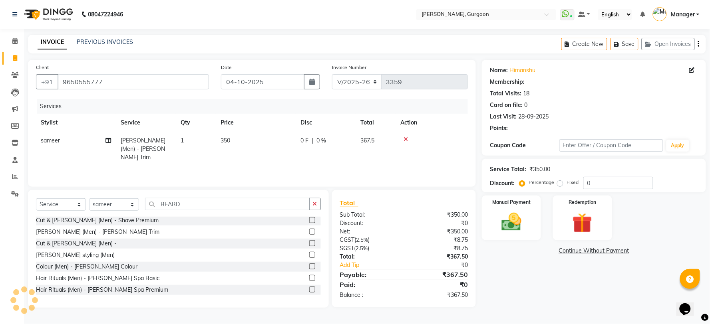
select select "1: Object"
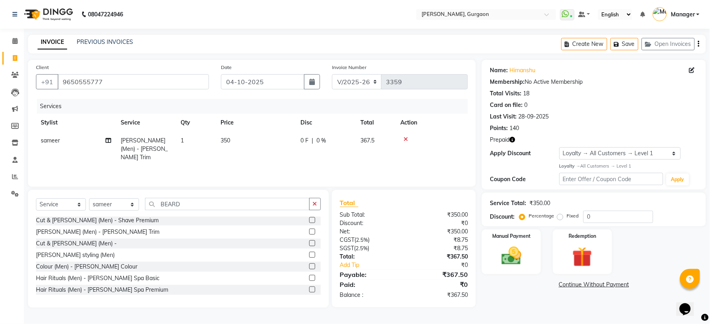
click at [514, 140] on icon "button" at bounding box center [512, 140] width 6 height 6
click at [359, 81] on select "R/2025-26 V/2025 V/2025-26" at bounding box center [357, 81] width 50 height 15
select select "5073"
click at [332, 74] on select "R/2025-26 V/2025 V/2025-26" at bounding box center [357, 81] width 50 height 15
type input "1801"
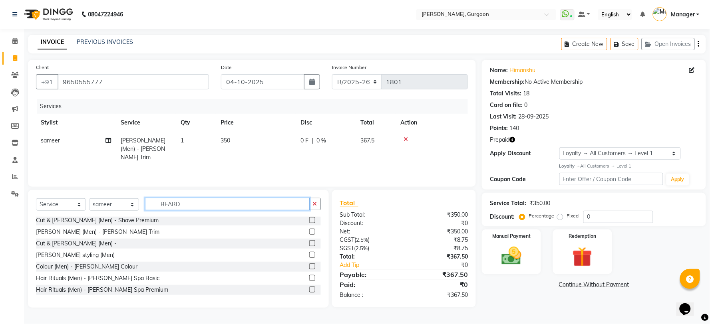
click at [193, 200] on input "BEARD" at bounding box center [227, 204] width 165 height 12
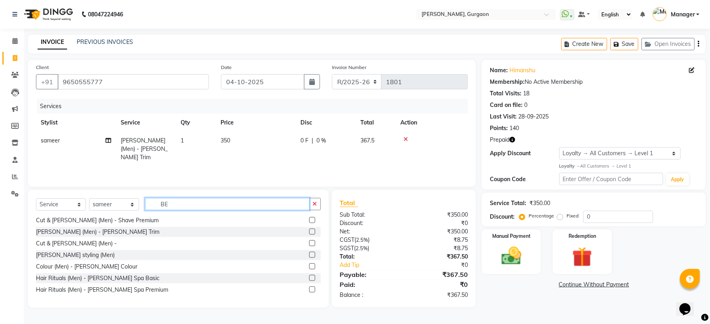
type input "B"
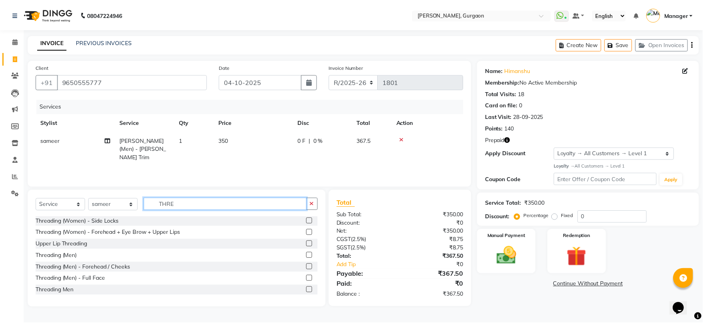
scroll to position [47, 0]
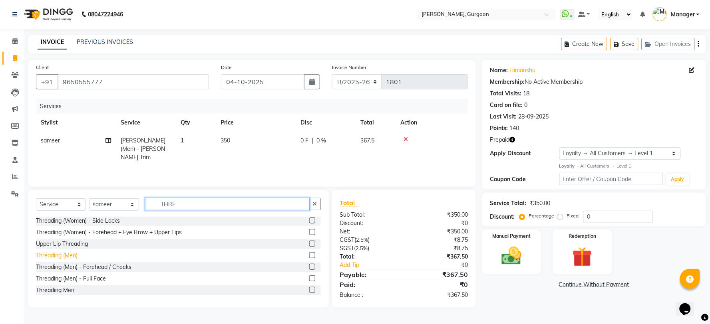
type input "THRE"
click at [69, 255] on div "Threading (Men)" at bounding box center [57, 256] width 42 height 8
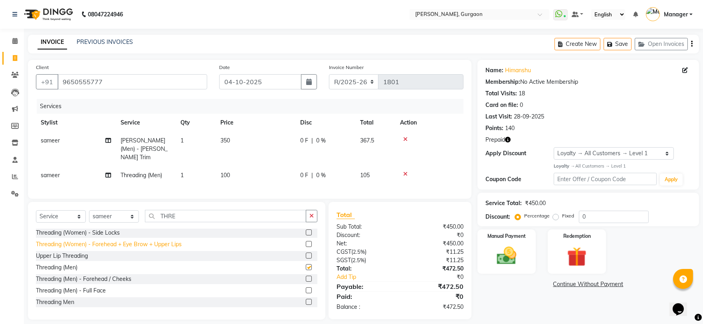
checkbox input "false"
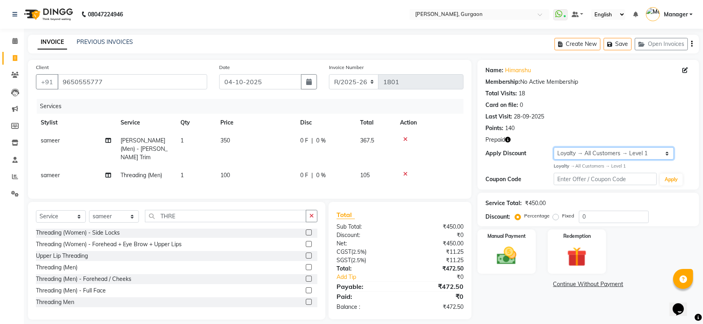
click at [568, 152] on select "Select Loyalty → All Customers → Level 1" at bounding box center [614, 153] width 120 height 12
select select "0:"
click at [554, 147] on select "Select Loyalty → All Customers → Level 1" at bounding box center [614, 153] width 120 height 12
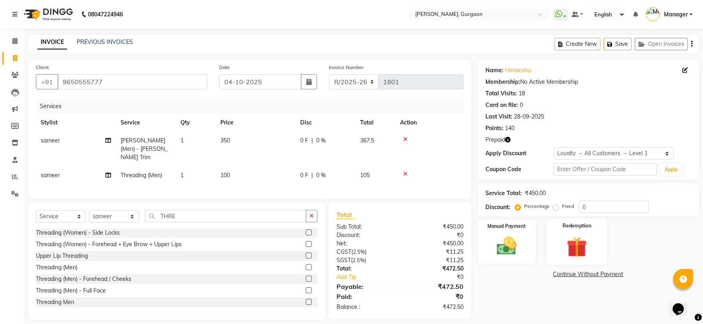
click at [580, 249] on img at bounding box center [577, 246] width 33 height 25
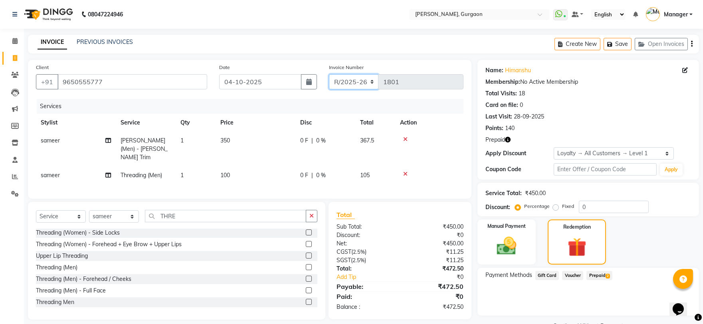
click at [356, 79] on select "R/2025-26 V/2025 V/2025-26" at bounding box center [354, 81] width 50 height 15
click at [329, 74] on select "R/2025-26 V/2025 V/2025-26" at bounding box center [354, 81] width 50 height 15
click at [600, 273] on span "Prepaid 2" at bounding box center [600, 275] width 26 height 9
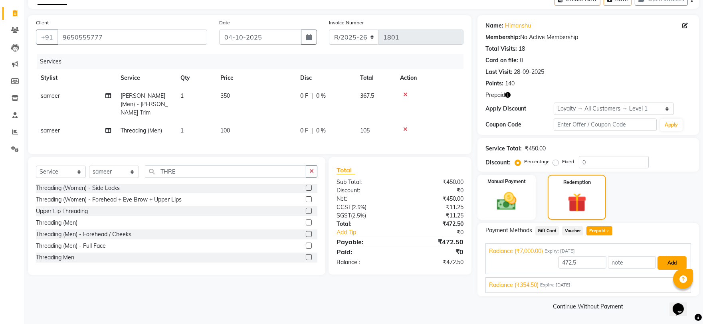
click at [662, 260] on button "Add" at bounding box center [672, 263] width 29 height 14
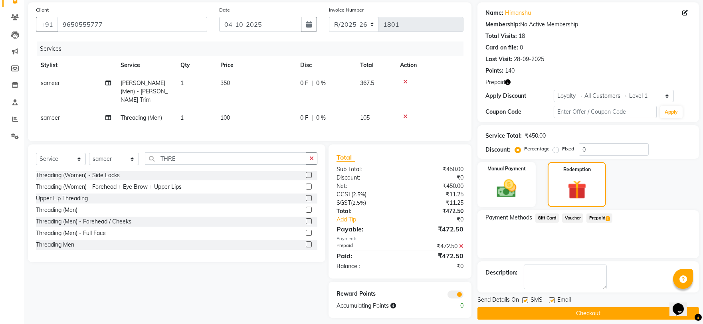
scroll to position [64, 0]
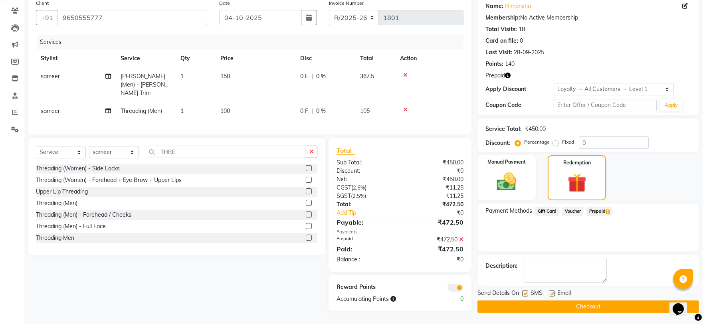
click at [553, 302] on button "Checkout" at bounding box center [589, 307] width 222 height 12
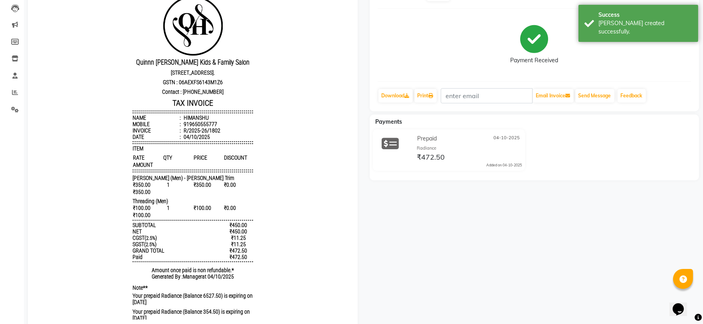
scroll to position [64, 0]
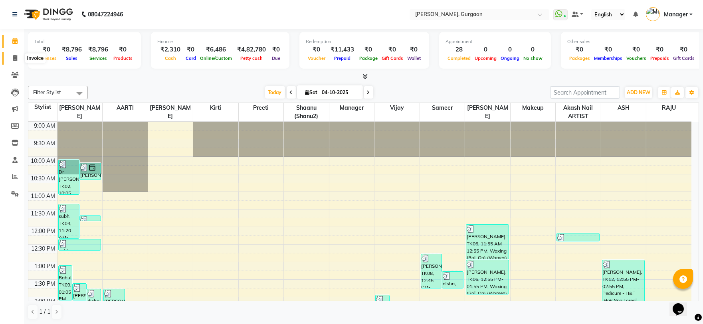
click at [19, 57] on span at bounding box center [15, 58] width 14 height 9
select select "service"
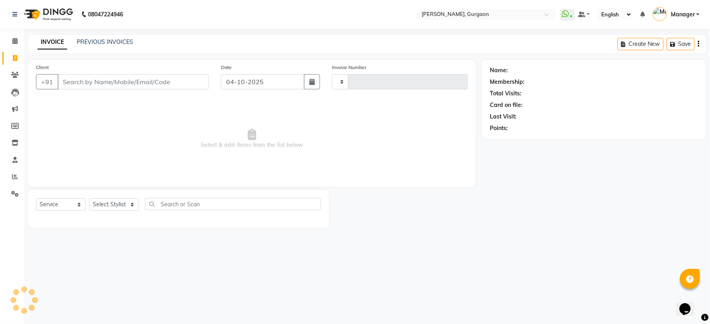
type input "3356"
select select "3880"
click at [105, 205] on select "Select Stylist" at bounding box center [114, 205] width 50 height 12
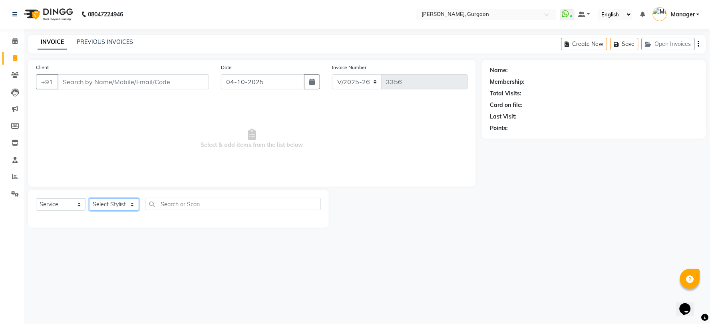
select select "58040"
click at [89, 199] on select "Select Stylist [PERSON_NAME] Nail ARTIST [PERSON_NAME] Makeup Manager [PERSON_N…" at bounding box center [114, 205] width 50 height 12
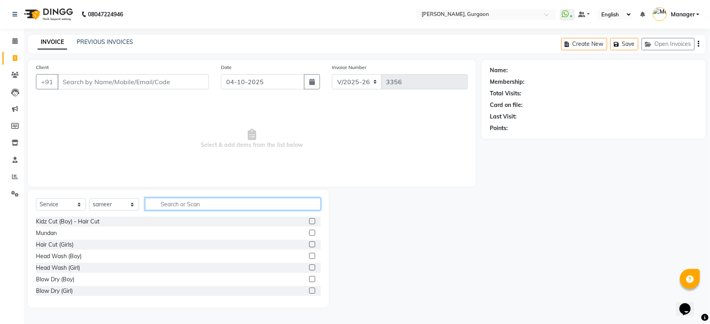
click at [170, 208] on input "text" at bounding box center [233, 204] width 176 height 12
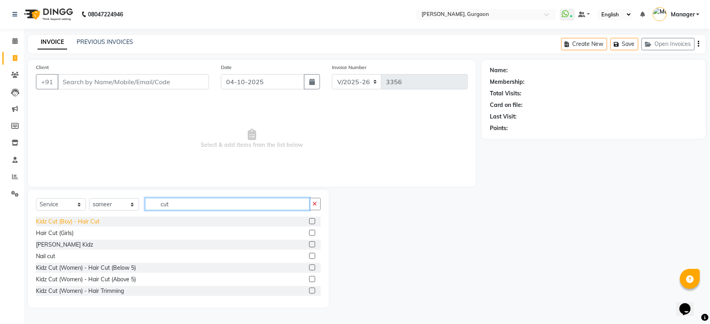
type input "cut"
click at [61, 220] on div "Kidz Cut (Boy) - Hair Cut" at bounding box center [68, 222] width 64 height 8
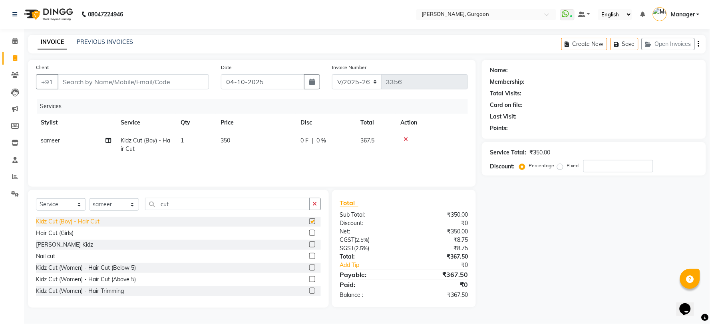
checkbox input "false"
click at [79, 77] on input "Client" at bounding box center [133, 81] width 151 height 15
click at [100, 79] on input "Client" at bounding box center [133, 81] width 151 height 15
type input "9"
type input "0"
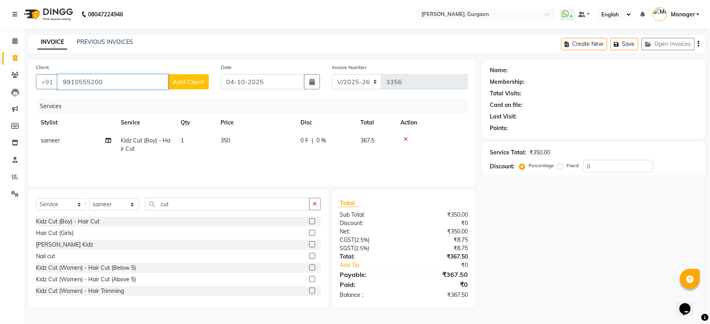
type input "9910555200"
click at [185, 85] on span "Add Client" at bounding box center [189, 82] width 32 height 8
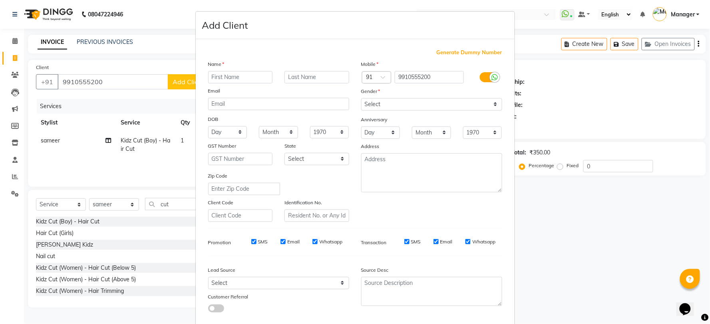
click at [226, 78] on input "text" at bounding box center [240, 77] width 65 height 12
type input "ARIN"
click at [361, 106] on select "Select Male Female Other Prefer Not To Say" at bounding box center [431, 104] width 141 height 12
select select "male"
click at [361, 98] on select "Select Male Female Other Prefer Not To Say" at bounding box center [431, 104] width 141 height 12
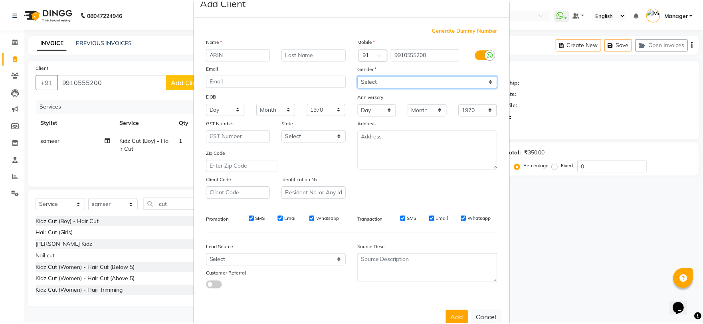
scroll to position [45, 0]
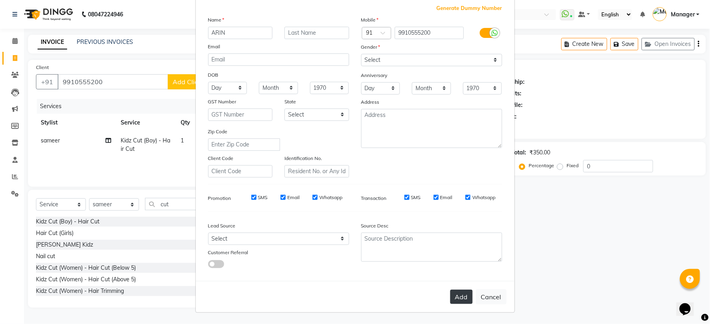
click at [464, 298] on button "Add" at bounding box center [461, 297] width 22 height 14
select select
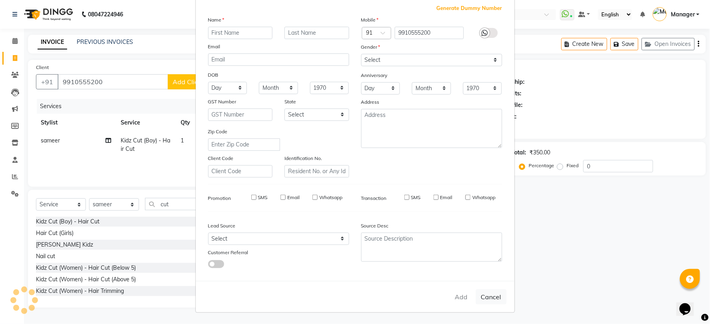
select select
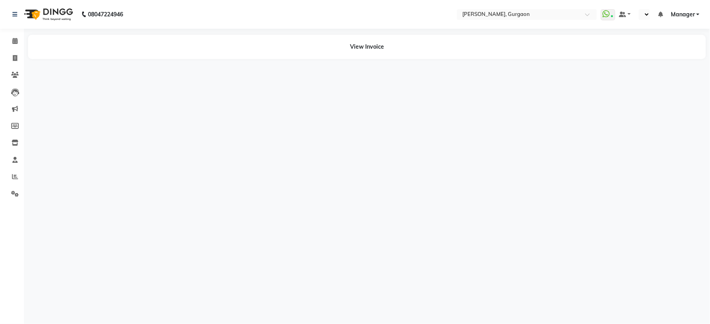
select select "en"
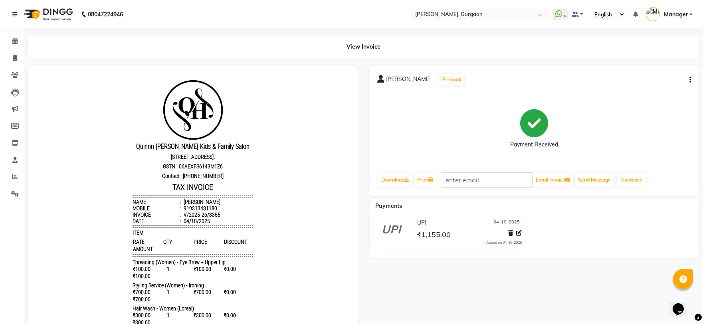
click at [689, 78] on button "button" at bounding box center [689, 80] width 5 height 8
click at [623, 91] on div "Edit Invoice" at bounding box center [637, 90] width 82 height 10
select select "service"
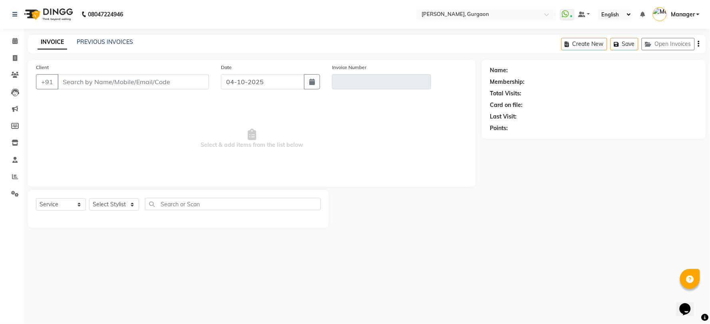
type input "9313431180"
type input "V/2025-26/3355"
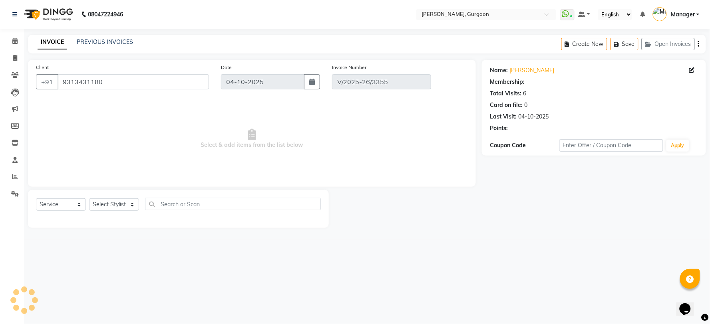
select select "1: Object"
select select "select"
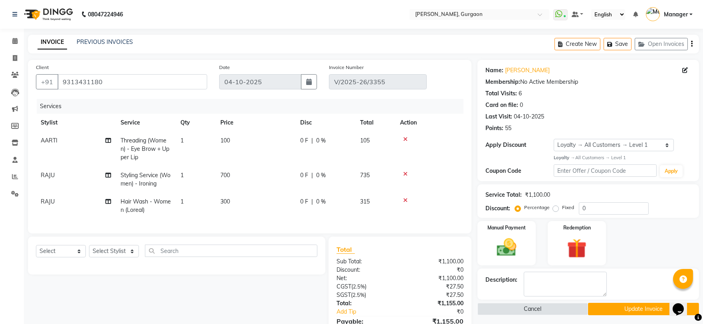
click at [51, 205] on span "RAJU" at bounding box center [48, 201] width 14 height 7
select select "82057"
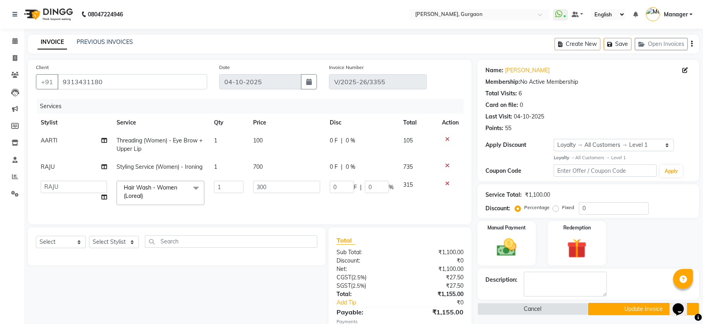
click at [46, 180] on td "[PERSON_NAME] Nail ARTIST [PERSON_NAME] Makeup Manager [PERSON_NAME] (shanu2) […" at bounding box center [74, 193] width 76 height 34
click at [47, 185] on select "[PERSON_NAME] Nail ARTIST [PERSON_NAME] Makeup Manager [PERSON_NAME] (shanu2) […" at bounding box center [74, 187] width 66 height 12
select select "78042"
click at [281, 181] on input "300" at bounding box center [286, 187] width 67 height 12
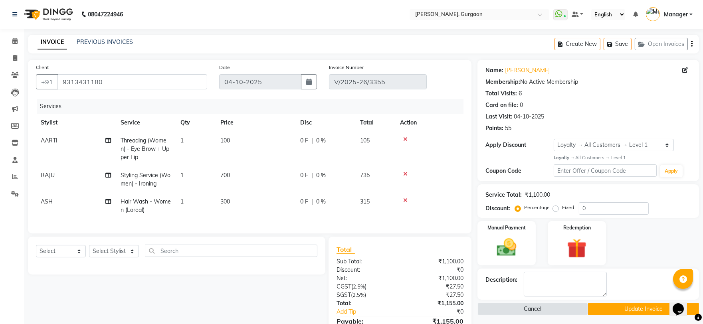
click at [633, 262] on div "Manual Payment Redemption" at bounding box center [589, 243] width 234 height 44
click at [619, 304] on button "Update Invoice" at bounding box center [643, 309] width 111 height 12
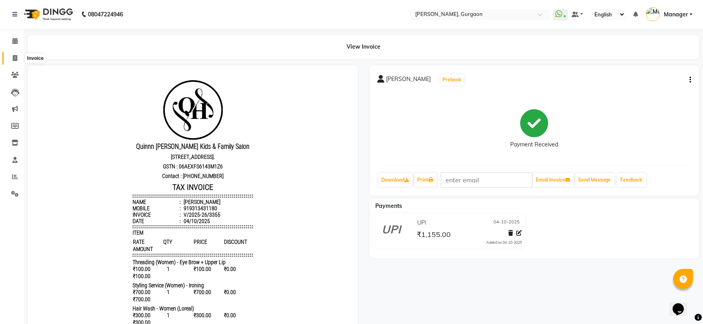
click at [15, 58] on icon at bounding box center [15, 58] width 4 height 6
select select "service"
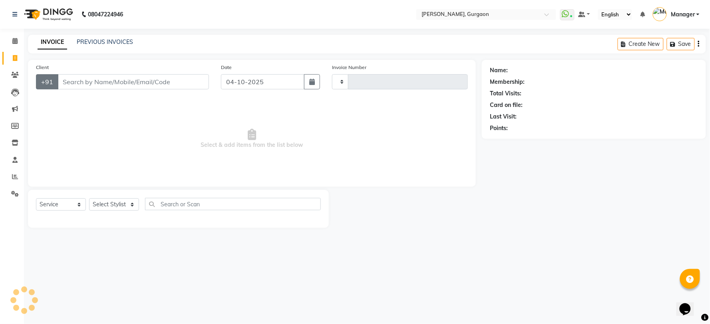
type input "3356"
select select "3880"
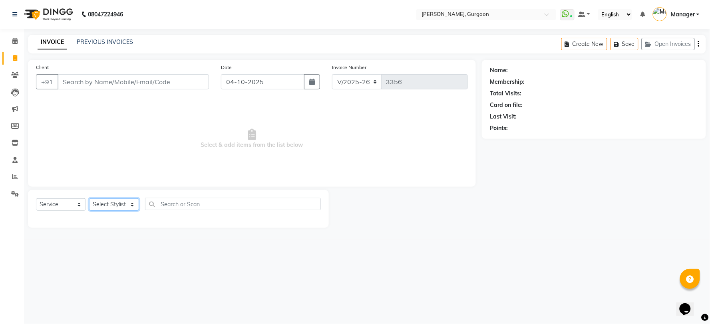
click at [114, 202] on select "Select Stylist [PERSON_NAME] Nail ARTIST [PERSON_NAME] Makeup Manager [PERSON_N…" at bounding box center [114, 205] width 50 height 12
select select "59315"
click at [89, 199] on select "Select Stylist [PERSON_NAME] Nail ARTIST [PERSON_NAME] Makeup Manager [PERSON_N…" at bounding box center [114, 205] width 50 height 12
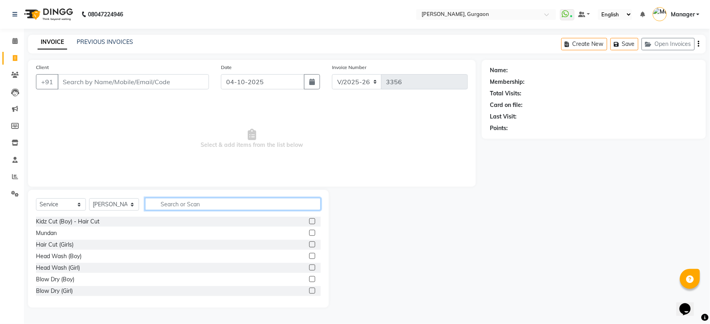
click at [197, 202] on input "text" at bounding box center [233, 204] width 176 height 12
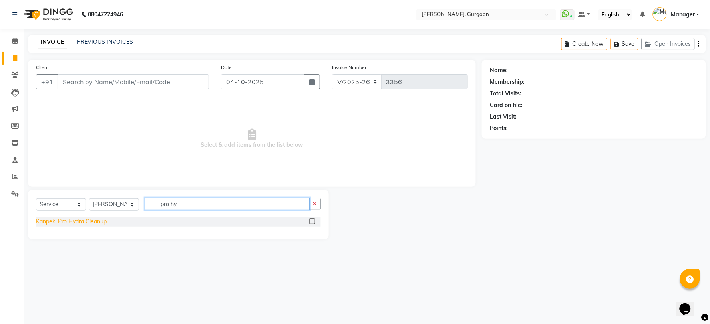
type input "pro hy"
click at [101, 222] on div "Kanpeki Pro Hydra Cleanup" at bounding box center [71, 222] width 71 height 8
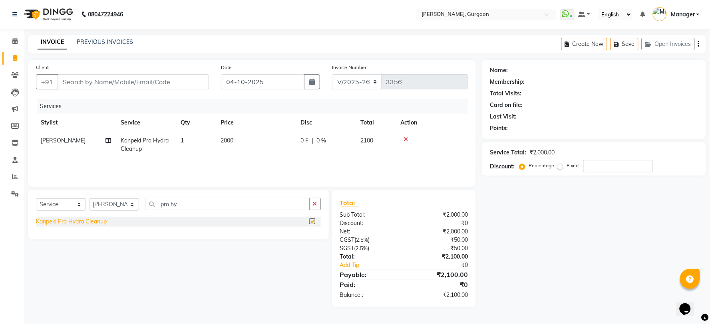
checkbox input "false"
click at [314, 208] on button "button" at bounding box center [315, 204] width 12 height 12
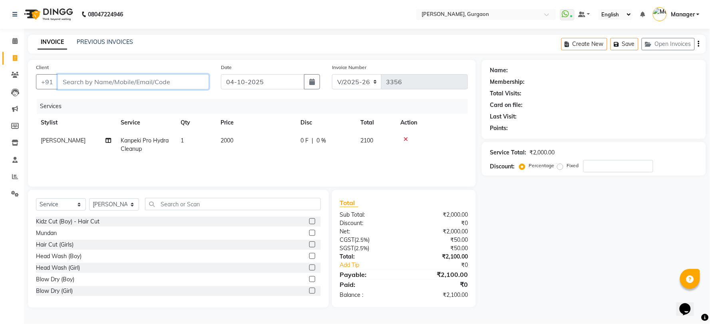
click at [109, 85] on input "Client" at bounding box center [133, 81] width 151 height 15
click at [124, 206] on select "Select Stylist [PERSON_NAME] Nail ARTIST [PERSON_NAME] Makeup Manager [PERSON_N…" at bounding box center [114, 205] width 50 height 12
select select "24605"
click at [89, 199] on select "Select Stylist [PERSON_NAME] Nail ARTIST [PERSON_NAME] Makeup Manager [PERSON_N…" at bounding box center [114, 205] width 50 height 12
click at [174, 204] on input "text" at bounding box center [233, 204] width 176 height 12
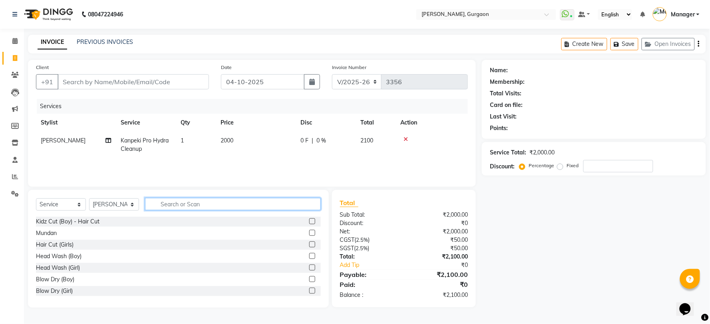
type input "b"
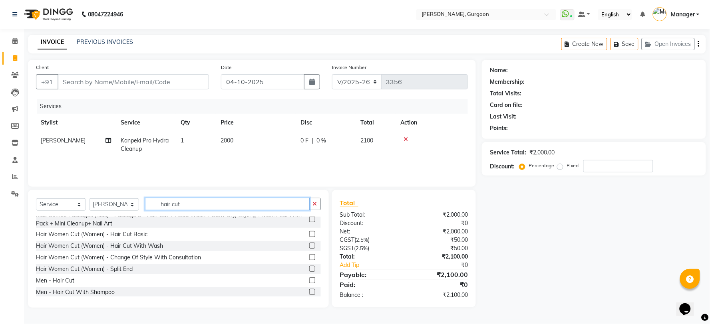
scroll to position [84, 0]
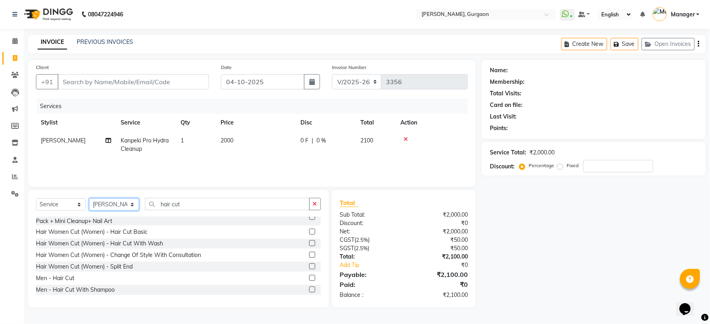
click at [102, 206] on select "Select Stylist [PERSON_NAME] Nail ARTIST [PERSON_NAME] Makeup Manager [PERSON_N…" at bounding box center [114, 205] width 50 height 12
click at [89, 199] on select "Select Stylist [PERSON_NAME] Nail ARTIST [PERSON_NAME] Makeup Manager [PERSON_N…" at bounding box center [114, 205] width 50 height 12
click at [185, 202] on input "hair cut" at bounding box center [227, 204] width 165 height 12
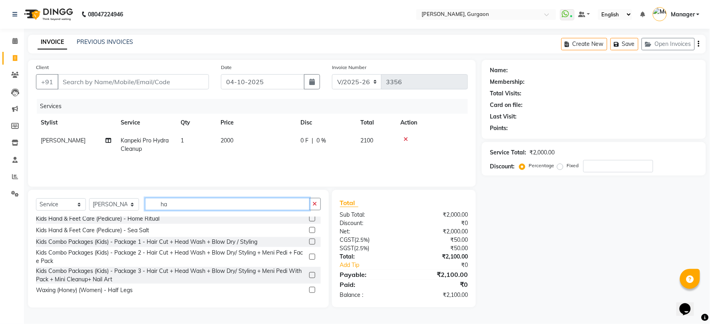
type input "h"
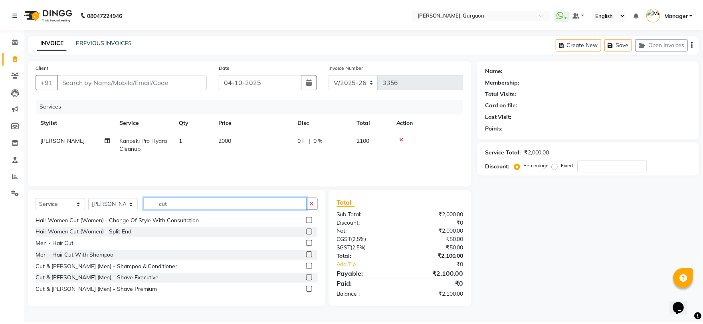
scroll to position [142, 0]
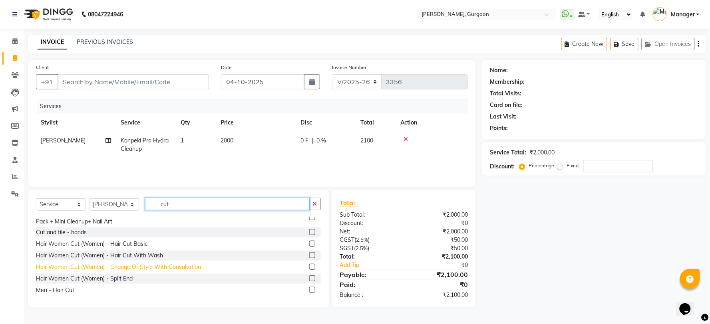
type input "cut"
click at [87, 264] on div "Hair Women Cut (Women) - Change Of Style With Consultation" at bounding box center [118, 267] width 165 height 8
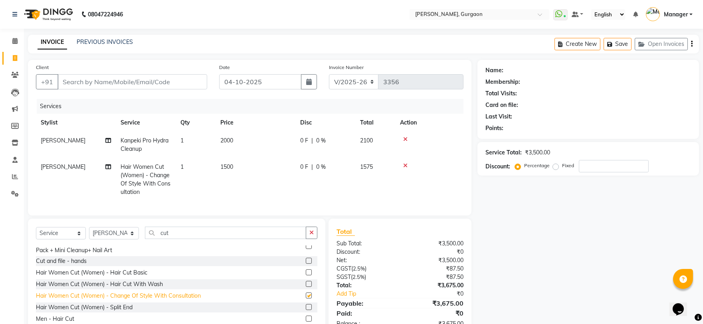
checkbox input "false"
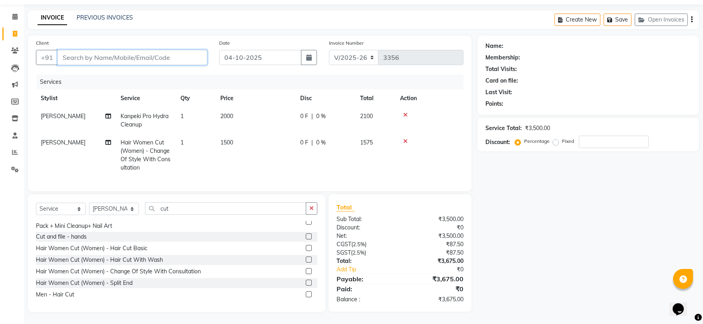
click at [73, 50] on input "Client" at bounding box center [133, 57] width 150 height 15
type input "9"
type input "0"
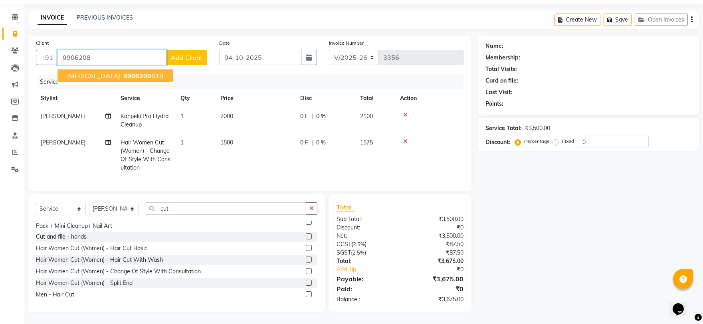
click at [123, 72] on span "9906208" at bounding box center [137, 76] width 28 height 8
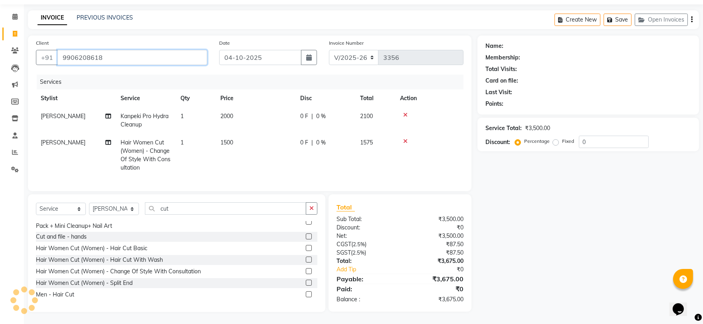
type input "9906208618"
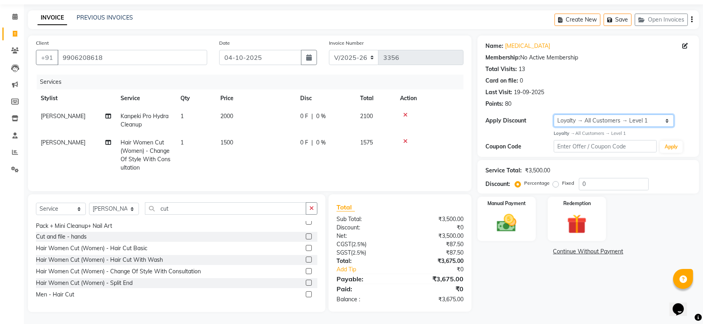
click at [567, 115] on select "Select Loyalty → All Customers → Level 1" at bounding box center [614, 121] width 120 height 12
select select "0:"
click at [554, 115] on select "Select Loyalty → All Customers → Level 1" at bounding box center [614, 121] width 120 height 12
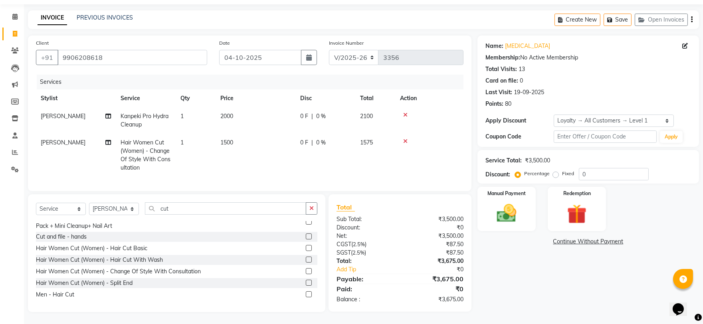
click at [54, 139] on span "[PERSON_NAME]" at bounding box center [63, 142] width 45 height 7
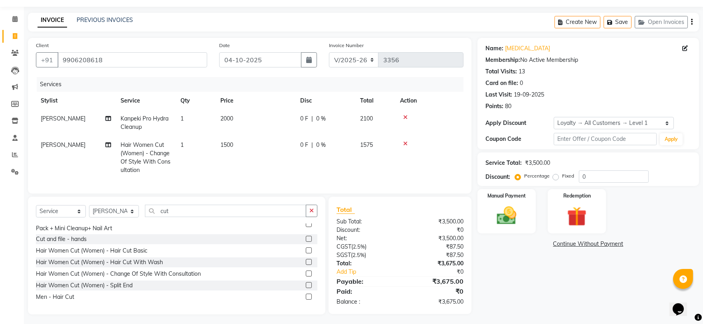
select select "24605"
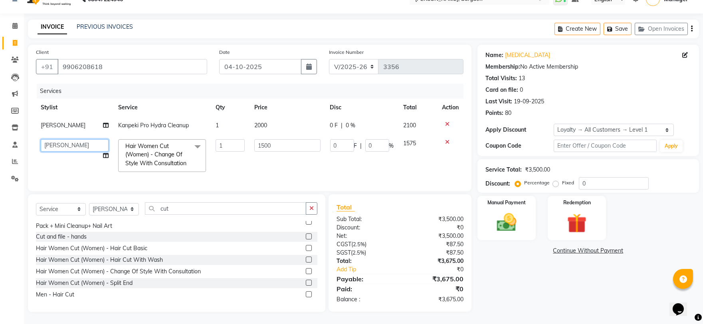
click at [54, 139] on select "AARTI Abdul Kalam Akash Nail ARTIST ASH Gayatree Kirti Makeup Manager Preeti RA…" at bounding box center [75, 145] width 68 height 12
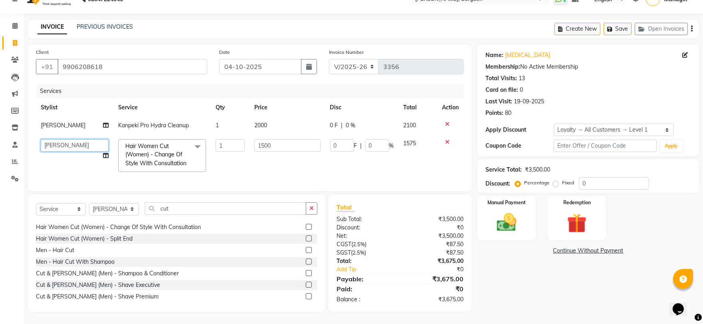
scroll to position [142, 0]
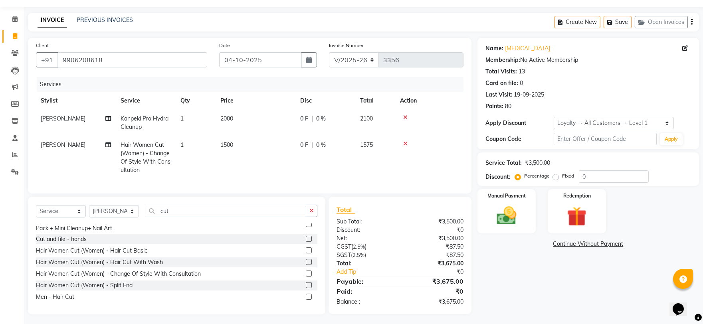
click at [131, 250] on div "Kidz Cut (Boy) - Hair Cut Hair Cut (Girls) Bob Cut Kidz Nail cut Kidz Cut (Wome…" at bounding box center [177, 264] width 282 height 80
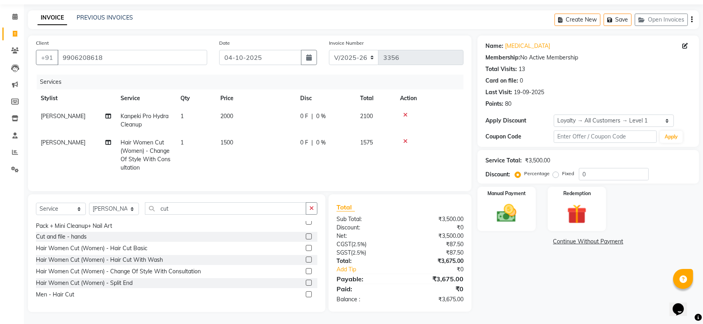
scroll to position [31, 0]
click at [116, 249] on div "Hair Women Cut (Women) - Hair Cut Basic" at bounding box center [91, 248] width 111 height 8
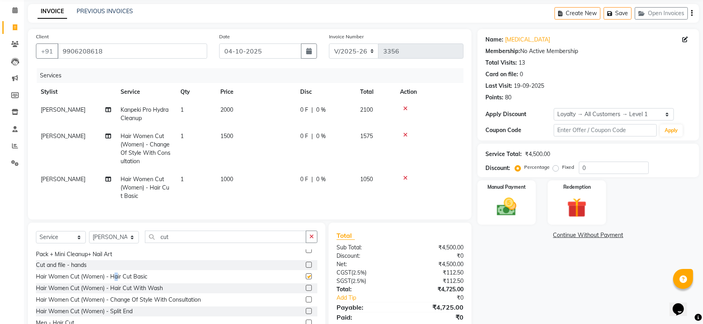
checkbox input "false"
click at [405, 133] on icon at bounding box center [405, 135] width 4 height 6
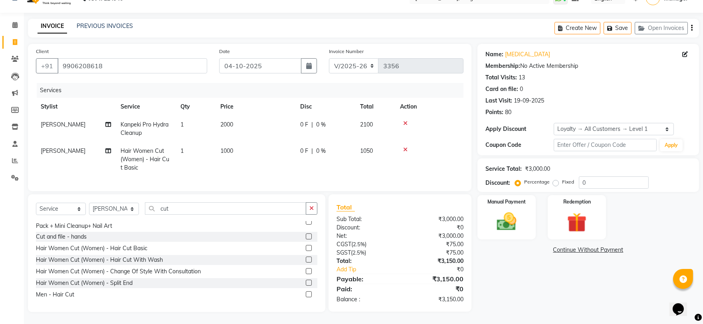
scroll to position [22, 0]
click at [105, 209] on select "Select Stylist [PERSON_NAME] Nail ARTIST [PERSON_NAME] Makeup Manager [PERSON_N…" at bounding box center [114, 209] width 50 height 12
select select "50388"
click at [89, 203] on select "Select Stylist [PERSON_NAME] Nail ARTIST [PERSON_NAME] Makeup Manager [PERSON_N…" at bounding box center [114, 209] width 50 height 12
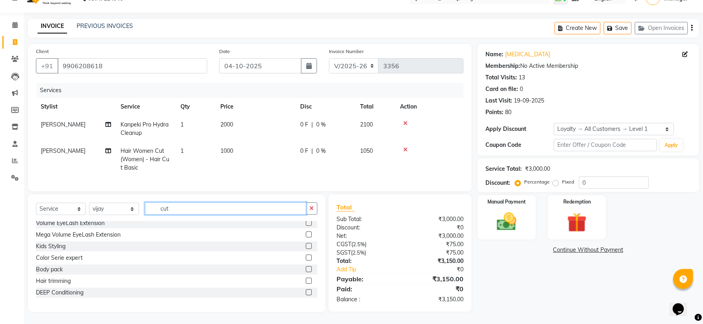
click at [183, 213] on input "cut" at bounding box center [225, 208] width 161 height 12
type input "c"
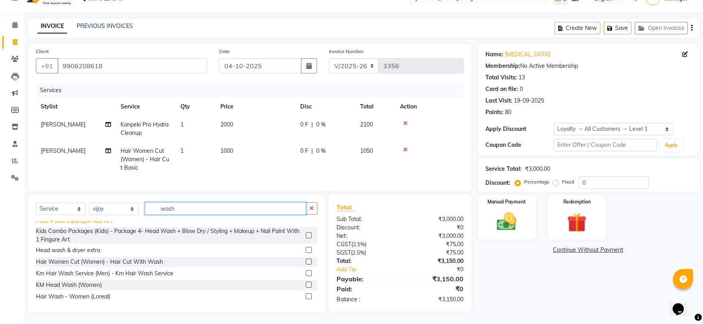
scroll to position [89, 0]
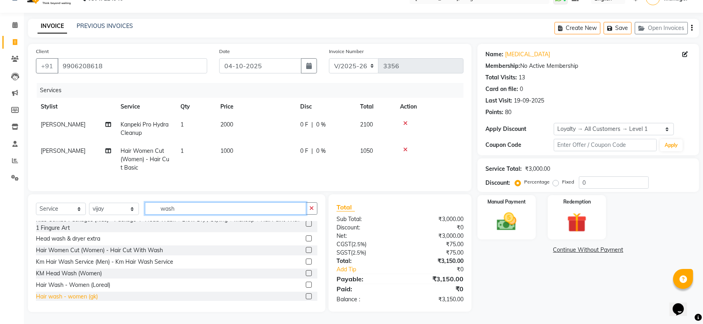
type input "wash"
click at [67, 296] on div "Hair wash - women (gk)" at bounding box center [67, 297] width 62 height 8
checkbox input "false"
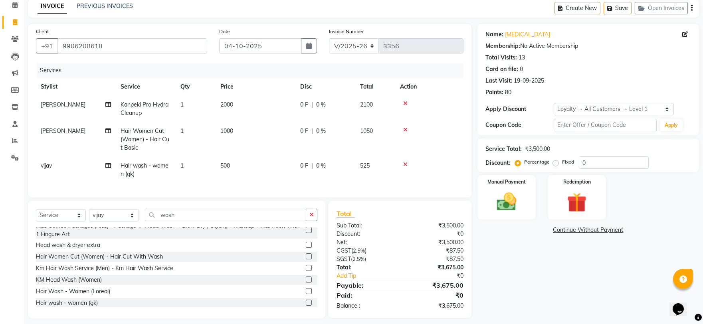
scroll to position [49, 0]
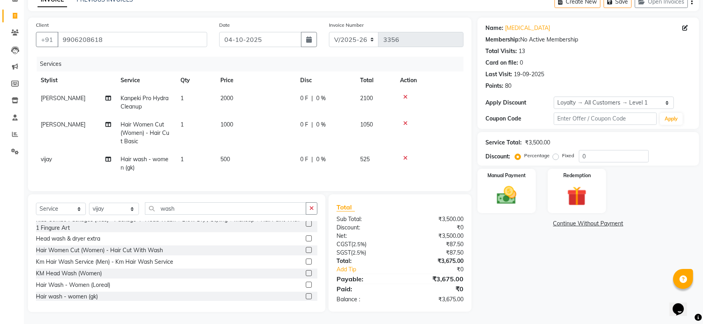
click at [46, 157] on td "vijay" at bounding box center [76, 164] width 80 height 26
select select "50388"
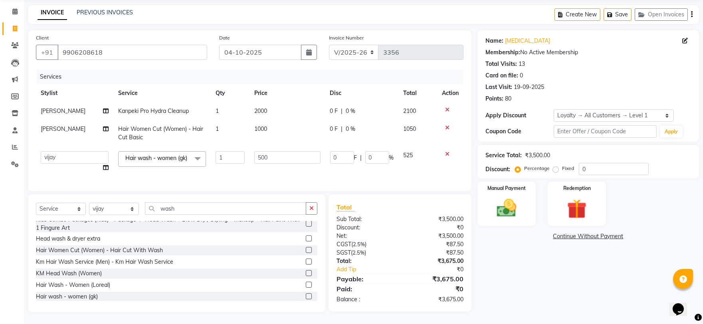
scroll to position [40, 0]
click at [49, 151] on select "AARTI Abdul Kalam Akash Nail ARTIST ASH Gayatree Kirti Makeup Manager Preeti RA…" at bounding box center [75, 157] width 68 height 12
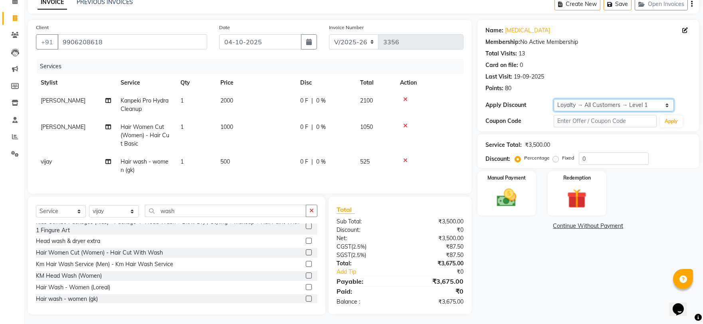
click at [563, 107] on select "Select Loyalty → All Customers → Level 1" at bounding box center [614, 105] width 120 height 12
click at [554, 99] on select "Select Loyalty → All Customers → Level 1" at bounding box center [614, 105] width 120 height 12
click at [504, 187] on img at bounding box center [506, 198] width 33 height 24
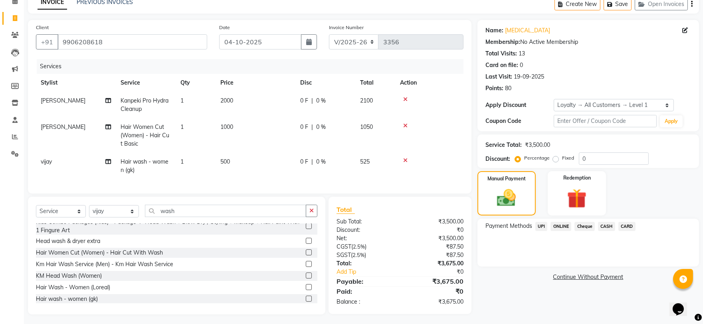
click at [544, 225] on span "UPI" at bounding box center [542, 226] width 12 height 9
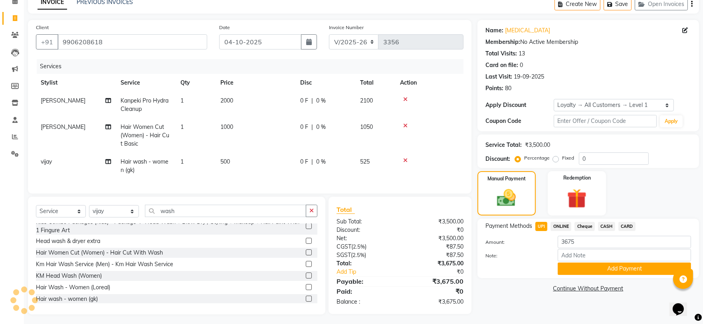
scroll to position [49, 0]
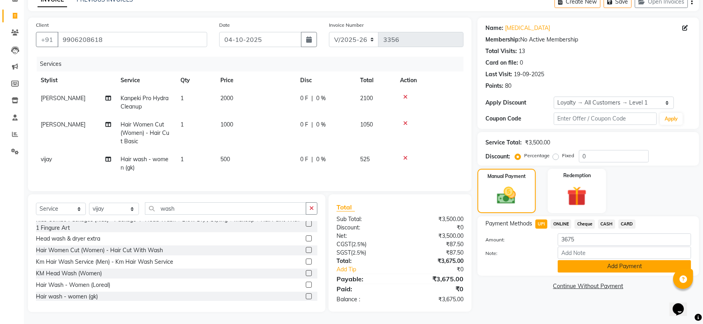
click at [597, 260] on button "Add Payment" at bounding box center [624, 266] width 133 height 12
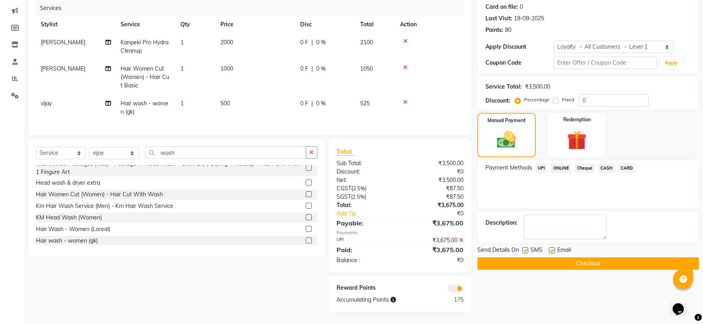
scroll to position [105, 0]
click at [556, 258] on button "Checkout" at bounding box center [589, 264] width 222 height 12
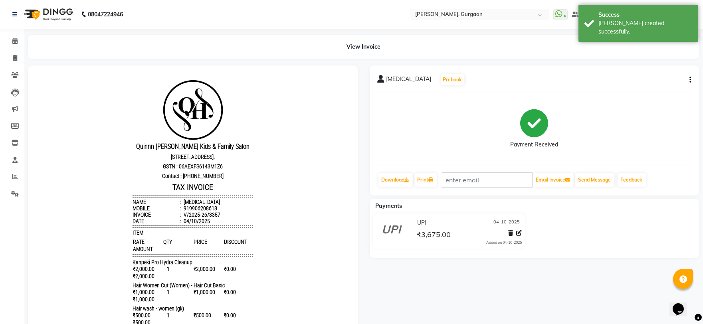
drag, startPoint x: 601, startPoint y: 151, endPoint x: 581, endPoint y: 193, distance: 46.6
drag, startPoint x: 581, startPoint y: 193, endPoint x: 612, endPoint y: 264, distance: 78.0
click at [612, 264] on div "NIKITA Prebook Payment Received Download Print Email Invoice Send Message Feedb…" at bounding box center [535, 232] width 342 height 332
click at [10, 54] on span at bounding box center [15, 58] width 14 height 9
select select "service"
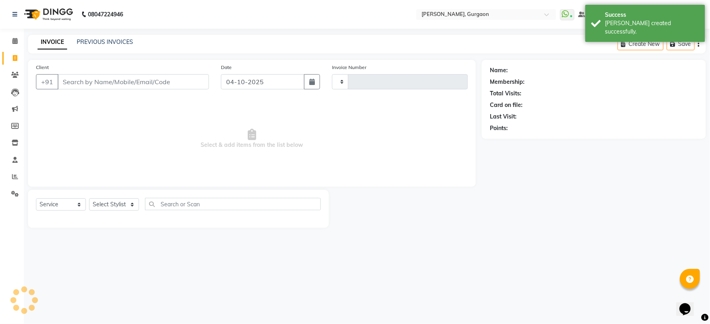
type input "3358"
select select "3880"
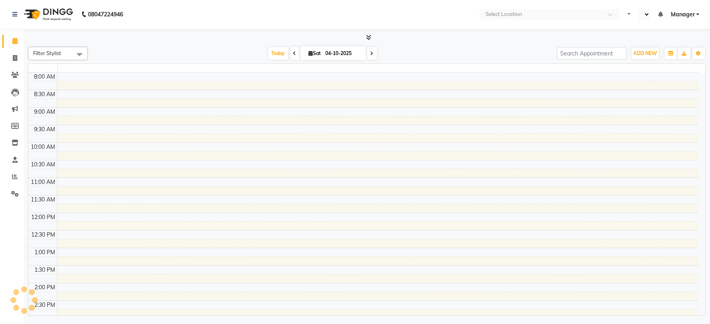
select select "en"
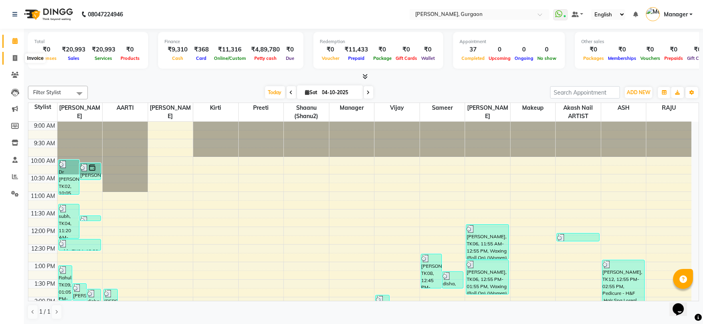
click at [14, 54] on span at bounding box center [15, 58] width 14 height 9
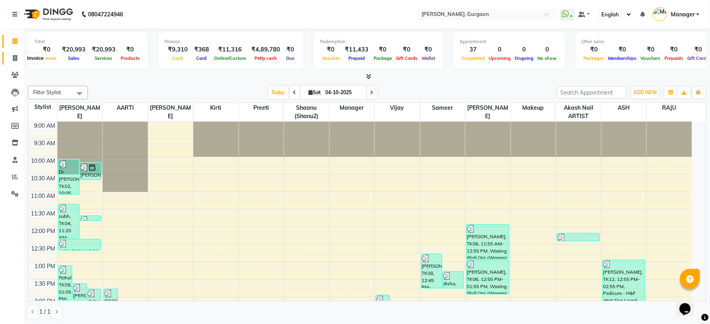
select select "service"
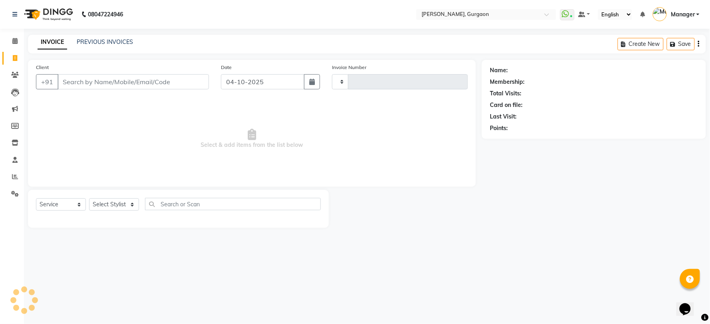
type input "3359"
select select "3880"
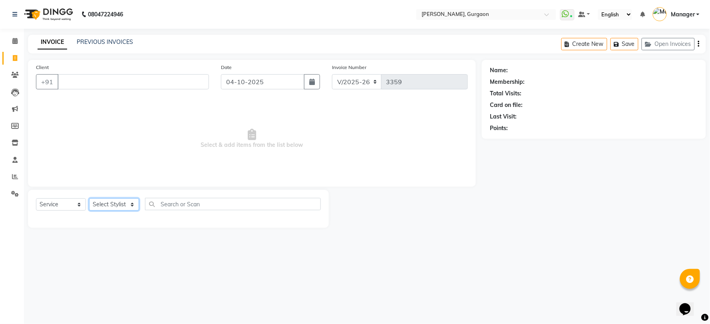
click at [100, 199] on select "Select Stylist [PERSON_NAME] Nail ARTIST [PERSON_NAME] Makeup Manager [PERSON_N…" at bounding box center [114, 205] width 50 height 12
select select "50388"
click at [89, 199] on select "Select Stylist [PERSON_NAME] Nail ARTIST [PERSON_NAME] Makeup Manager [PERSON_N…" at bounding box center [114, 205] width 50 height 12
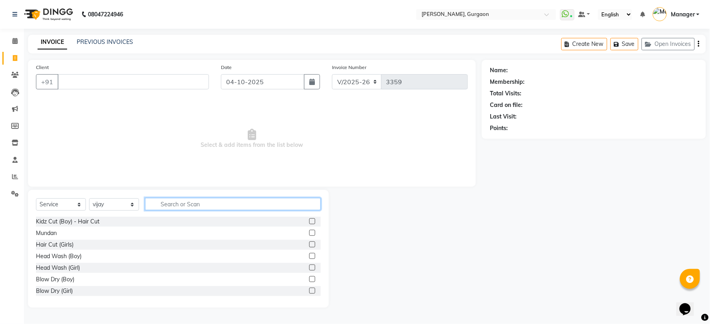
click at [163, 208] on input "text" at bounding box center [233, 204] width 176 height 12
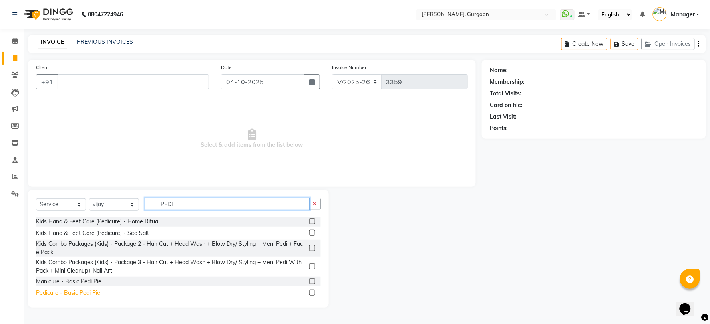
type input "PEDI"
click at [75, 293] on div "Pedicure - Basic Pedi Pie" at bounding box center [68, 293] width 64 height 8
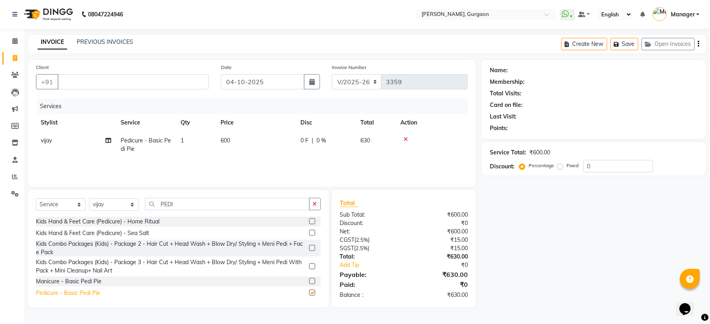
checkbox input "false"
click at [183, 206] on input "PEDI" at bounding box center [227, 204] width 165 height 12
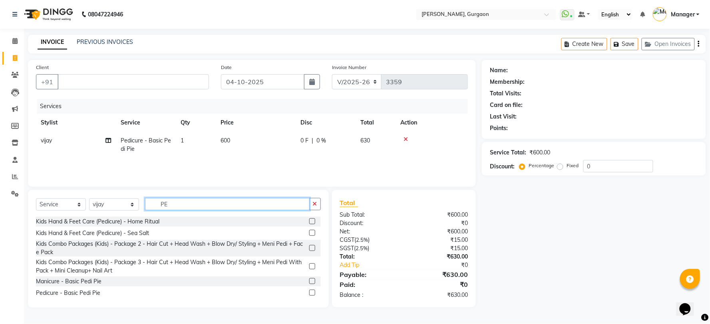
type input "P"
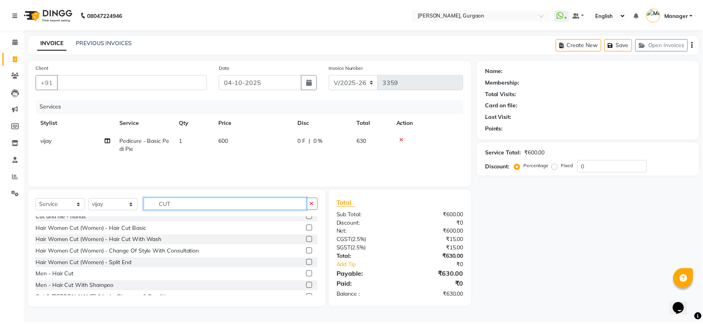
scroll to position [177, 0]
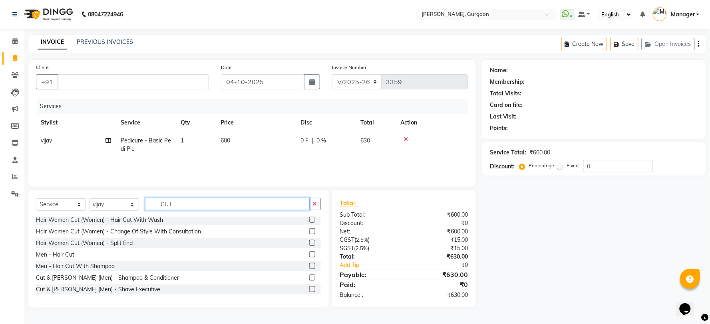
type input "CUT"
click at [63, 259] on div "Men - Hair Cut" at bounding box center [178, 255] width 285 height 10
click at [60, 254] on div "Men - Hair Cut" at bounding box center [55, 255] width 38 height 8
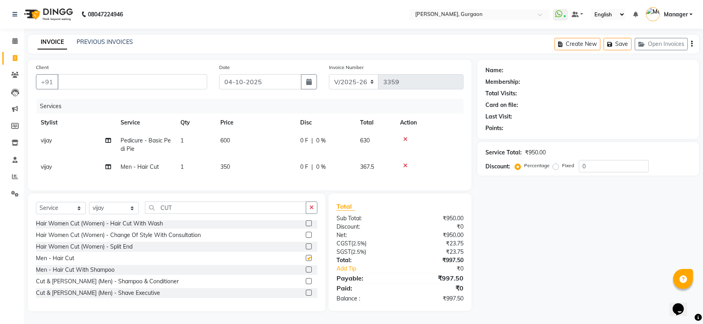
checkbox input "false"
click at [68, 83] on input "Client" at bounding box center [133, 81] width 150 height 15
click at [66, 84] on input "Client" at bounding box center [133, 81] width 150 height 15
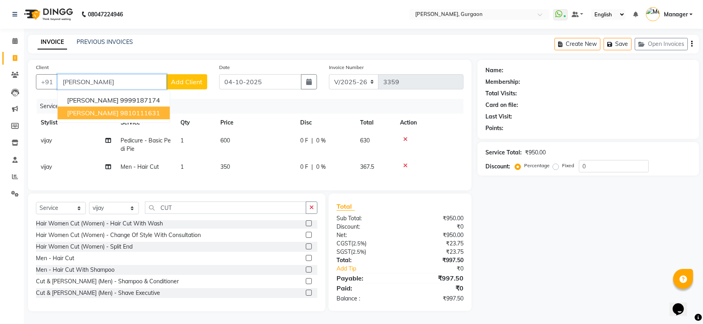
click at [127, 112] on ngb-highlight "9810111631" at bounding box center [140, 113] width 40 height 8
type input "9810111631"
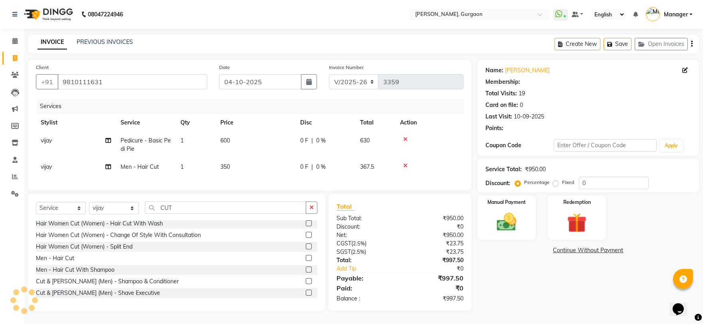
select select "1: Object"
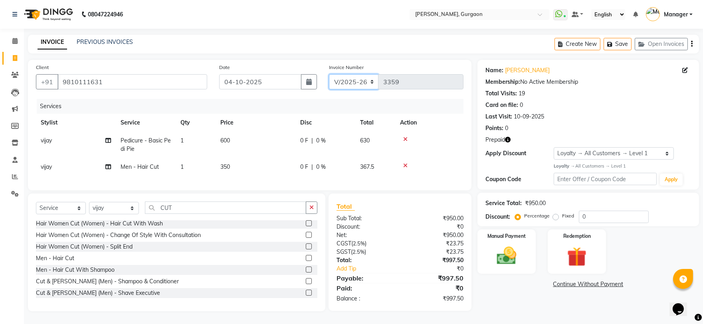
drag, startPoint x: 344, startPoint y: 77, endPoint x: 345, endPoint y: 83, distance: 5.6
click at [344, 77] on select "R/2025-26 V/2025 V/2025-26" at bounding box center [354, 81] width 50 height 15
select select "5073"
click at [329, 74] on select "R/2025-26 V/2025 V/2025-26" at bounding box center [354, 81] width 50 height 15
type input "1802"
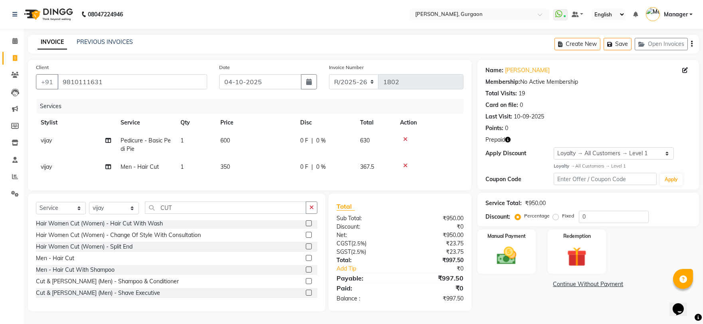
click at [508, 138] on icon "button" at bounding box center [508, 140] width 6 height 6
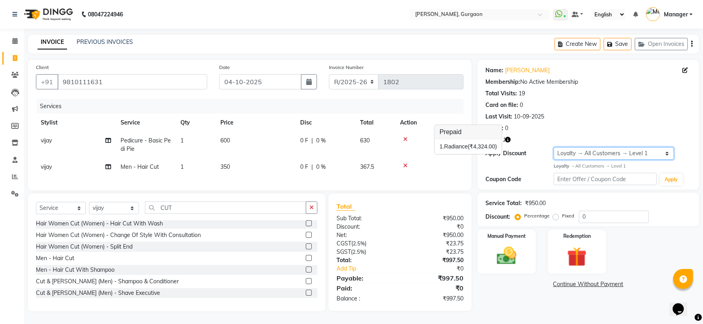
click at [580, 152] on select "Select Loyalty → All Customers → Level 1" at bounding box center [614, 153] width 120 height 12
select select "0:"
click at [554, 147] on select "Select Loyalty → All Customers → Level 1" at bounding box center [614, 153] width 120 height 12
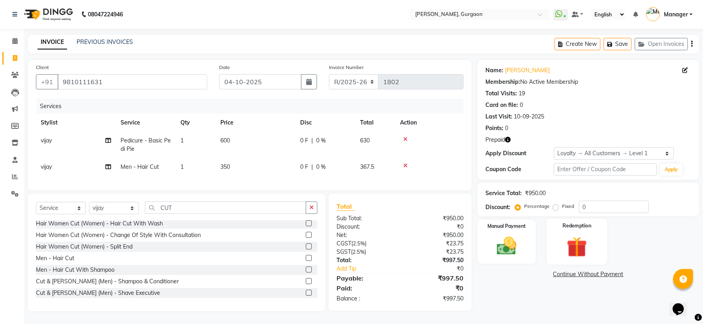
click at [581, 242] on img at bounding box center [577, 246] width 33 height 25
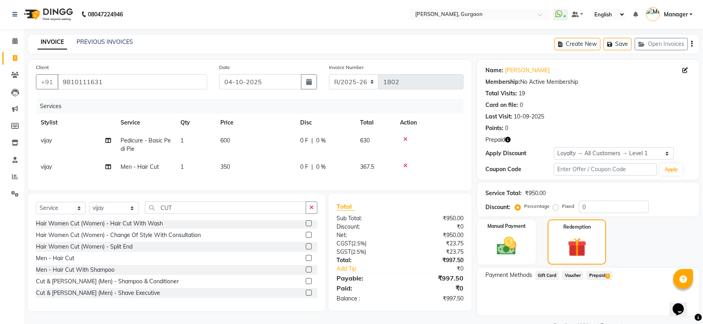
click at [594, 275] on span "Prepaid 1" at bounding box center [600, 275] width 26 height 9
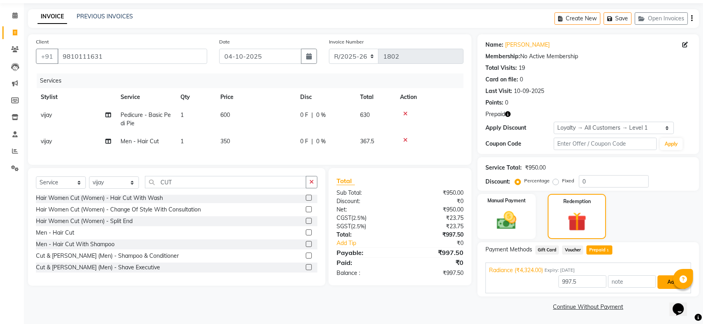
click at [660, 285] on button "Add" at bounding box center [672, 283] width 29 height 14
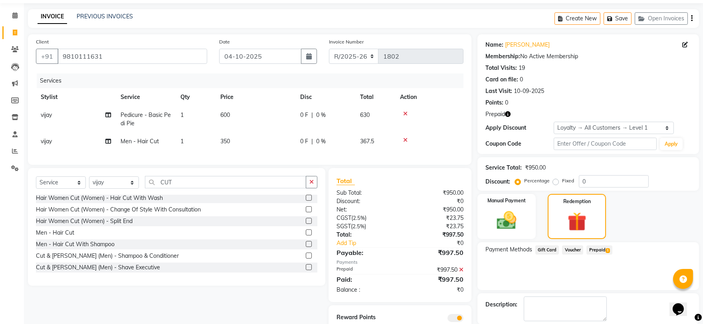
scroll to position [64, 0]
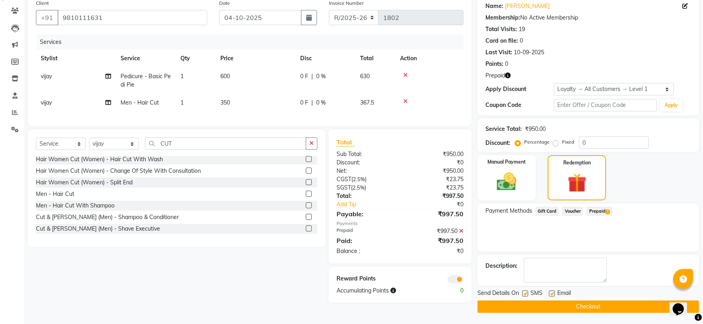
click at [536, 302] on button "Checkout" at bounding box center [589, 307] width 222 height 12
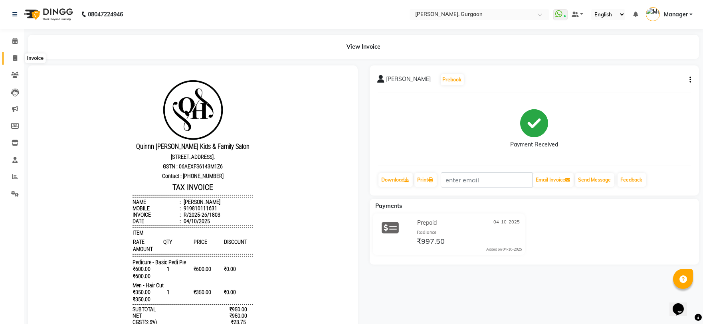
click at [13, 55] on icon at bounding box center [15, 58] width 4 height 6
select select "3880"
select select "service"
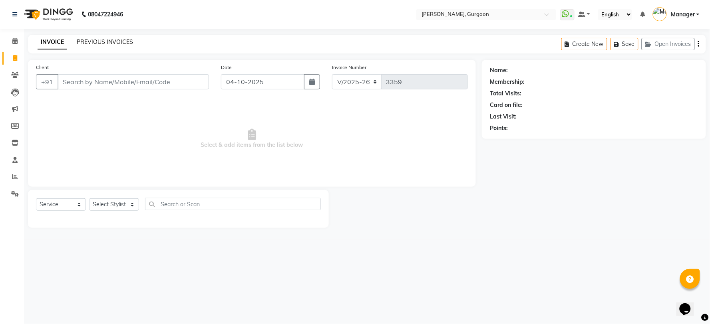
click at [125, 41] on link "PREVIOUS INVOICES" at bounding box center [105, 41] width 56 height 7
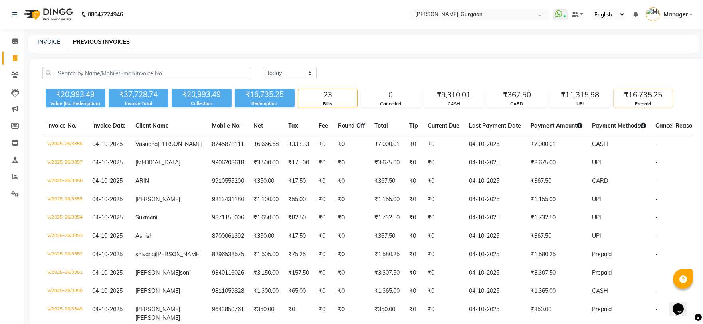
click at [633, 97] on div "₹16,735.25" at bounding box center [643, 94] width 59 height 11
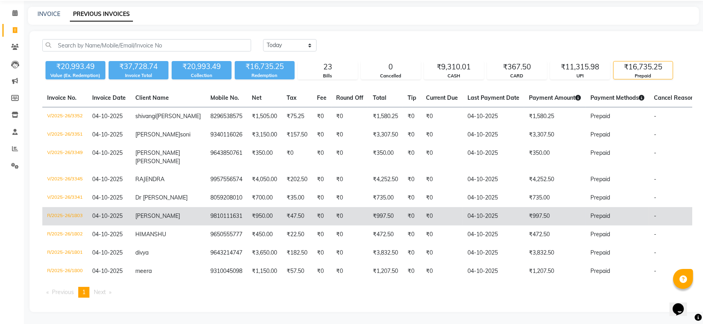
scroll to position [50, 0]
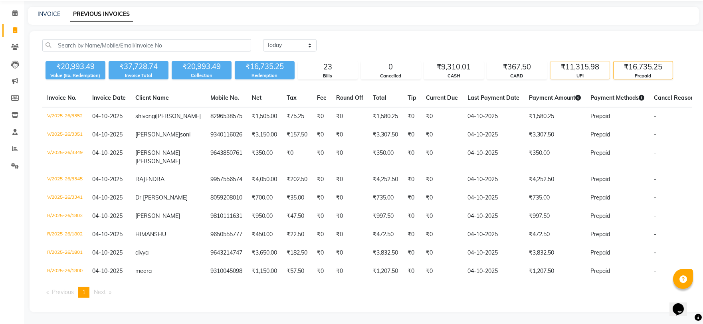
click at [592, 62] on div "₹11,315.98" at bounding box center [580, 67] width 59 height 11
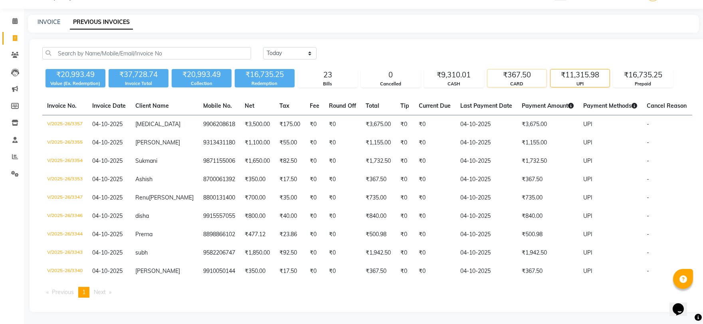
click at [516, 69] on div "₹367.50" at bounding box center [517, 74] width 59 height 11
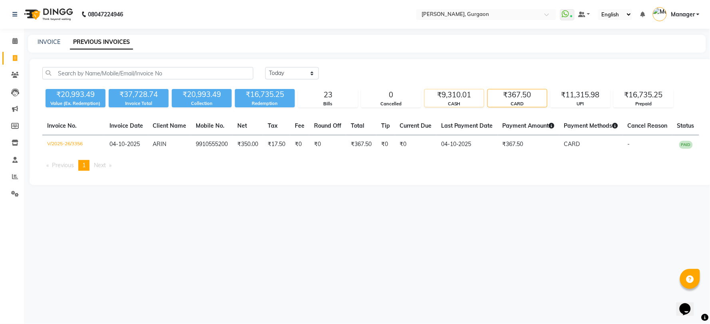
click at [457, 100] on div "₹9,310.01" at bounding box center [454, 94] width 59 height 11
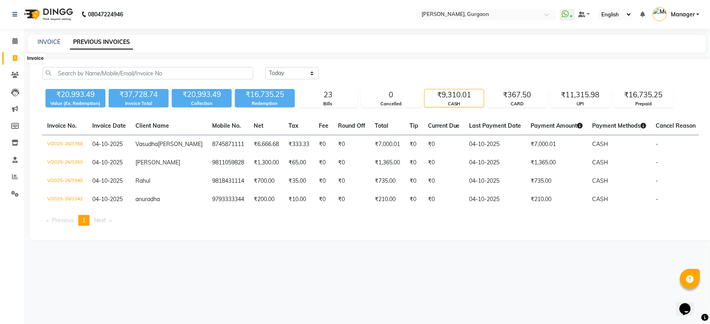
click at [13, 57] on icon at bounding box center [15, 58] width 4 height 6
select select "service"
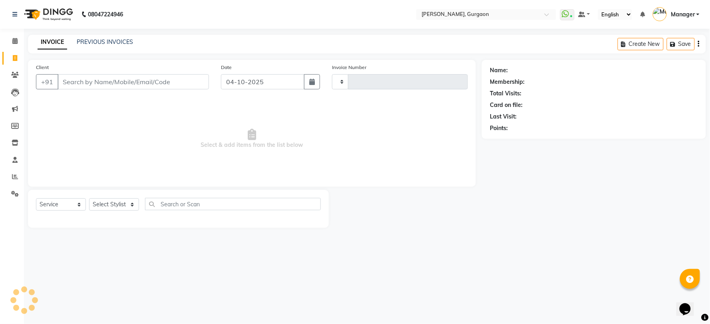
type input "3359"
select select "3880"
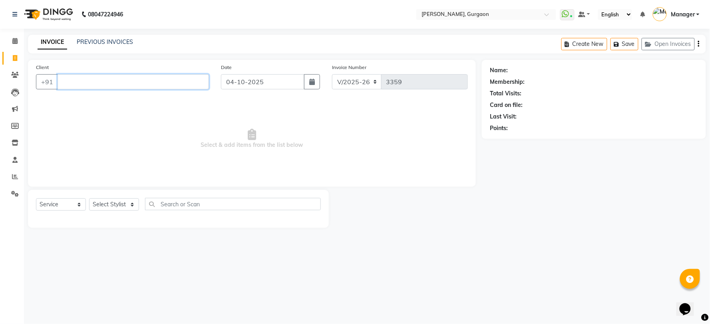
click at [72, 86] on input "Client" at bounding box center [133, 81] width 151 height 15
click at [118, 206] on select "Select Stylist [PERSON_NAME] Nail ARTIST [PERSON_NAME] Makeup Manager [PERSON_N…" at bounding box center [114, 205] width 50 height 12
click at [89, 199] on select "Select Stylist [PERSON_NAME] Nail ARTIST [PERSON_NAME] Makeup Manager [PERSON_N…" at bounding box center [114, 205] width 50 height 12
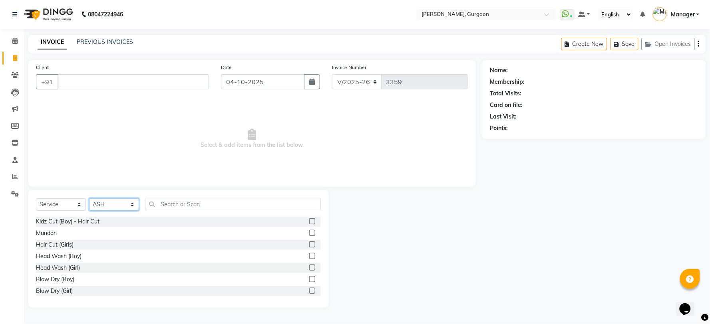
click at [120, 204] on select "Select Stylist [PERSON_NAME] Nail ARTIST [PERSON_NAME] Makeup Manager [PERSON_N…" at bounding box center [114, 205] width 50 height 12
select select "73208"
click at [89, 199] on select "Select Stylist [PERSON_NAME] Nail ARTIST [PERSON_NAME] Makeup Manager [PERSON_N…" at bounding box center [114, 205] width 50 height 12
click at [205, 171] on span "Select & add items from the list below" at bounding box center [252, 139] width 432 height 80
click at [113, 88] on input "Client" at bounding box center [133, 81] width 151 height 15
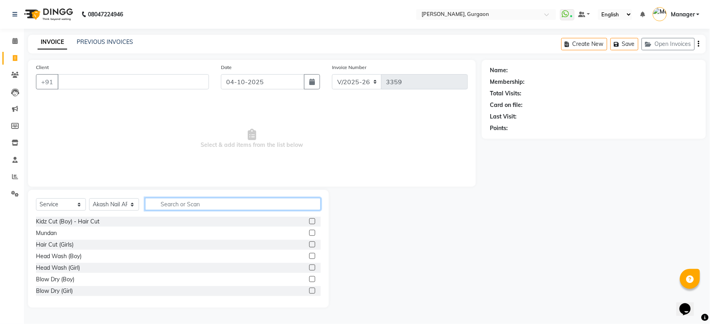
click at [161, 205] on input "text" at bounding box center [233, 204] width 176 height 12
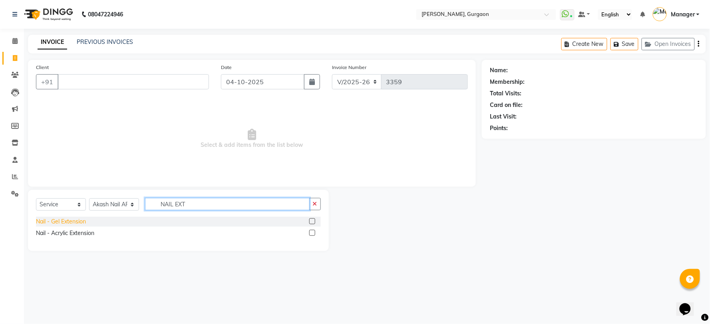
type input "NAIL EXT"
click at [54, 220] on div "Nail - Gel Extension" at bounding box center [61, 222] width 50 height 8
checkbox input "false"
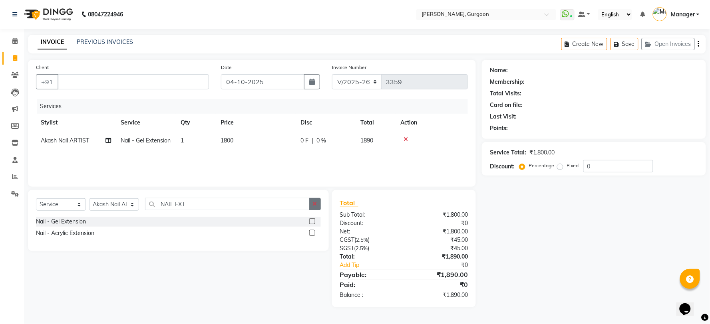
click at [317, 206] on icon "button" at bounding box center [315, 204] width 4 height 6
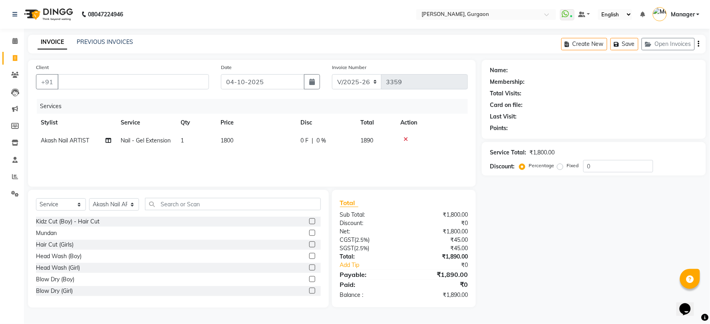
click at [237, 145] on td "1800" at bounding box center [256, 141] width 80 height 18
select select "73208"
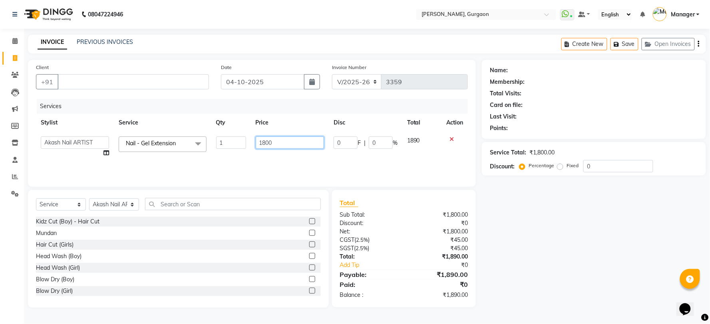
drag, startPoint x: 282, startPoint y: 143, endPoint x: 220, endPoint y: 158, distance: 63.0
click at [220, 158] on tr "AARTI Abdul Kalam Akash Nail ARTIST ASH Gayatree Kirti Makeup Manager Preeti RA…" at bounding box center [252, 147] width 432 height 30
type input "2500"
click at [565, 206] on div "Name: Membership: Total Visits: Card on file: Last Visit: Points: Service Total…" at bounding box center [597, 184] width 230 height 248
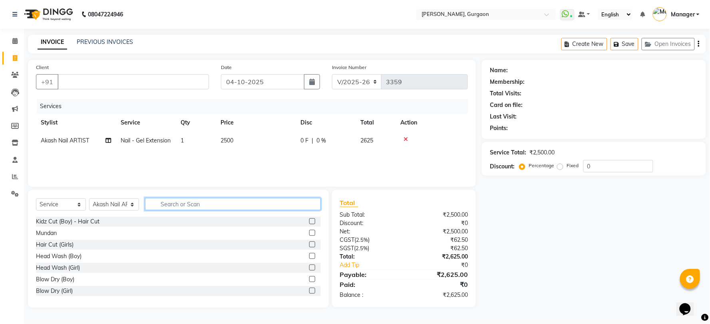
click at [155, 208] on input "text" at bounding box center [233, 204] width 176 height 12
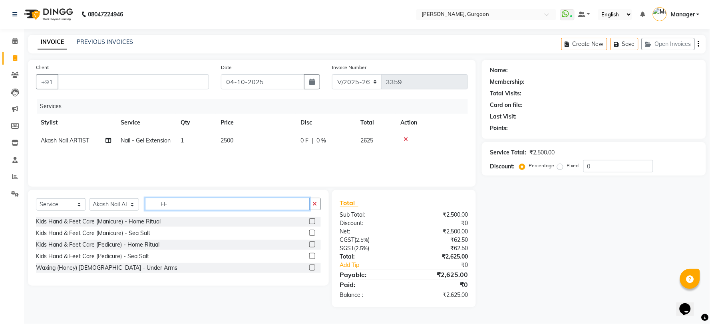
type input "F"
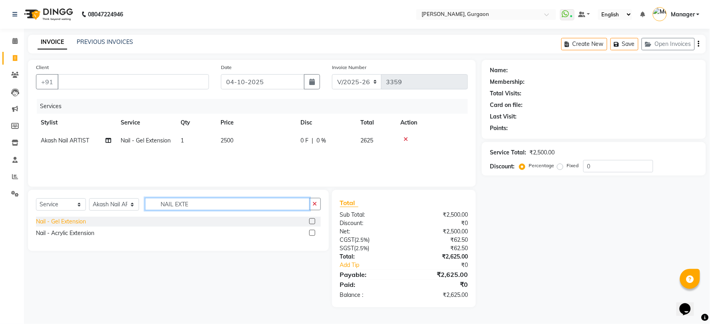
type input "NAIL EXTE"
click at [80, 224] on div "Nail - Gel Extension" at bounding box center [61, 222] width 50 height 8
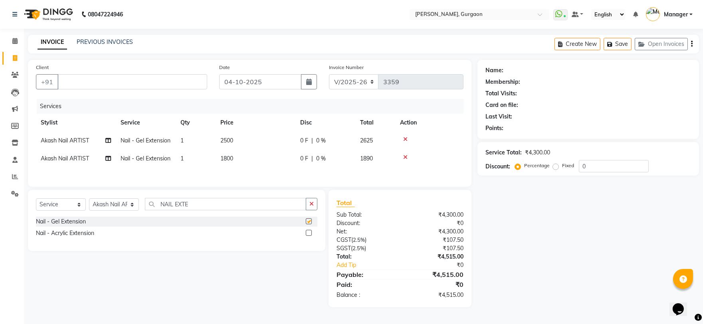
checkbox input "false"
click at [241, 168] on td "1800" at bounding box center [256, 159] width 80 height 18
select select "73208"
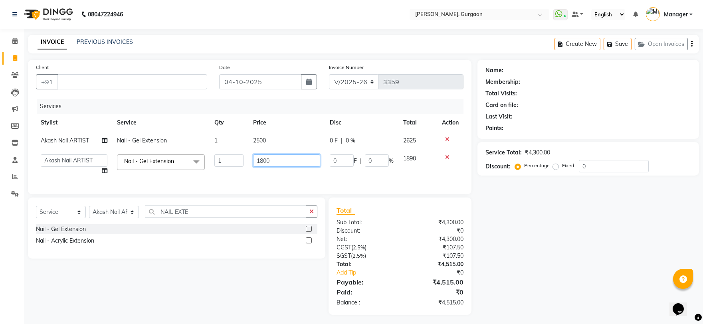
drag, startPoint x: 281, startPoint y: 159, endPoint x: 192, endPoint y: 154, distance: 88.8
click at [193, 155] on tr "AARTI Abdul Kalam Akash Nail ARTIST ASH Gayatree Kirti Makeup Manager Preeti RA…" at bounding box center [250, 165] width 428 height 30
type input "1500"
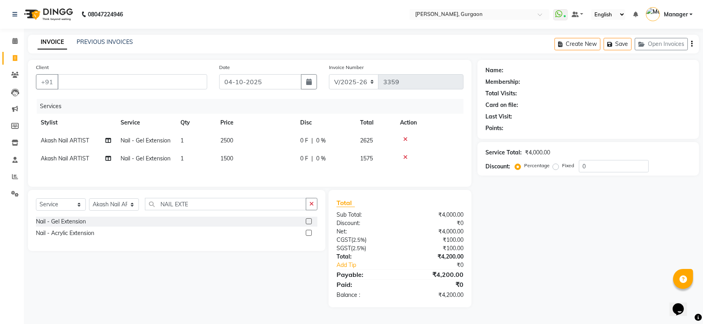
click at [530, 231] on div "Name: Membership: Total Visits: Card on file: Last Visit: Points: Service Total…" at bounding box center [592, 184] width 228 height 248
click at [228, 168] on td "1500" at bounding box center [256, 159] width 80 height 18
select select "73208"
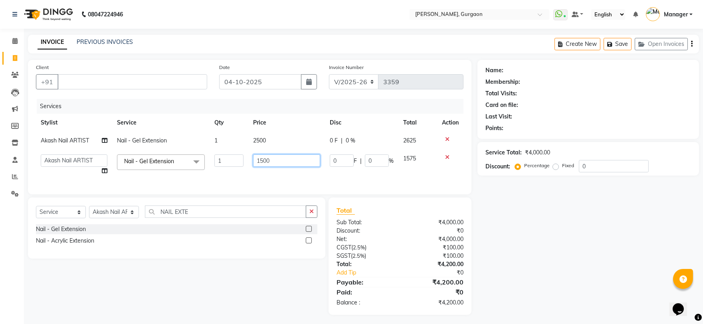
click at [229, 166] on tr "AARTI Abdul Kalam Akash Nail ARTIST ASH Gayatree Kirti Makeup Manager Preeti RA…" at bounding box center [250, 165] width 428 height 30
drag, startPoint x: 281, startPoint y: 157, endPoint x: 233, endPoint y: 164, distance: 48.0
click at [233, 164] on tr "AARTI Abdul Kalam Akash Nail ARTIST ASH Gayatree Kirti Makeup Manager Preeti RA…" at bounding box center [250, 165] width 428 height 30
type input "2"
click at [300, 165] on input "number" at bounding box center [286, 161] width 67 height 12
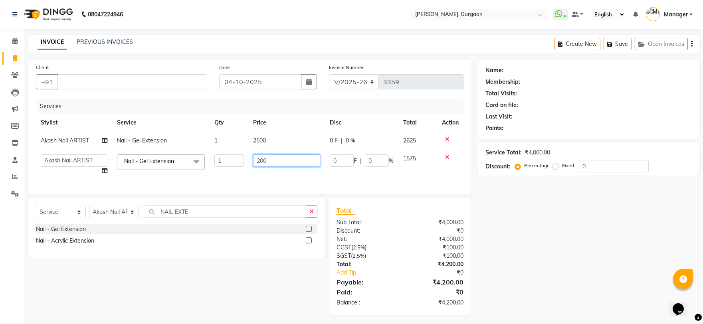
type input "2000"
click at [614, 232] on div "Name: Membership: Total Visits: Card on file: Last Visit: Points: Service Total…" at bounding box center [592, 187] width 228 height 255
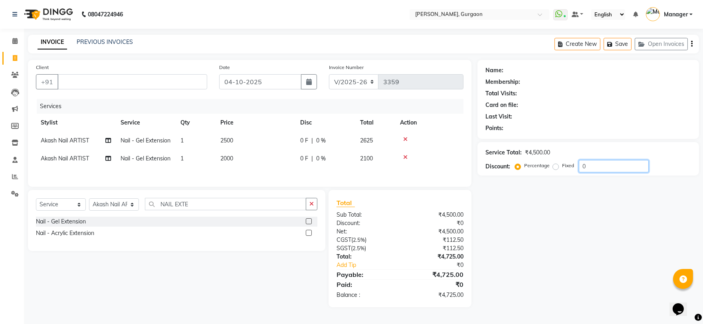
drag, startPoint x: 598, startPoint y: 165, endPoint x: 546, endPoint y: 170, distance: 52.1
click at [546, 170] on div "Percentage Fixed 0" at bounding box center [583, 166] width 132 height 12
type input "20"
click at [85, 80] on input "Client" at bounding box center [133, 81] width 150 height 15
type input "9"
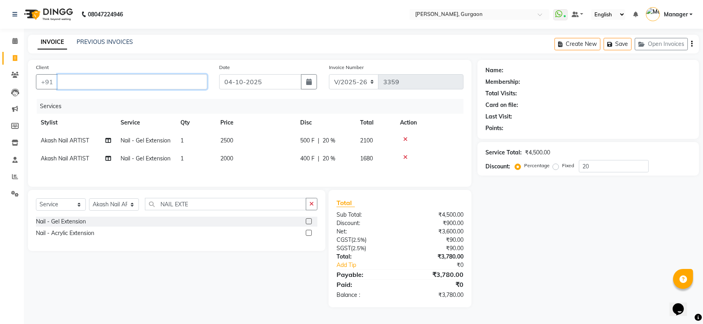
type input "0"
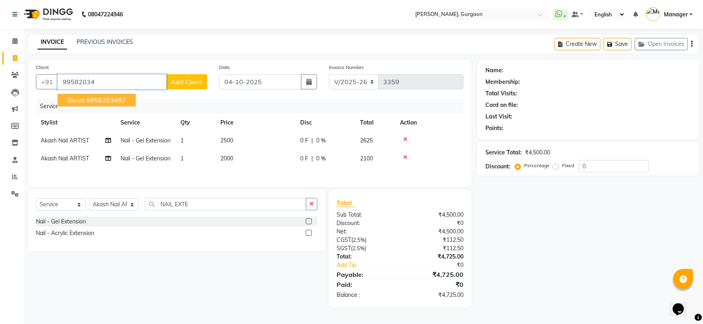
click at [77, 105] on button "shruti 9958203497" at bounding box center [97, 100] width 78 height 13
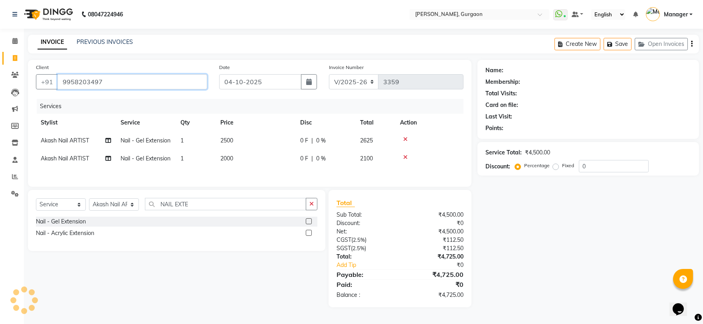
type input "9958203497"
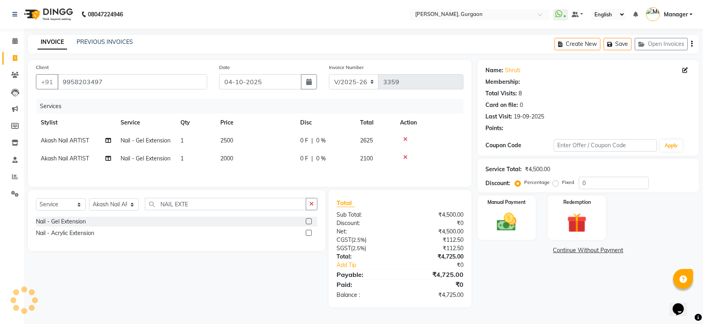
select select "1: Object"
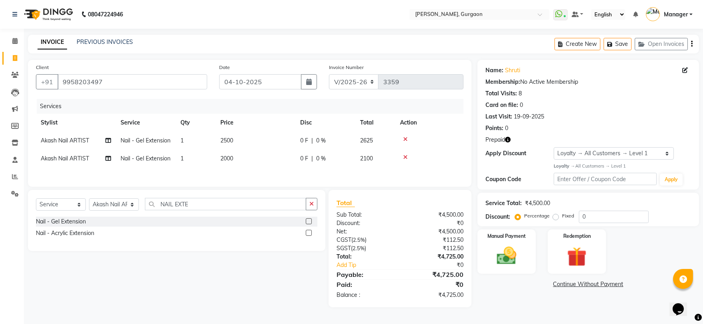
click at [510, 137] on icon "button" at bounding box center [508, 140] width 6 height 6
click at [350, 75] on select "R/2025-26 V/2025 V/2025-26" at bounding box center [354, 81] width 50 height 15
select select "5073"
click at [329, 74] on select "R/2025-26 V/2025 V/2025-26" at bounding box center [354, 81] width 50 height 15
type input "1805"
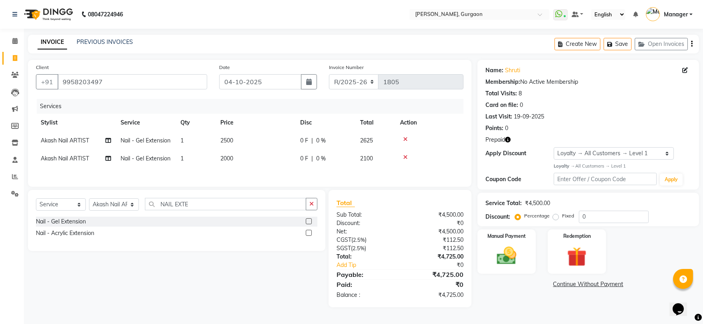
click at [508, 138] on icon "button" at bounding box center [508, 140] width 6 height 6
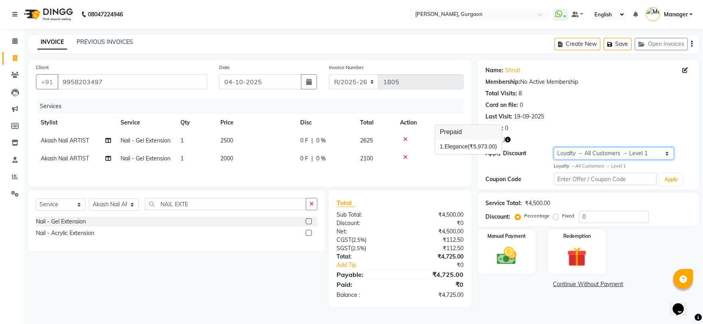
click at [578, 150] on select "Select Loyalty → All Customers → Level 1" at bounding box center [614, 153] width 120 height 12
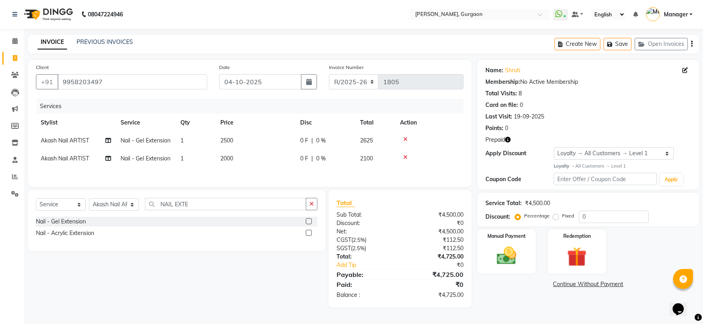
click at [404, 138] on icon at bounding box center [405, 140] width 4 height 6
click at [404, 137] on icon at bounding box center [405, 140] width 4 height 6
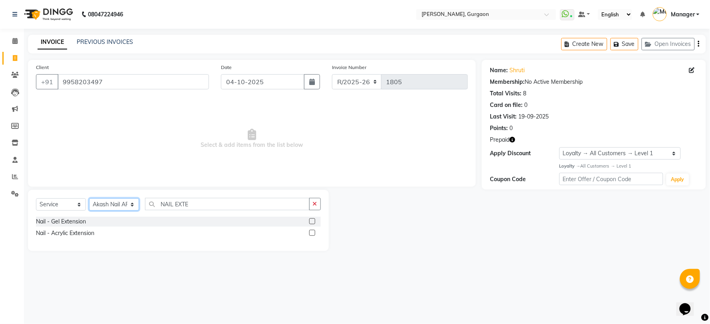
click at [104, 204] on select "Select Stylist [PERSON_NAME] Nail ARTIST [PERSON_NAME] Makeup Manager [PERSON_N…" at bounding box center [114, 205] width 50 height 12
select select "24605"
click at [89, 199] on select "Select Stylist [PERSON_NAME] Nail ARTIST [PERSON_NAME] Makeup Manager [PERSON_N…" at bounding box center [114, 205] width 50 height 12
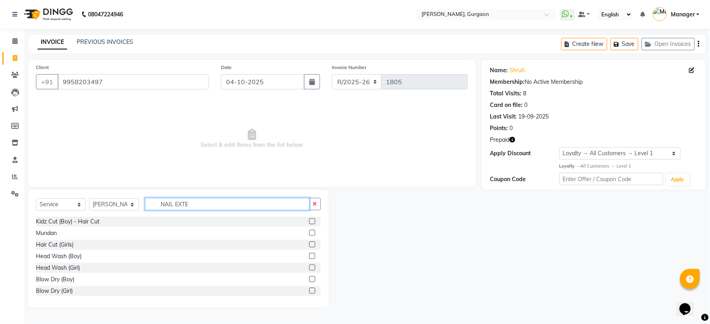
click at [189, 206] on input "NAIL EXTE" at bounding box center [227, 204] width 165 height 12
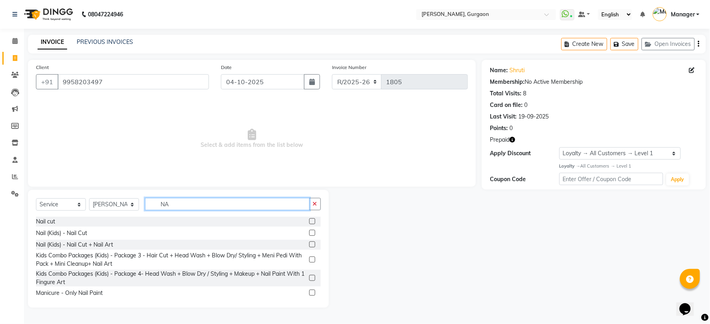
type input "N"
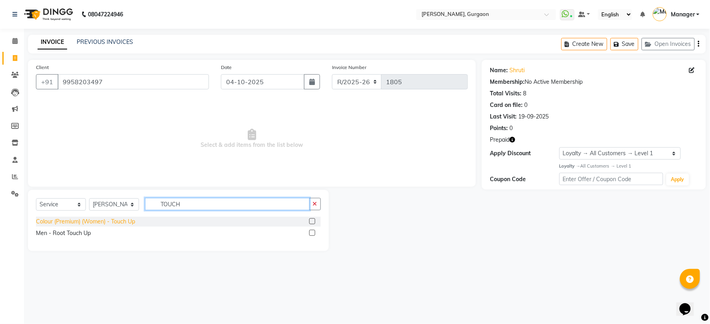
type input "TOUCH"
click at [77, 219] on div "Colour (Premium) (Women) - Touch Up" at bounding box center [85, 222] width 99 height 8
checkbox input "false"
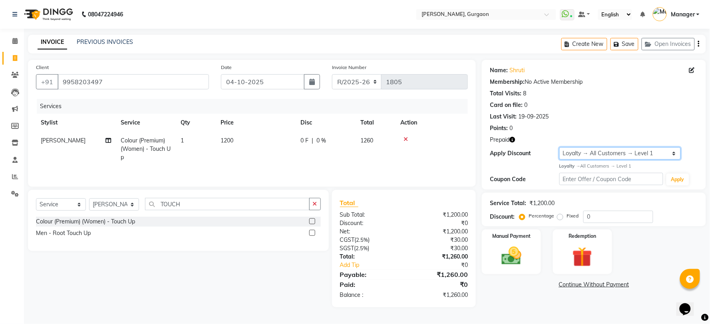
click at [572, 152] on select "Select Loyalty → All Customers → Level 1" at bounding box center [619, 153] width 121 height 12
select select "0:"
click at [559, 147] on select "Select Loyalty → All Customers → Level 1" at bounding box center [619, 153] width 121 height 12
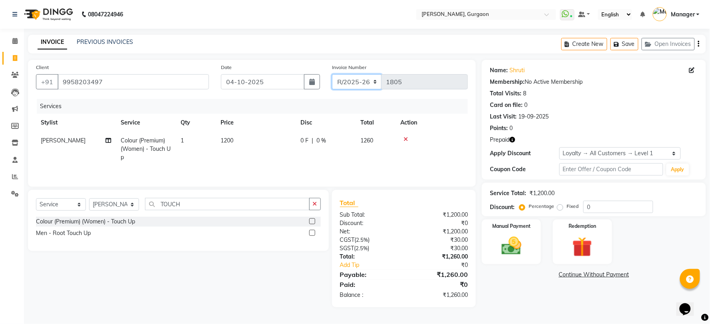
click at [364, 82] on select "R/2025-26 V/2025 V/2025-26" at bounding box center [357, 81] width 50 height 15
click at [332, 74] on select "R/2025-26 V/2025 V/2025-26" at bounding box center [357, 81] width 50 height 15
click at [597, 256] on img at bounding box center [583, 247] width 34 height 26
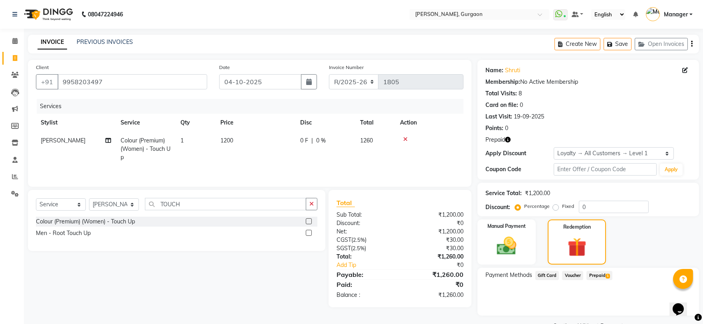
click at [598, 273] on span "Prepaid 1" at bounding box center [600, 275] width 26 height 9
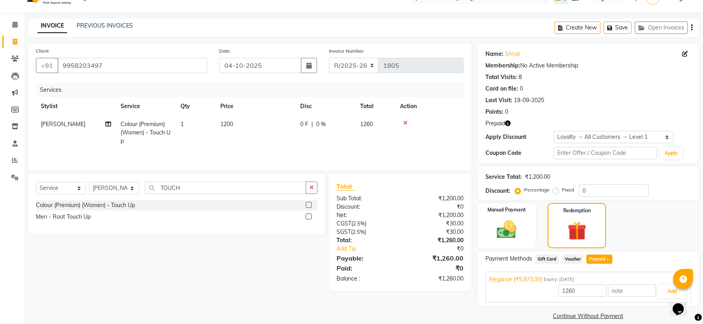
scroll to position [26, 0]
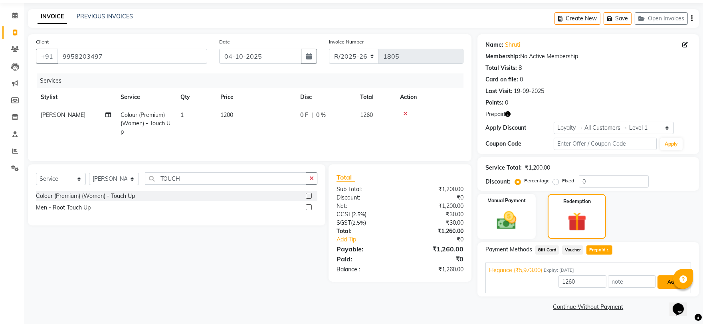
click at [667, 288] on button "Add" at bounding box center [672, 283] width 29 height 14
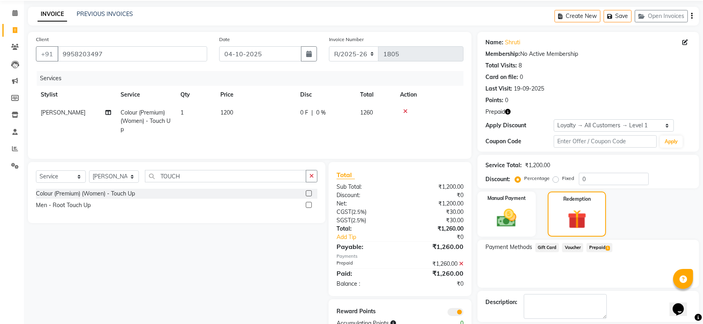
scroll to position [64, 0]
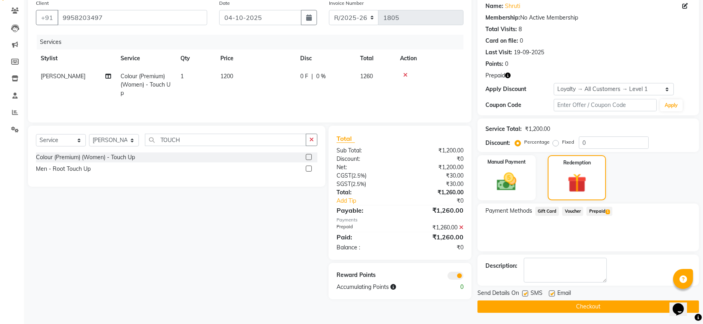
click at [555, 303] on button "Checkout" at bounding box center [589, 307] width 222 height 12
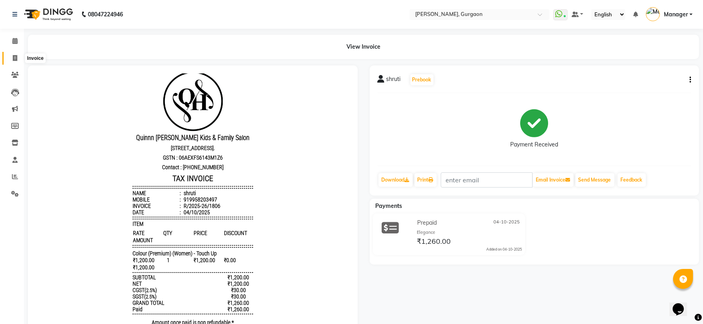
click at [11, 55] on span at bounding box center [15, 58] width 14 height 9
select select "service"
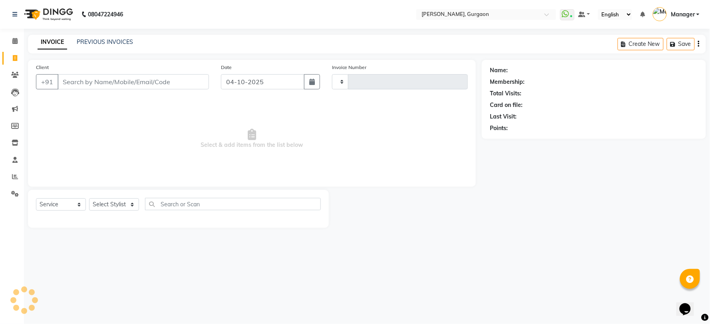
type input "3359"
select select "3880"
click at [118, 39] on link "PREVIOUS INVOICES" at bounding box center [105, 41] width 56 height 7
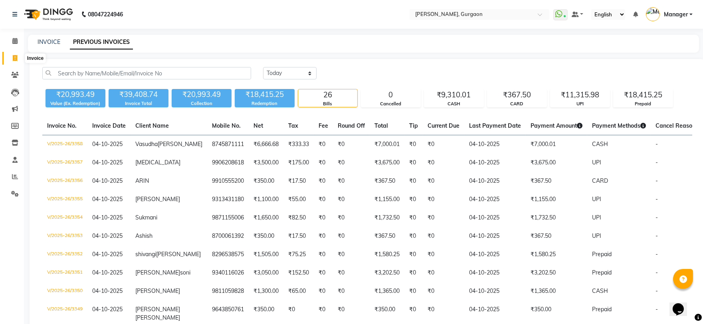
click at [17, 54] on span at bounding box center [15, 58] width 14 height 9
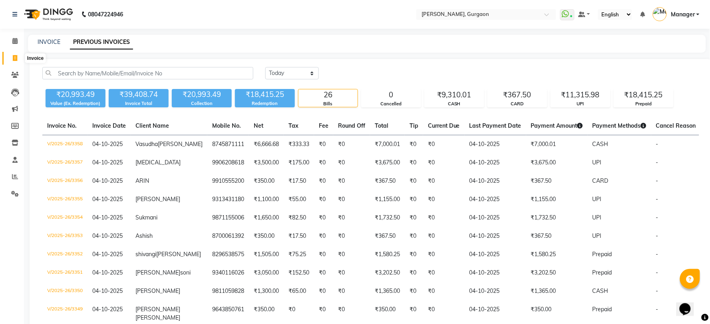
select select "3880"
select select "service"
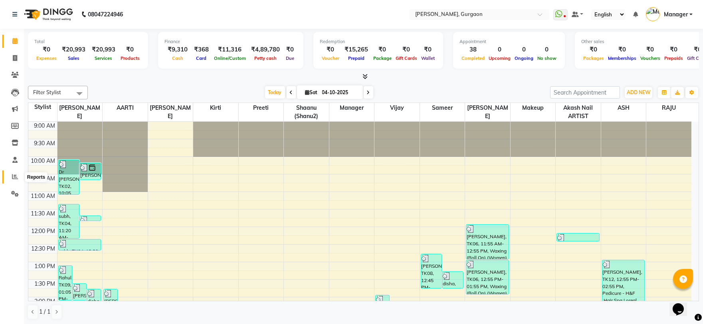
click at [12, 178] on icon at bounding box center [15, 177] width 6 height 6
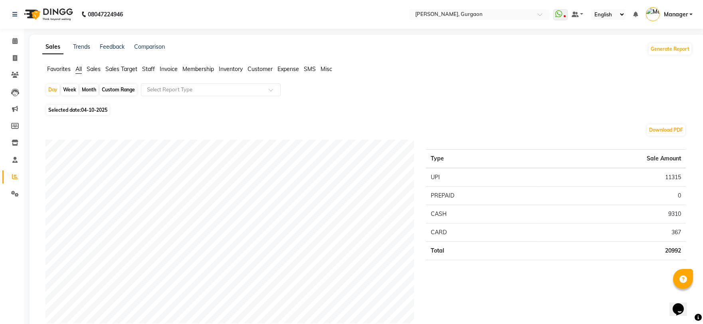
click at [149, 67] on span "Staff" at bounding box center [148, 69] width 13 height 7
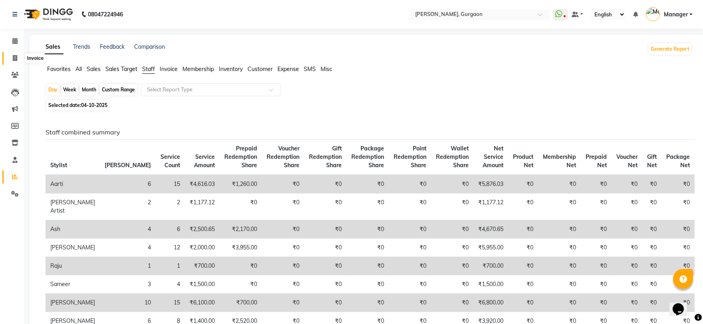
click at [13, 55] on icon at bounding box center [15, 58] width 4 height 6
select select "service"
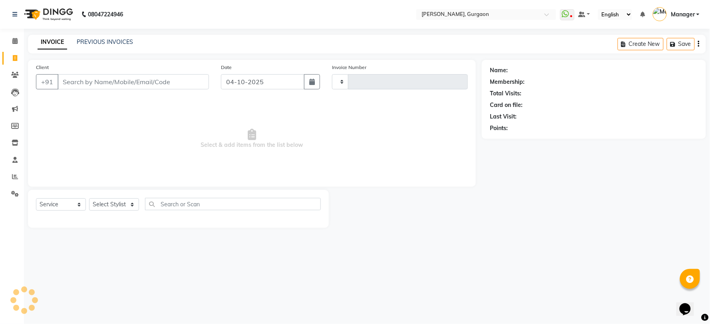
type input "3359"
select select "3880"
click at [13, 38] on span at bounding box center [15, 41] width 14 height 9
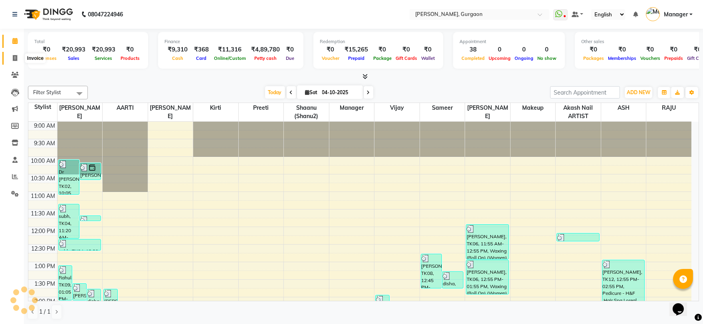
click at [14, 53] on link "Invoice" at bounding box center [11, 58] width 19 height 13
select select "service"
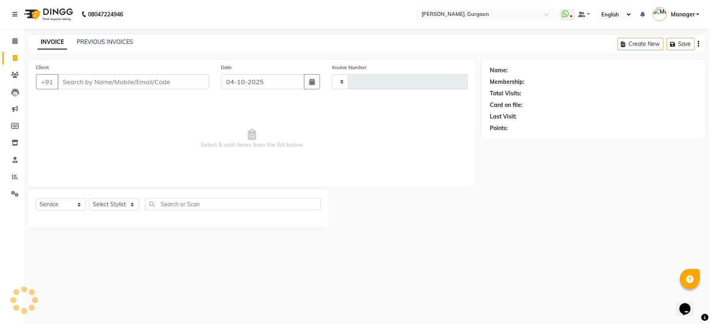
type input "3359"
select select "3880"
click at [13, 40] on icon at bounding box center [14, 41] width 5 height 6
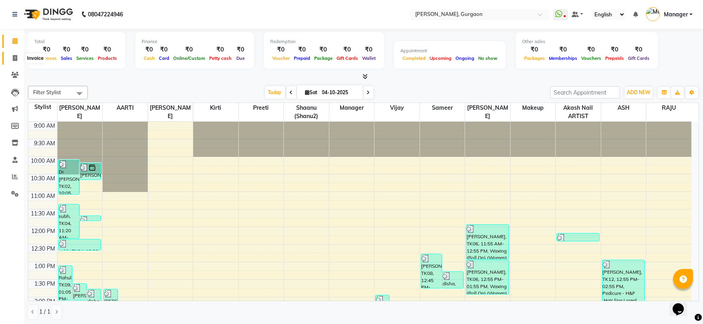
click at [14, 58] on icon at bounding box center [15, 58] width 4 height 6
select select "service"
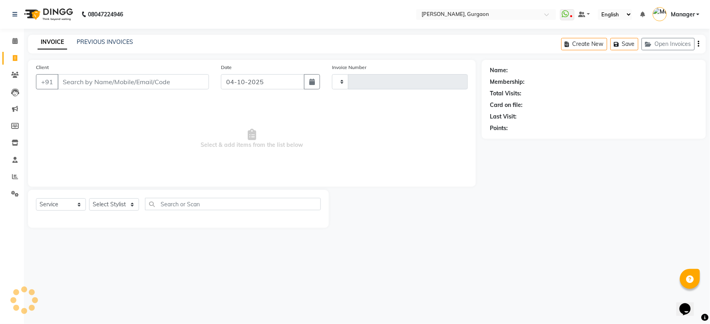
type input "3359"
select select "3880"
click at [14, 44] on icon at bounding box center [14, 41] width 5 height 6
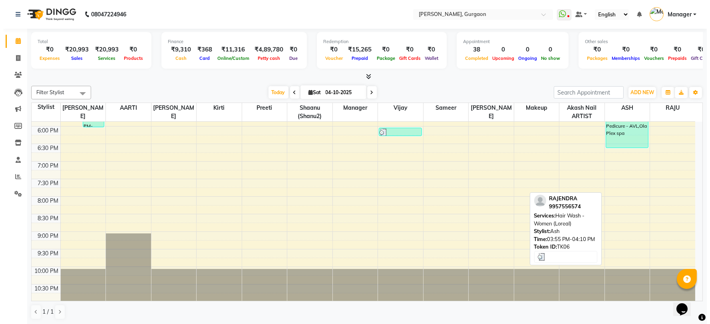
scroll to position [314, 0]
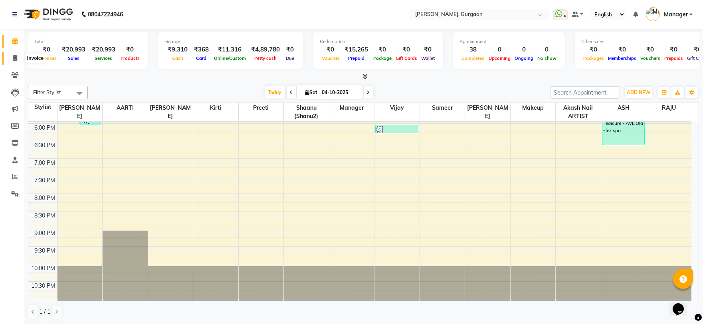
click at [13, 58] on icon at bounding box center [15, 58] width 4 height 6
select select "service"
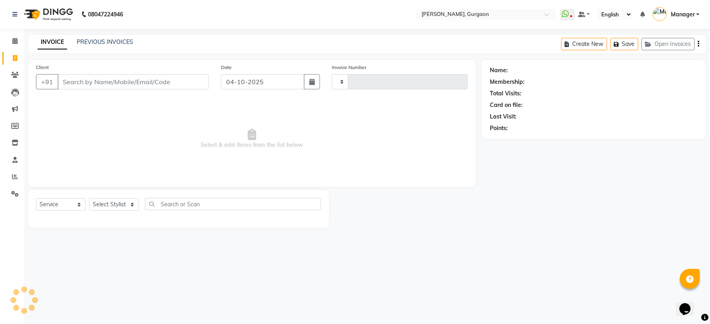
type input "3359"
select select "3880"
click at [110, 200] on select "Select Stylist [PERSON_NAME] Nail ARTIST [PERSON_NAME] Makeup Manager [PERSON_N…" at bounding box center [114, 205] width 50 height 12
select select "82057"
click at [89, 199] on select "Select Stylist [PERSON_NAME] Nail ARTIST [PERSON_NAME] Makeup Manager [PERSON_N…" at bounding box center [114, 205] width 50 height 12
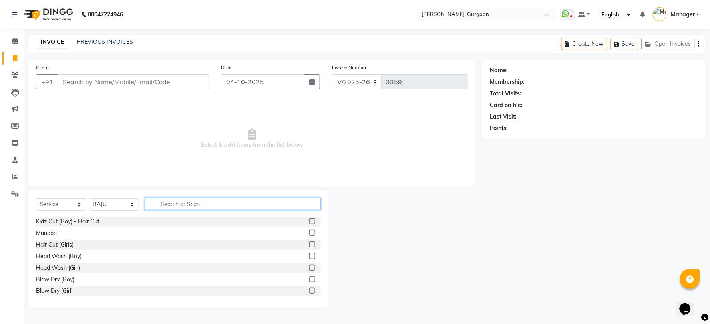
click at [174, 200] on input "text" at bounding box center [233, 204] width 176 height 12
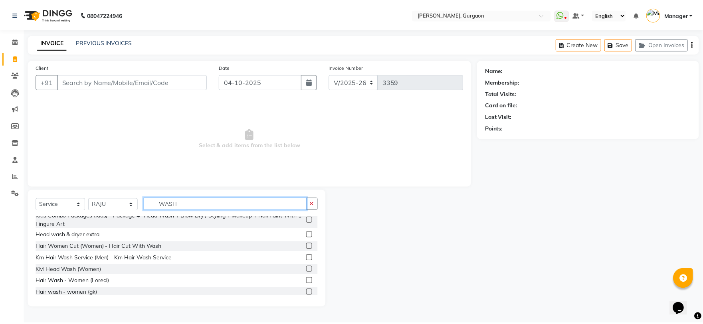
scroll to position [89, 0]
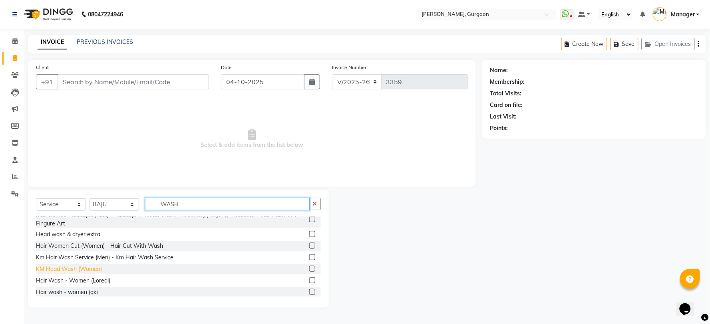
type input "WASH"
click at [81, 268] on div "KM Head Wash (Women)" at bounding box center [69, 269] width 66 height 8
checkbox input "false"
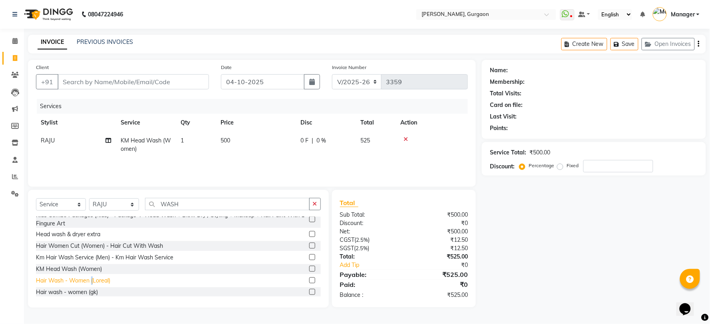
click at [92, 277] on div "Hair Wash - Women (Loreal)" at bounding box center [73, 281] width 74 height 8
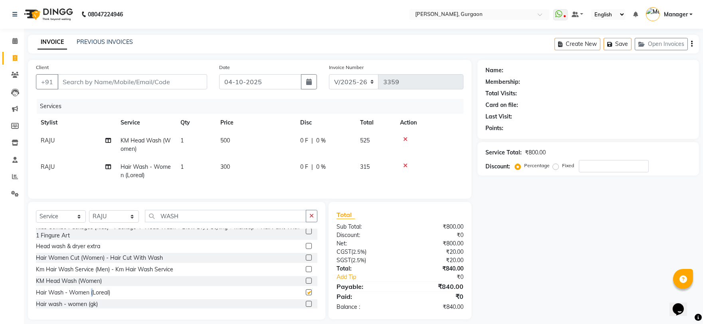
checkbox input "false"
click at [404, 137] on icon at bounding box center [405, 140] width 4 height 6
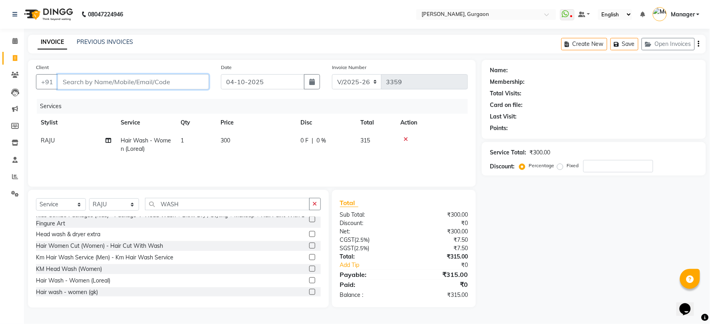
click at [97, 85] on input "Client" at bounding box center [133, 81] width 151 height 15
type input "9"
type input "0"
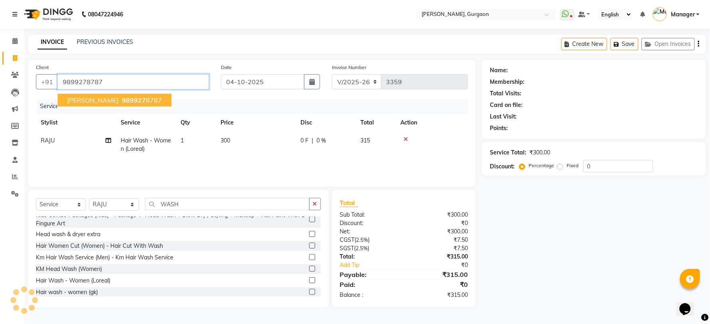
type input "9899278787"
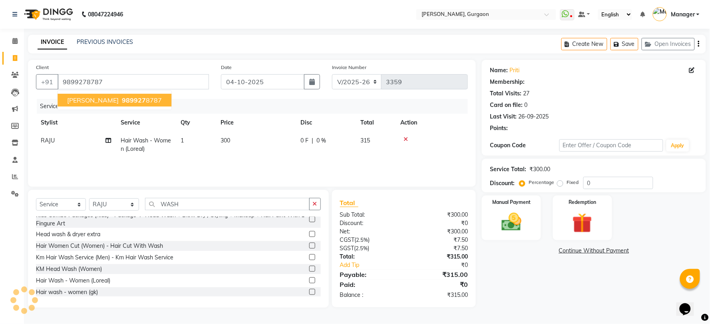
select select "1: Object"
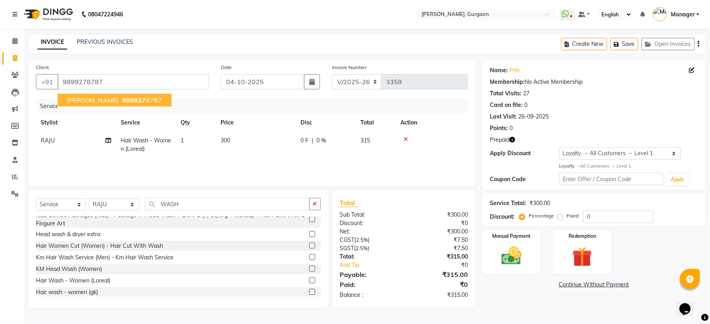
click at [95, 105] on button "[PERSON_NAME] 989927 8787" at bounding box center [115, 100] width 114 height 13
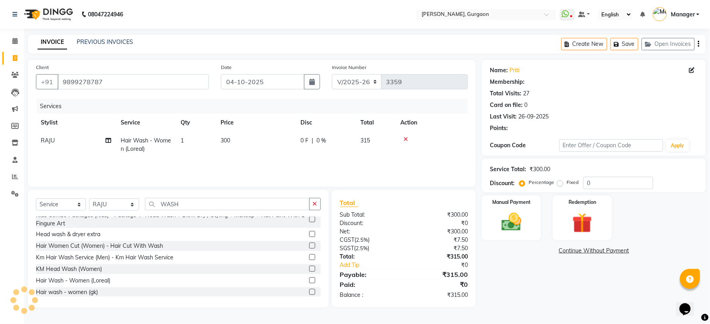
select select "1: Object"
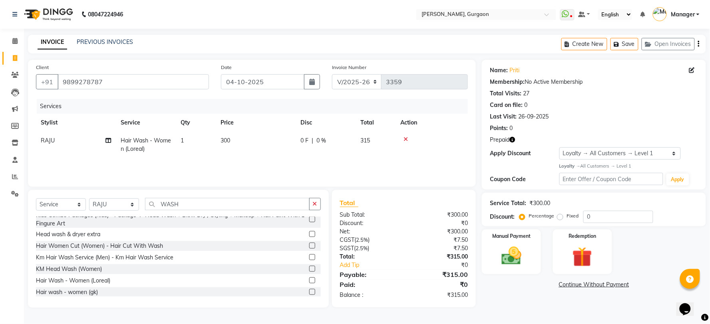
click at [516, 141] on div "Prepaid" at bounding box center [594, 140] width 208 height 8
click at [512, 138] on icon "button" at bounding box center [512, 140] width 6 height 6
click at [359, 78] on select "R/2025-26 V/2025 V/2025-26" at bounding box center [357, 81] width 50 height 15
select select "5073"
click at [332, 74] on select "R/2025-26 V/2025 V/2025-26" at bounding box center [357, 81] width 50 height 15
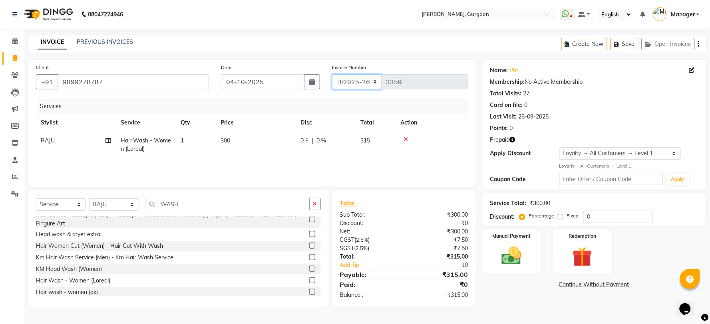
type input "1802"
click at [591, 150] on select "Select Loyalty → All Customers → Level 1" at bounding box center [619, 153] width 121 height 12
select select "0:"
click at [559, 147] on select "Select Loyalty → All Customers → Level 1" at bounding box center [619, 153] width 121 height 12
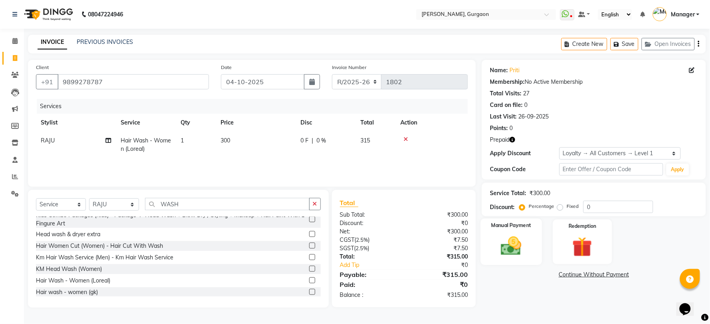
click at [516, 240] on img at bounding box center [511, 246] width 34 height 24
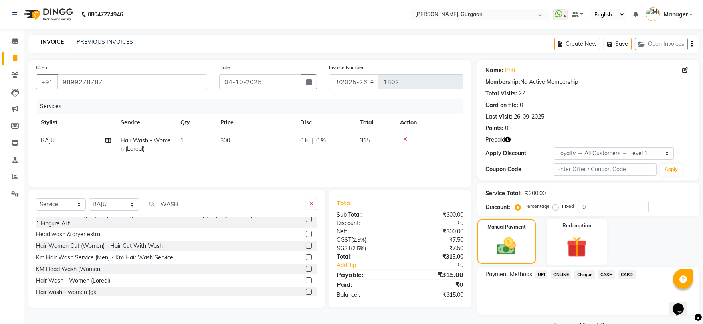
click at [589, 250] on img at bounding box center [577, 246] width 33 height 25
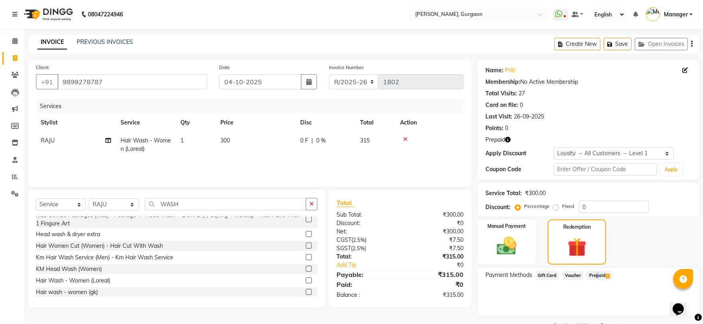
click at [595, 276] on span "Prepaid 2" at bounding box center [600, 275] width 26 height 9
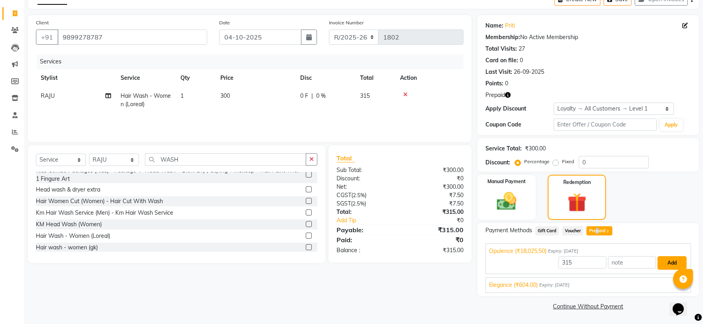
click at [671, 260] on button "Add" at bounding box center [672, 263] width 29 height 14
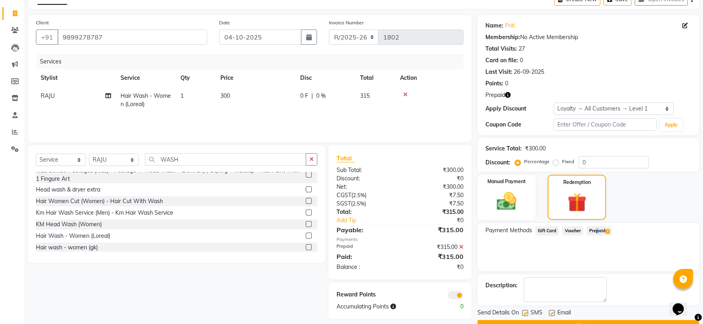
scroll to position [64, 0]
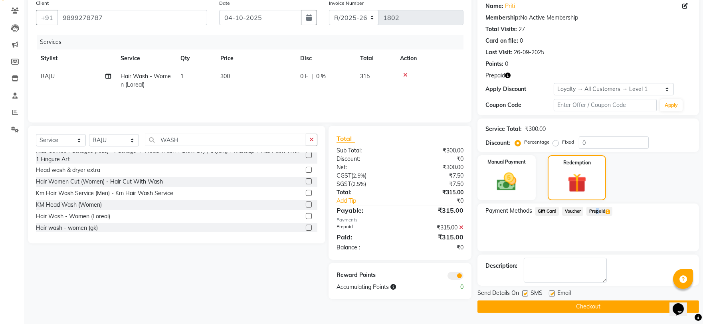
click at [583, 305] on button "Checkout" at bounding box center [589, 307] width 222 height 12
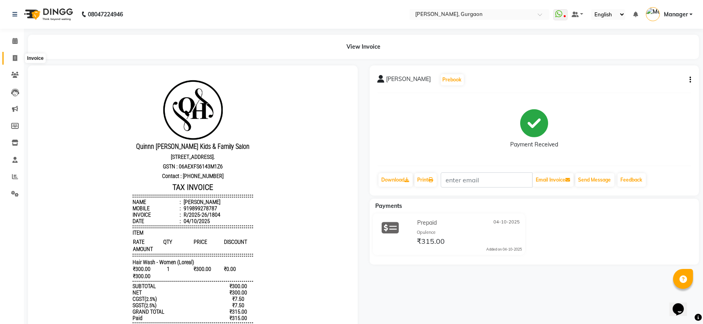
click at [14, 54] on span at bounding box center [15, 58] width 14 height 9
select select "3880"
select select "service"
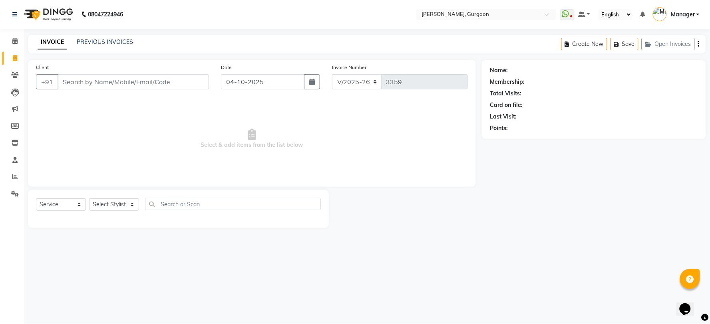
click at [100, 37] on div "INVOICE PREVIOUS INVOICES Create New Save Open Invoices" at bounding box center [367, 44] width 678 height 19
click at [100, 42] on link "PREVIOUS INVOICES" at bounding box center [105, 41] width 56 height 7
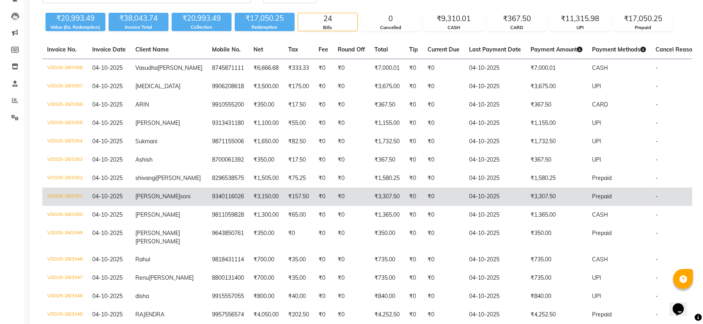
scroll to position [89, 0]
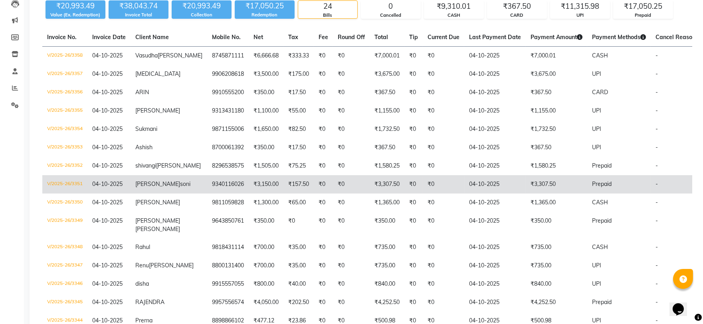
click at [284, 194] on td "₹157.50" at bounding box center [299, 184] width 30 height 18
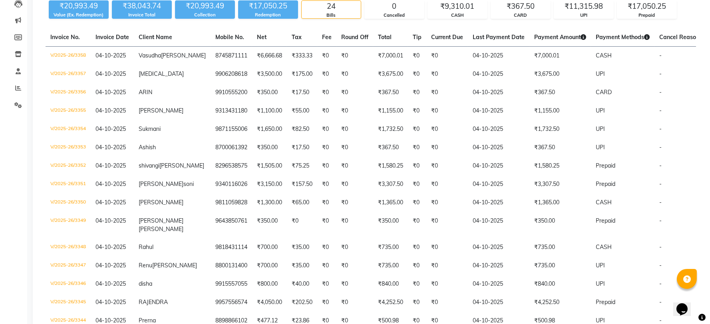
scroll to position [0, 0]
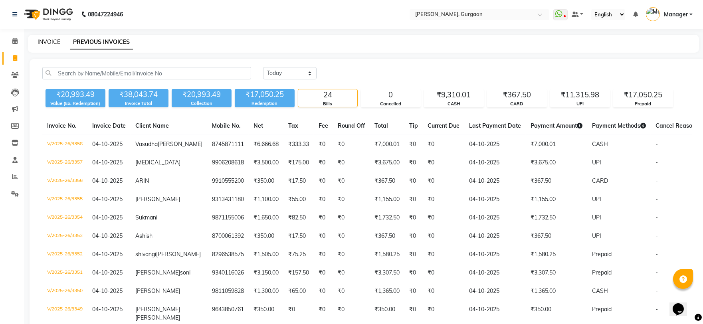
click at [51, 40] on link "INVOICE" at bounding box center [49, 41] width 23 height 7
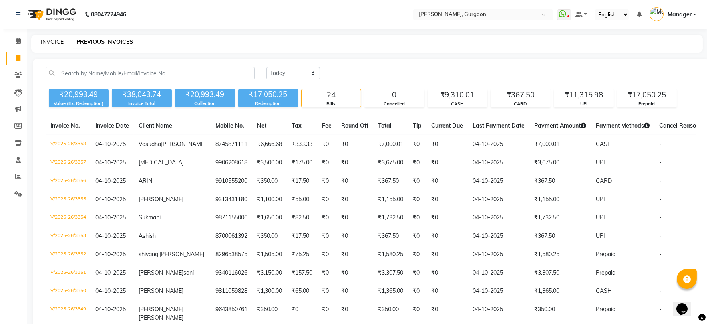
select select "service"
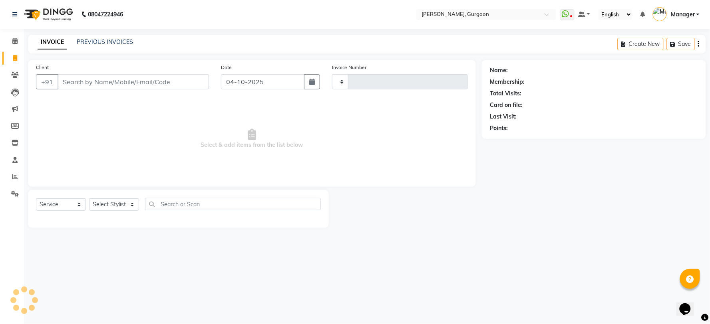
type input "3359"
select select "3880"
click at [110, 202] on select "Select Stylist" at bounding box center [114, 205] width 50 height 12
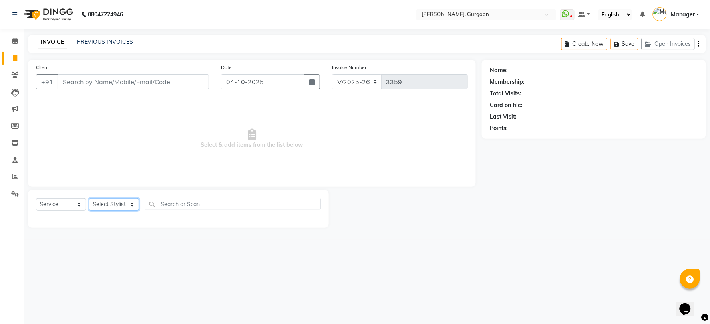
click at [122, 202] on select "Select Stylist [PERSON_NAME] Nail ARTIST [PERSON_NAME] Makeup Manager [PERSON_N…" at bounding box center [114, 205] width 50 height 12
select select "24605"
click at [89, 199] on select "Select Stylist [PERSON_NAME] Nail ARTIST [PERSON_NAME] Makeup Manager [PERSON_N…" at bounding box center [114, 205] width 50 height 12
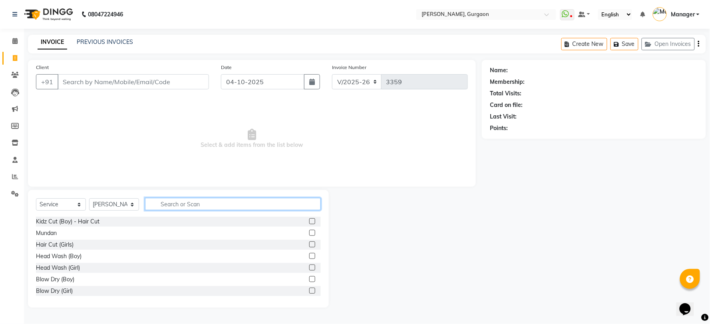
click at [181, 206] on input "text" at bounding box center [233, 204] width 176 height 12
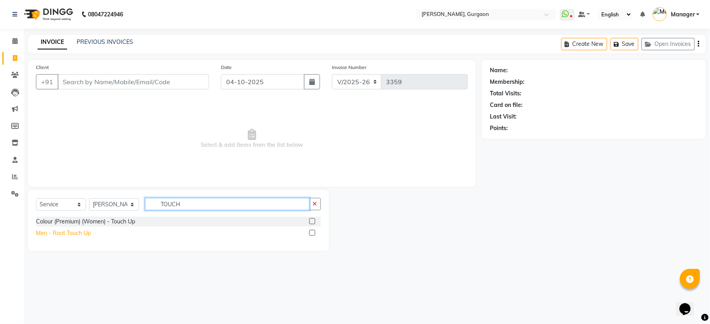
type input "TOUCH"
click at [76, 230] on div "Men - Root Touch Up" at bounding box center [63, 233] width 55 height 8
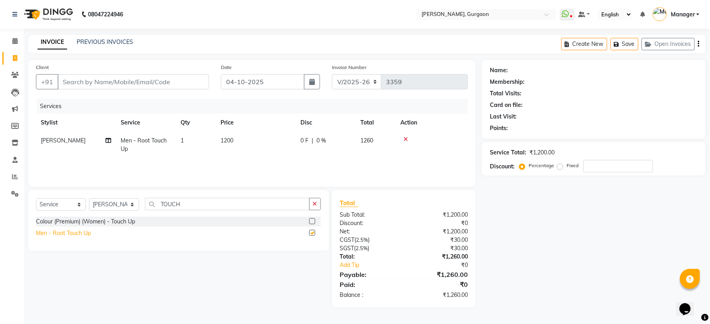
checkbox input "false"
click at [404, 135] on td at bounding box center [431, 145] width 72 height 26
click at [405, 135] on td at bounding box center [431, 145] width 72 height 26
click at [403, 137] on icon at bounding box center [405, 140] width 4 height 6
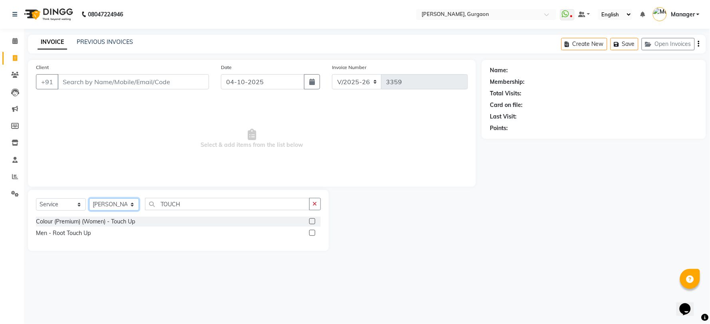
click at [106, 206] on select "Select Stylist [PERSON_NAME] Nail ARTIST [PERSON_NAME] Makeup Manager [PERSON_N…" at bounding box center [114, 205] width 50 height 12
select select "73208"
click at [89, 199] on select "Select Stylist [PERSON_NAME] Nail ARTIST [PERSON_NAME] Makeup Manager [PERSON_N…" at bounding box center [114, 205] width 50 height 12
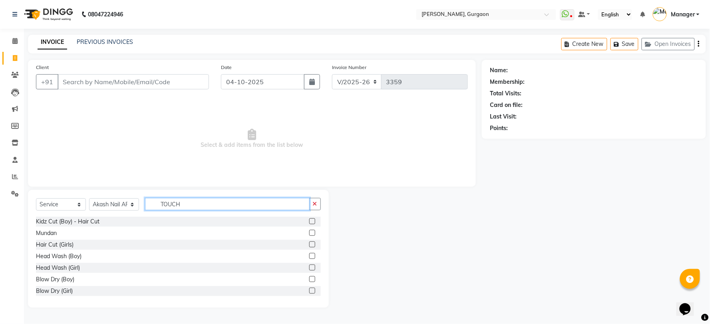
click at [191, 204] on input "TOUCH" at bounding box center [227, 204] width 165 height 12
type input "T"
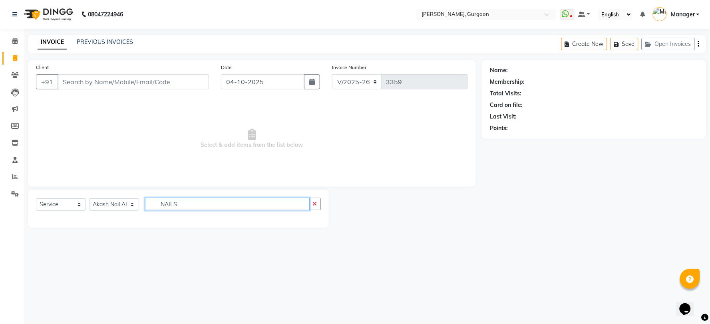
click at [187, 205] on input "NAILS" at bounding box center [227, 204] width 165 height 12
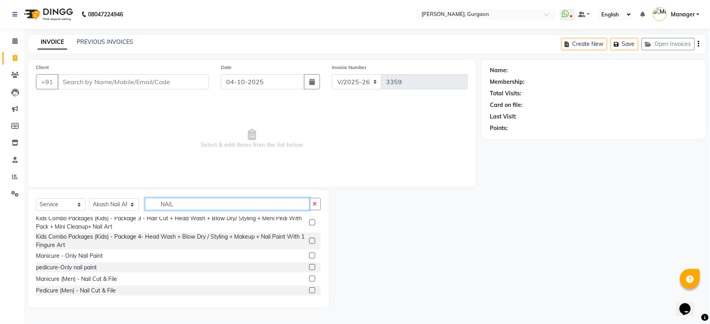
scroll to position [89, 0]
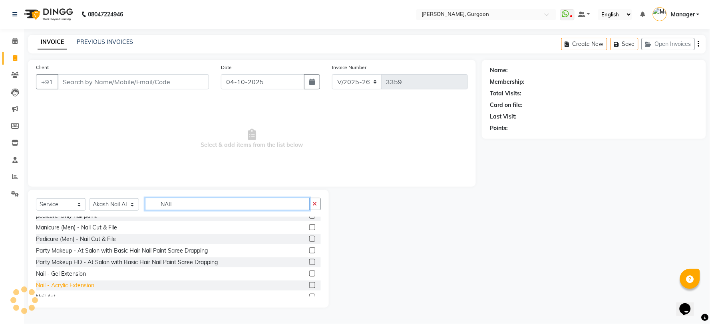
type input "NAIL"
click at [77, 286] on div "Nail - Acrylic Extension" at bounding box center [65, 286] width 58 height 8
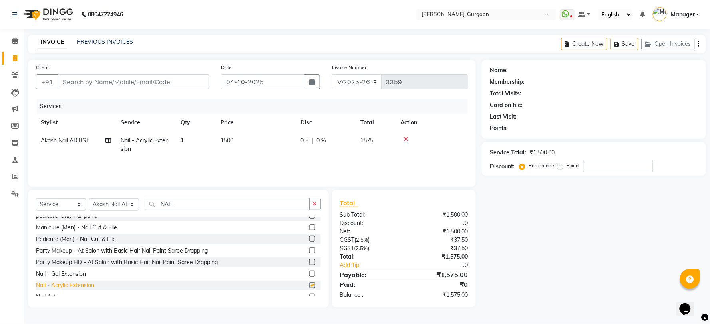
checkbox input "false"
click at [230, 143] on span "1500" at bounding box center [226, 140] width 13 height 7
select select "73208"
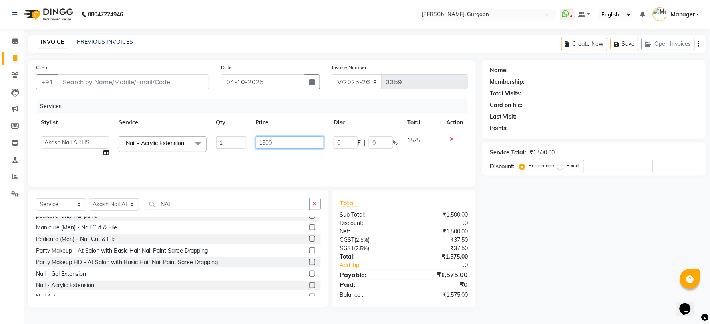
click at [285, 139] on input "1500" at bounding box center [290, 143] width 68 height 12
type input "1"
type input "2000"
click at [518, 249] on div "Name: Membership: Total Visits: Card on file: Last Visit: Points: Service Total…" at bounding box center [597, 184] width 230 height 248
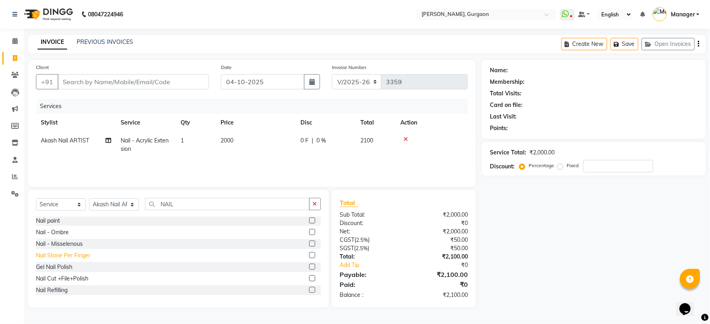
scroll to position [132, 0]
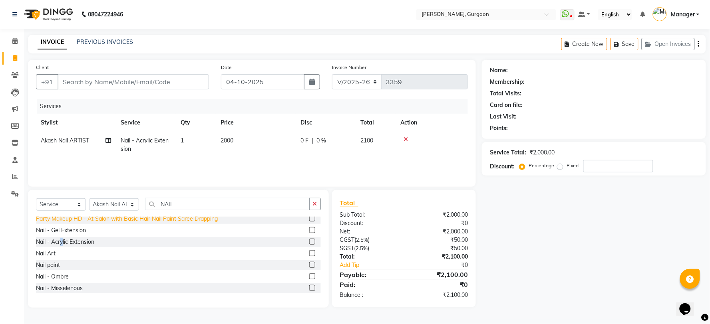
click at [61, 240] on div "Nail - Acrylic Extension" at bounding box center [65, 242] width 58 height 8
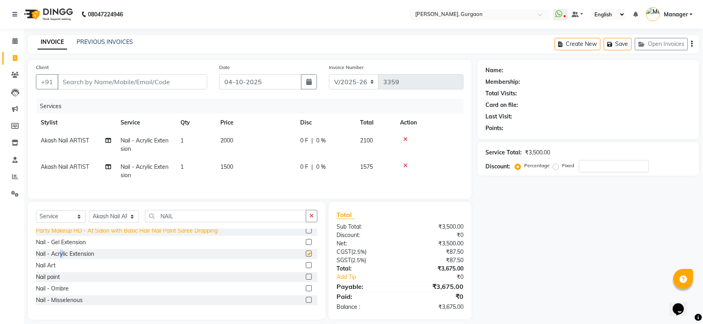
checkbox input "false"
click at [238, 168] on td "1500" at bounding box center [256, 171] width 80 height 26
select select "73208"
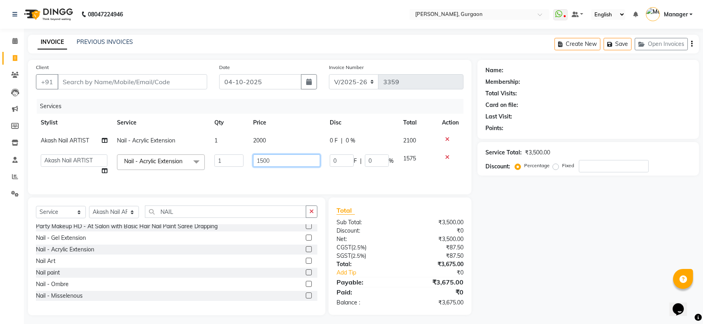
click at [294, 161] on input "1500" at bounding box center [286, 161] width 67 height 12
type input "1"
type input "2500"
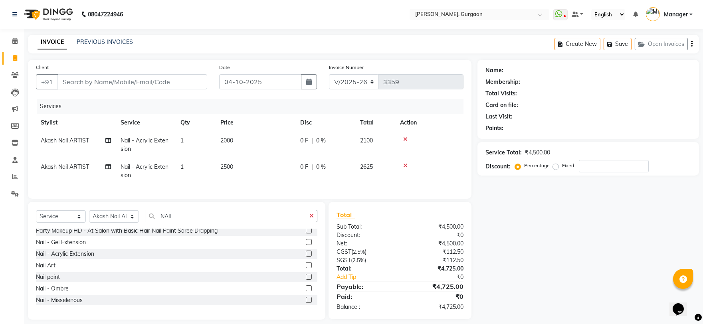
click at [522, 246] on div "Name: Membership: Total Visits: Card on file: Last Visit: Points: Service Total…" at bounding box center [592, 190] width 228 height 260
click at [584, 164] on input "number" at bounding box center [614, 166] width 70 height 12
type input "20"
click at [490, 224] on div "Name: Membership: Total Visits: Card on file: Last Visit: Points: Service Total…" at bounding box center [592, 190] width 228 height 260
click at [129, 78] on input "Client" at bounding box center [133, 81] width 150 height 15
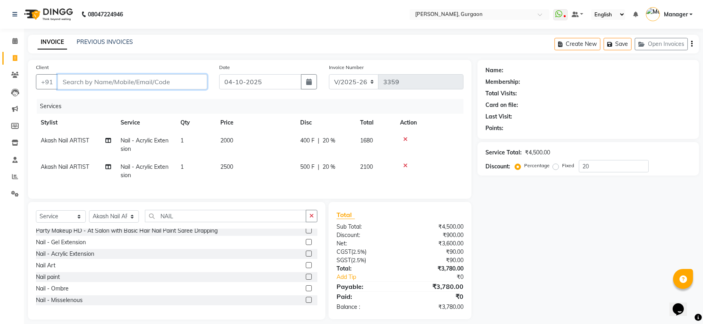
type input "9"
type input "0"
type input "9971558178"
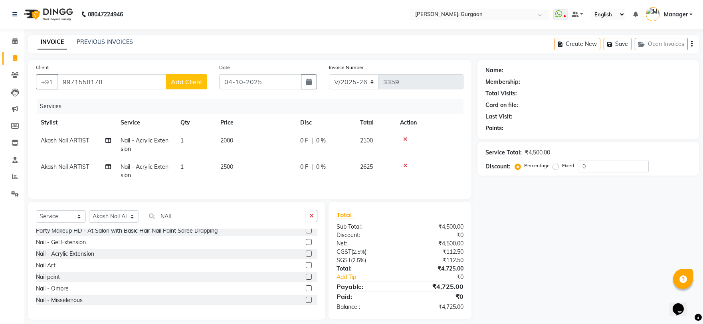
click at [179, 85] on span "Add Client" at bounding box center [187, 82] width 32 height 8
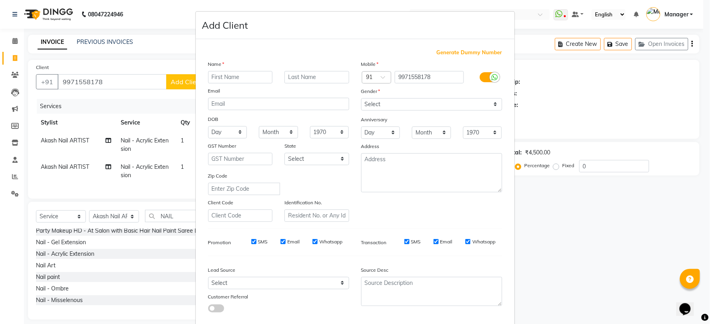
click at [214, 76] on input "text" at bounding box center [240, 77] width 65 height 12
type input "b"
type input "Bharat"
click at [381, 101] on select "Select [DEMOGRAPHIC_DATA] [DEMOGRAPHIC_DATA] Other Prefer Not To Say" at bounding box center [431, 104] width 141 height 12
select select "[DEMOGRAPHIC_DATA]"
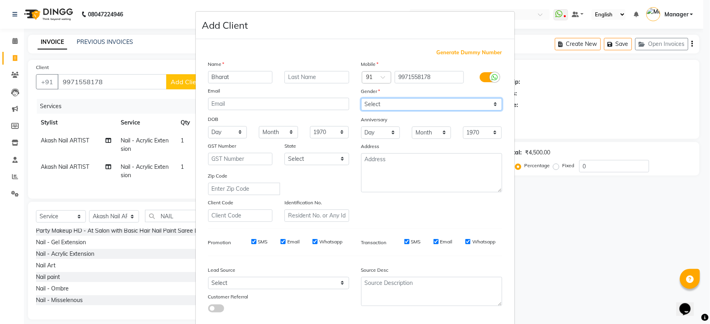
click at [361, 98] on select "Select [DEMOGRAPHIC_DATA] [DEMOGRAPHIC_DATA] Other Prefer Not To Say" at bounding box center [431, 104] width 141 height 12
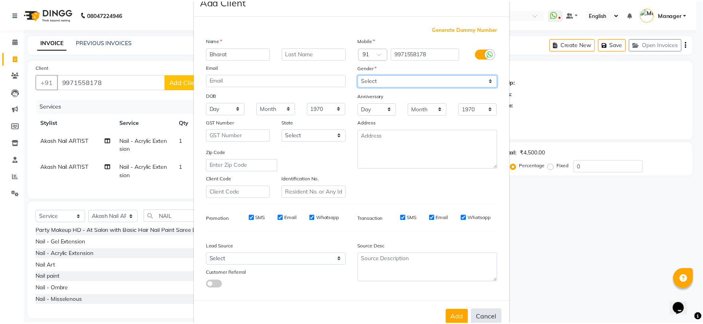
scroll to position [45, 0]
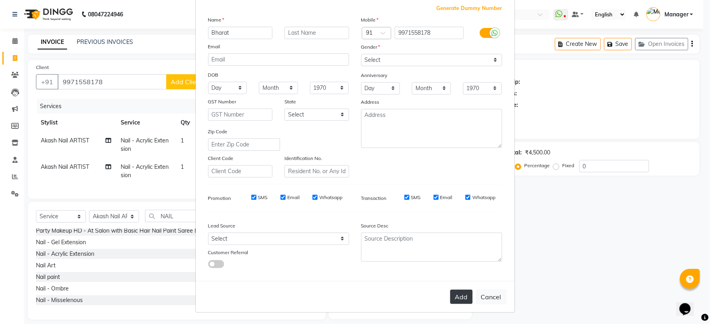
click at [458, 298] on button "Add" at bounding box center [461, 297] width 22 height 14
select select
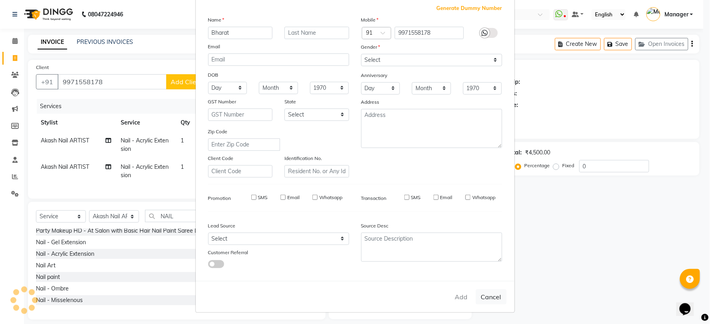
select select
checkbox input "false"
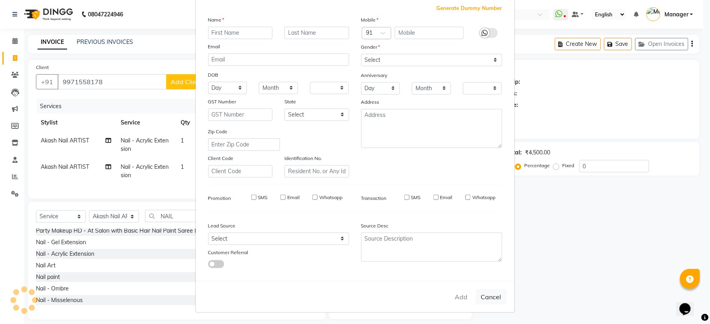
checkbox input "false"
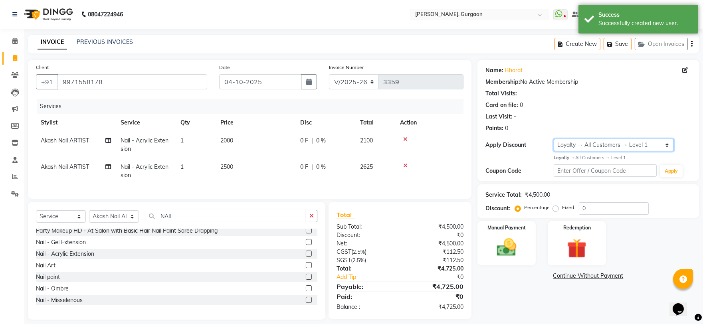
click at [618, 147] on select "Select Loyalty → All Customers → Level 1" at bounding box center [614, 145] width 120 height 12
select select "0:"
click at [554, 139] on select "Select Loyalty → All Customers → Level 1" at bounding box center [614, 145] width 120 height 12
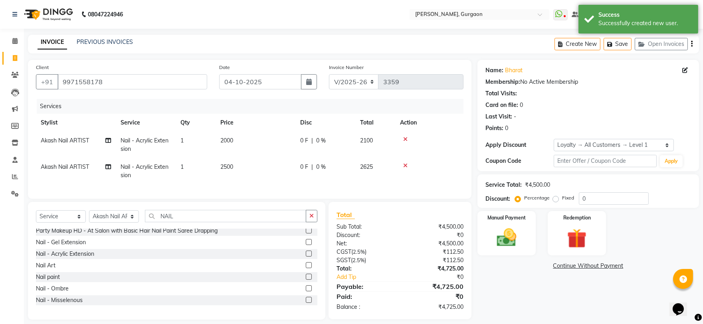
click at [237, 141] on td "2000" at bounding box center [256, 145] width 80 height 26
select select "73208"
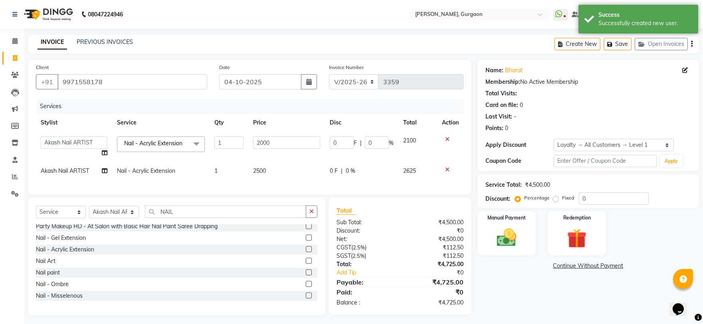
click at [265, 170] on span "2500" at bounding box center [259, 170] width 13 height 7
select select "73208"
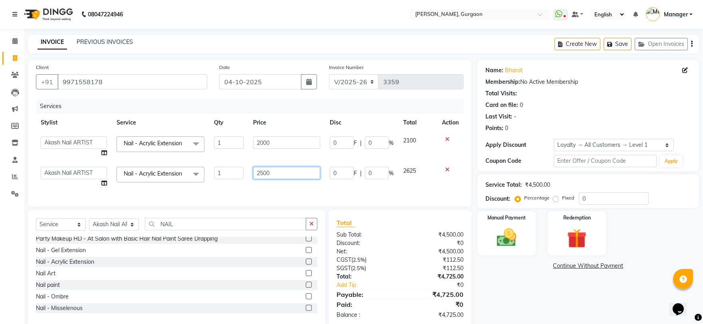
drag, startPoint x: 280, startPoint y: 172, endPoint x: 218, endPoint y: 182, distance: 62.3
click at [218, 182] on tr "AARTI Abdul Kalam Akash Nail ARTIST ASH Gayatree Kirti Makeup Manager Preeti RA…" at bounding box center [250, 177] width 428 height 30
type input "2500"
drag, startPoint x: 272, startPoint y: 142, endPoint x: 191, endPoint y: 147, distance: 81.6
click at [191, 147] on tr "AARTI Abdul Kalam Akash Nail ARTIST ASH Gayatree Kirti Makeup Manager Preeti RA…" at bounding box center [250, 147] width 428 height 30
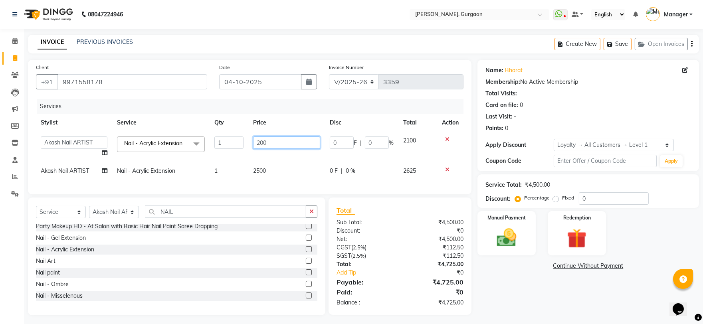
type input "2000"
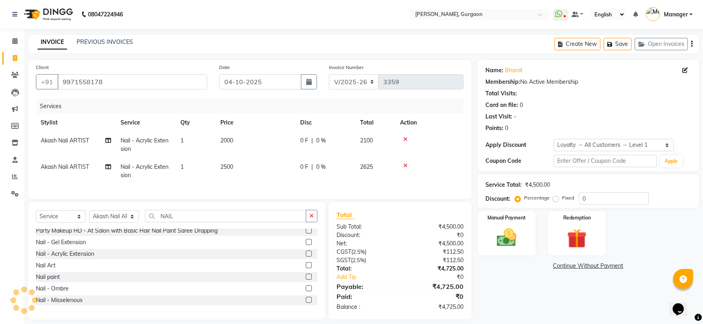
click at [547, 318] on div "Name: Bharat Membership: No Active Membership Total Visits: Card on file: 0 Las…" at bounding box center [592, 190] width 228 height 260
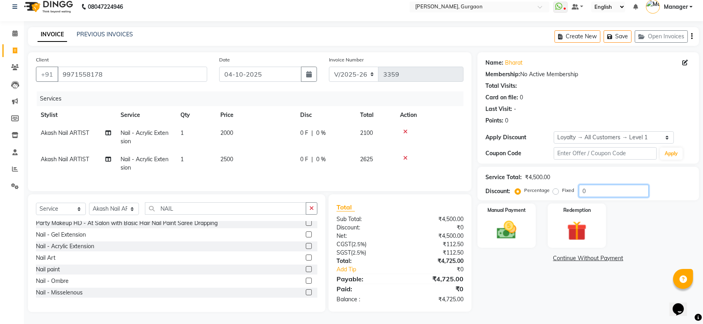
drag, startPoint x: 587, startPoint y: 185, endPoint x: 404, endPoint y: 180, distance: 183.0
click at [409, 181] on div "Client +91 9971558178 Date 04-10-2025 Invoice Number R/2025-26 V/2025 V/2025-26…" at bounding box center [363, 182] width 683 height 260
type input "20"
click at [671, 220] on div "Manual Payment Redemption" at bounding box center [589, 226] width 234 height 44
click at [511, 218] on img at bounding box center [506, 230] width 33 height 24
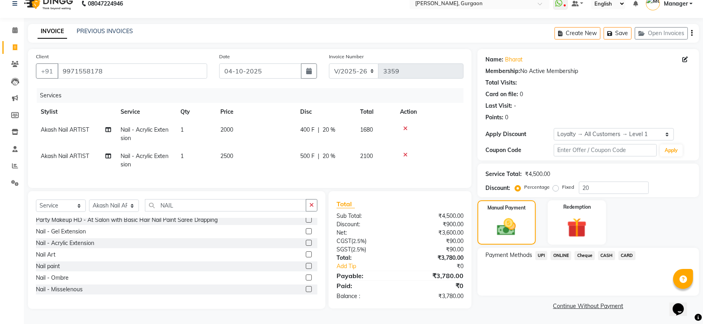
click at [544, 252] on span "UPI" at bounding box center [542, 255] width 12 height 9
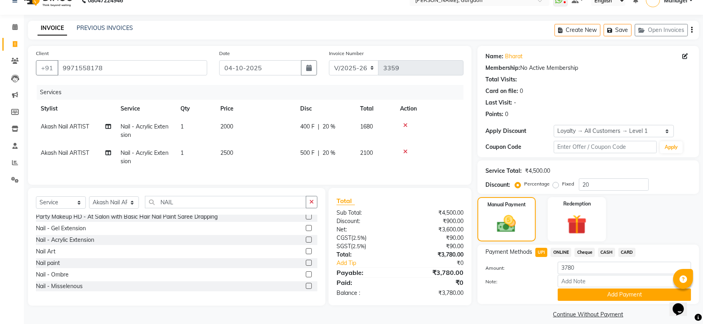
scroll to position [22, 0]
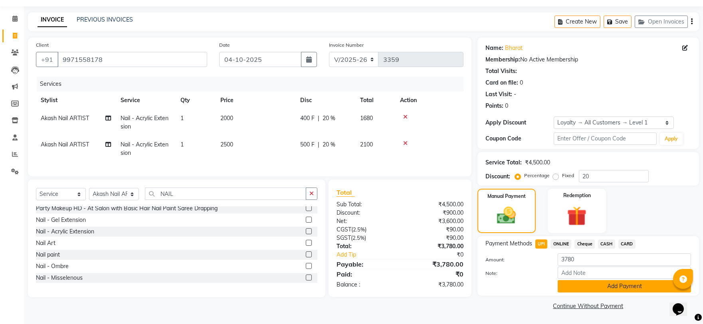
click at [643, 288] on button "Add Payment" at bounding box center [624, 286] width 133 height 12
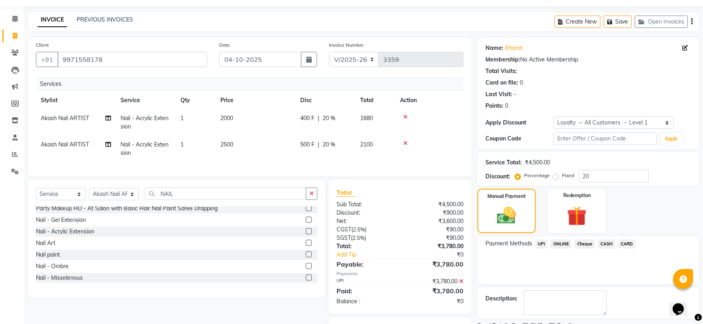
scroll to position [70, 0]
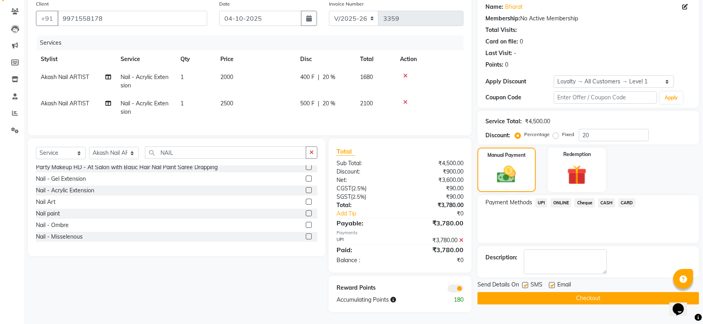
click at [626, 292] on button "Checkout" at bounding box center [589, 298] width 222 height 12
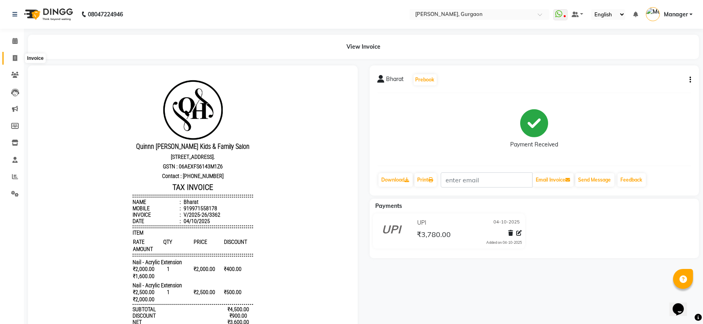
click at [13, 55] on icon at bounding box center [15, 58] width 4 height 6
select select "3880"
select select "service"
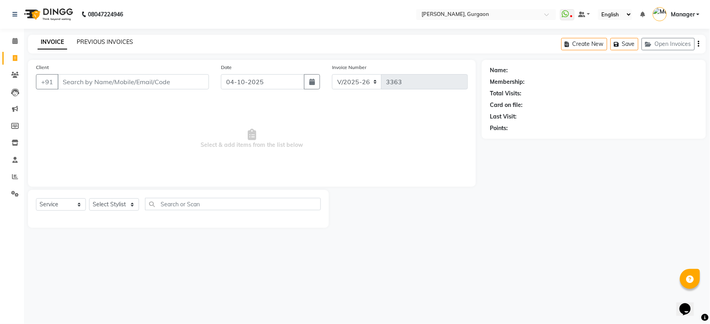
click at [101, 42] on link "PREVIOUS INVOICES" at bounding box center [105, 41] width 56 height 7
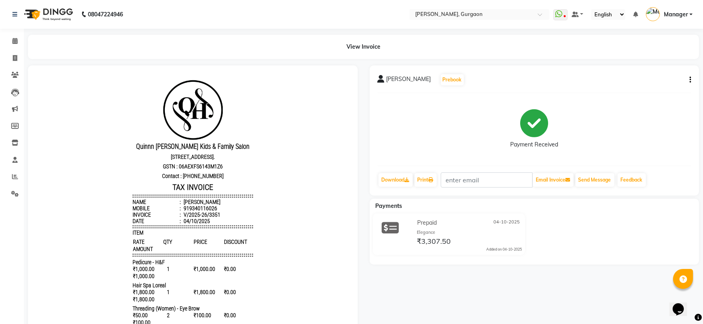
click at [690, 80] on icon "button" at bounding box center [691, 80] width 2 height 0
click at [632, 90] on div "Edit Invoice" at bounding box center [637, 90] width 82 height 10
select select "service"
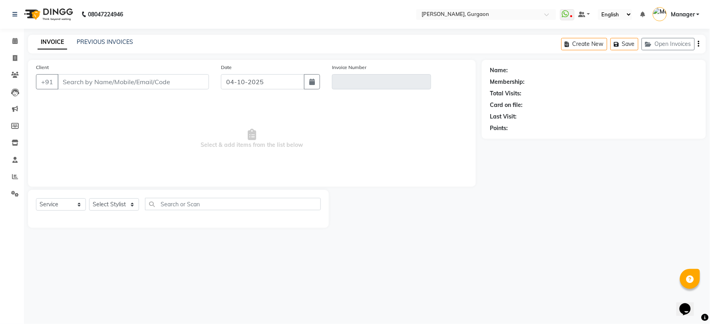
type input "9340116026"
type input "V/2025-26/3351"
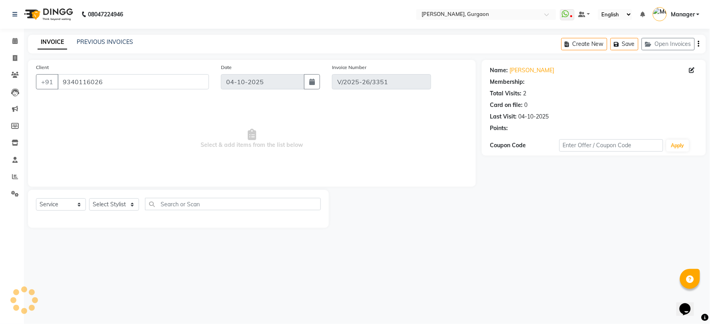
select select "1: Object"
select select "select"
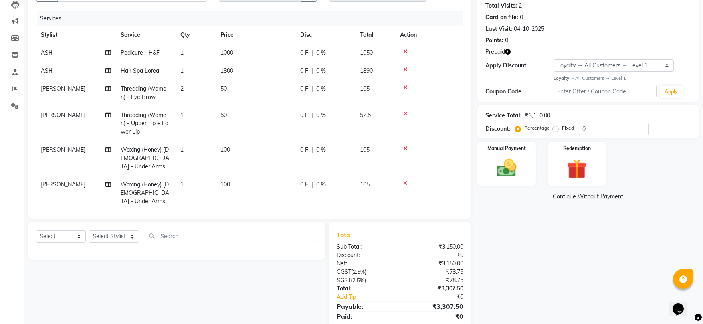
scroll to position [89, 0]
click at [405, 180] on icon at bounding box center [405, 183] width 4 height 6
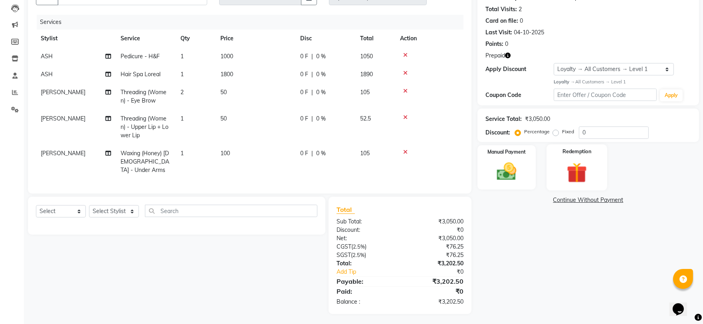
click at [584, 170] on img at bounding box center [577, 172] width 33 height 25
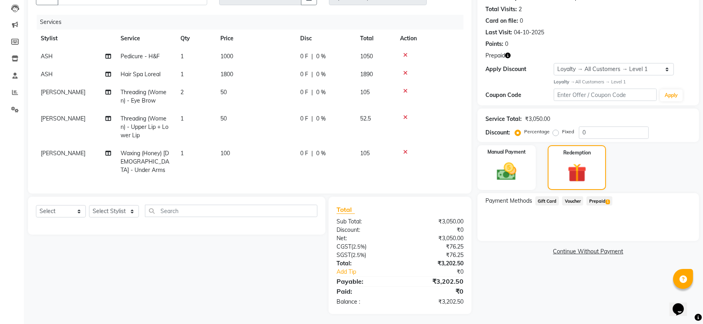
click at [603, 199] on span "Prepaid 1" at bounding box center [600, 201] width 26 height 9
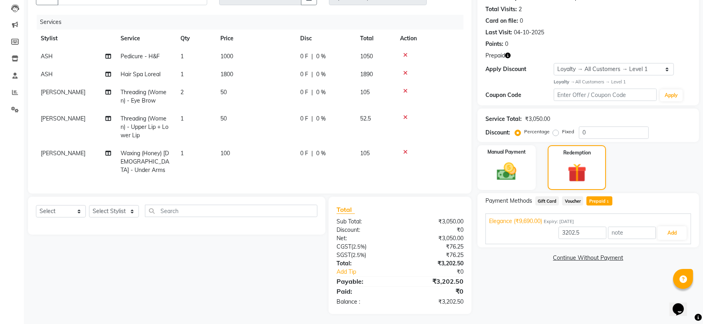
click at [186, 153] on td "1" at bounding box center [196, 162] width 40 height 35
select select "59315"
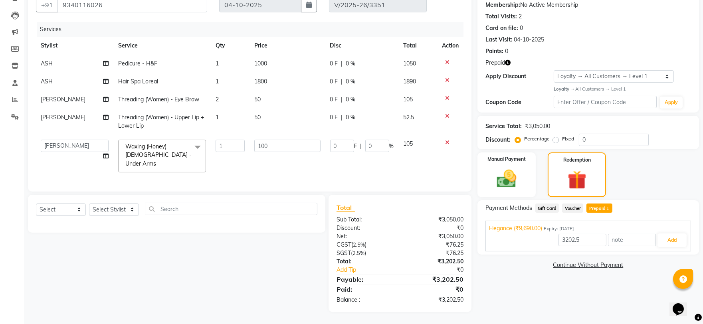
scroll to position [75, 0]
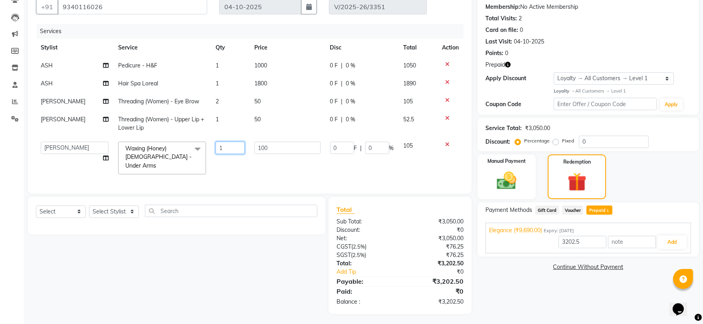
drag, startPoint x: 228, startPoint y: 147, endPoint x: 193, endPoint y: 152, distance: 36.3
click at [204, 153] on tr "AARTI [PERSON_NAME] Akash Nail ARTIST [PERSON_NAME] Makeup Manager Preeti RAJU …" at bounding box center [250, 158] width 428 height 42
type input "2"
type input "9690"
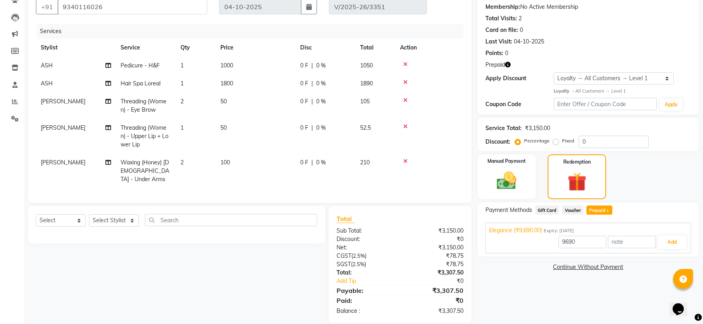
click at [570, 301] on div "Name: [PERSON_NAME] Membership: No Active Membership Total Visits: 2 Card on fi…" at bounding box center [592, 154] width 228 height 339
click at [220, 162] on span "100" at bounding box center [225, 162] width 10 height 7
select select "59315"
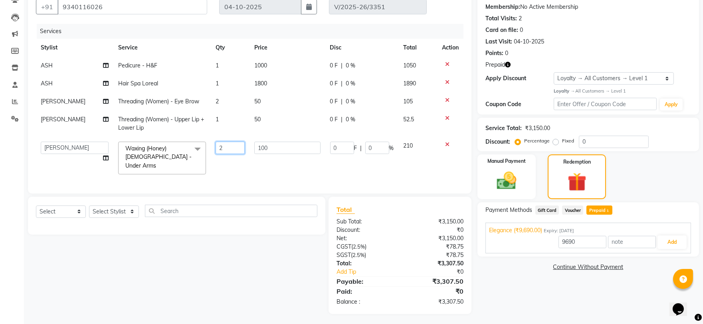
drag, startPoint x: 225, startPoint y: 147, endPoint x: 172, endPoint y: 153, distance: 53.5
click at [173, 153] on tr "AARTI Abdul Kalam Akash Nail ARTIST ASH Gayatree Kirti Makeup Manager Preeti RA…" at bounding box center [250, 158] width 428 height 42
type input "1"
click at [592, 289] on div "Name: Amisha Soni Membership: No Active Membership Total Visits: 2 Card on file…" at bounding box center [592, 150] width 228 height 330
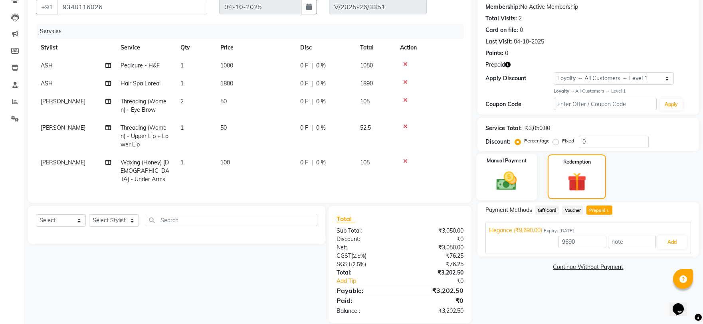
click at [514, 165] on div "Manual Payment" at bounding box center [506, 177] width 61 height 47
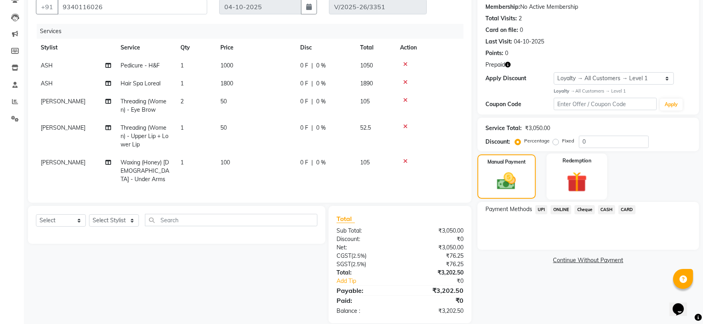
click at [586, 175] on img at bounding box center [577, 181] width 33 height 25
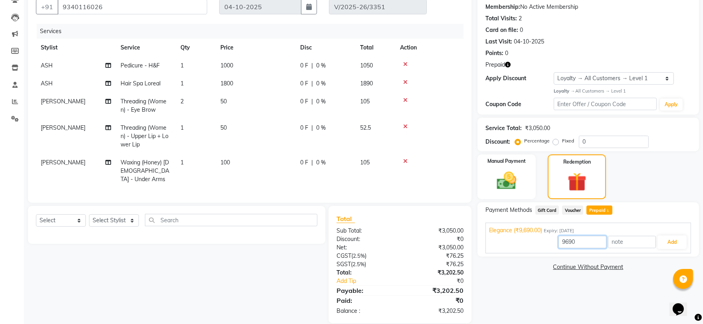
drag, startPoint x: 583, startPoint y: 243, endPoint x: 528, endPoint y: 243, distance: 55.1
click at [528, 243] on div "9690 Add" at bounding box center [588, 242] width 199 height 15
type input "3202.50"
click at [679, 245] on button "Add" at bounding box center [672, 243] width 29 height 14
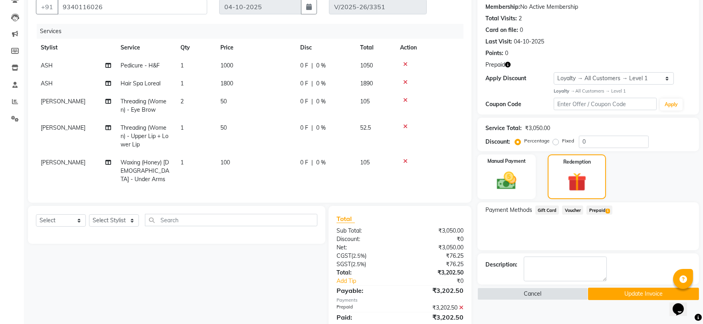
scroll to position [141, 0]
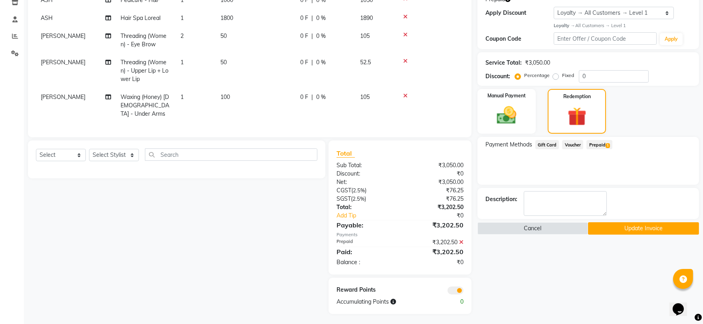
click at [654, 226] on button "Update Invoice" at bounding box center [643, 228] width 111 height 12
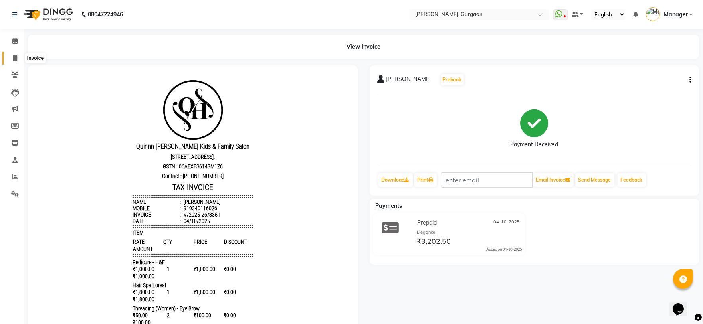
drag, startPoint x: 16, startPoint y: 60, endPoint x: 22, endPoint y: 59, distance: 5.8
click at [16, 60] on icon at bounding box center [15, 58] width 4 height 6
select select "service"
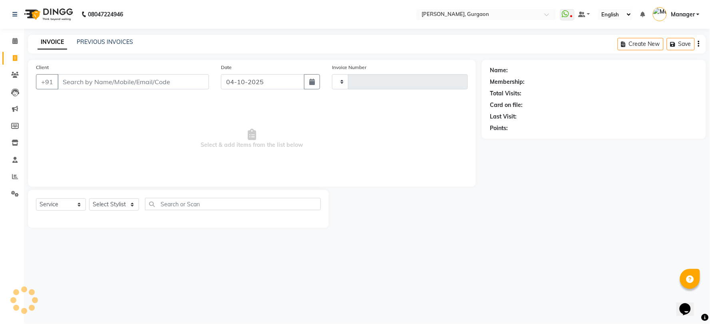
type input "3359"
select select "3880"
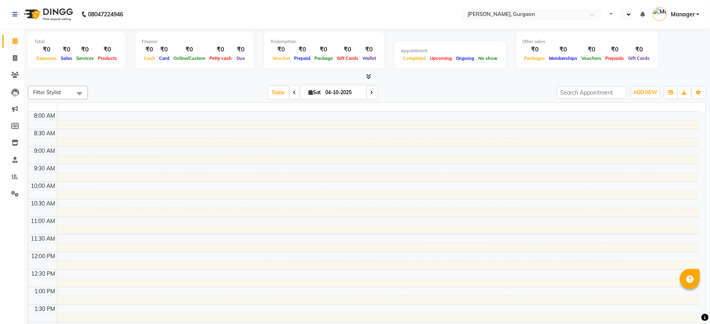
select select "en"
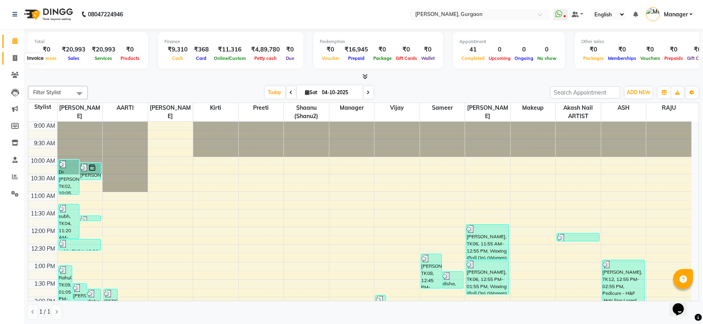
click at [13, 54] on span at bounding box center [15, 58] width 14 height 9
select select "service"
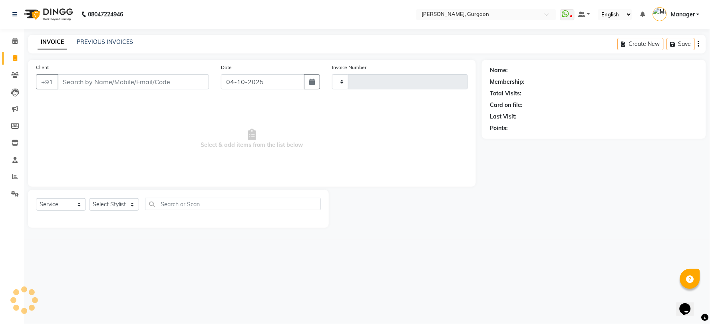
type input "3359"
select select "3880"
click at [80, 78] on input "Client" at bounding box center [133, 81] width 151 height 15
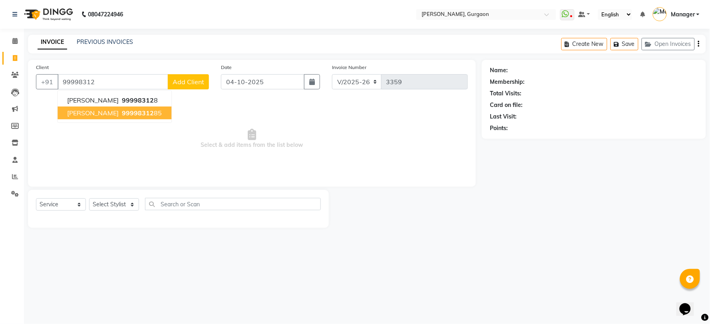
click at [120, 109] on ngb-highlight "99998312 85" at bounding box center [141, 113] width 42 height 8
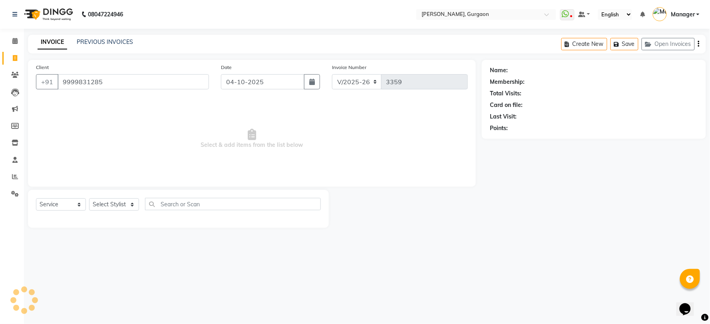
type input "9999831285"
select select "1: Object"
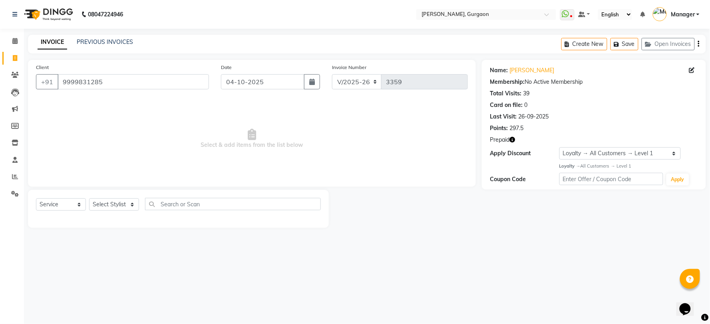
click at [510, 140] on icon "button" at bounding box center [512, 140] width 6 height 6
click at [340, 80] on select "R/2025-26 V/2025 V/2025-26" at bounding box center [357, 81] width 50 height 15
select select "5073"
click at [332, 74] on select "R/2025-26 V/2025 V/2025-26" at bounding box center [357, 81] width 50 height 15
type input "1805"
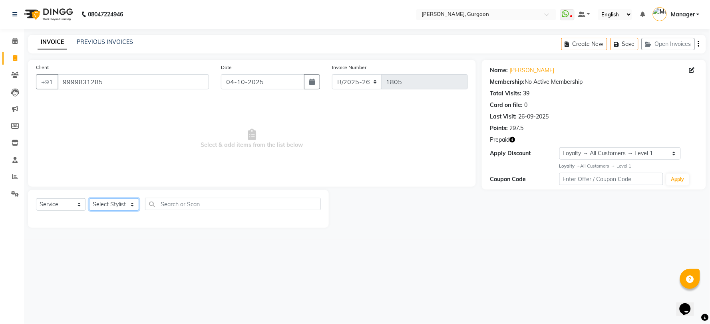
click at [108, 200] on select "Select Stylist [PERSON_NAME] Nail ARTIST [PERSON_NAME] Makeup Manager [PERSON_N…" at bounding box center [114, 205] width 50 height 12
select select "59315"
click at [89, 199] on select "Select Stylist [PERSON_NAME] Nail ARTIST [PERSON_NAME] Makeup Manager [PERSON_N…" at bounding box center [114, 205] width 50 height 12
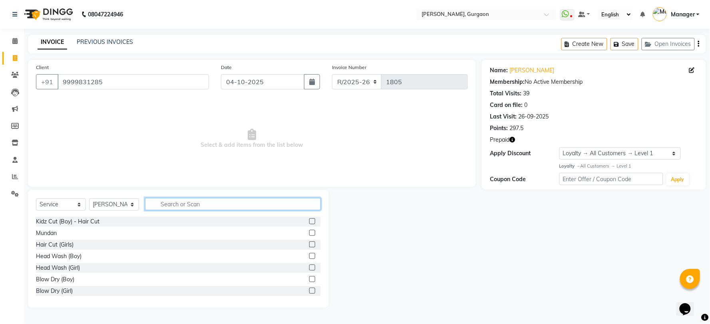
click at [175, 201] on input "text" at bounding box center [233, 204] width 176 height 12
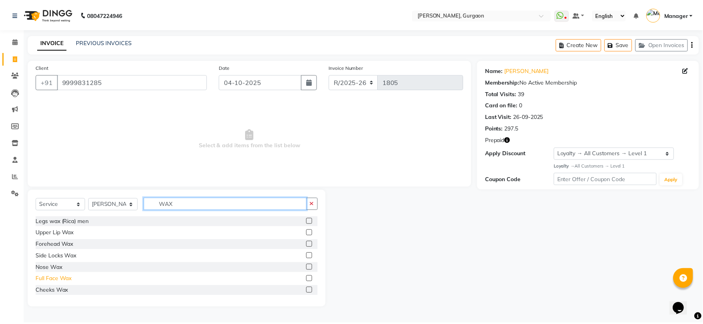
scroll to position [44, 0]
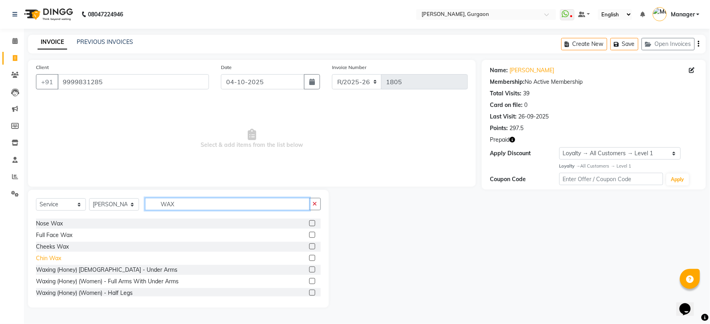
type input "WAX"
click at [40, 261] on div "Chin Wax" at bounding box center [48, 258] width 25 height 8
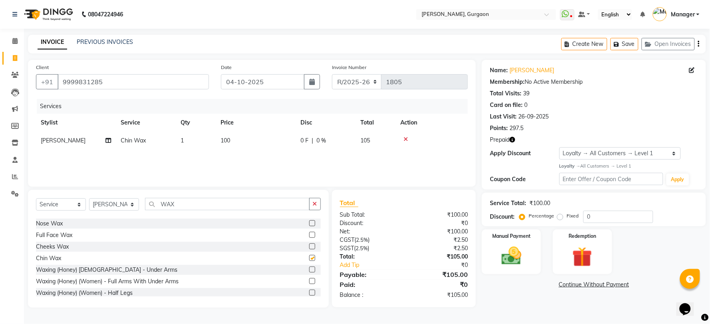
checkbox input "false"
click at [232, 149] on td "100" at bounding box center [256, 141] width 80 height 18
select select "59315"
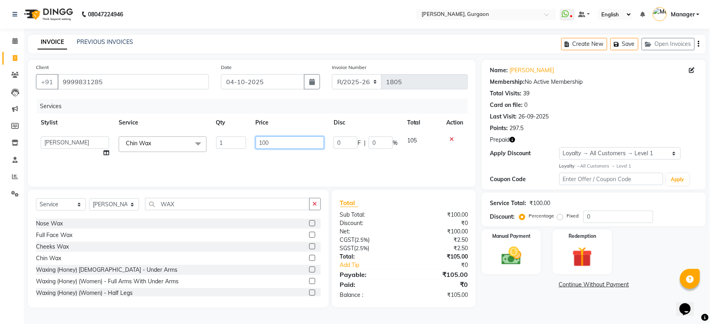
click at [274, 141] on input "100" at bounding box center [290, 143] width 68 height 12
type input "1"
type input "3"
type input "200"
click at [521, 268] on img at bounding box center [511, 256] width 34 height 24
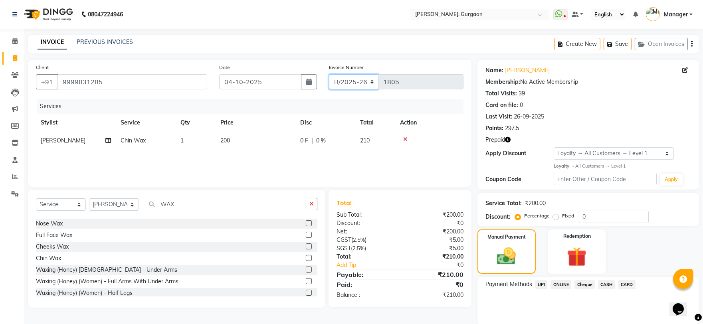
click at [350, 83] on select "R/2025-26 V/2025 V/2025-26" at bounding box center [354, 81] width 50 height 15
click at [329, 74] on select "R/2025-26 V/2025 V/2025-26" at bounding box center [354, 81] width 50 height 15
click at [565, 154] on select "Select Loyalty → All Customers → Level 1" at bounding box center [614, 153] width 120 height 12
select select "0:"
click at [554, 147] on select "Select Loyalty → All Customers → Level 1" at bounding box center [614, 153] width 120 height 12
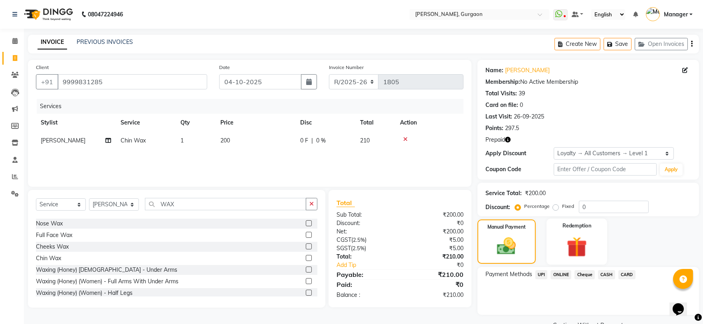
click at [568, 247] on img at bounding box center [577, 246] width 33 height 25
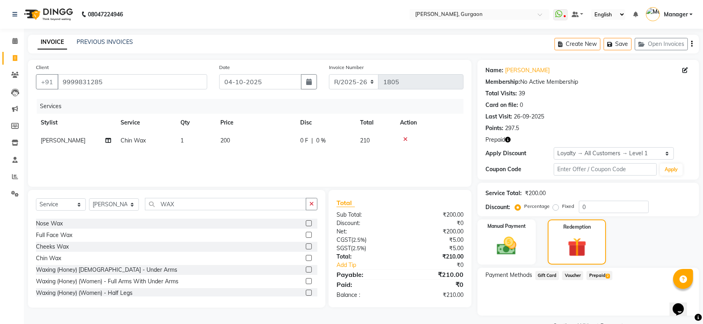
click at [593, 274] on span "Prepaid 2" at bounding box center [600, 275] width 26 height 9
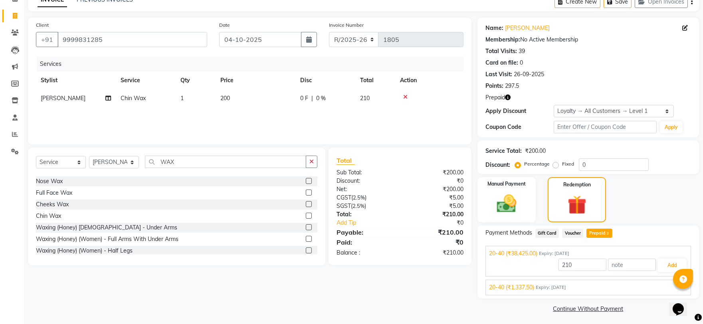
scroll to position [45, 0]
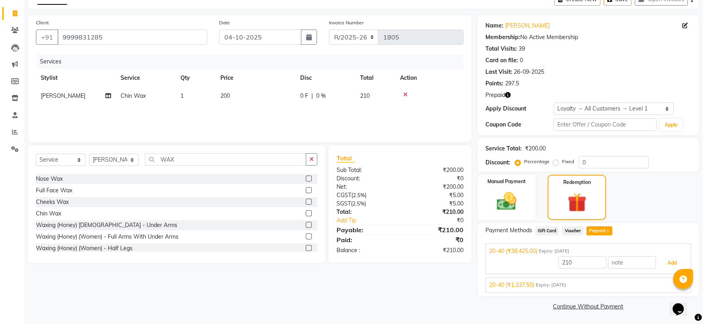
click at [670, 258] on button "Add" at bounding box center [672, 263] width 29 height 14
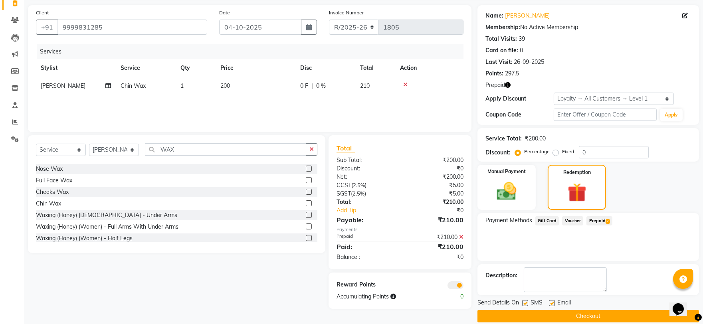
scroll to position [64, 0]
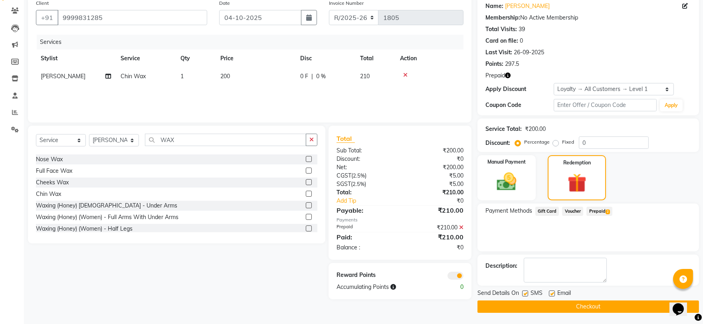
click at [556, 302] on button "Checkout" at bounding box center [589, 307] width 222 height 12
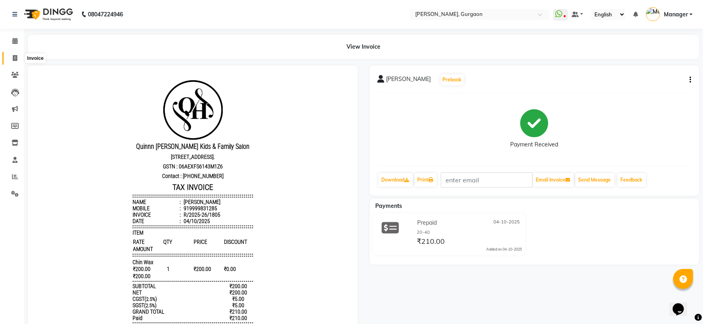
click at [14, 57] on icon at bounding box center [15, 58] width 4 height 6
select select "service"
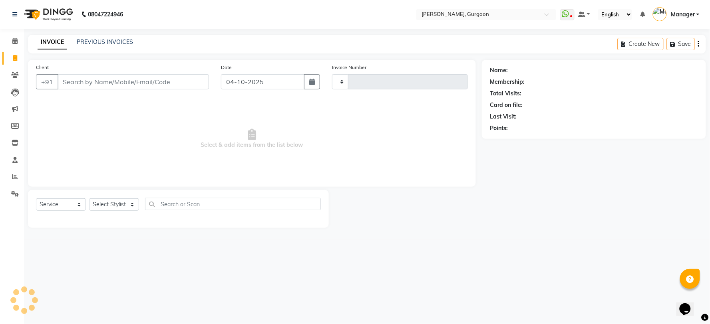
type input "3359"
select select "3880"
click at [106, 198] on div "Select Service Product Membership Package Voucher Prepaid Gift Card Select Styl…" at bounding box center [178, 207] width 285 height 19
click at [105, 204] on select "Select Stylist [PERSON_NAME] Nail ARTIST [PERSON_NAME] Makeup Manager [PERSON_N…" at bounding box center [114, 205] width 50 height 12
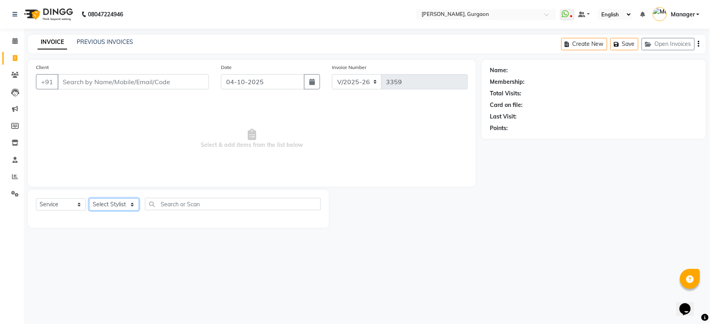
select select "24605"
click at [89, 199] on select "Select Stylist [PERSON_NAME] Nail ARTIST [PERSON_NAME] Makeup Manager [PERSON_N…" at bounding box center [114, 205] width 50 height 12
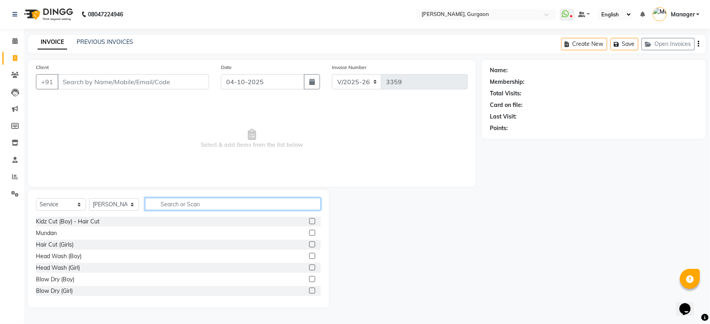
click at [190, 206] on input "text" at bounding box center [233, 204] width 176 height 12
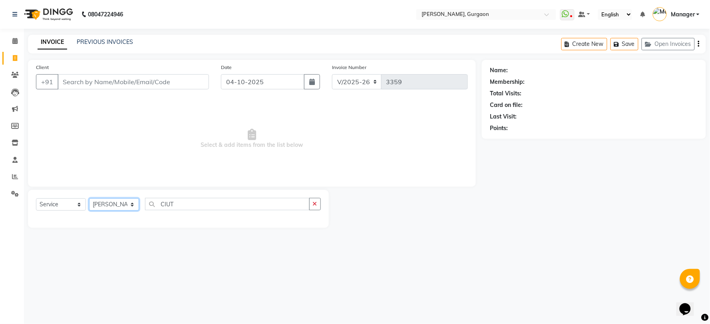
click at [96, 202] on select "Select Stylist [PERSON_NAME] Nail ARTIST [PERSON_NAME] Makeup Manager [PERSON_N…" at bounding box center [114, 205] width 50 height 12
click at [89, 199] on select "Select Stylist [PERSON_NAME] Nail ARTIST [PERSON_NAME] Makeup Manager [PERSON_N…" at bounding box center [114, 205] width 50 height 12
click at [183, 204] on input "CIUT" at bounding box center [227, 204] width 165 height 12
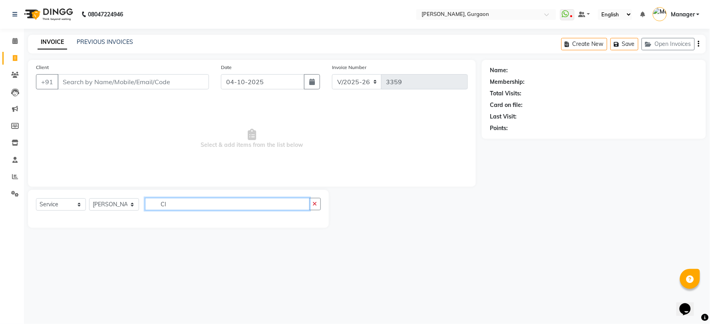
type input "C"
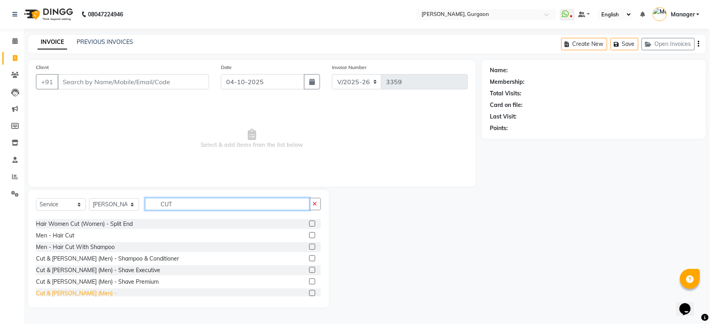
scroll to position [177, 0]
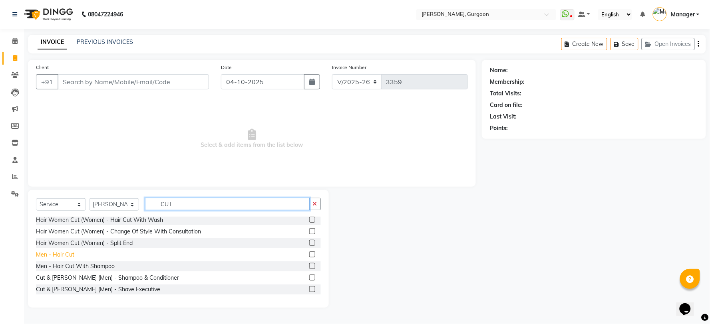
type input "CUT"
click at [59, 254] on div "Men - Hair Cut" at bounding box center [55, 255] width 38 height 8
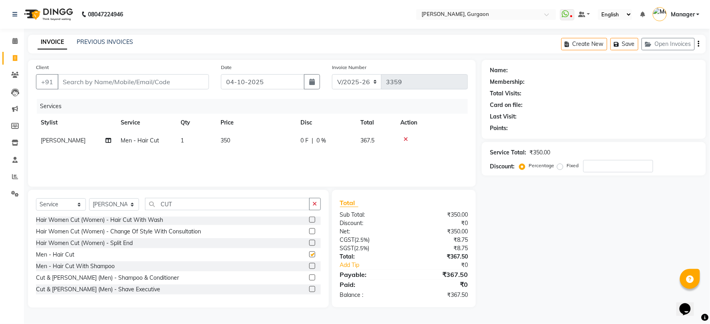
checkbox input "false"
click at [192, 201] on input "CUT" at bounding box center [227, 204] width 165 height 12
type input "C"
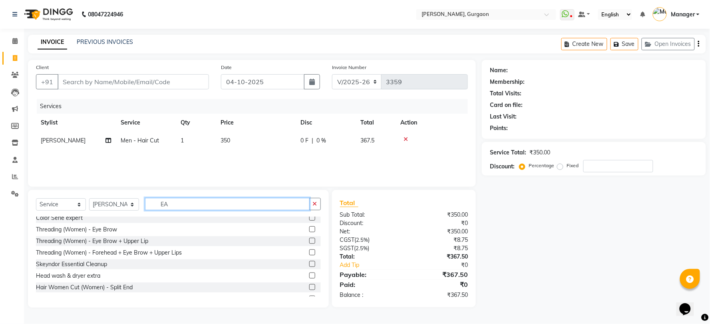
scroll to position [0, 0]
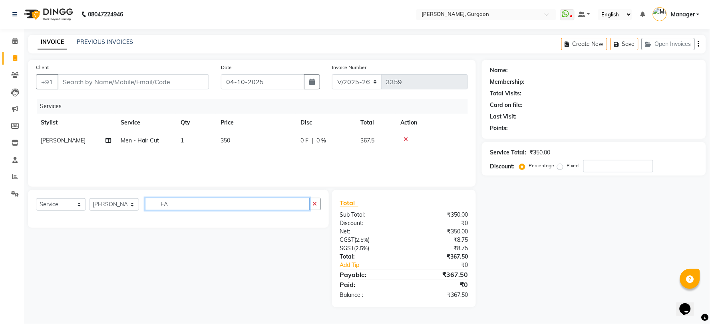
type input "E"
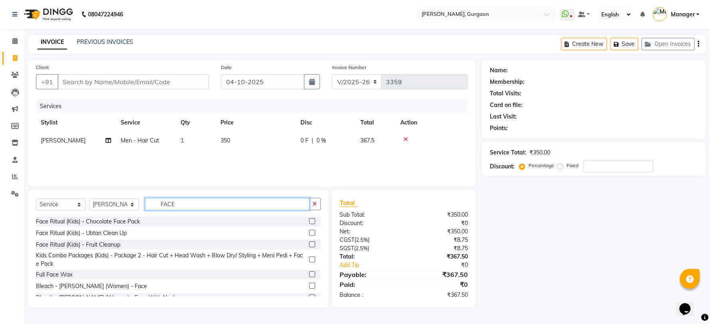
scroll to position [44, 0]
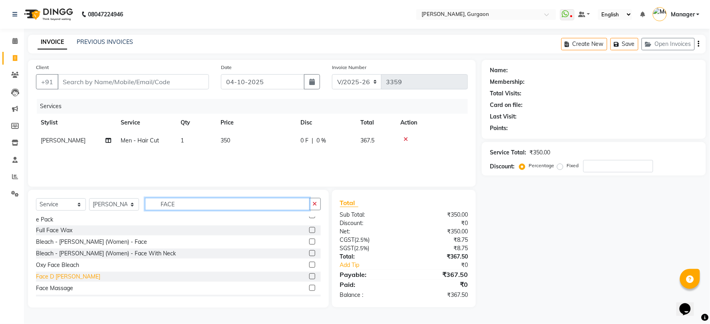
type input "FACE"
click at [50, 280] on div "Face D [PERSON_NAME]" at bounding box center [68, 277] width 64 height 8
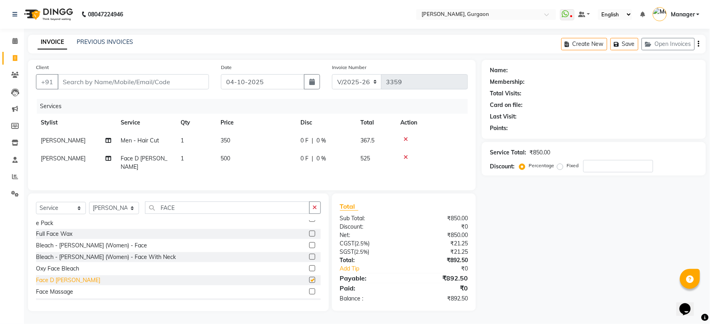
checkbox input "false"
click at [185, 212] on input "FACE" at bounding box center [227, 208] width 165 height 12
type input "F"
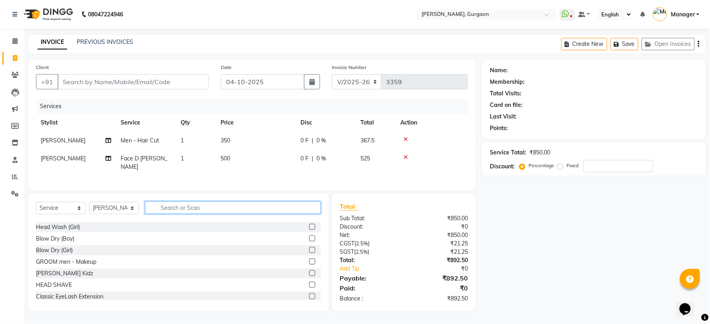
scroll to position [519, 0]
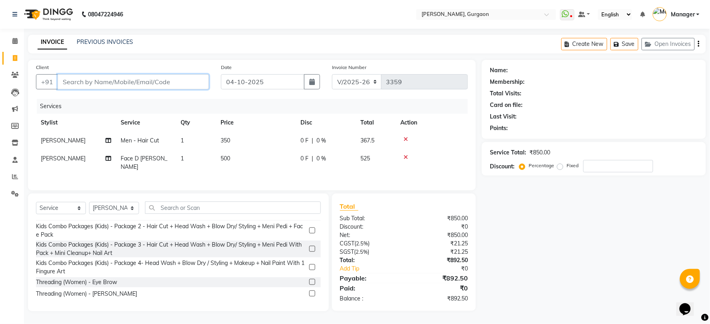
click at [126, 83] on input "Client" at bounding box center [133, 81] width 151 height 15
type input "9"
type input "0"
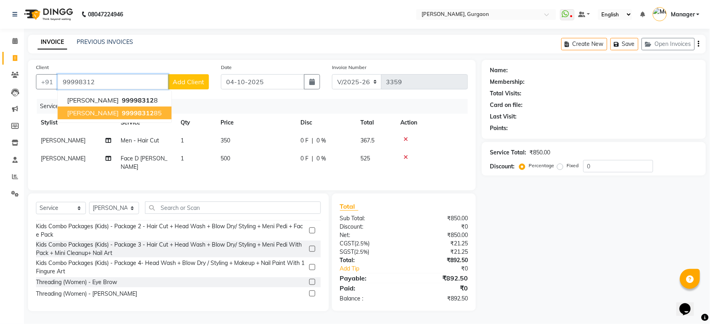
click at [122, 113] on span "99998312" at bounding box center [138, 113] width 32 height 8
type input "9999831285"
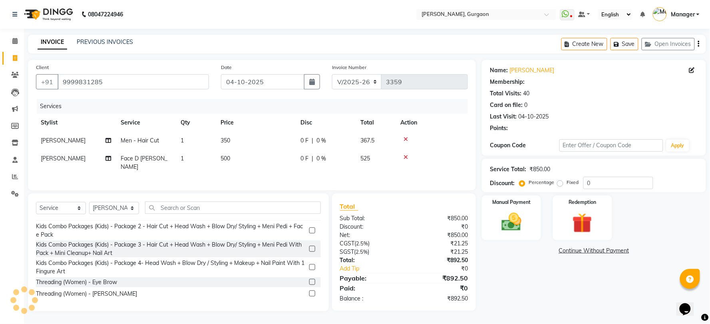
select select "1: Object"
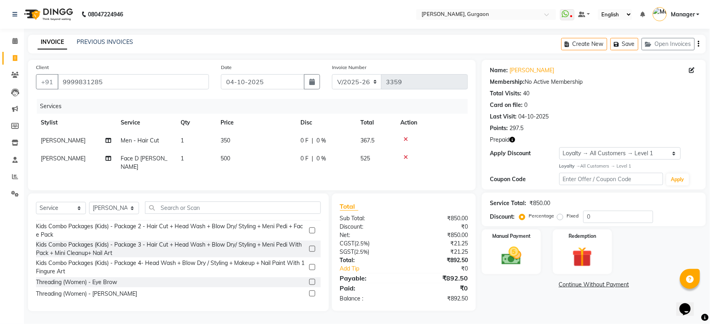
click at [510, 141] on icon "button" at bounding box center [512, 140] width 6 height 6
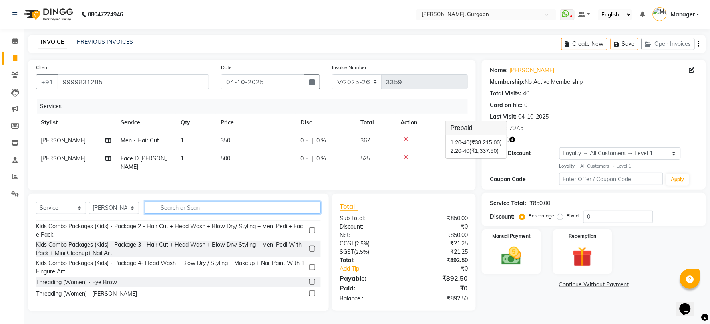
click at [198, 209] on input "text" at bounding box center [233, 208] width 176 height 12
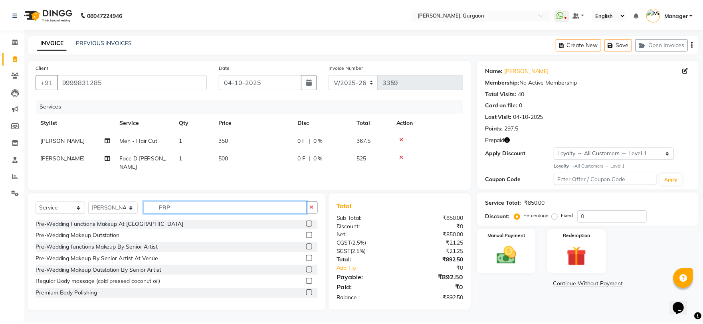
scroll to position [0, 0]
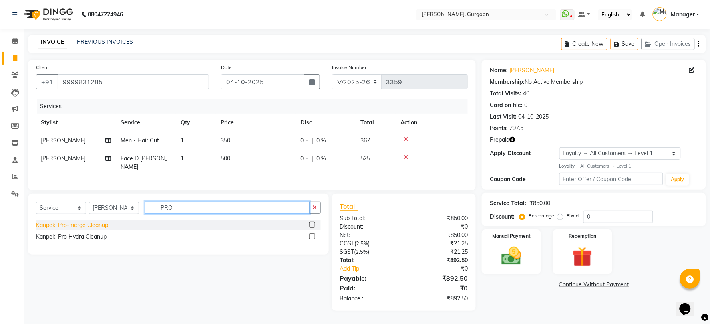
type input "PRO"
click at [88, 224] on div "Kanpeki Pro-merge Cleanup" at bounding box center [72, 225] width 72 height 8
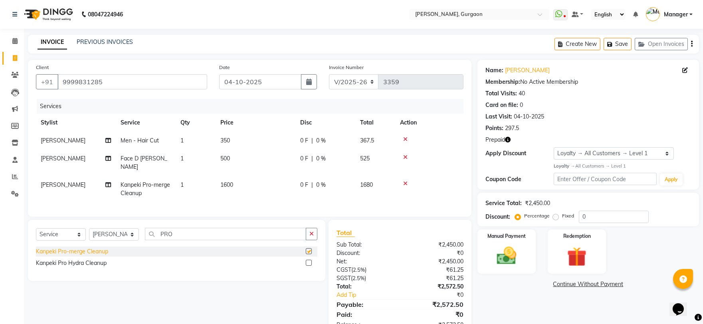
checkbox input "false"
click at [203, 232] on input "PRO" at bounding box center [225, 234] width 161 height 12
type input "P"
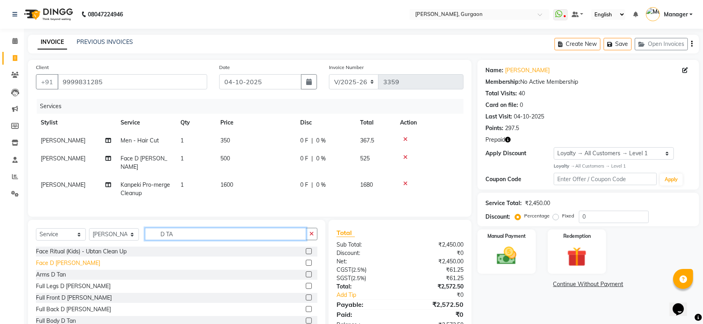
type input "D TA"
click at [47, 259] on div "Face D [PERSON_NAME]" at bounding box center [68, 263] width 64 height 8
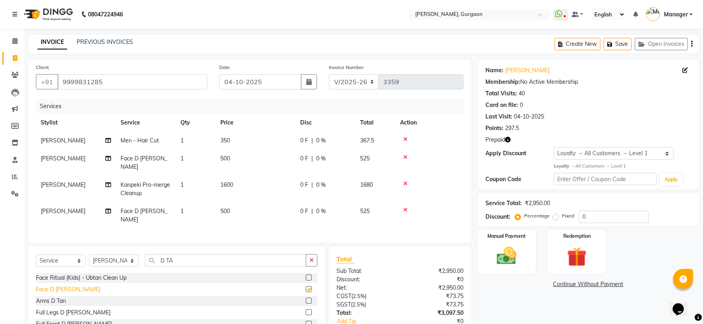
checkbox input "false"
click at [576, 250] on img at bounding box center [577, 256] width 33 height 25
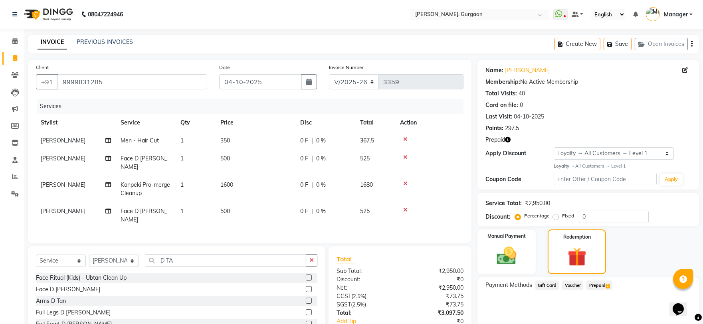
click at [601, 282] on span "Prepaid 2" at bounding box center [600, 285] width 26 height 9
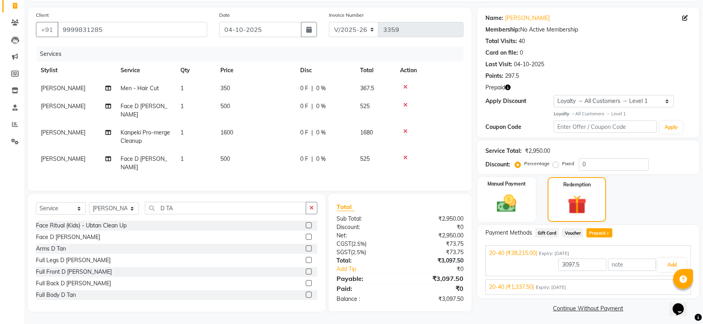
scroll to position [54, 0]
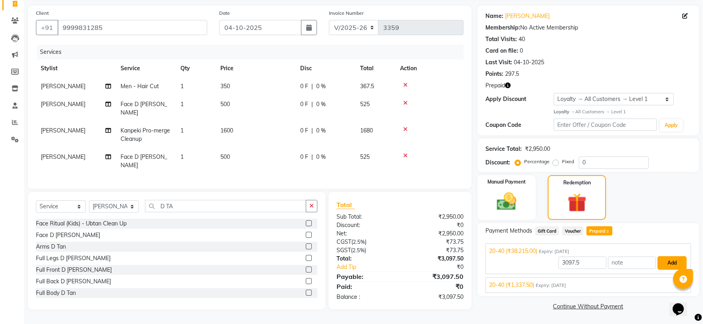
click at [675, 257] on button "Add" at bounding box center [672, 263] width 29 height 14
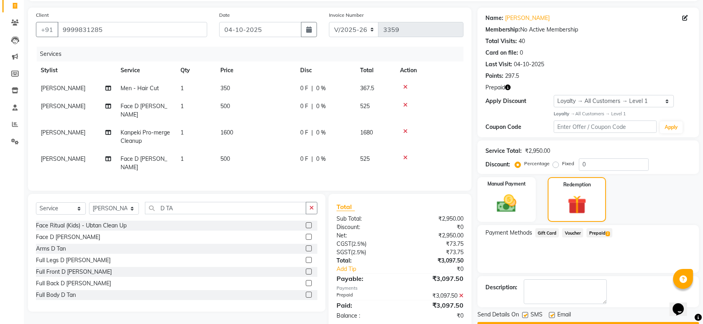
scroll to position [9, 0]
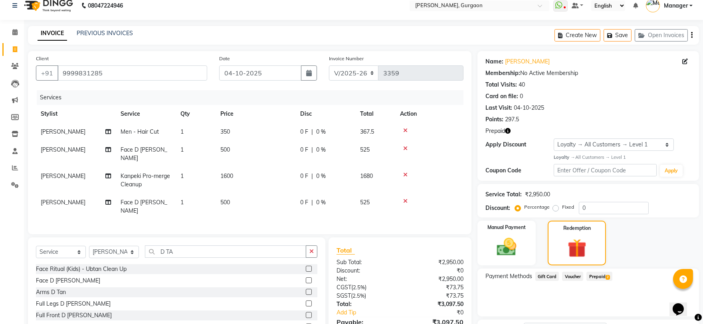
click at [405, 199] on icon at bounding box center [405, 202] width 4 height 6
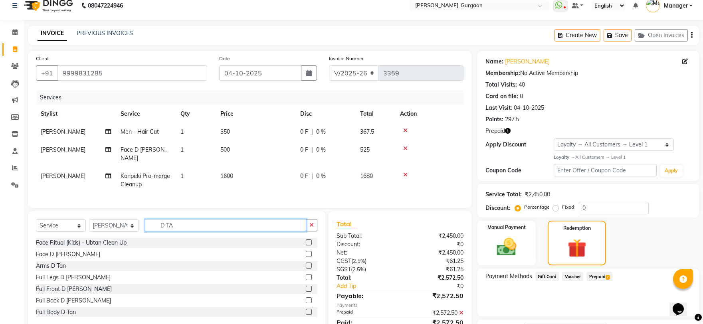
click at [198, 224] on input "D TA" at bounding box center [225, 225] width 161 height 12
type input "D"
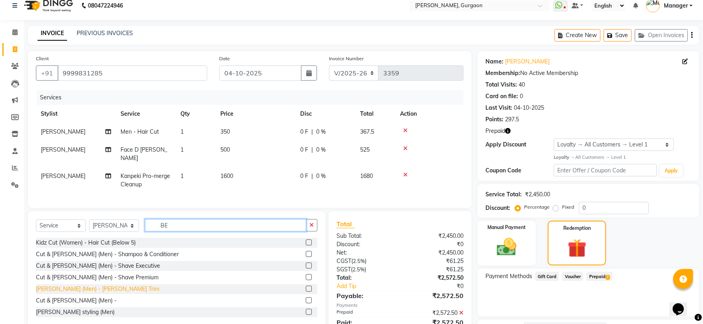
type input "BE"
click at [79, 285] on div "[PERSON_NAME] (Men) - [PERSON_NAME] Trim" at bounding box center [97, 289] width 123 height 8
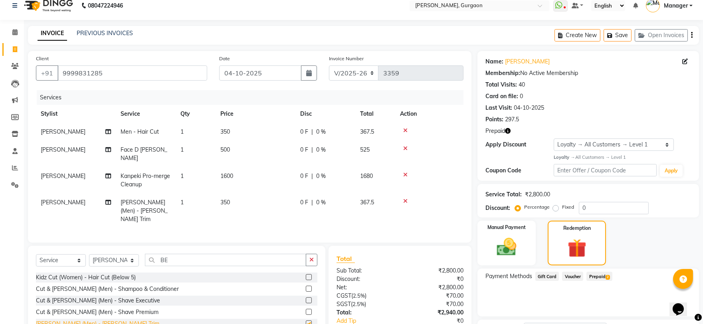
checkbox input "false"
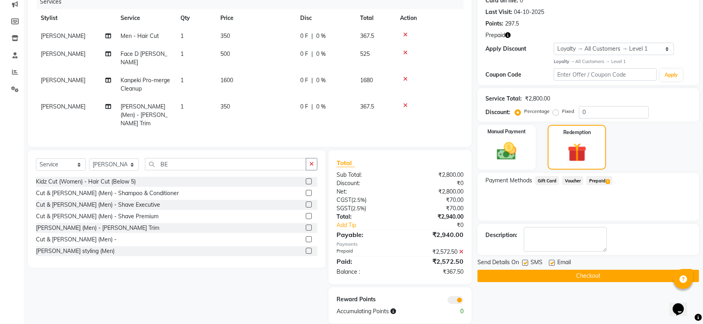
scroll to position [106, 0]
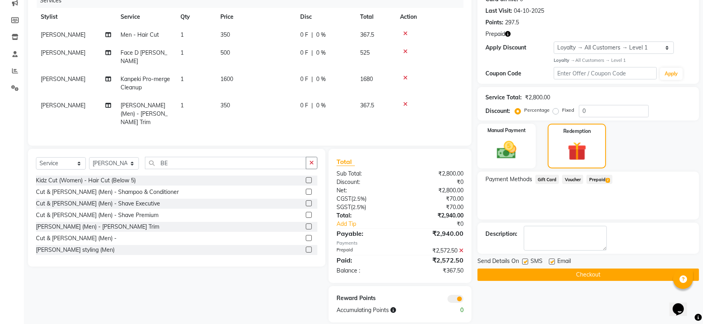
click at [603, 272] on button "Checkout" at bounding box center [589, 275] width 222 height 12
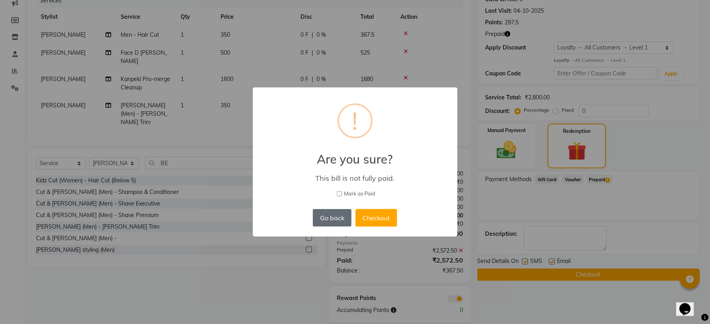
click at [326, 220] on button "Go back" at bounding box center [332, 218] width 38 height 18
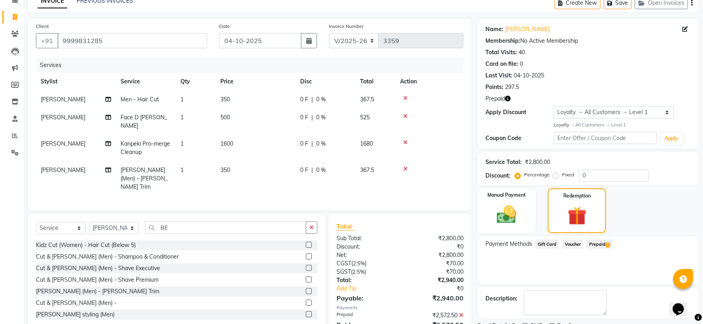
scroll to position [62, 0]
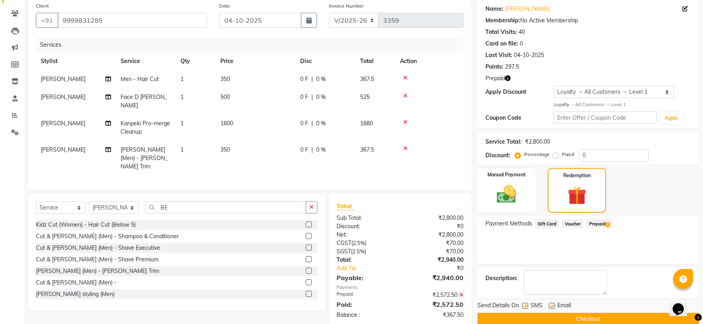
click at [580, 222] on span "Voucher" at bounding box center [572, 223] width 21 height 9
click at [548, 220] on span "Gift Card" at bounding box center [548, 223] width 24 height 9
click at [520, 200] on img at bounding box center [506, 195] width 33 height 24
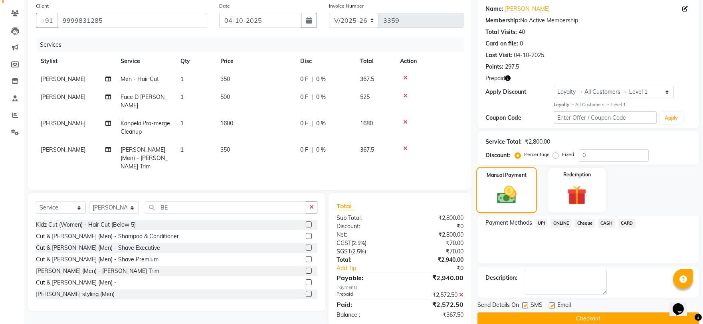
click at [520, 200] on img at bounding box center [507, 195] width 32 height 23
click at [574, 200] on img at bounding box center [577, 195] width 33 height 25
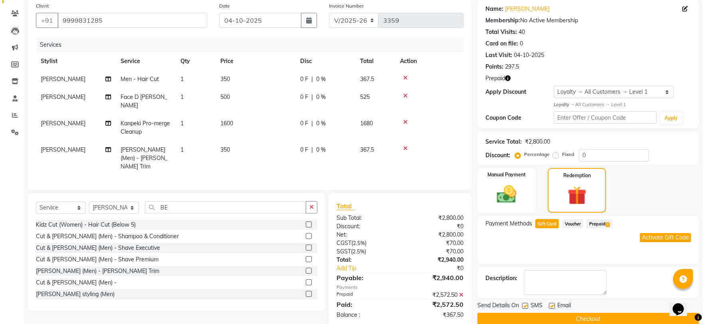
click at [570, 314] on button "Checkout" at bounding box center [589, 319] width 222 height 12
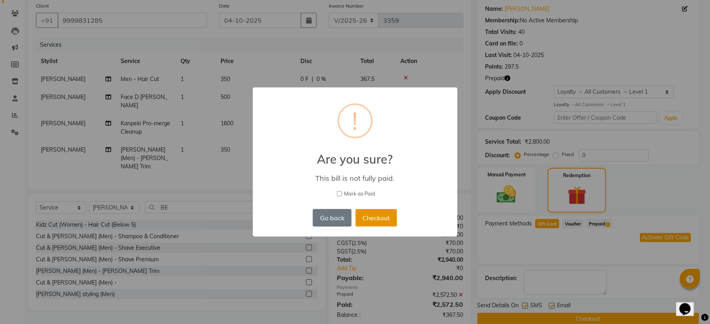
click at [370, 214] on button "Checkout" at bounding box center [376, 218] width 42 height 18
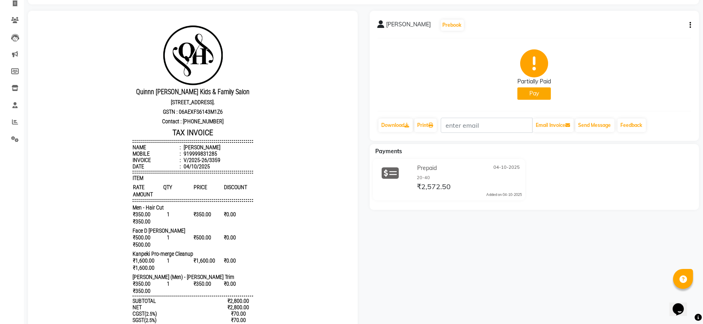
scroll to position [42, 0]
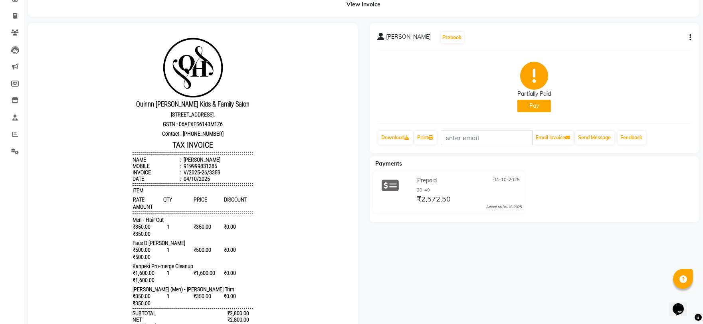
click at [541, 107] on button "Pay" at bounding box center [535, 106] width 34 height 12
select select "1"
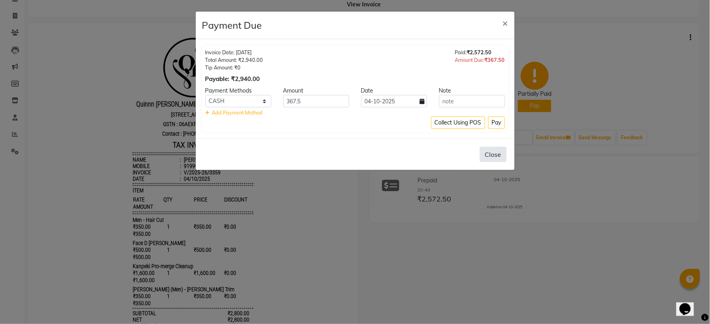
click at [496, 153] on button "Close" at bounding box center [493, 154] width 27 height 15
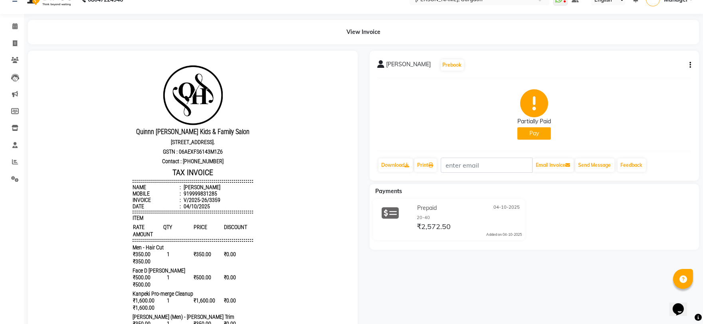
scroll to position [0, 0]
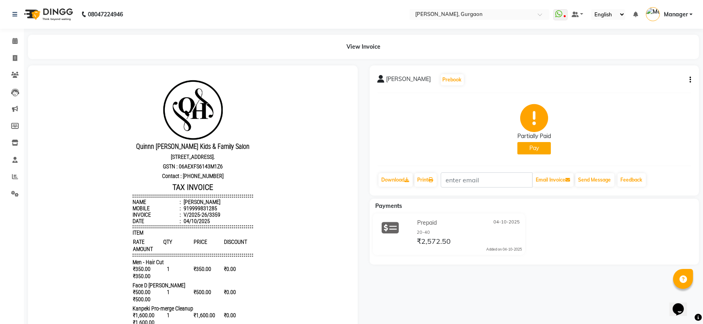
click at [691, 79] on div "Dipen Prebook Partially Paid Pay Download Print Email Invoice Send Message Feed…" at bounding box center [535, 131] width 330 height 130
click at [692, 81] on div "Dipen Prebook Partially Paid Pay Download Print Email Invoice Send Message Feed…" at bounding box center [535, 131] width 330 height 130
click at [689, 77] on button "button" at bounding box center [689, 80] width 5 height 8
click at [608, 89] on div "Edit Invoice" at bounding box center [637, 90] width 82 height 10
select select "service"
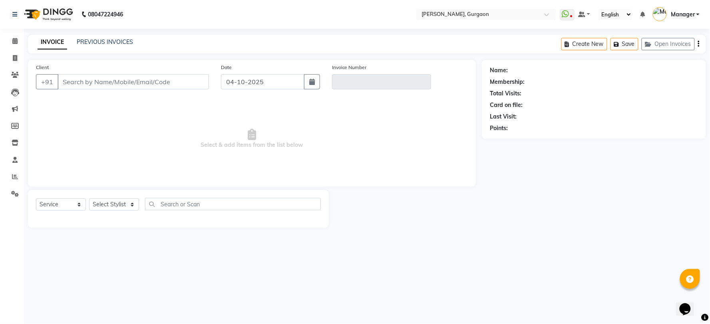
type input "9999831285"
type input "V/2025-26/3359"
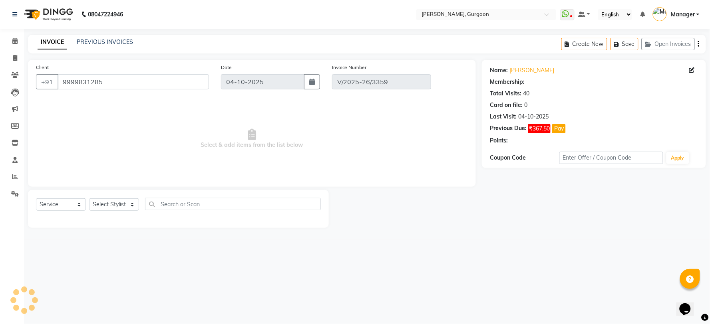
select select "1: Object"
select select "select"
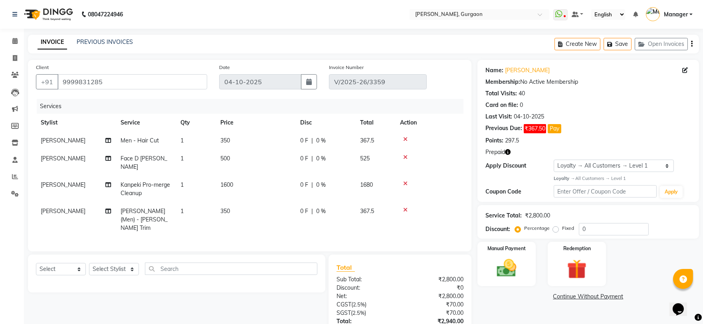
click at [507, 153] on icon "button" at bounding box center [508, 152] width 6 height 6
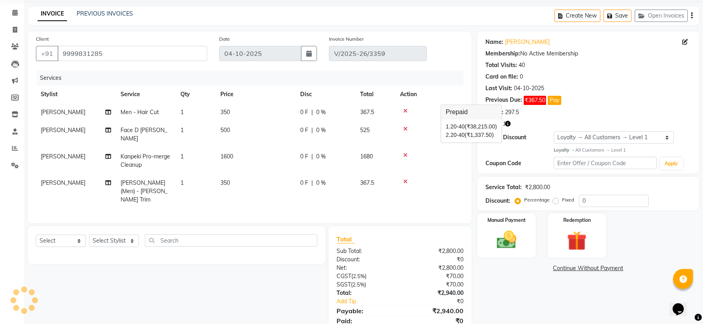
scroll to position [50, 0]
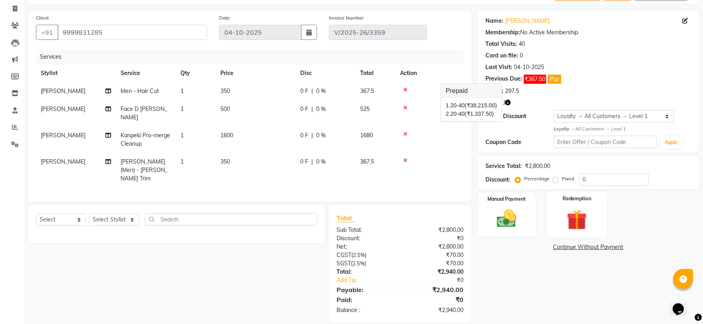
click at [578, 232] on div "Redemption" at bounding box center [577, 215] width 61 height 46
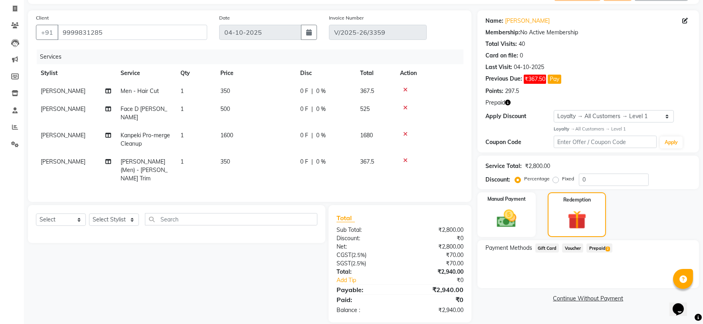
click at [600, 248] on span "Prepaid 2" at bounding box center [600, 248] width 26 height 9
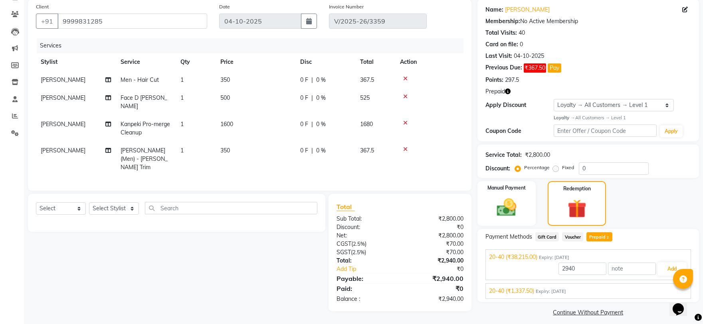
scroll to position [67, 0]
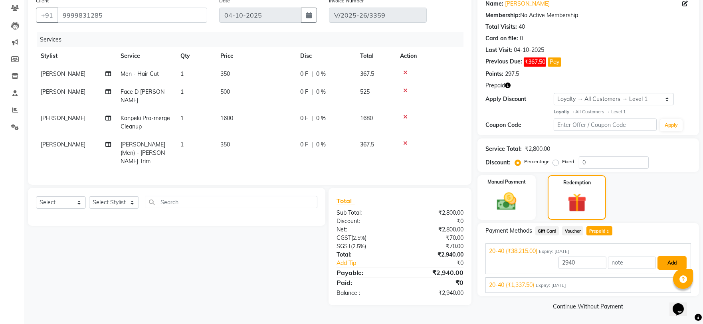
click at [662, 262] on button "Add" at bounding box center [672, 263] width 29 height 14
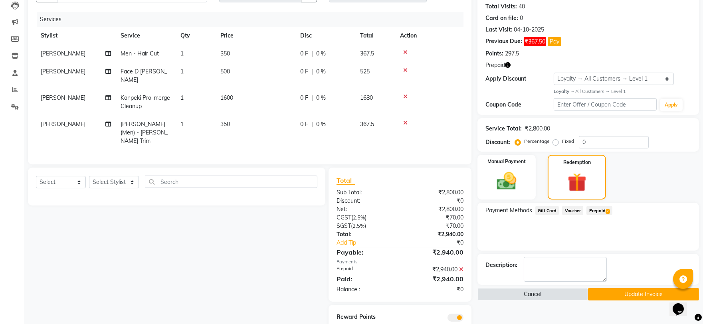
scroll to position [106, 0]
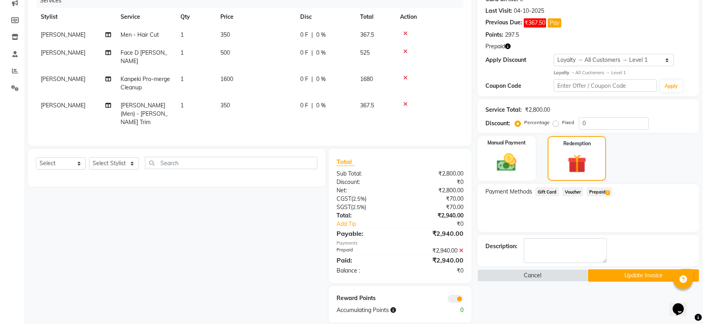
click at [652, 276] on button "Update Invoice" at bounding box center [643, 276] width 111 height 12
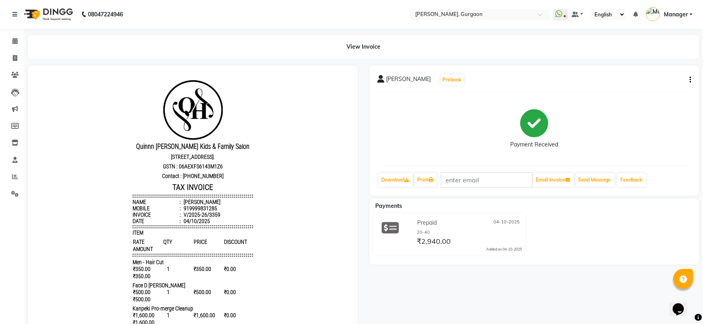
scroll to position [153, 0]
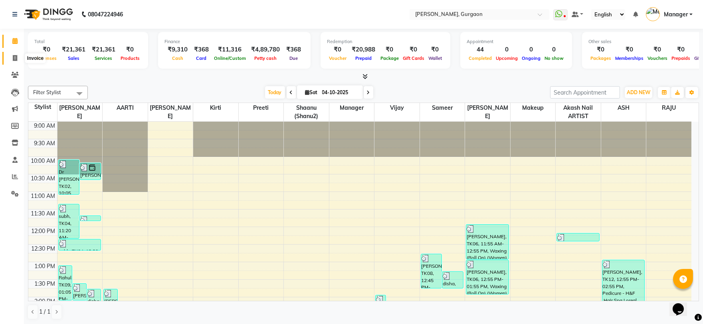
click at [13, 58] on icon at bounding box center [15, 58] width 4 height 6
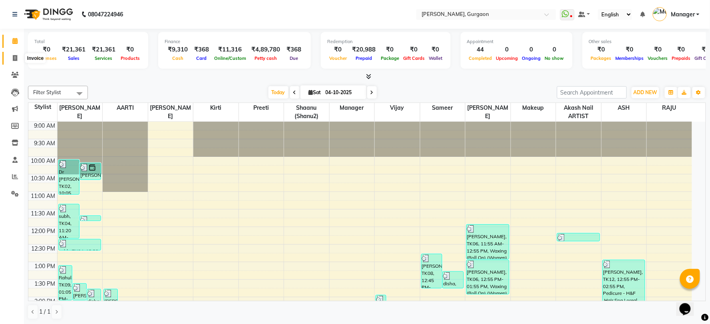
select select "3880"
select select "service"
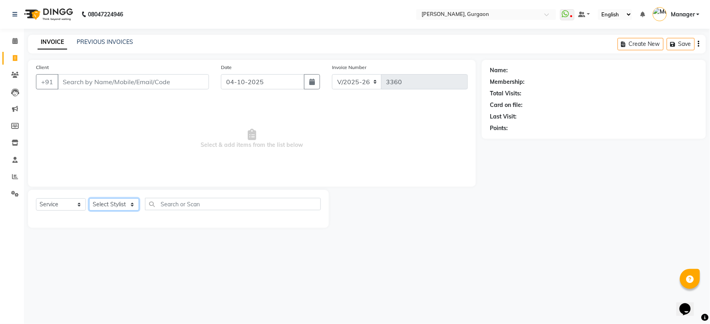
click at [117, 202] on select "Select Stylist [PERSON_NAME] Nail ARTIST [PERSON_NAME] Makeup Manager [PERSON_N…" at bounding box center [114, 205] width 50 height 12
select select "78042"
click at [89, 199] on select "Select Stylist [PERSON_NAME] Nail ARTIST [PERSON_NAME] Makeup Manager [PERSON_N…" at bounding box center [114, 205] width 50 height 12
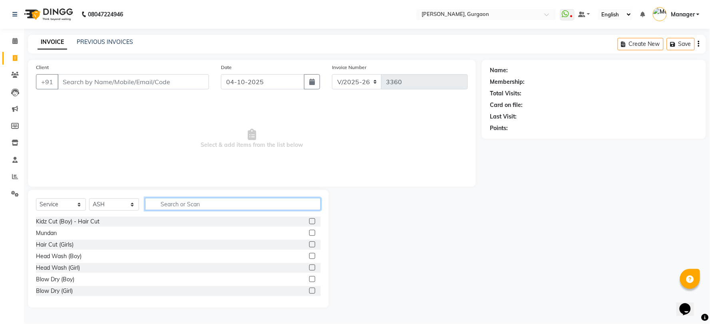
click at [166, 209] on input "text" at bounding box center [233, 204] width 176 height 12
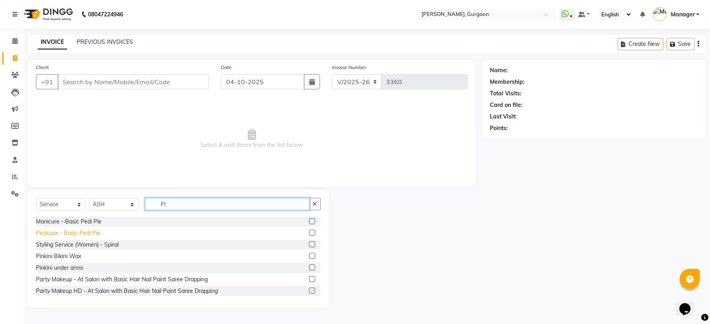
type input "PI"
click at [49, 236] on div "Pedicure - Basic Pedi Pie" at bounding box center [68, 233] width 64 height 8
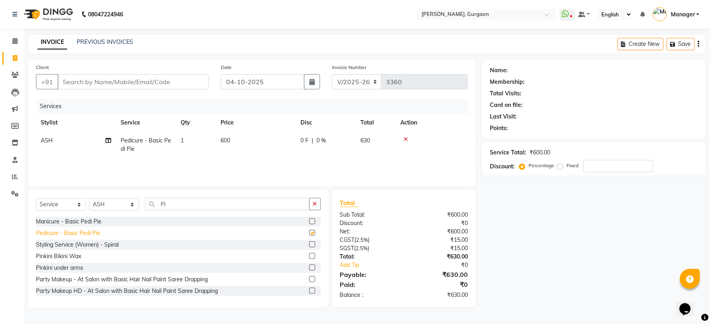
checkbox input "false"
click at [90, 80] on input "Client" at bounding box center [133, 81] width 151 height 15
click at [129, 85] on input "Client" at bounding box center [133, 81] width 151 height 15
click at [91, 81] on input "Client" at bounding box center [133, 81] width 151 height 15
type input "9"
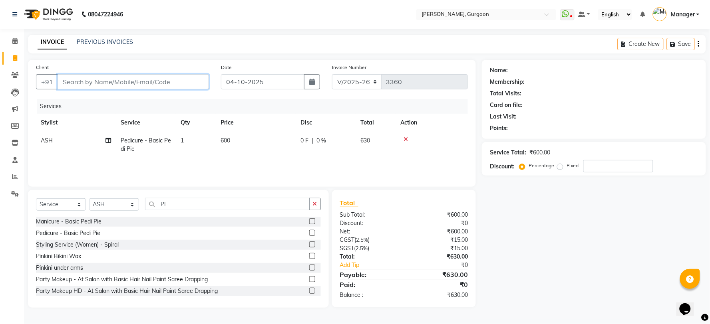
type input "0"
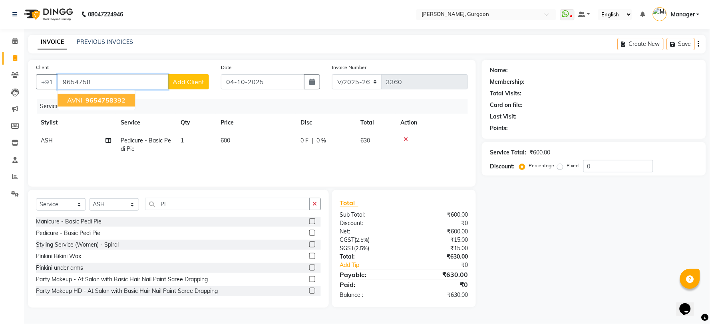
click at [128, 97] on button "AVNI 9654758 392" at bounding box center [96, 100] width 77 height 13
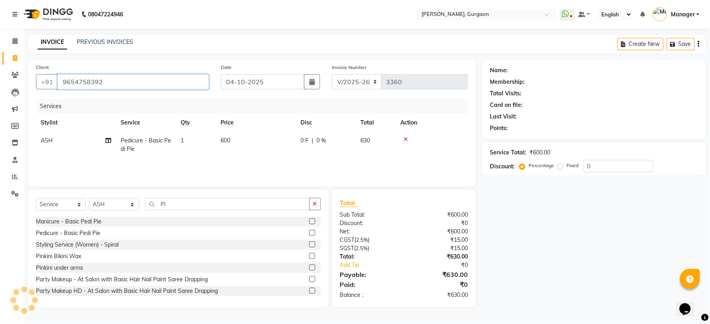
type input "9654758392"
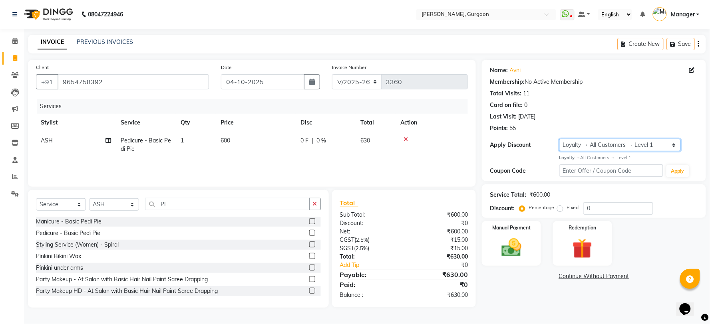
click at [569, 145] on select "Select Loyalty → All Customers → Level 1" at bounding box center [619, 145] width 121 height 12
select select "0:"
click at [559, 139] on select "Select Loyalty → All Customers → Level 1" at bounding box center [619, 145] width 121 height 12
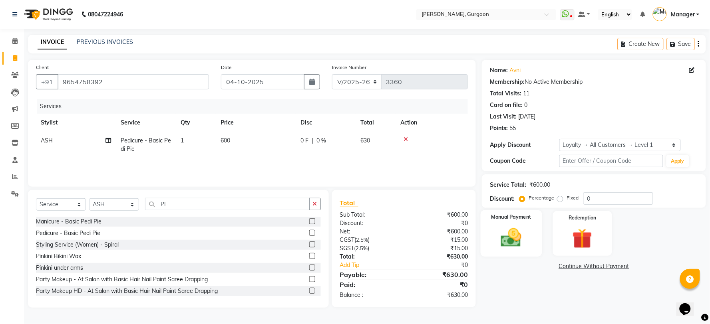
click at [515, 236] on img at bounding box center [511, 238] width 34 height 24
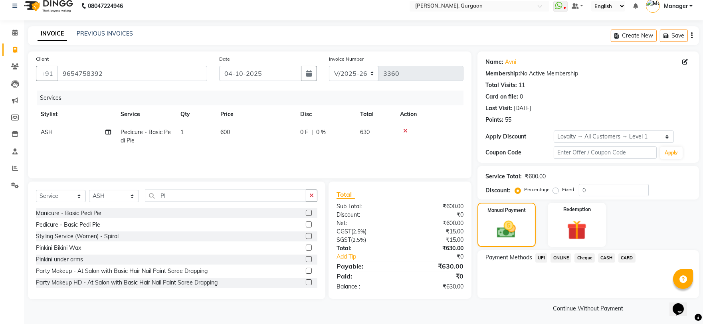
scroll to position [10, 0]
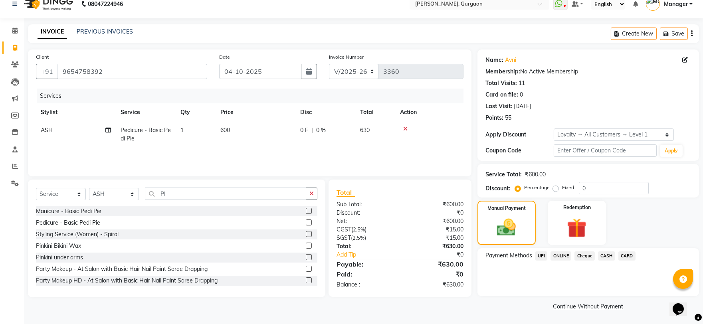
click at [545, 256] on span "UPI" at bounding box center [542, 256] width 12 height 9
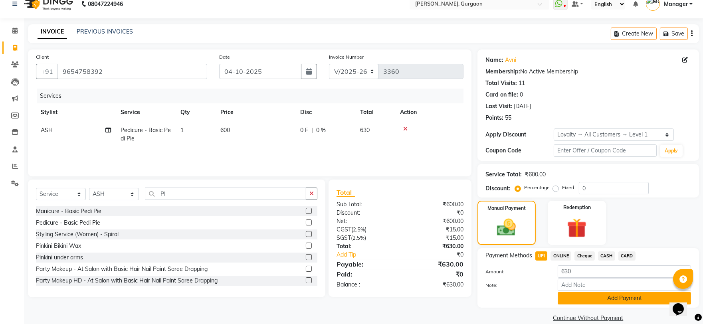
click at [621, 302] on button "Add Payment" at bounding box center [624, 298] width 133 height 12
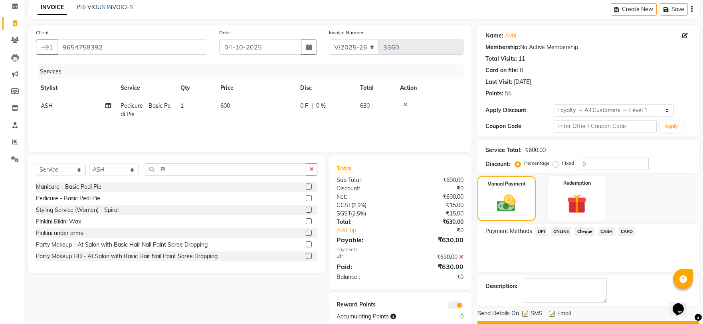
scroll to position [56, 0]
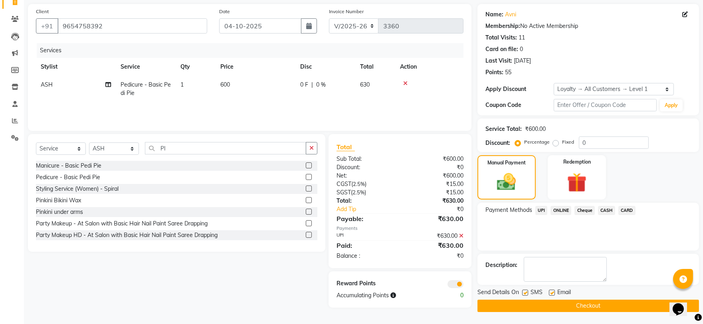
click at [635, 304] on button "Checkout" at bounding box center [589, 306] width 222 height 12
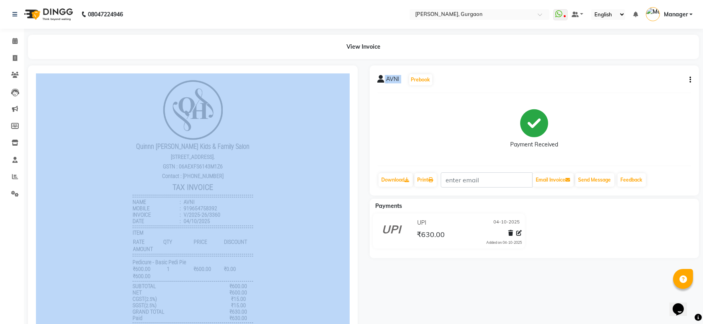
drag, startPoint x: 412, startPoint y: 251, endPoint x: 314, endPoint y: 250, distance: 97.9
click at [13, 57] on icon at bounding box center [15, 58] width 4 height 6
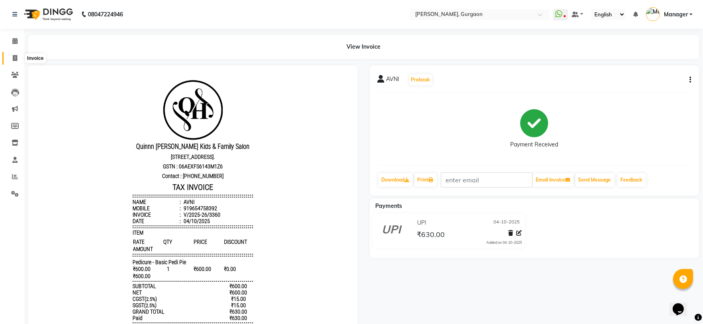
select select "service"
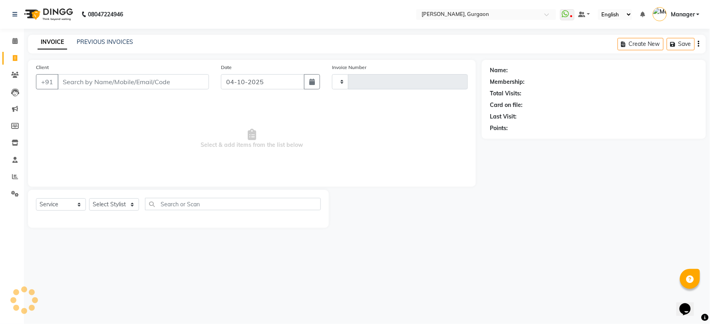
type input "3361"
select select "3880"
click at [114, 202] on select "Select Stylist" at bounding box center [114, 205] width 50 height 12
select select "59315"
click at [89, 199] on select "Select Stylist [PERSON_NAME] Nail ARTIST [PERSON_NAME] Makeup Manager [PERSON_N…" at bounding box center [114, 205] width 50 height 12
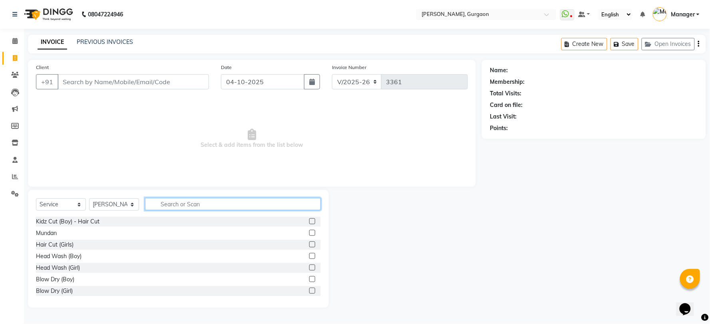
click at [173, 203] on input "text" at bounding box center [233, 204] width 176 height 12
type input "WAX"
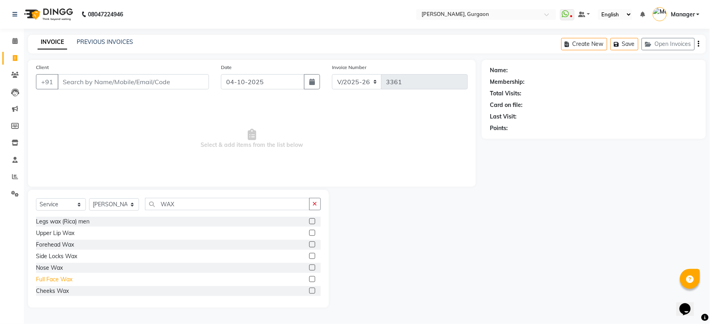
click at [52, 279] on div "Full Face Wax" at bounding box center [54, 280] width 36 height 8
checkbox input "false"
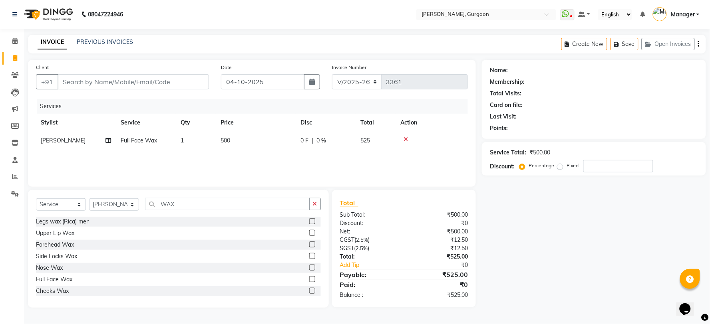
click at [237, 136] on td "500" at bounding box center [256, 141] width 80 height 18
select select "59315"
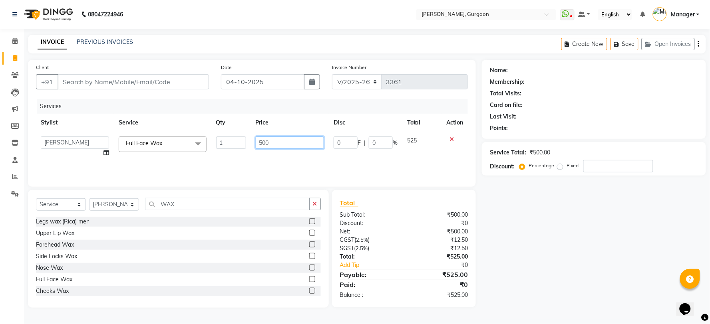
click at [280, 144] on input "500" at bounding box center [290, 143] width 68 height 12
type input "5"
type input "550"
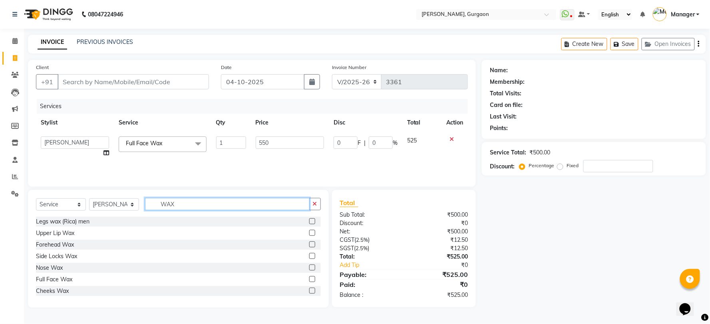
click at [184, 201] on input "WAX" at bounding box center [227, 204] width 165 height 12
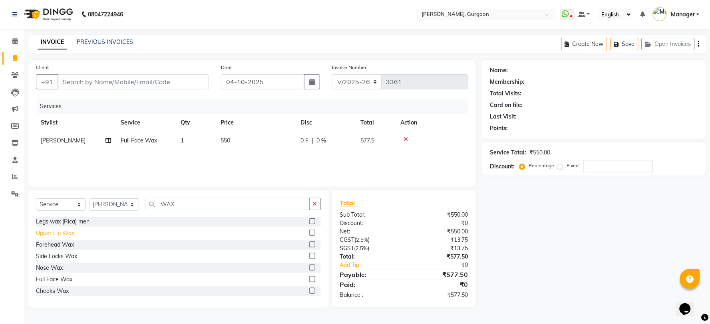
click at [57, 234] on div "Upper Lip Wax" at bounding box center [55, 233] width 38 height 8
checkbox input "false"
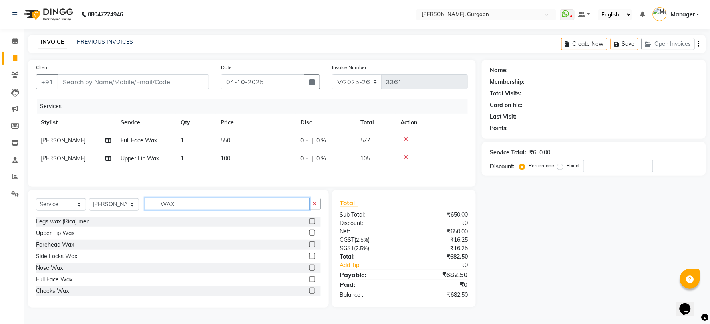
click at [188, 208] on input "WAX" at bounding box center [227, 204] width 165 height 12
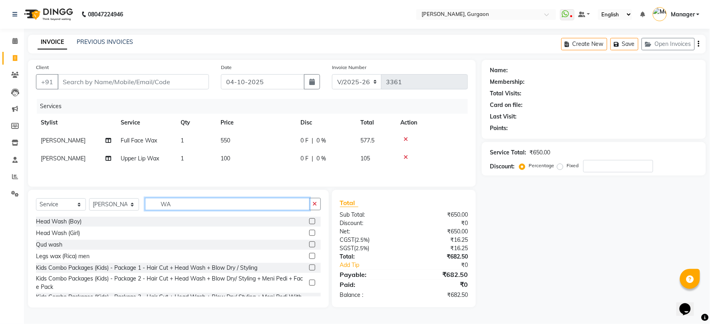
type input "W"
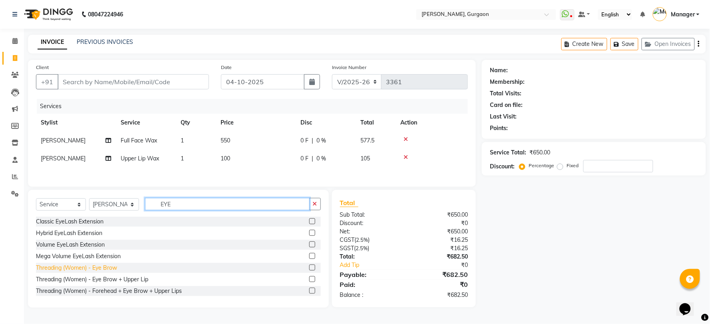
type input "EYE"
click at [54, 267] on div "Threading (Women) - Eye Brow" at bounding box center [76, 268] width 81 height 8
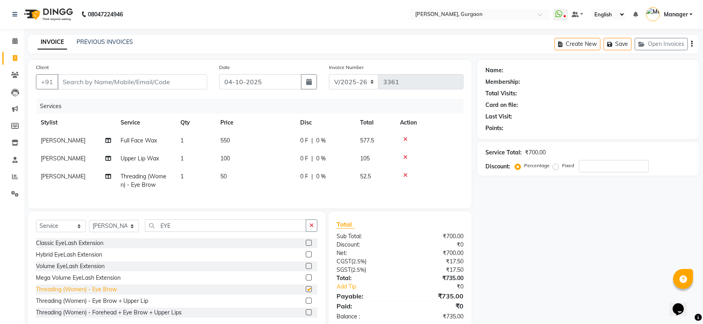
checkbox input "false"
click at [71, 79] on input "Client" at bounding box center [133, 81] width 150 height 15
click at [69, 84] on input "Client" at bounding box center [133, 81] width 150 height 15
click at [84, 82] on input "Client" at bounding box center [133, 81] width 150 height 15
type input "9"
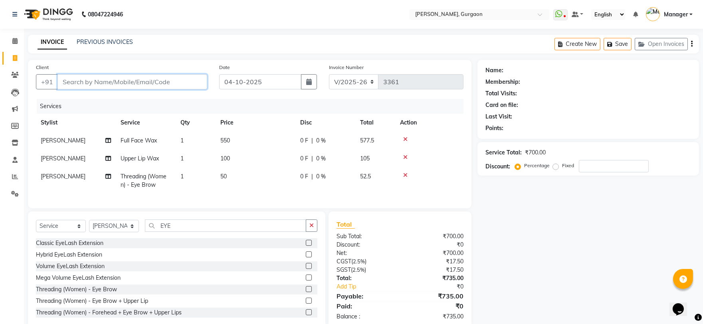
type input "0"
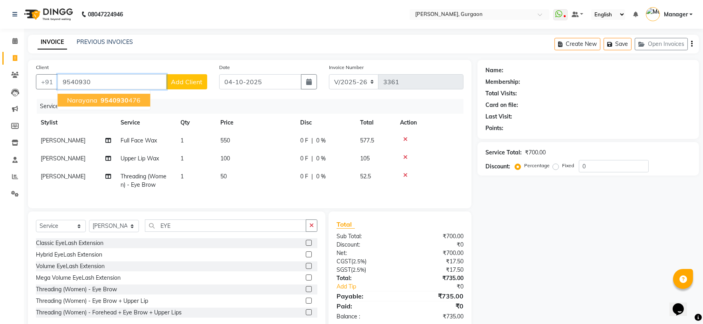
click at [101, 103] on span "9540930" at bounding box center [115, 100] width 28 height 8
type input "9540930476"
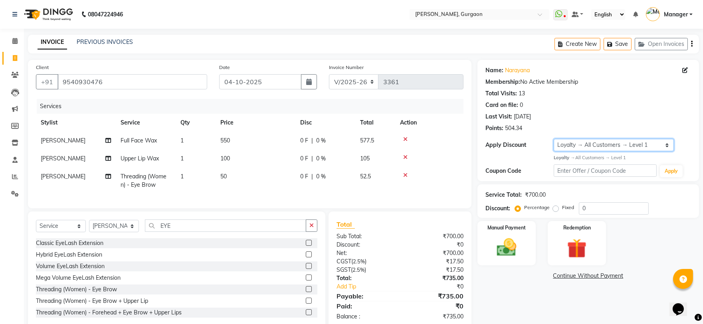
click at [570, 144] on select "Select Loyalty → All Customers → Level 1" at bounding box center [614, 145] width 120 height 12
click at [521, 235] on div "Manual Payment" at bounding box center [506, 243] width 61 height 46
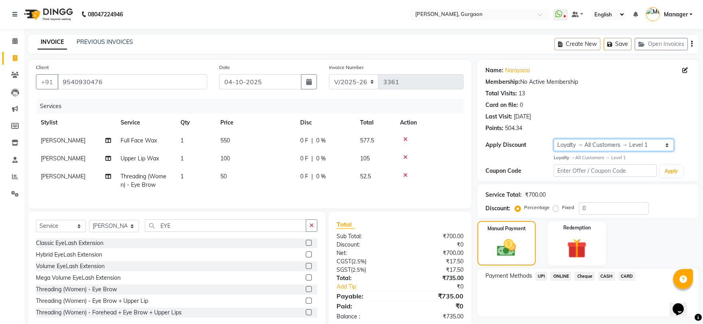
click at [570, 144] on select "Select Loyalty → All Customers → Level 1" at bounding box center [614, 145] width 120 height 12
select select "0:"
click at [554, 139] on select "Select Loyalty → All Customers → Level 1" at bounding box center [614, 145] width 120 height 12
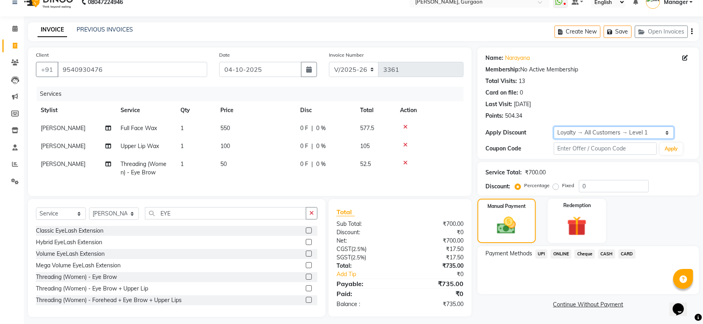
scroll to position [24, 0]
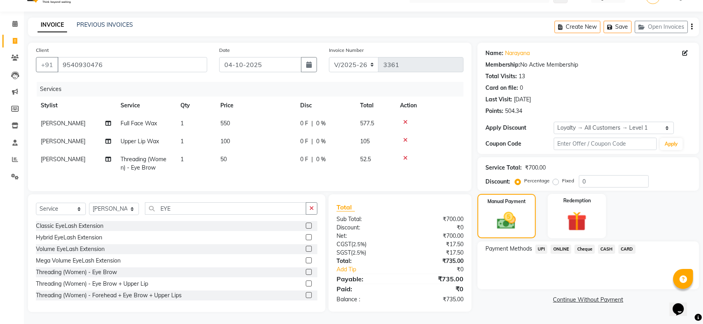
click at [540, 245] on span "UPI" at bounding box center [542, 249] width 12 height 9
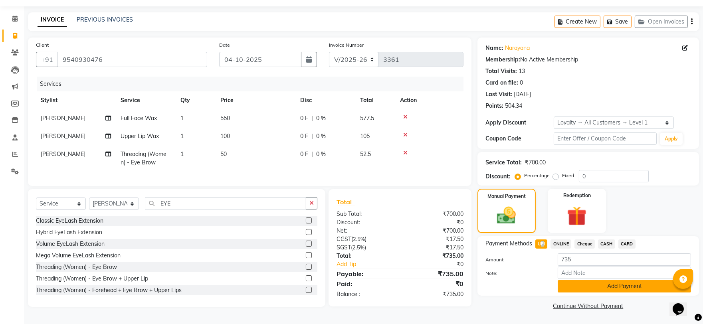
click at [567, 280] on button "Add Payment" at bounding box center [624, 286] width 133 height 12
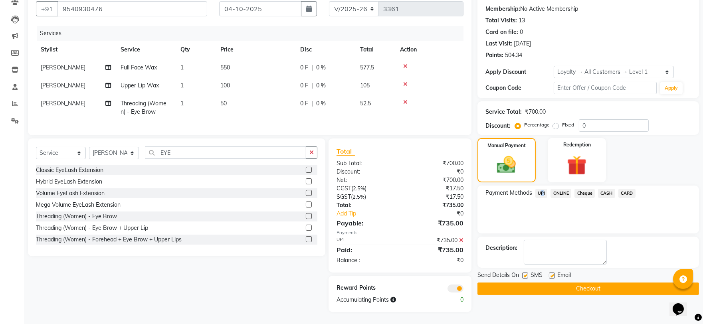
scroll to position [80, 0]
click at [541, 189] on span "UPI" at bounding box center [542, 193] width 12 height 9
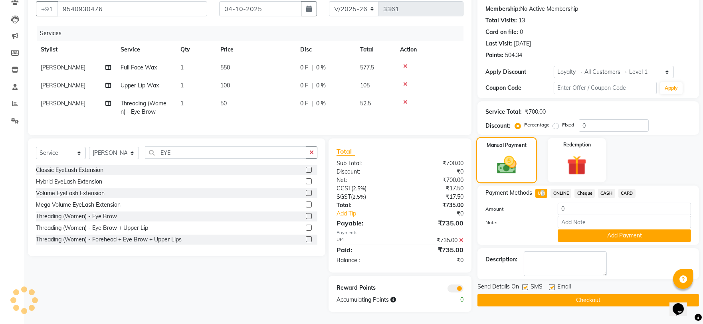
click at [497, 159] on img at bounding box center [507, 165] width 32 height 23
click at [588, 157] on img at bounding box center [577, 165] width 33 height 25
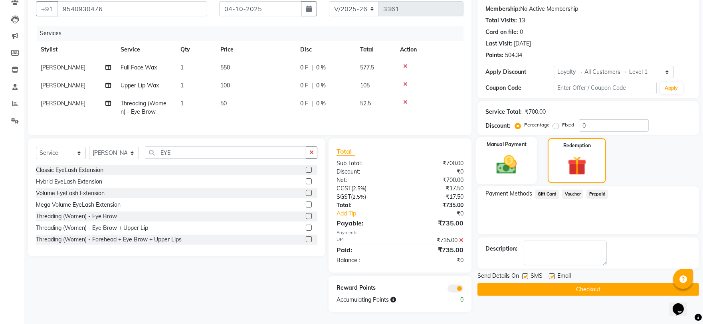
click at [528, 161] on div "Manual Payment" at bounding box center [506, 160] width 61 height 47
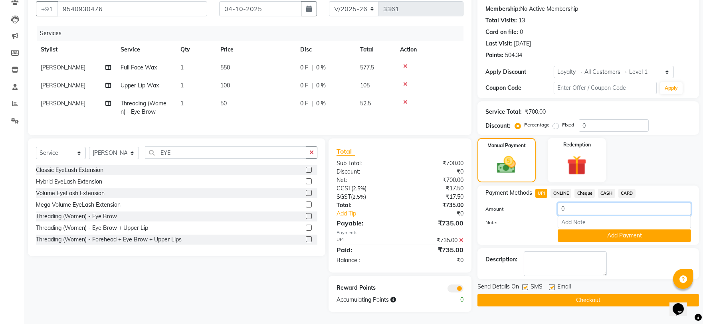
click at [585, 204] on input "0" at bounding box center [624, 209] width 133 height 12
click at [460, 238] on icon at bounding box center [461, 241] width 4 height 6
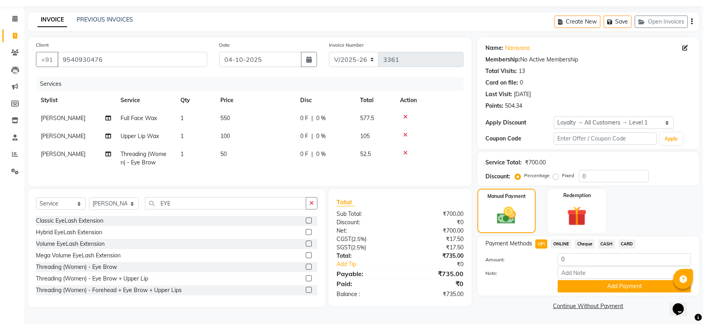
scroll to position [24, 0]
click at [513, 208] on img at bounding box center [507, 215] width 32 height 23
click at [541, 243] on span "UPI" at bounding box center [542, 244] width 12 height 9
type input "735"
click at [593, 285] on button "Add Payment" at bounding box center [624, 286] width 133 height 12
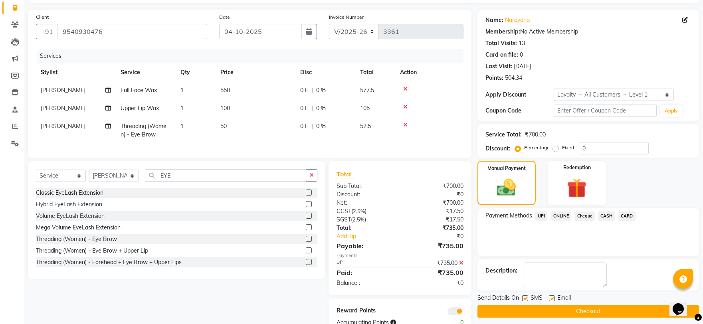
scroll to position [80, 0]
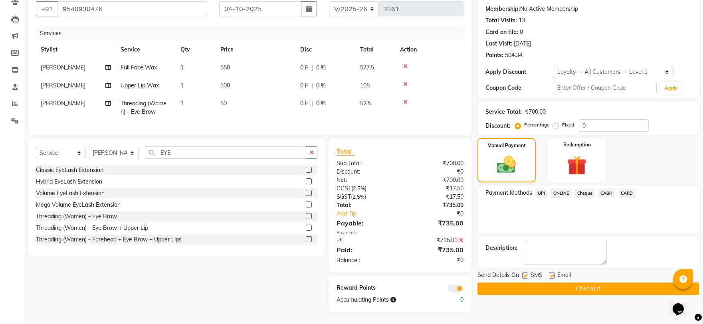
click at [592, 283] on button "Checkout" at bounding box center [589, 289] width 222 height 12
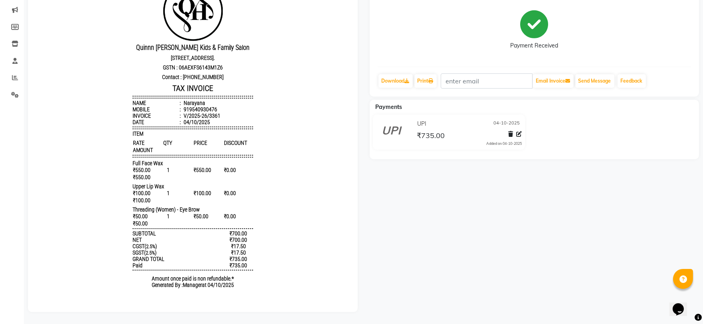
scroll to position [105, 0]
